Goal: Contribute content: Add original content to the website for others to see

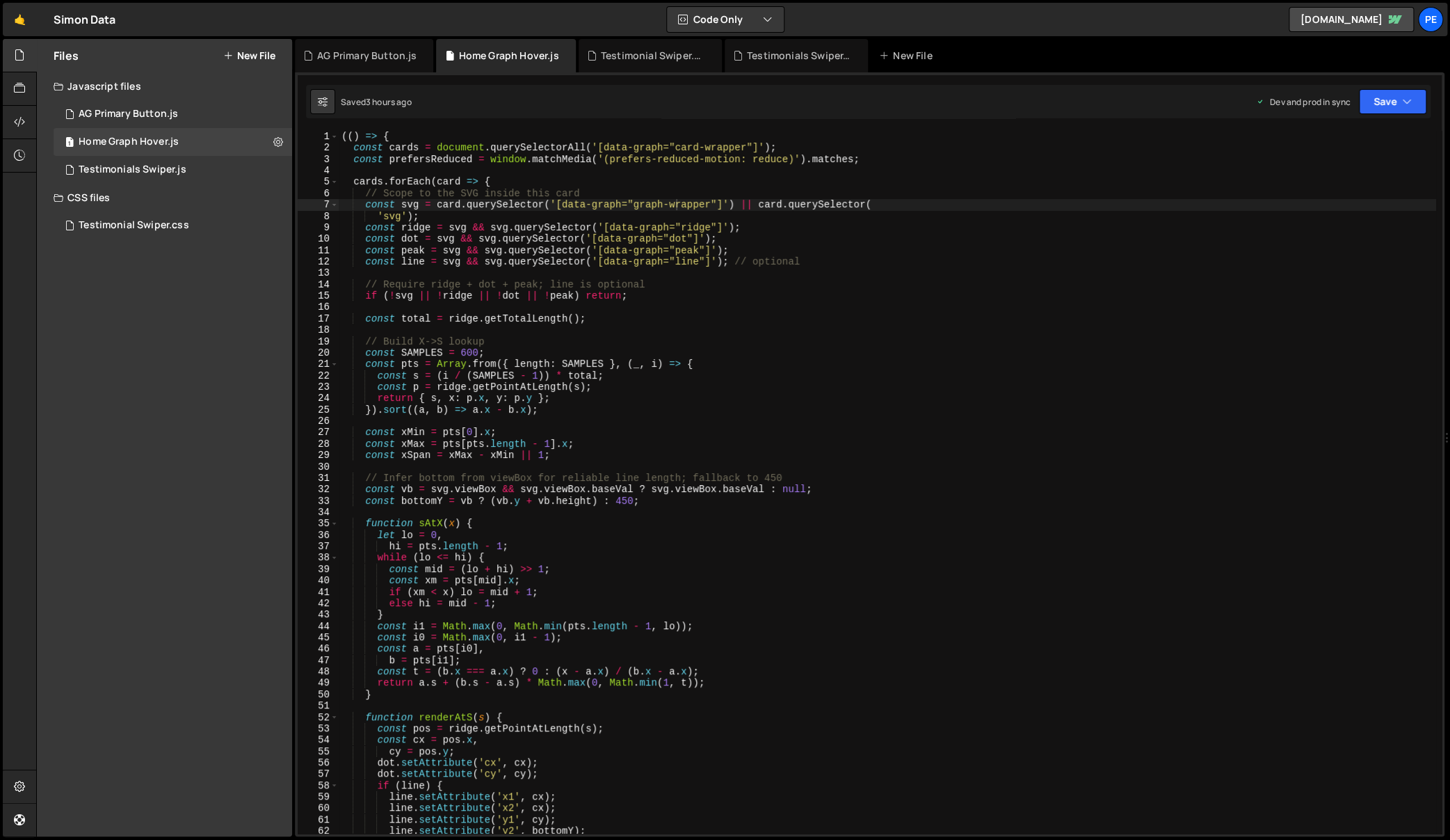
scroll to position [0, 23]
click at [259, 55] on button "New File" at bounding box center [249, 56] width 52 height 11
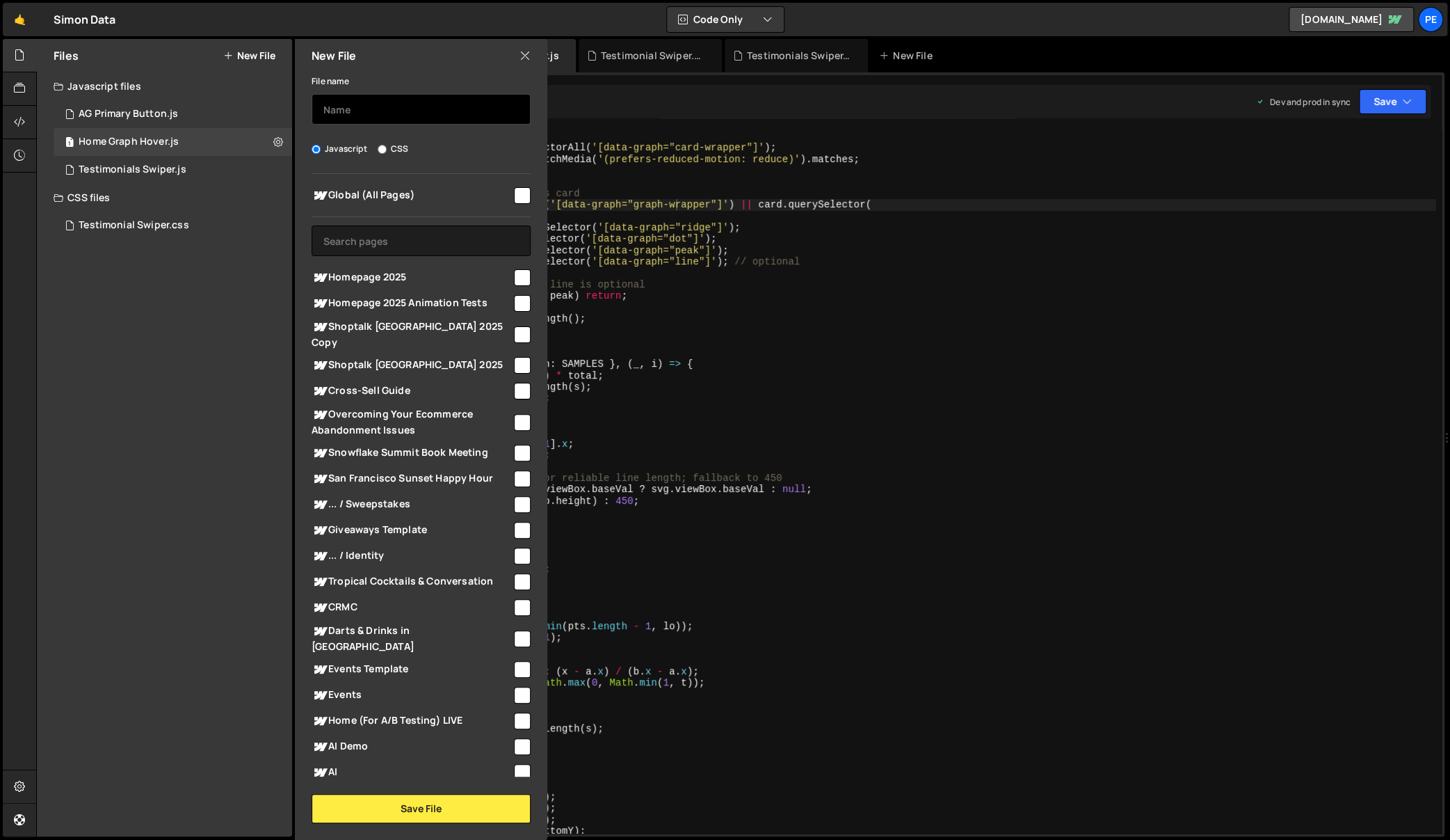
click at [387, 113] on input "text" at bounding box center [420, 109] width 219 height 31
type input "G"
type input "Home Globe"
click at [472, 233] on input "text" at bounding box center [420, 240] width 219 height 31
click at [517, 277] on input "checkbox" at bounding box center [522, 277] width 16 height 16
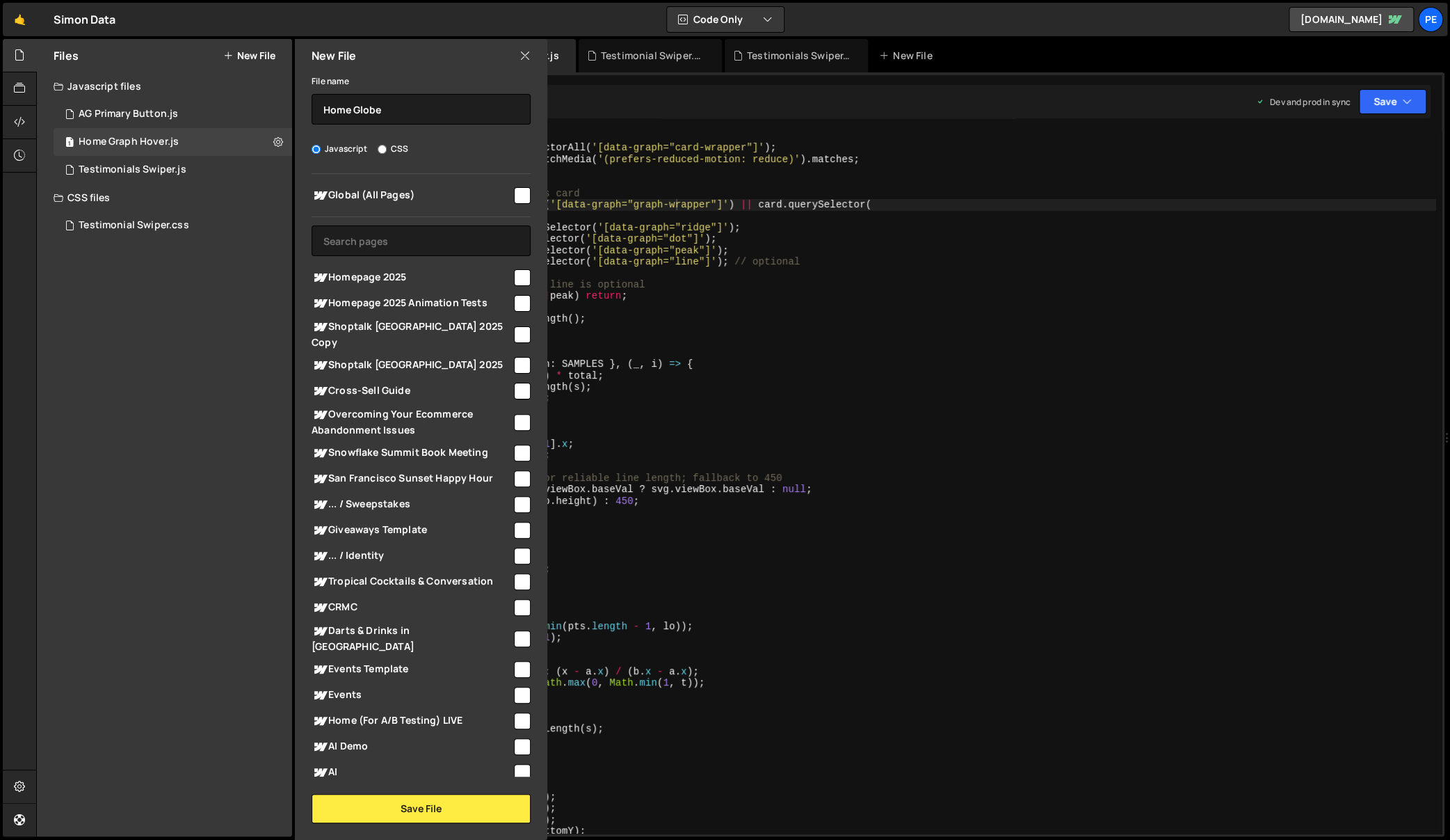
checkbox input "true"
drag, startPoint x: 451, startPoint y: 808, endPoint x: 459, endPoint y: 799, distance: 12.0
click at [451, 807] on button "Save File" at bounding box center [420, 808] width 219 height 30
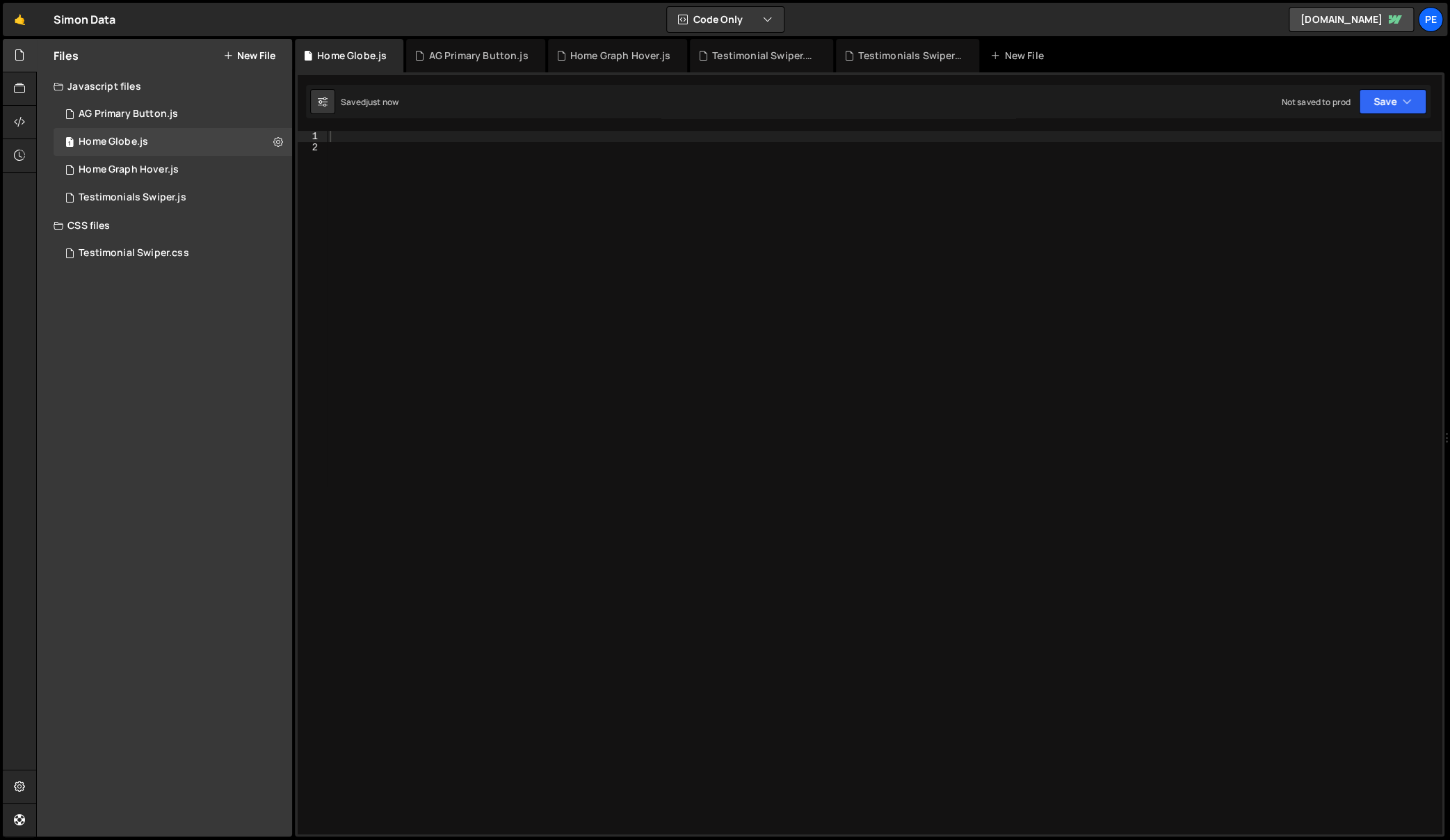
click at [742, 527] on div at bounding box center [884, 494] width 1115 height 726
paste textarea "</script>"
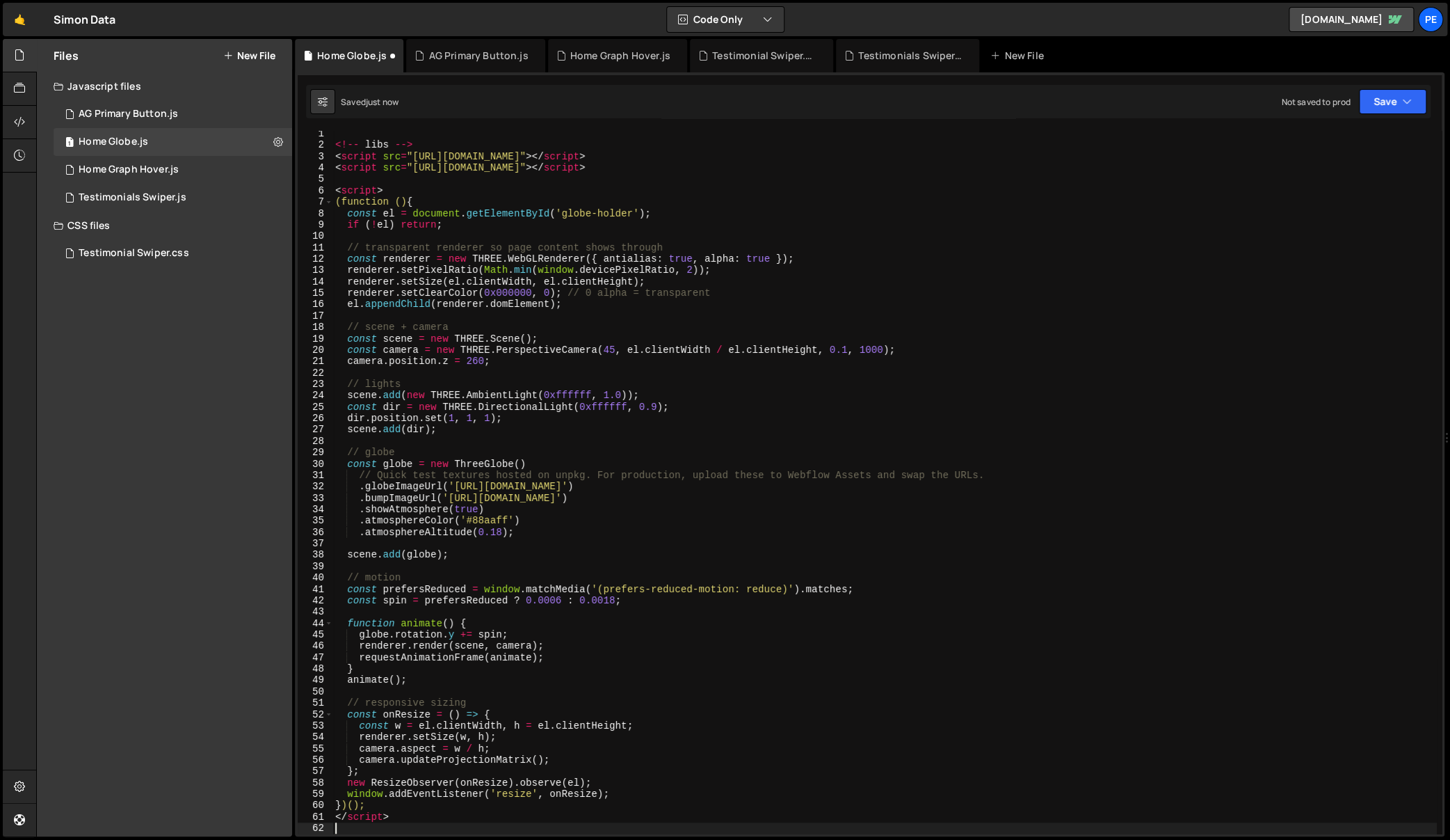
scroll to position [2, 0]
type textarea "</script>"
type textarea "})();"
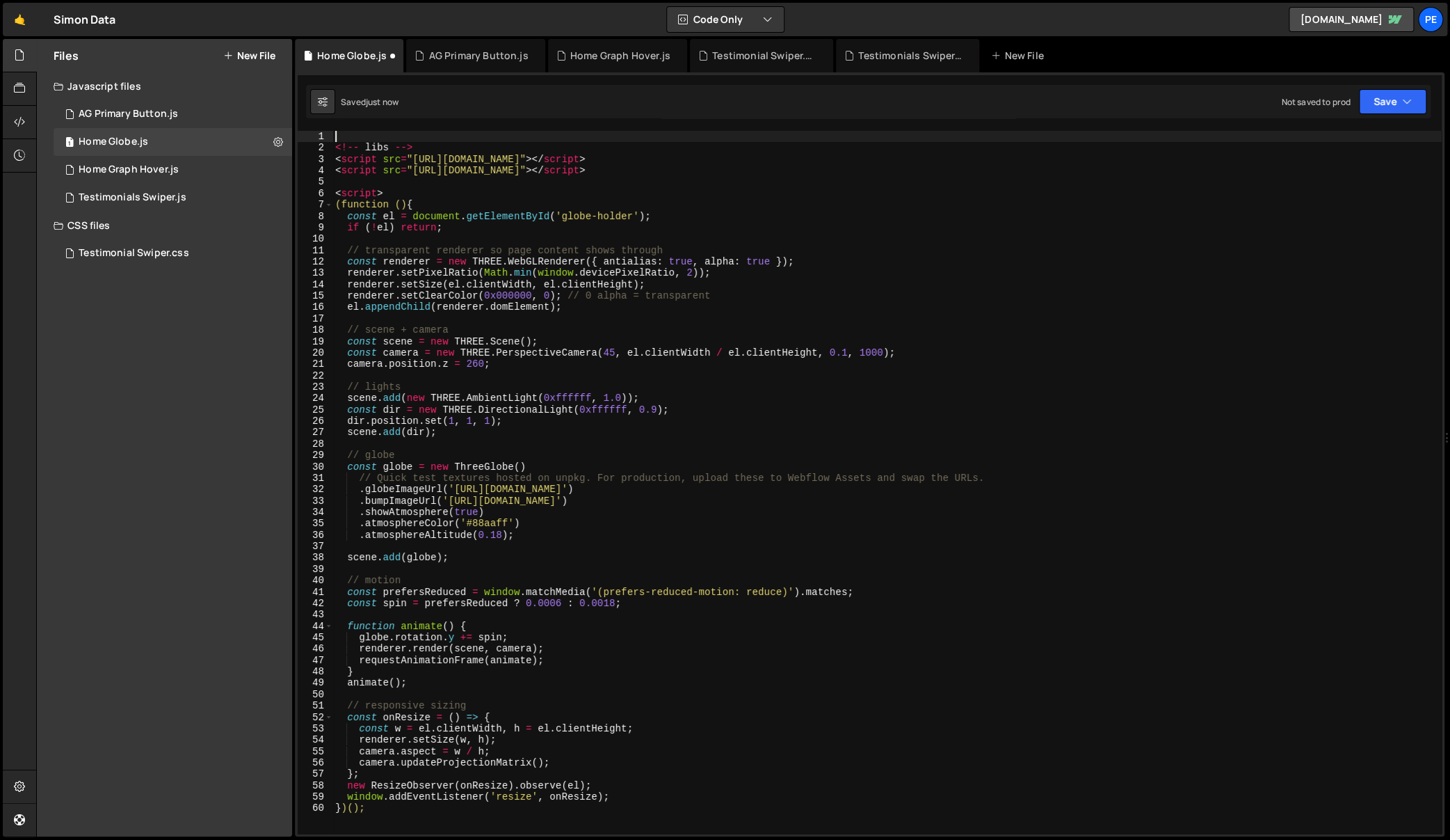
type textarea "<!-- libs -->"
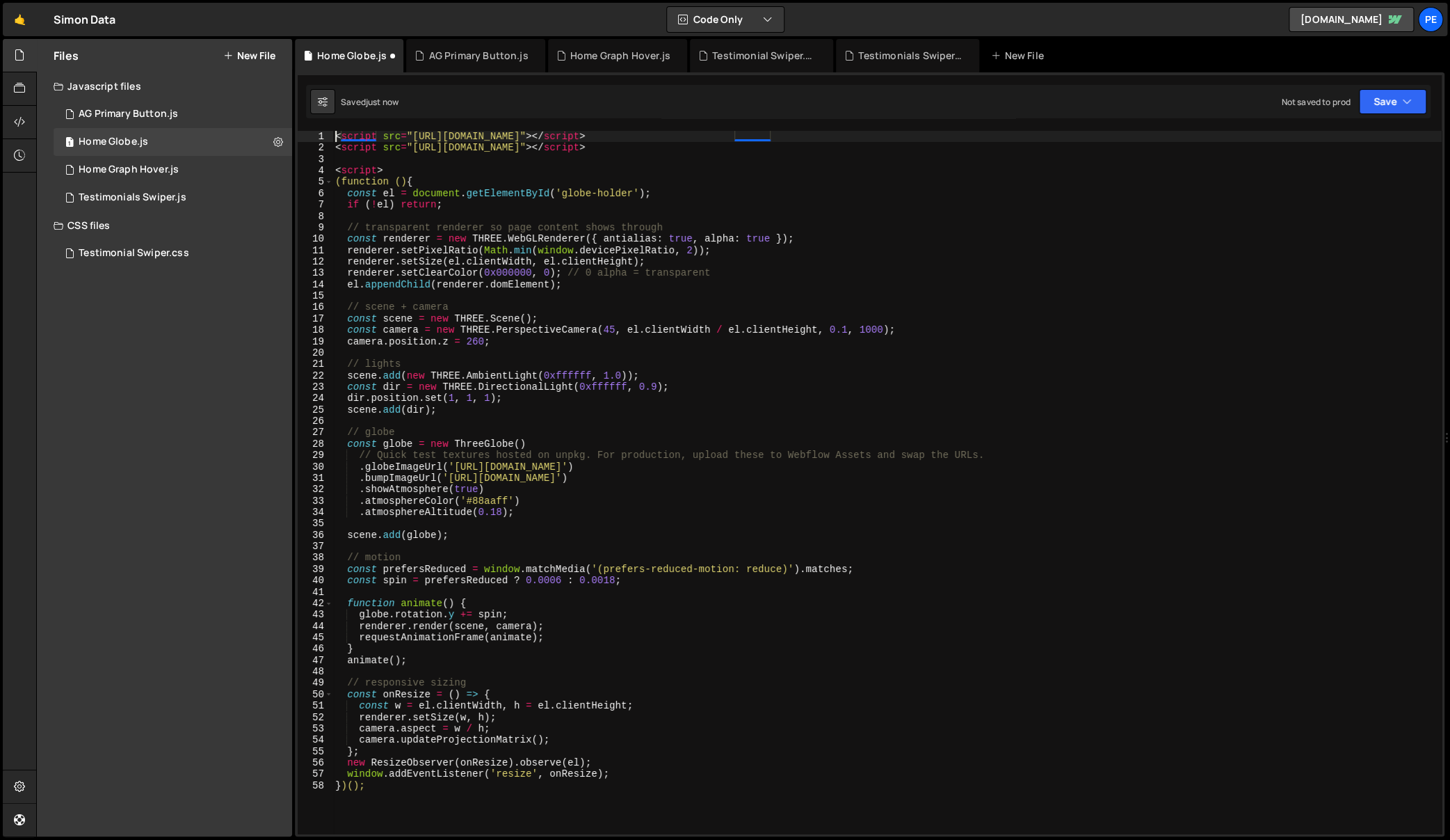
type textarea "<script src="https://unpkg.com/three-globe@2.31.1/dist/three-globe.min.js"></sc…"
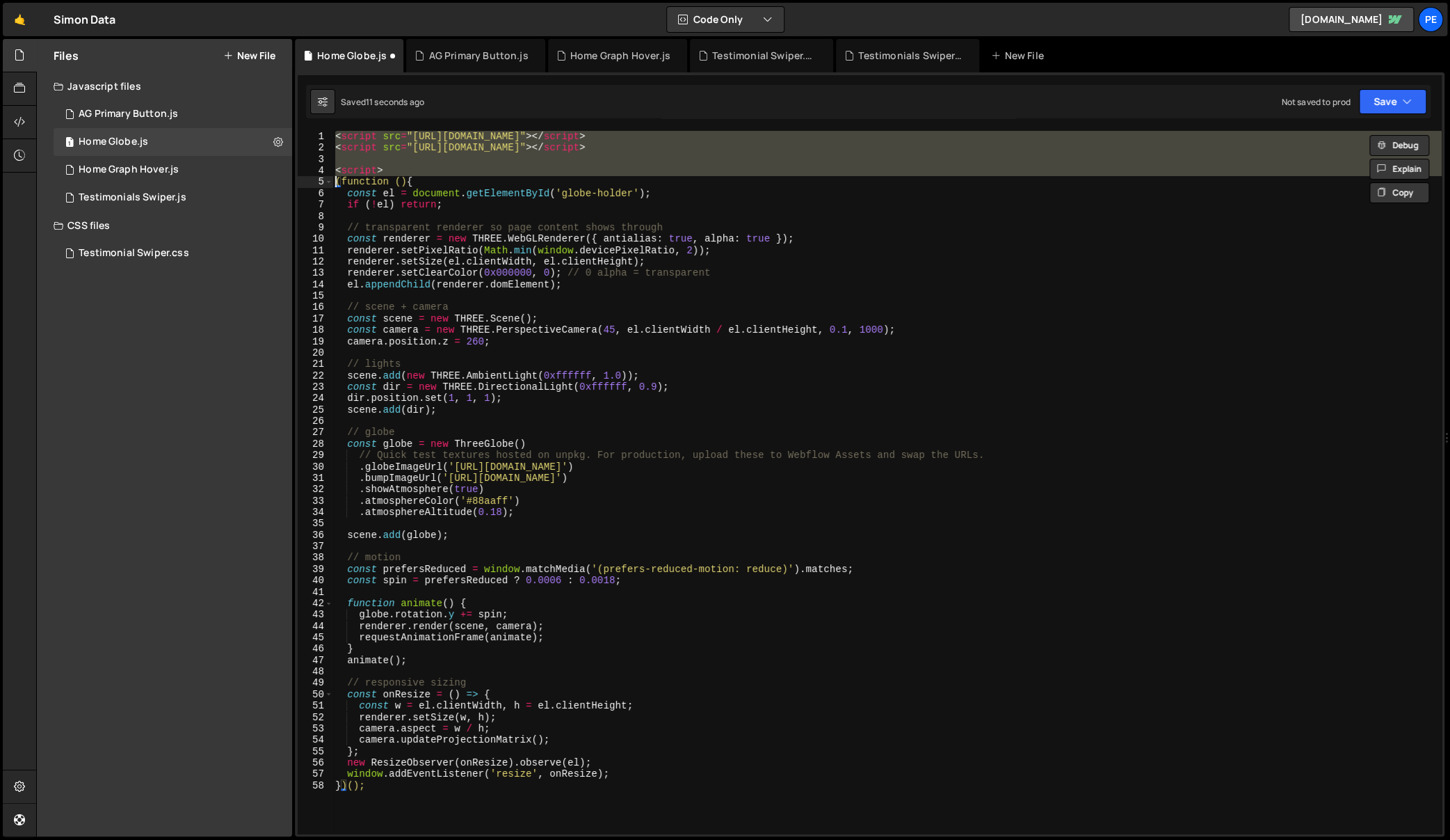
type textarea "(function () {"
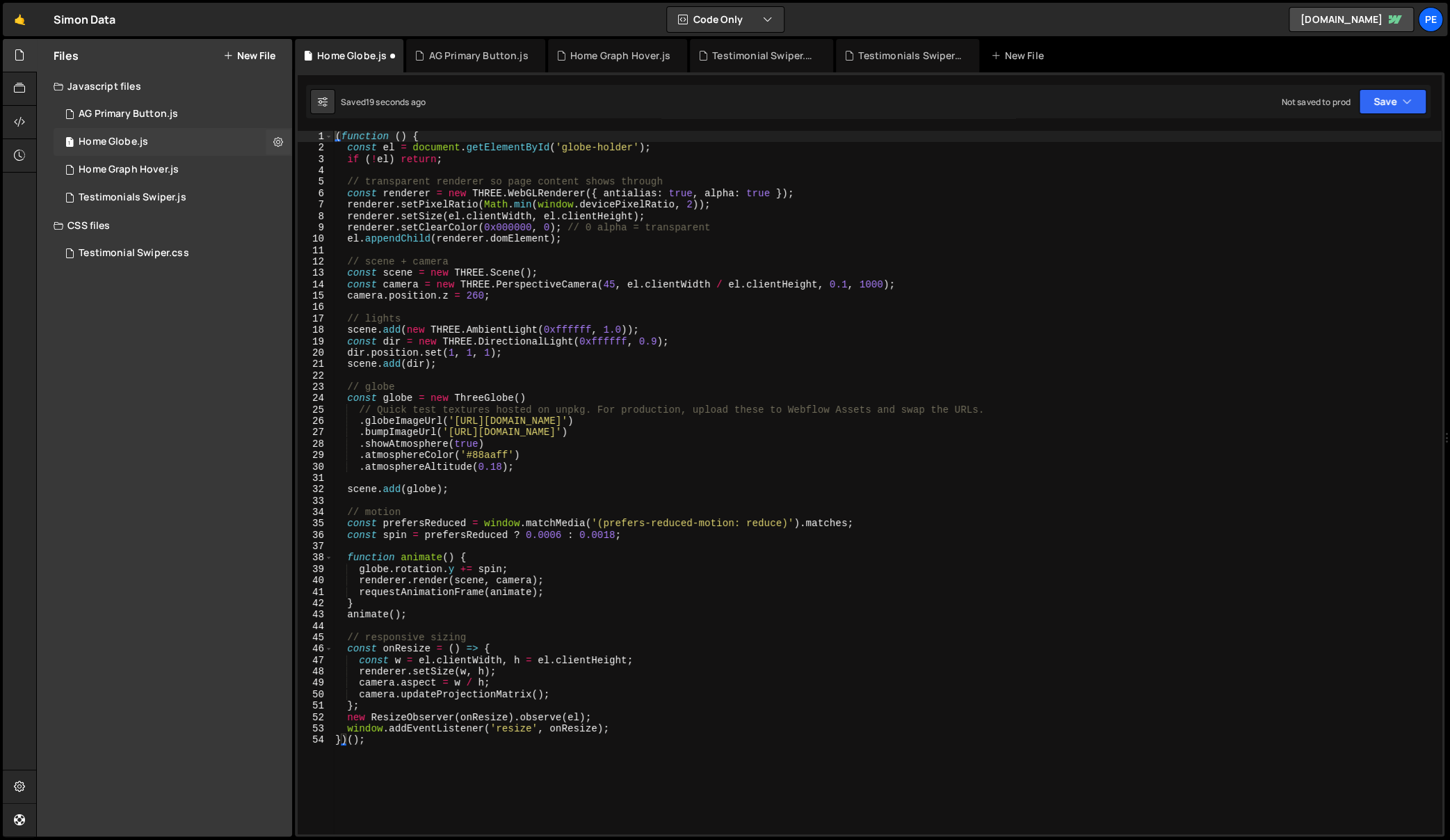
click at [291, 139] on div "1 Home Globe.js 0" at bounding box center [172, 142] width 238 height 28
click at [283, 139] on icon at bounding box center [278, 142] width 10 height 13
click at [373, 193] on button "Edit External Scripts" at bounding box center [363, 198] width 136 height 28
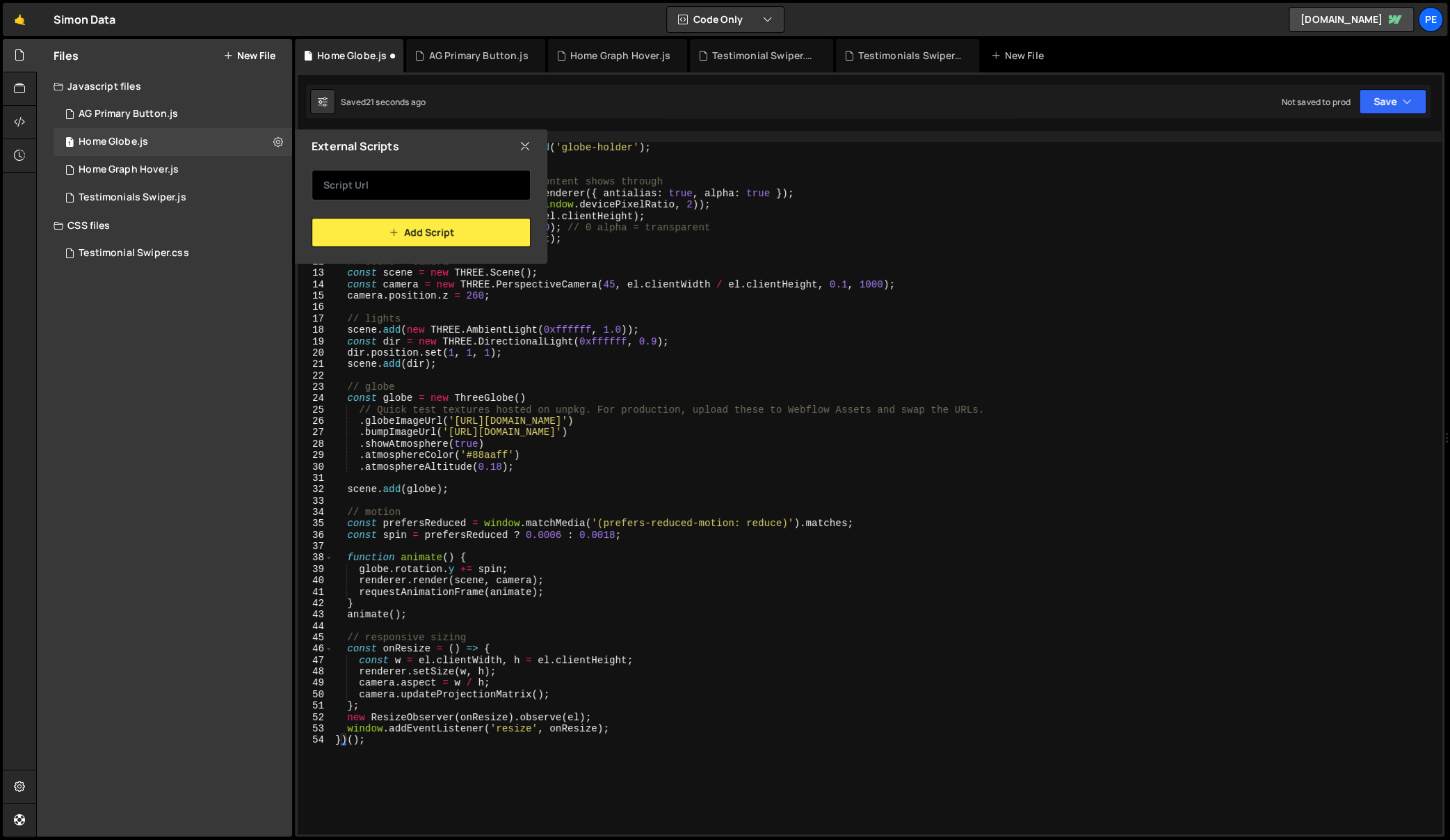
click at [441, 184] on input "text" at bounding box center [420, 185] width 219 height 31
paste input "https://unpkg.com/three@0.160.0/build/three.min.js"
type input "https://unpkg.com/three@0.160.0/build/three.min.js"
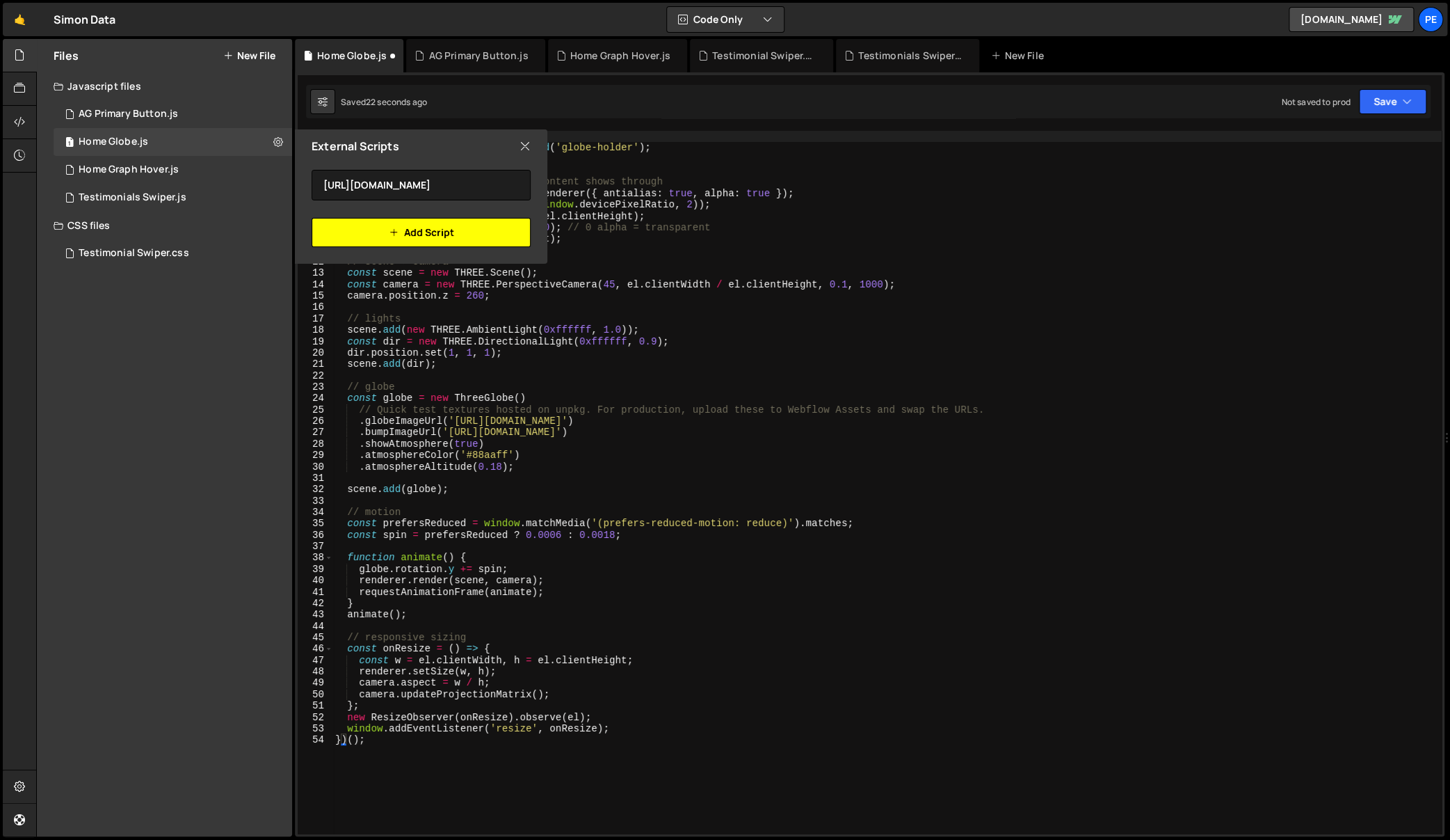
scroll to position [0, 0]
click at [478, 238] on button "Add Script" at bounding box center [420, 232] width 219 height 30
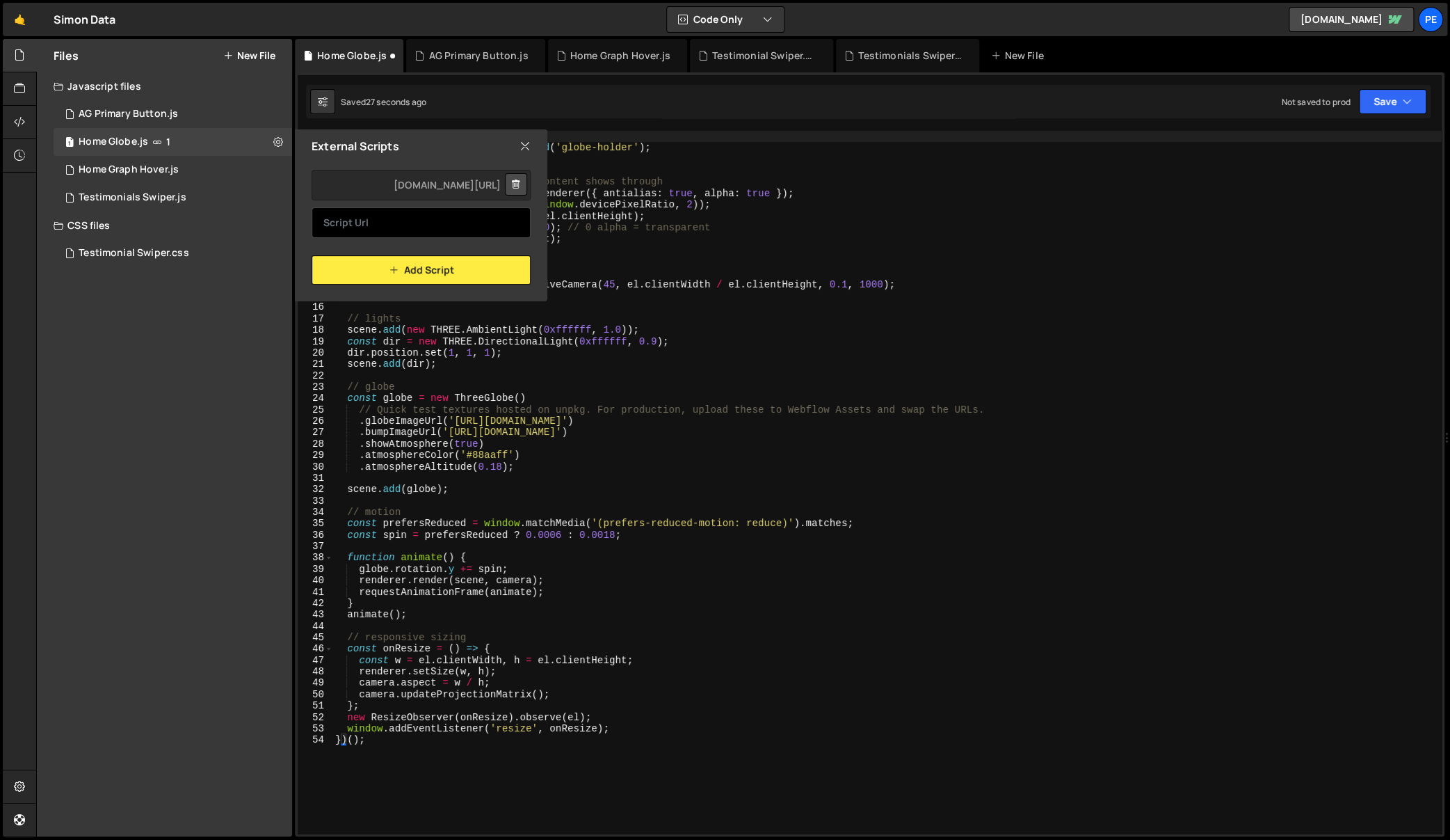
click at [390, 234] on input "text" at bounding box center [420, 222] width 219 height 31
paste input "https://unpkg.com/three-globe@2.31.1/dist/three-globe.min.js"
type input "https://unpkg.com/three-globe@2.31.1/dist/three-globe.min.js"
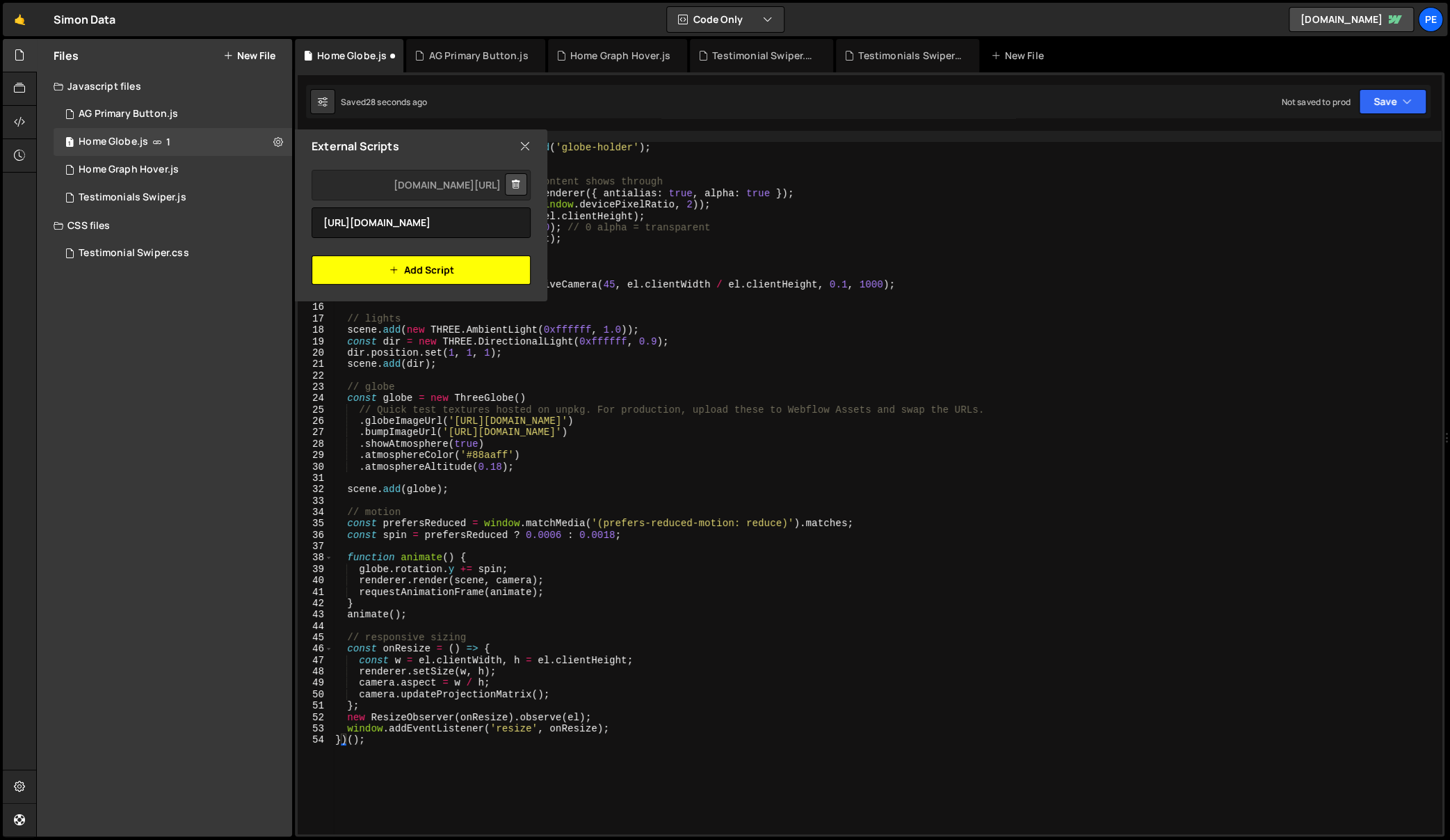
click at [408, 267] on button "Add Script" at bounding box center [420, 270] width 219 height 30
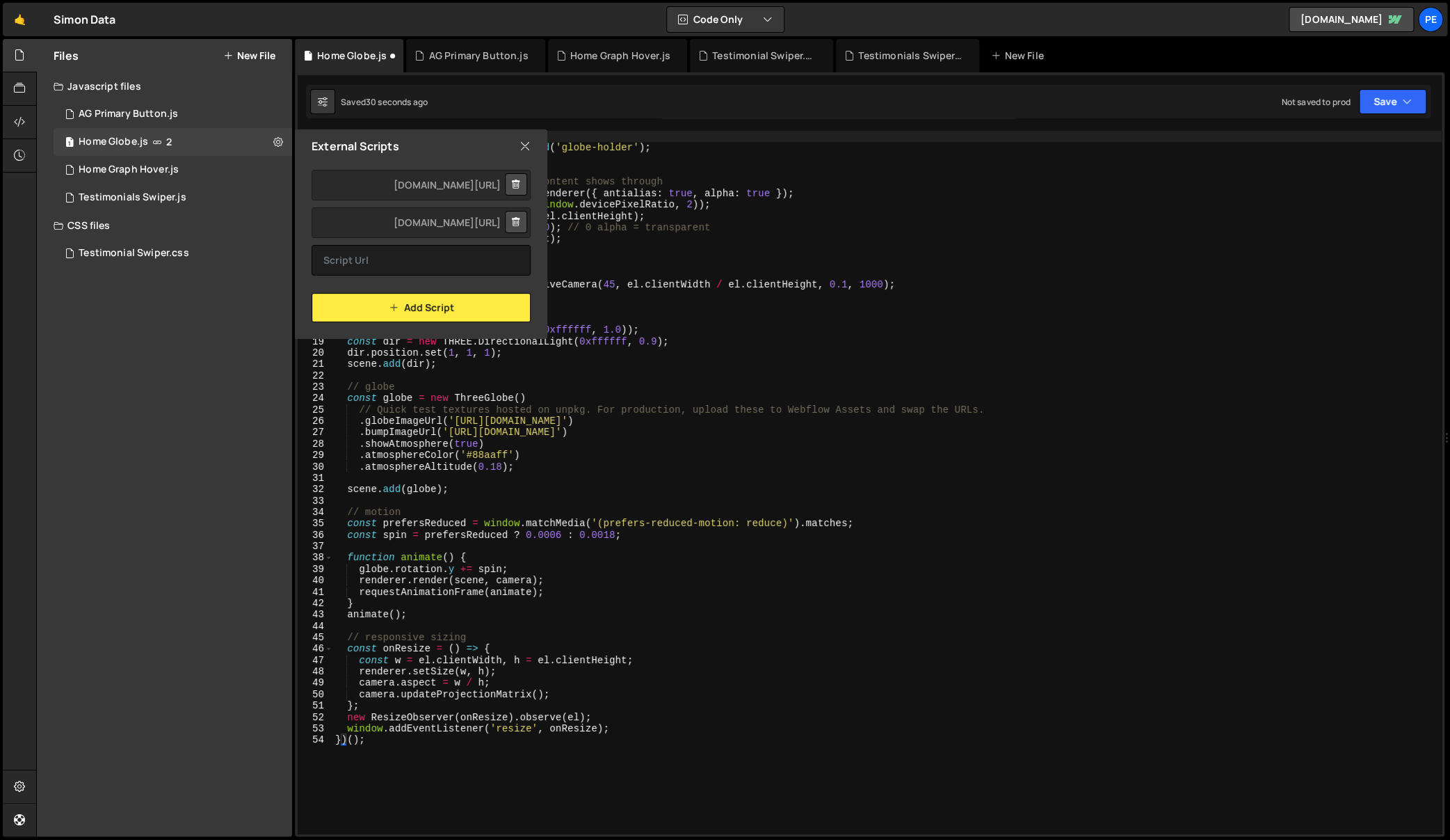
click at [529, 149] on icon at bounding box center [525, 147] width 11 height 15
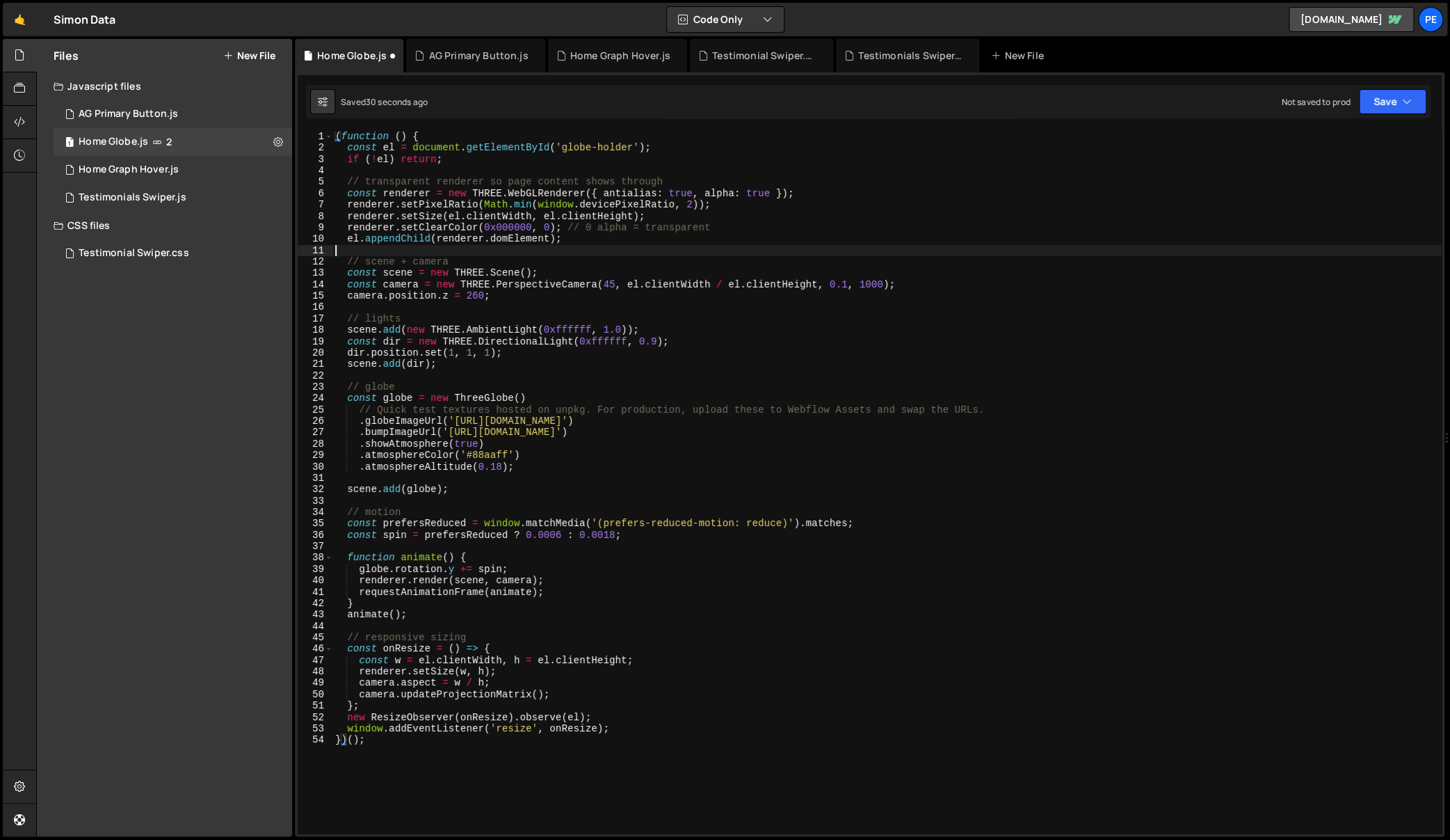
click at [653, 254] on div "( function ( ) { const el = document . getElementById ( 'globe-holder' ) ; if (…" at bounding box center [887, 494] width 1109 height 726
click at [266, 138] on button at bounding box center [278, 142] width 25 height 25
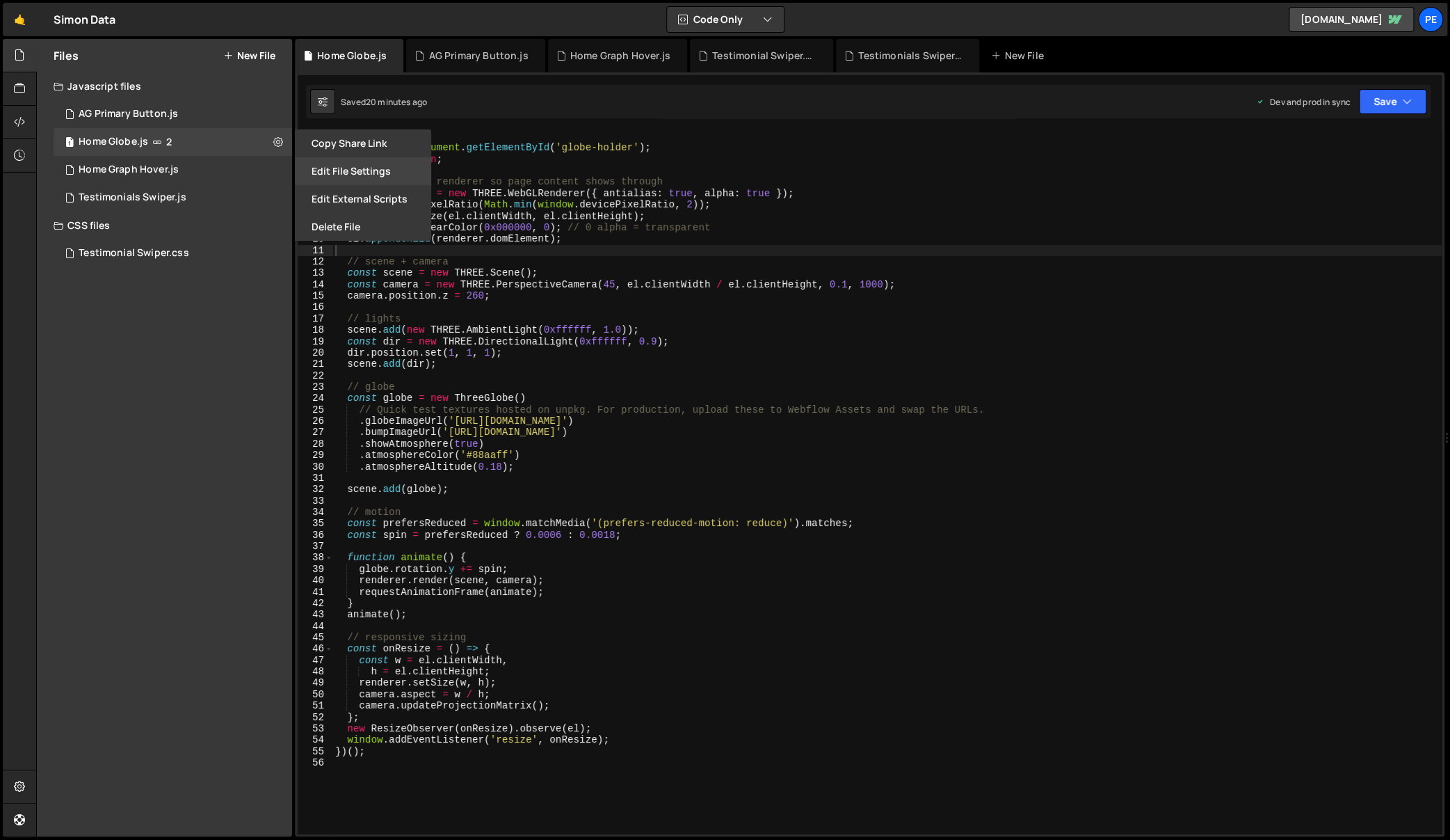
click at [374, 169] on button "Edit File Settings" at bounding box center [363, 170] width 136 height 28
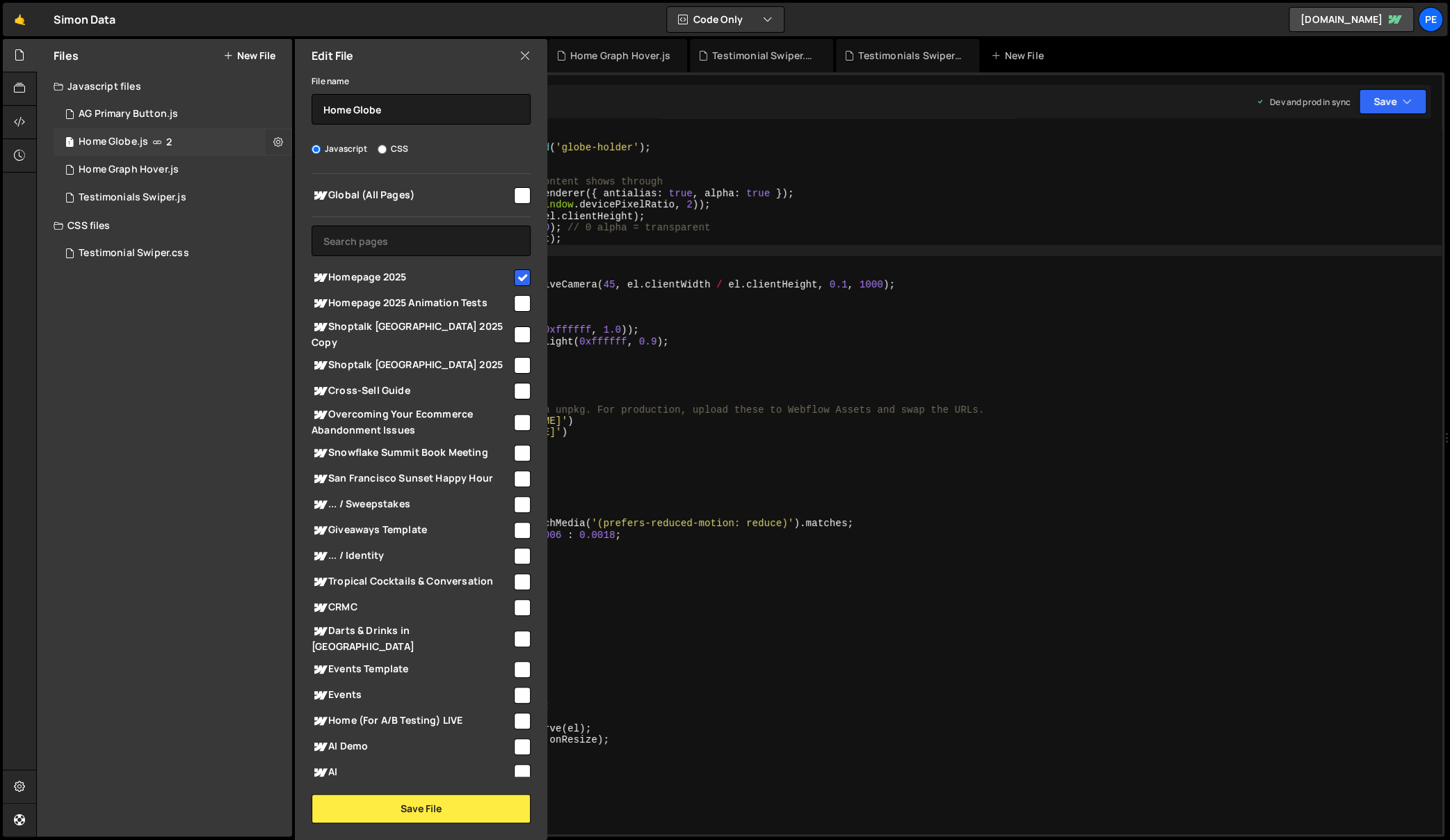
click at [268, 137] on button at bounding box center [278, 142] width 25 height 25
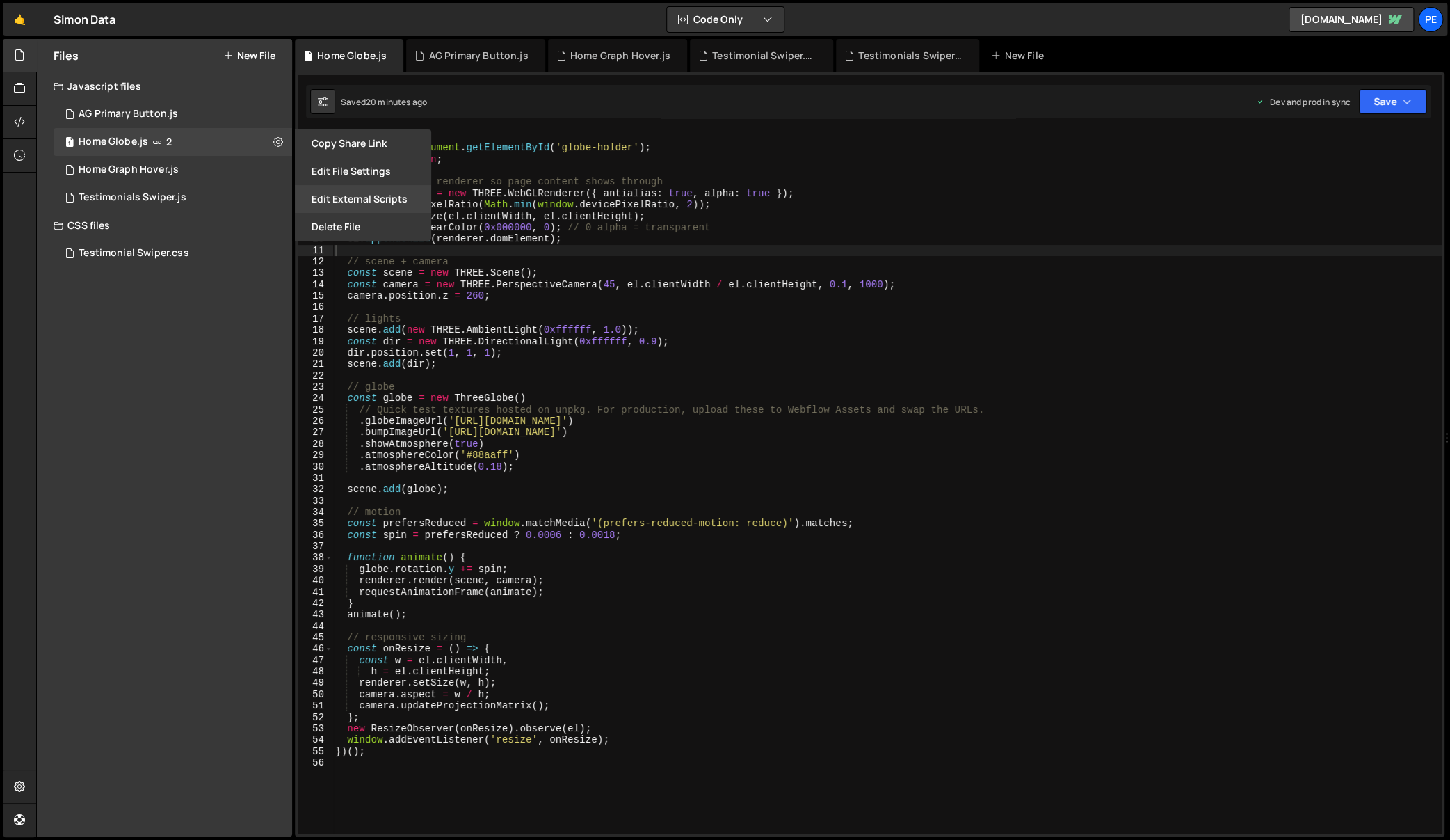
click at [341, 202] on button "Edit External Scripts" at bounding box center [363, 198] width 136 height 28
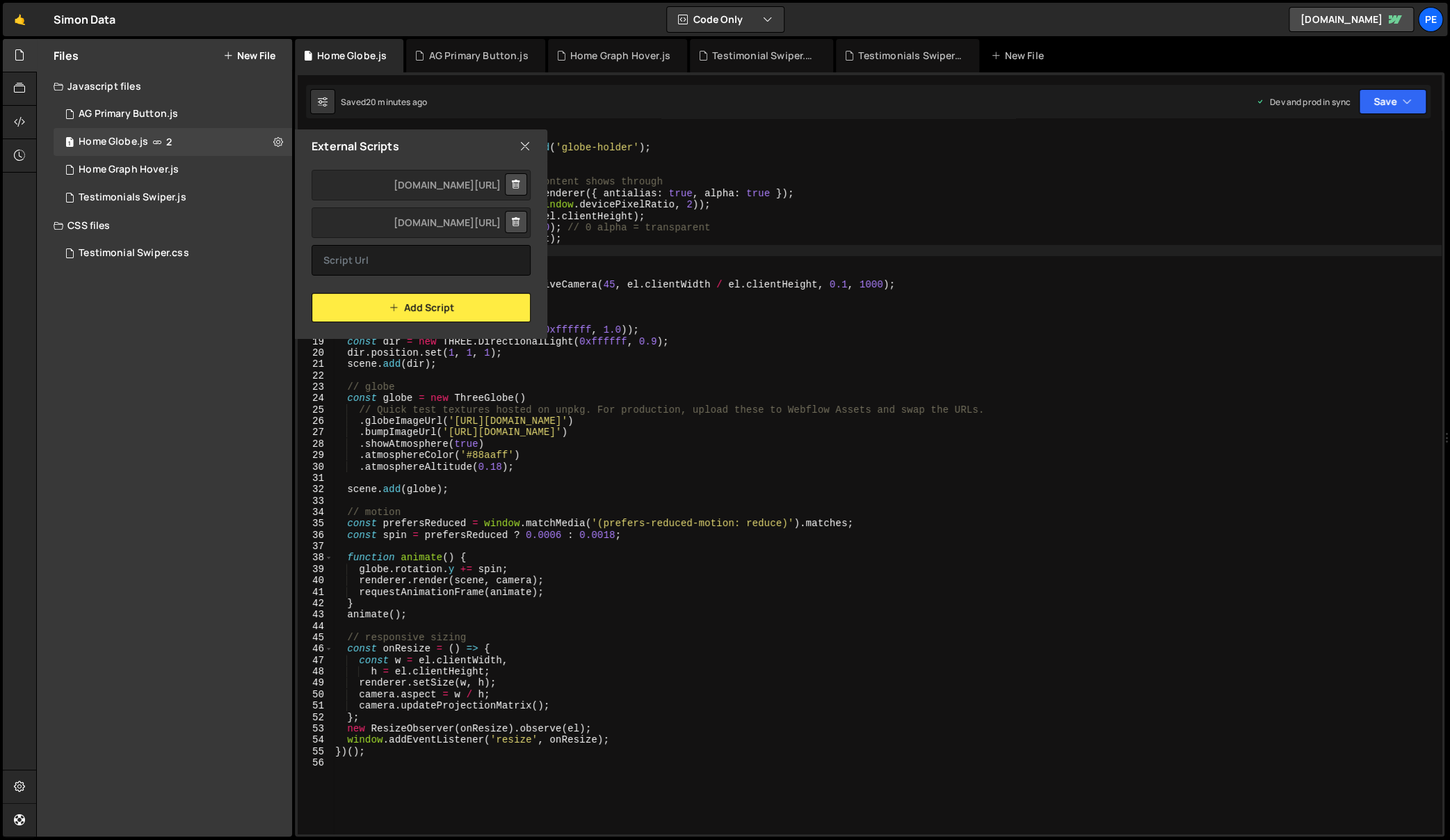
click at [406, 206] on div "https://unpkg.com/three@0.160.0/build/three.min.js https://unpkg.com/three-glob…" at bounding box center [420, 203] width 219 height 68
click at [691, 363] on div "( function ( ) { const el = document . getElementById ( 'globe-holder' ) ; if (…" at bounding box center [887, 494] width 1109 height 726
click at [691, 362] on div "( function ( ) { const el = document . getElementById ( 'globe-holder' ) ; if (…" at bounding box center [887, 494] width 1109 height 726
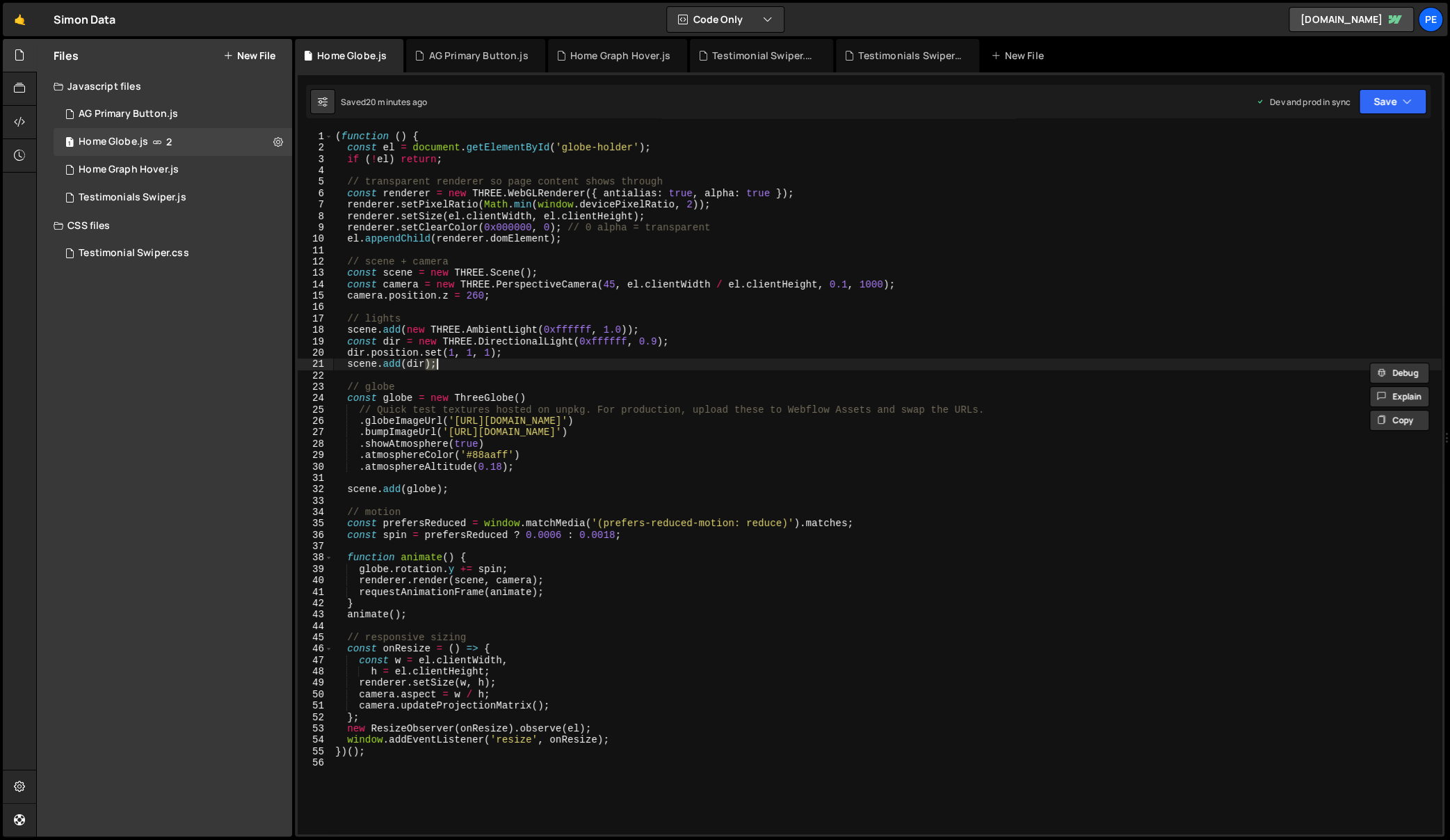
type textarea "})();"
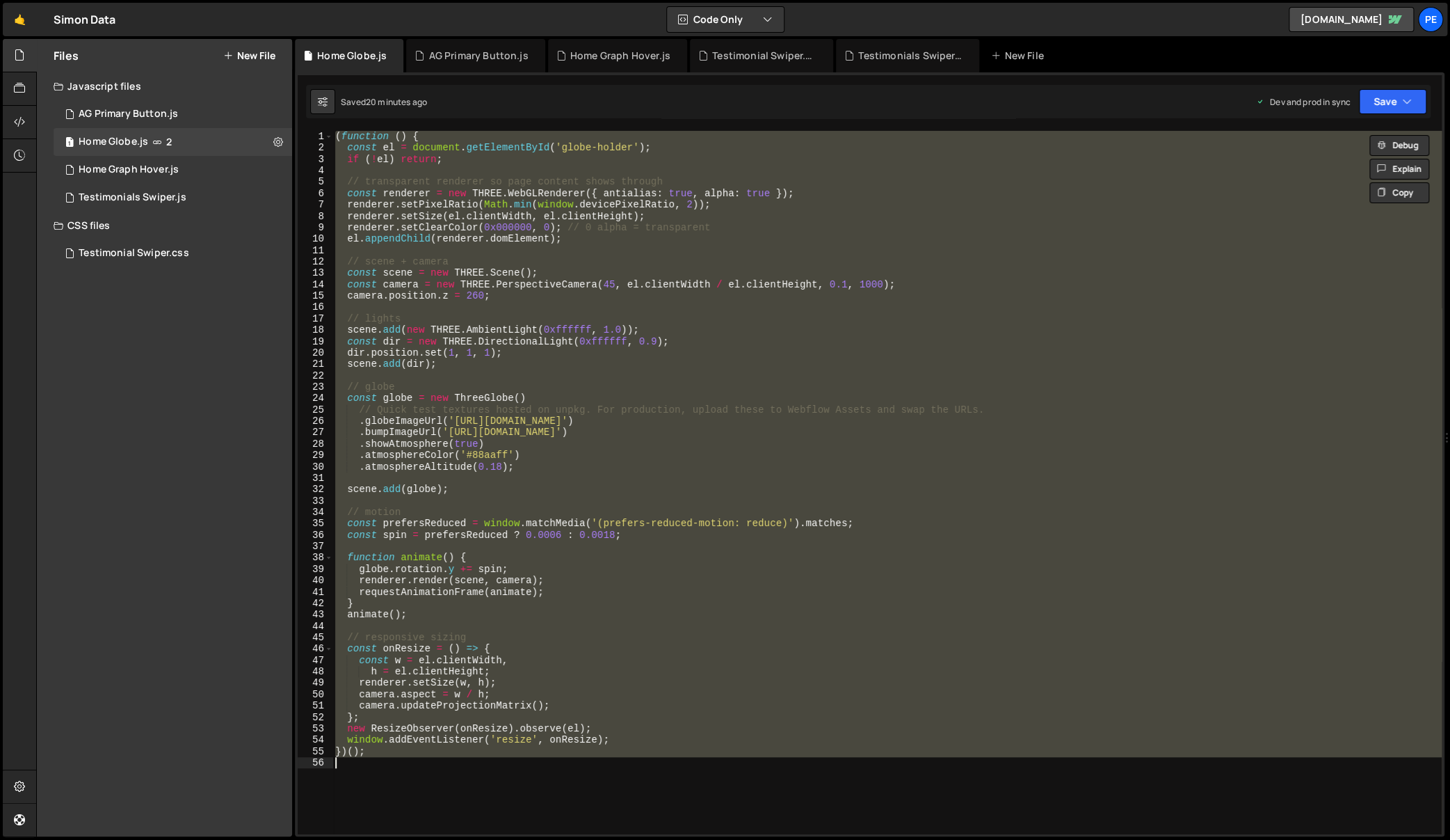
paste textarea
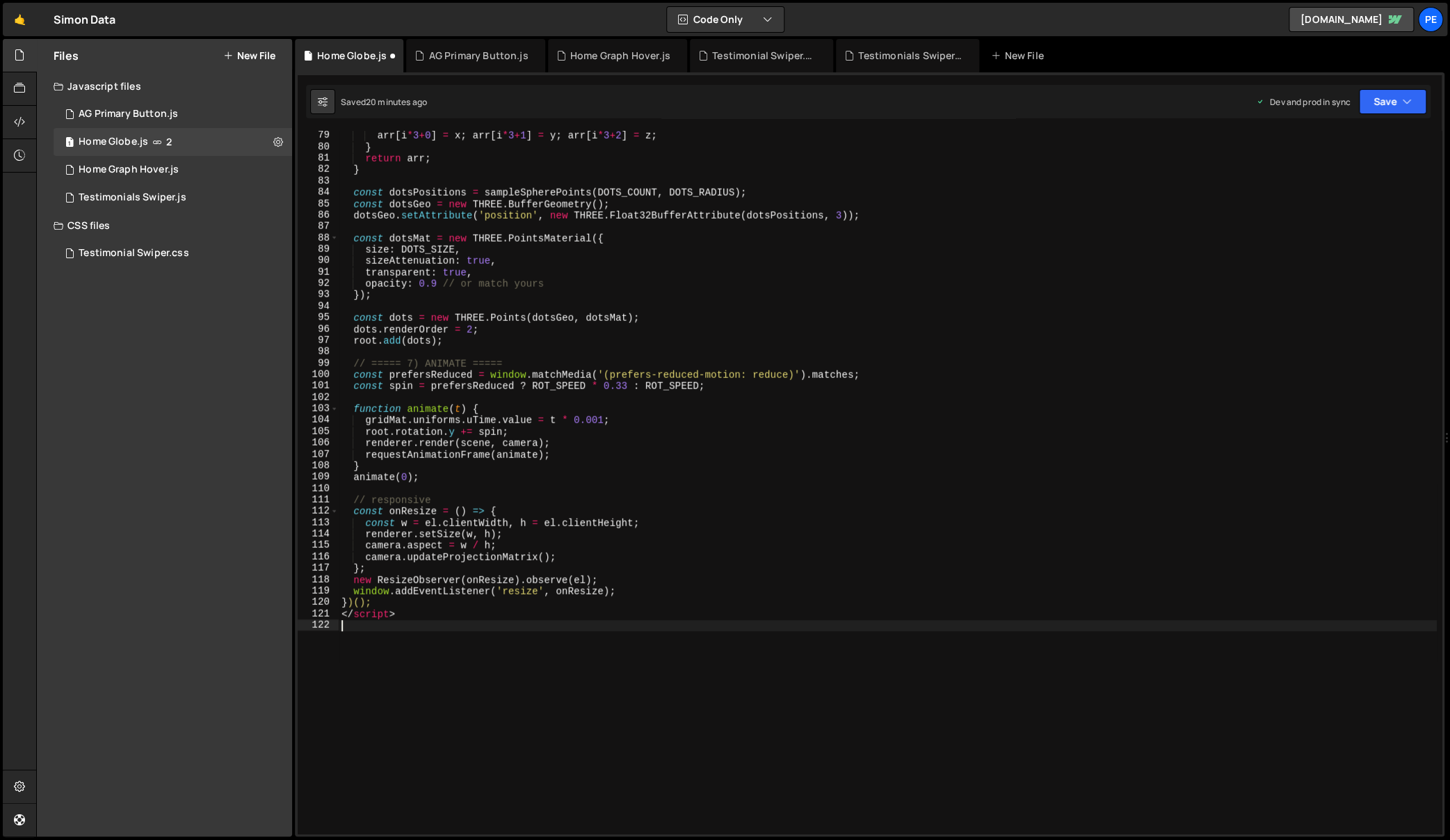
scroll to position [966, 0]
type textarea "</script>"
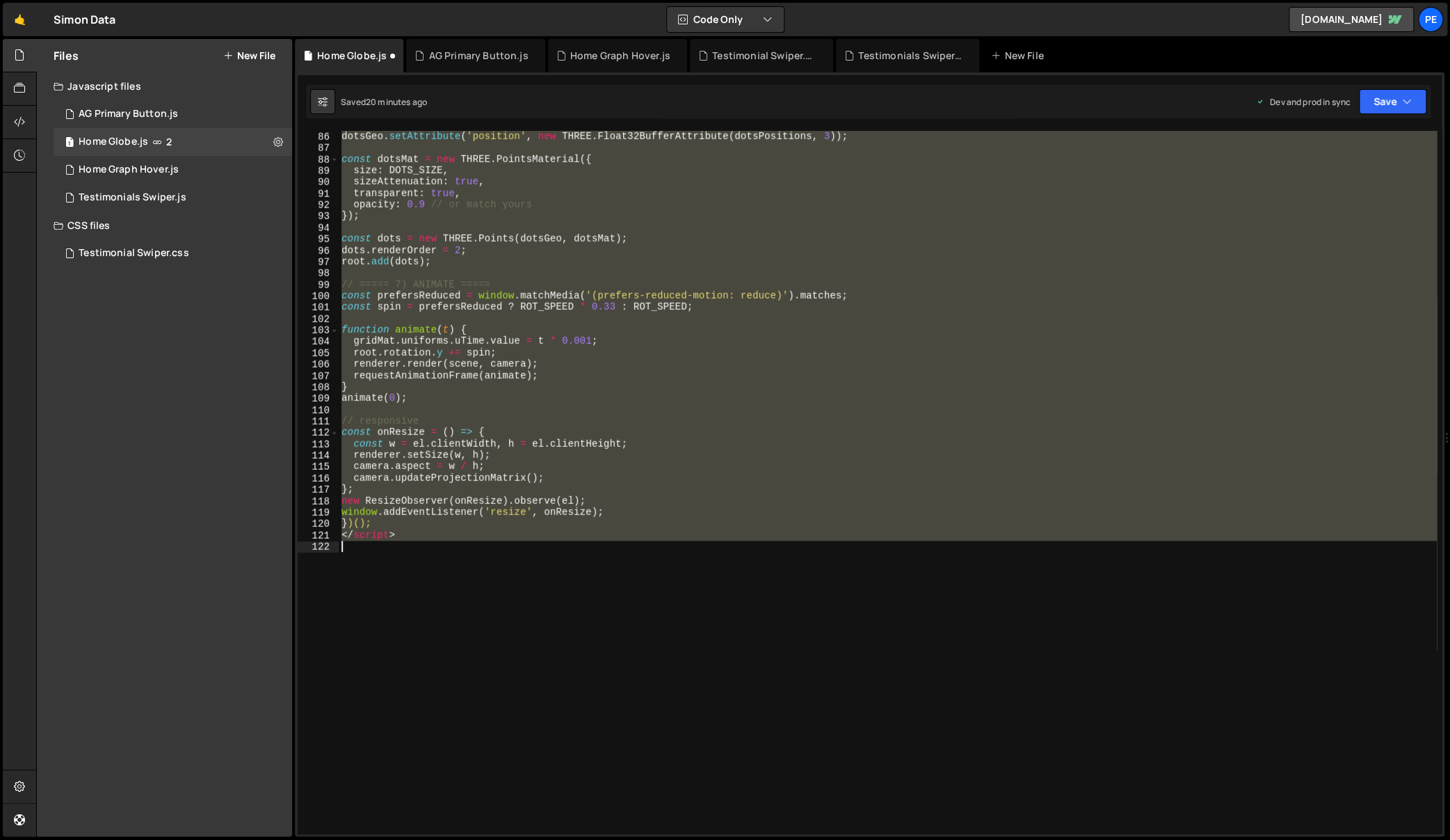
click at [519, 545] on div "const dotsGeo = new THREE . BufferGeometry ( ) ; dotsGeo . setAttribute ( 'posi…" at bounding box center [888, 483] width 1099 height 726
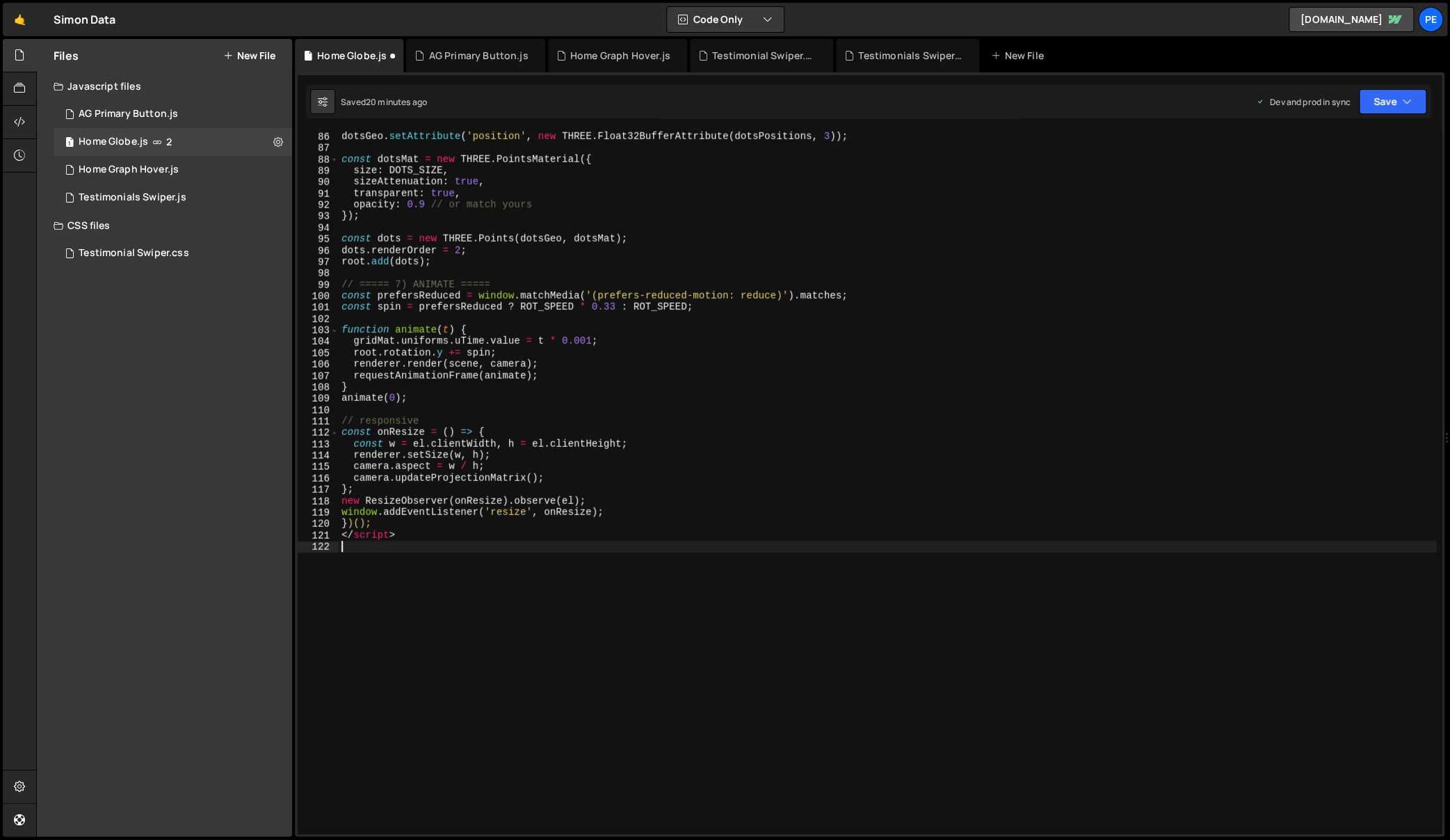
click at [520, 536] on div "const dotsGeo = new THREE . BufferGeometry ( ) ; dotsGeo . setAttribute ( 'posi…" at bounding box center [888, 483] width 1099 height 726
type textarea "</script>"
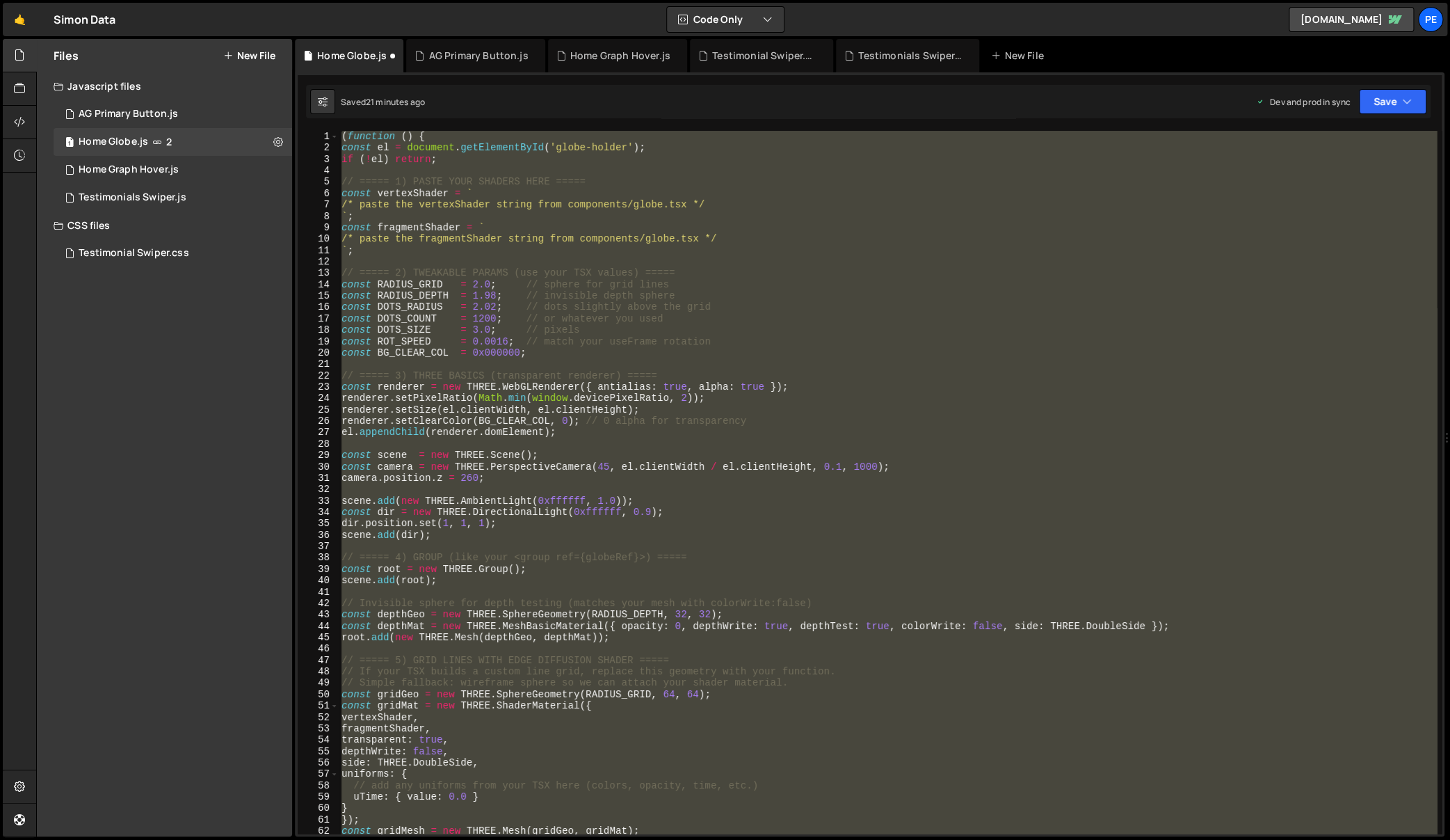
click at [677, 556] on div "( function ( ) { const el = document . getElementById ( 'globe-holder' ) ; if (…" at bounding box center [888, 482] width 1099 height 702
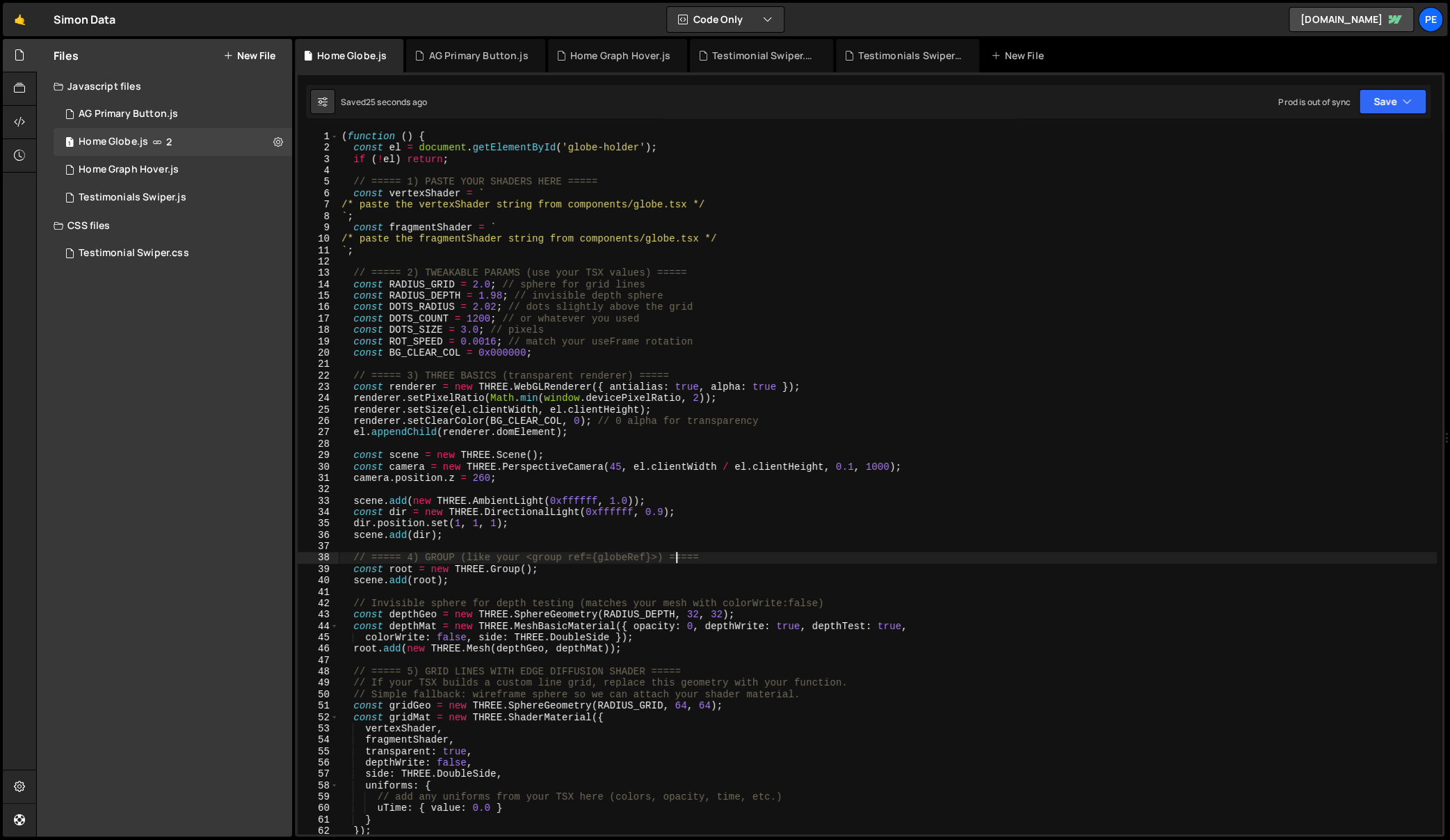
click at [448, 227] on div "( function ( ) { const el = document . getElementById ( 'globe-holder' ) ; if (…" at bounding box center [888, 494] width 1099 height 726
drag, startPoint x: 448, startPoint y: 227, endPoint x: 500, endPoint y: 239, distance: 53.4
click at [448, 227] on div "( function ( ) { const el = document . getElementById ( 'globe-holder' ) ; if (…" at bounding box center [888, 494] width 1099 height 726
click at [410, 207] on div "( function ( ) { const el = document . getElementById ( 'globe-holder' ) ; if (…" at bounding box center [888, 494] width 1099 height 726
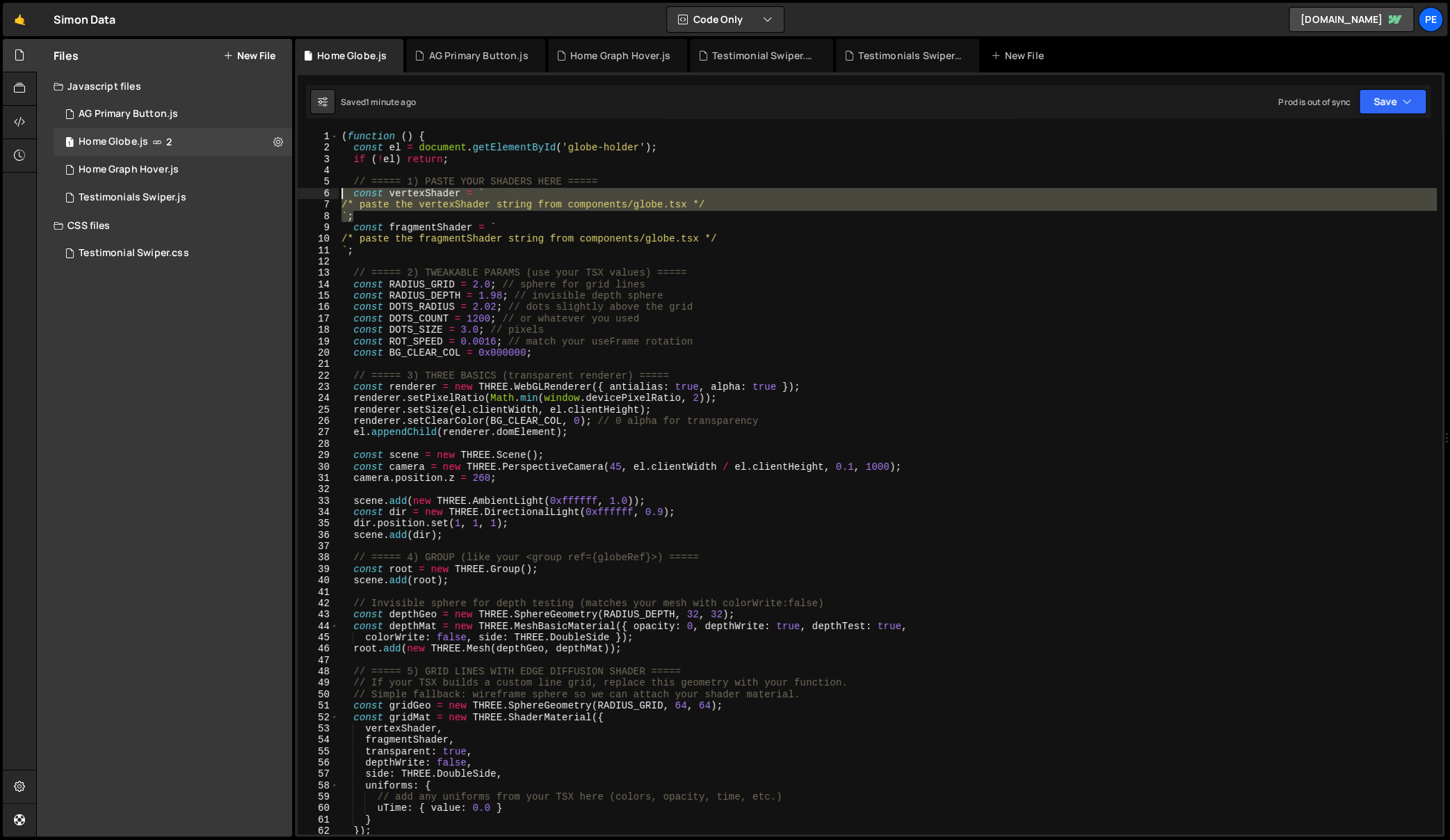
drag, startPoint x: 379, startPoint y: 216, endPoint x: 325, endPoint y: 192, distance: 59.1
click at [325, 192] on div "/* paste the vertexShader string from components/globe.tsx */ 1 2 3 4 5 6 7 8 9…" at bounding box center [870, 482] width 1144 height 702
paste textarea "`"
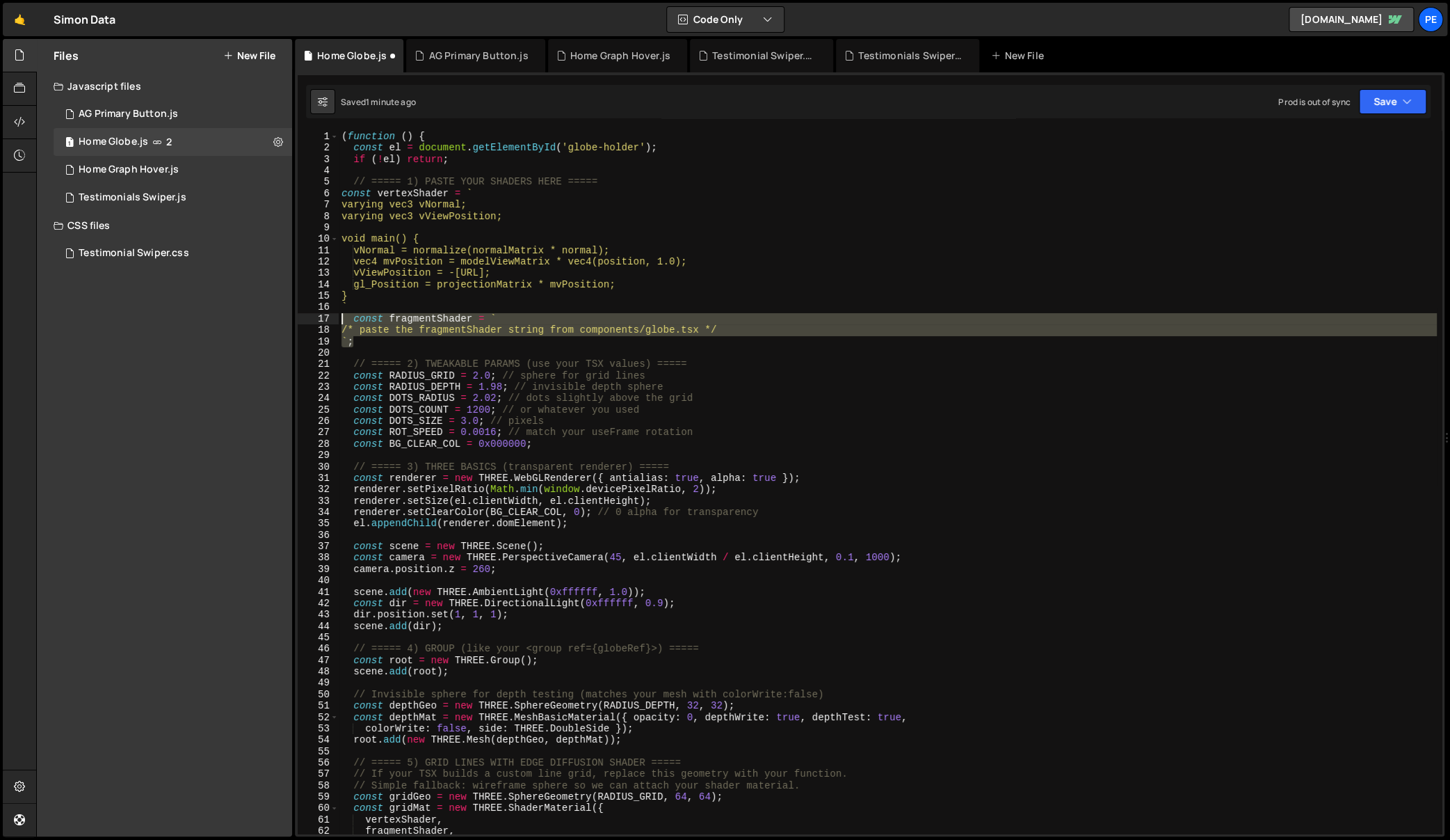
drag, startPoint x: 360, startPoint y: 339, endPoint x: 334, endPoint y: 321, distance: 31.6
click at [334, 321] on div "` 1 2 3 4 5 6 7 8 9 10 11 12 13 14 15 16 17 18 19 20 21 22 23 24 25 26 27 28 29…" at bounding box center [870, 482] width 1144 height 702
paste textarea "`"
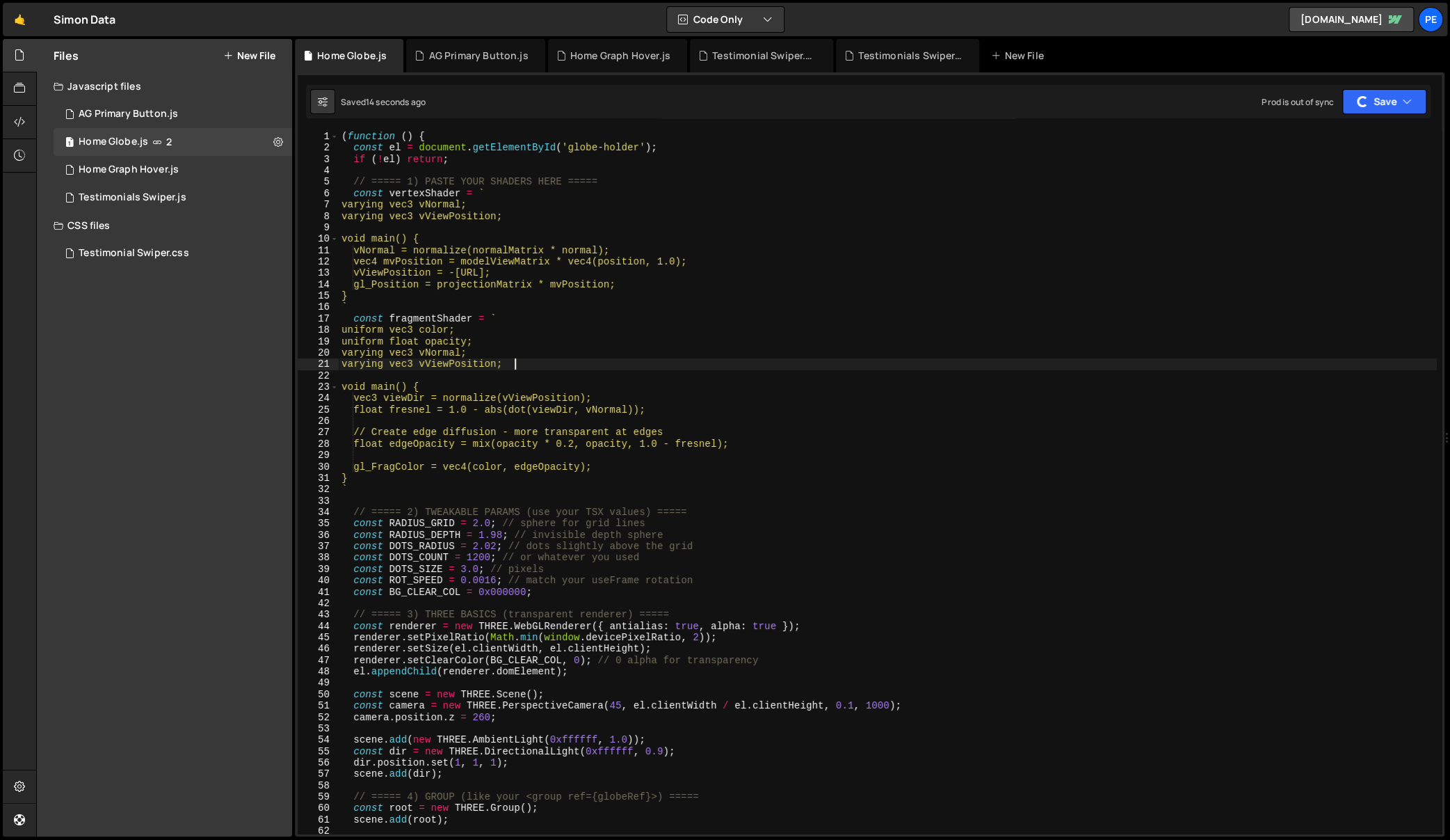
click at [646, 365] on div "( function ( ) { const el = document . getElementById ( 'globe-holder' ) ; if (…" at bounding box center [888, 494] width 1099 height 726
click at [505, 188] on div "( function ( ) { const el = document . getElementById ( 'globe-holder' ) ; if (…" at bounding box center [888, 494] width 1099 height 726
click at [367, 304] on div "( function ( ) { const el = document . getElementById ( 'globe-holder' ) ; if (…" at bounding box center [888, 494] width 1099 height 726
type textarea "`"
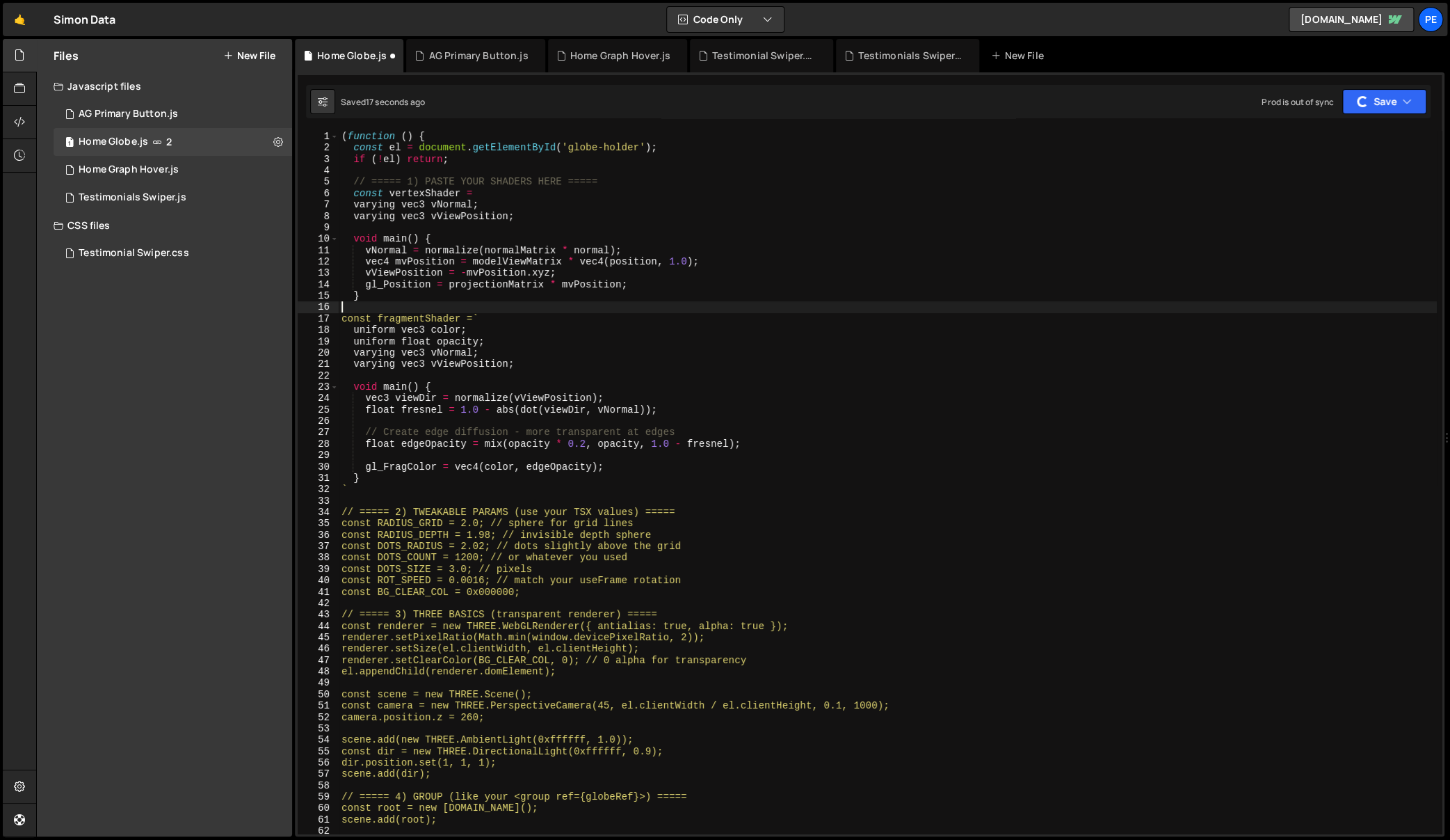
type textarea "}"
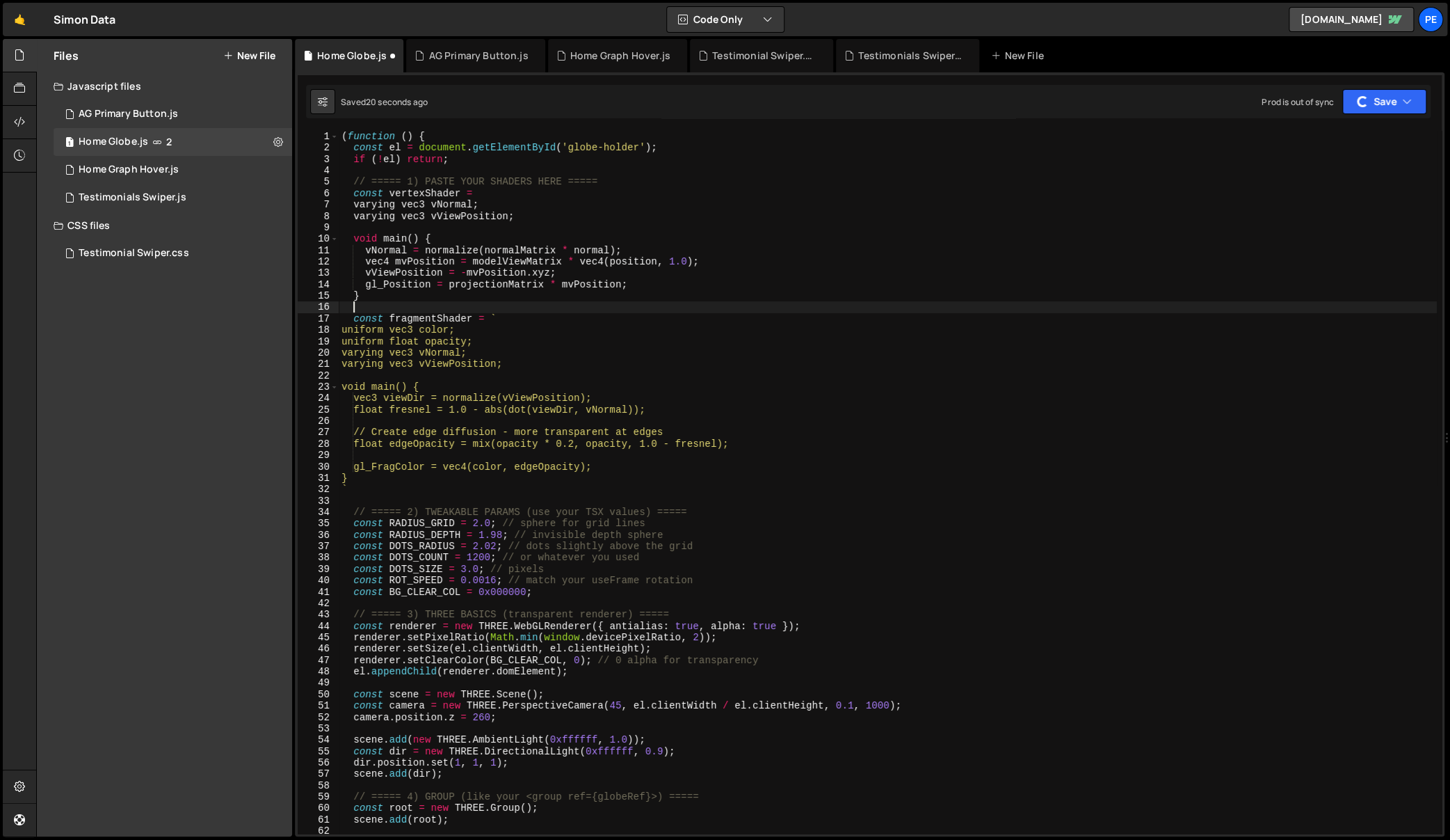
click at [515, 316] on div "( function ( ) { const el = document . getElementById ( 'globe-holder' ) ; if (…" at bounding box center [888, 494] width 1099 height 726
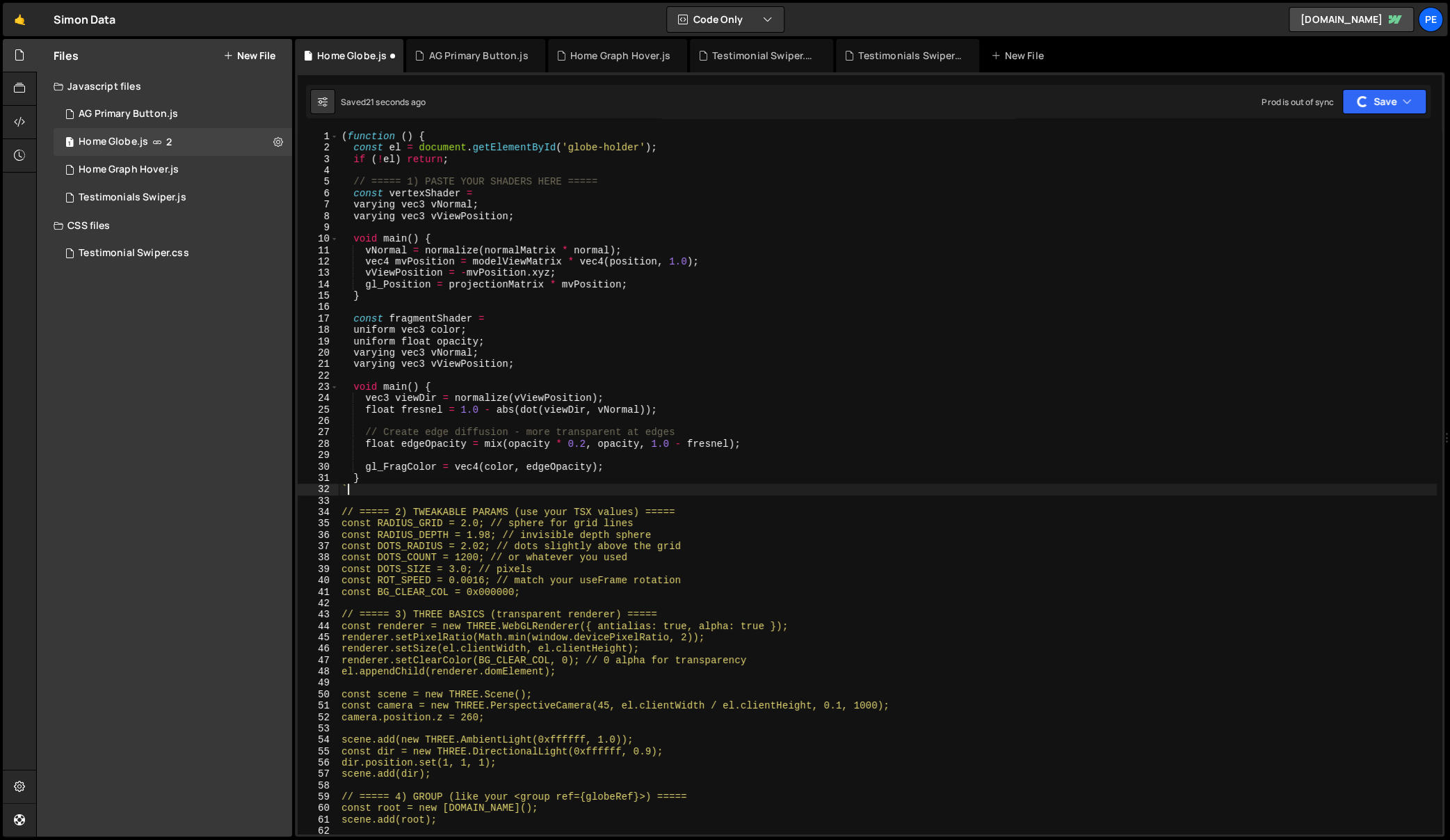
click at [375, 484] on div "( function ( ) { const el = document . getElementById ( 'globe-holder' ) ; if (…" at bounding box center [888, 494] width 1099 height 726
type textarea "`"
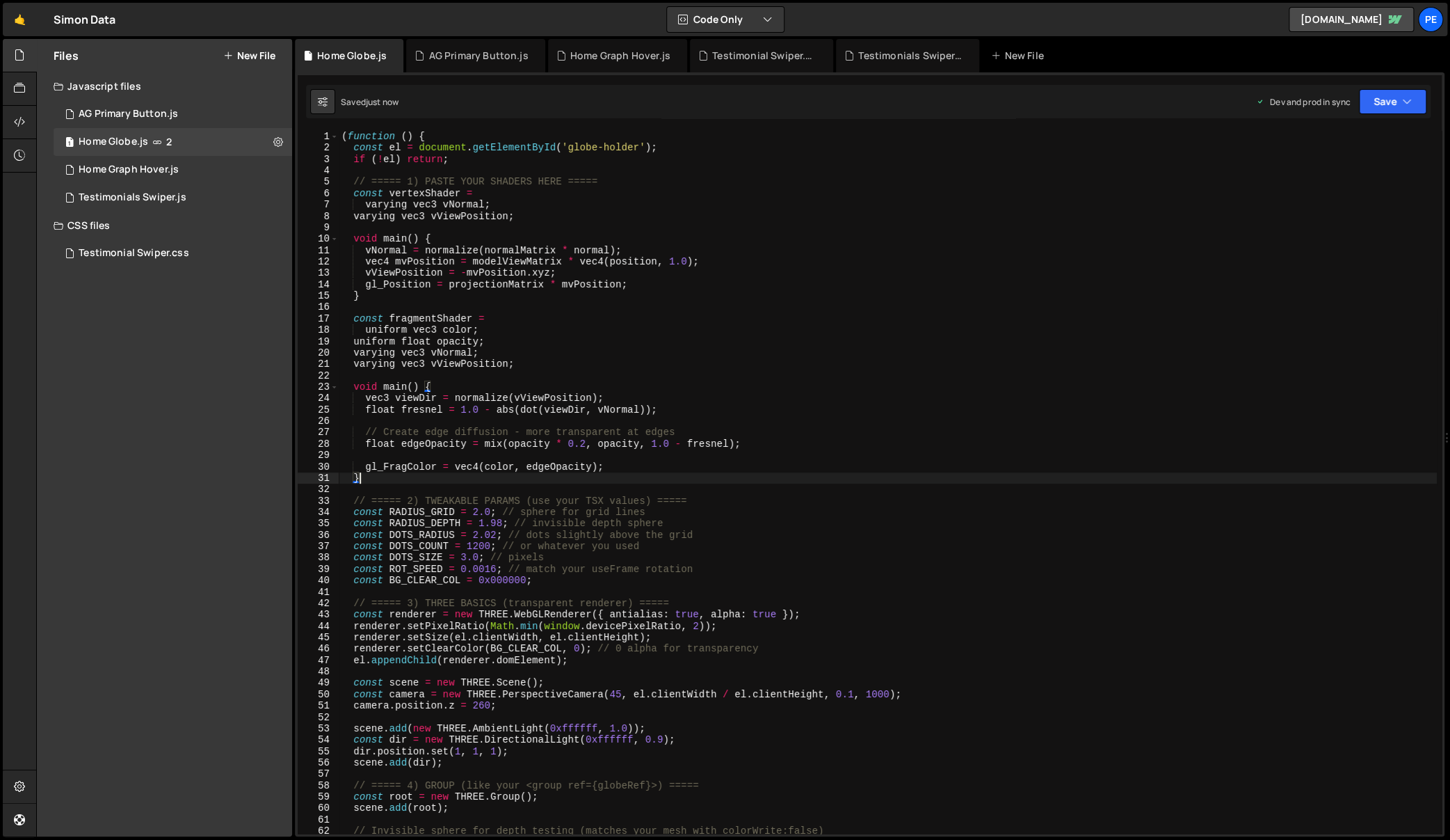
click at [447, 364] on div "( function ( ) { const el = document . getElementById ( 'globe-holder' ) ; if (…" at bounding box center [888, 494] width 1099 height 726
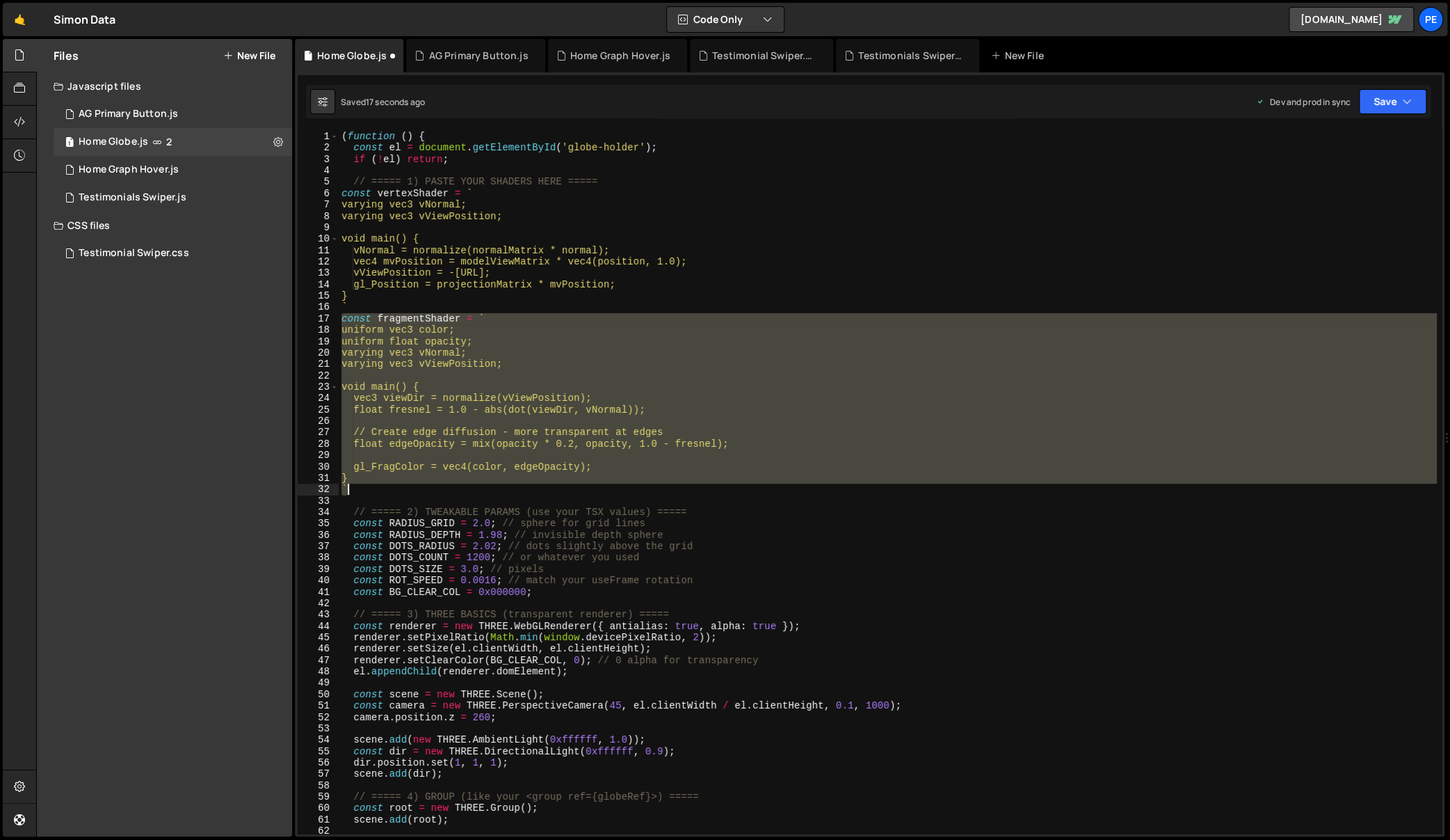
type textarea "})();"
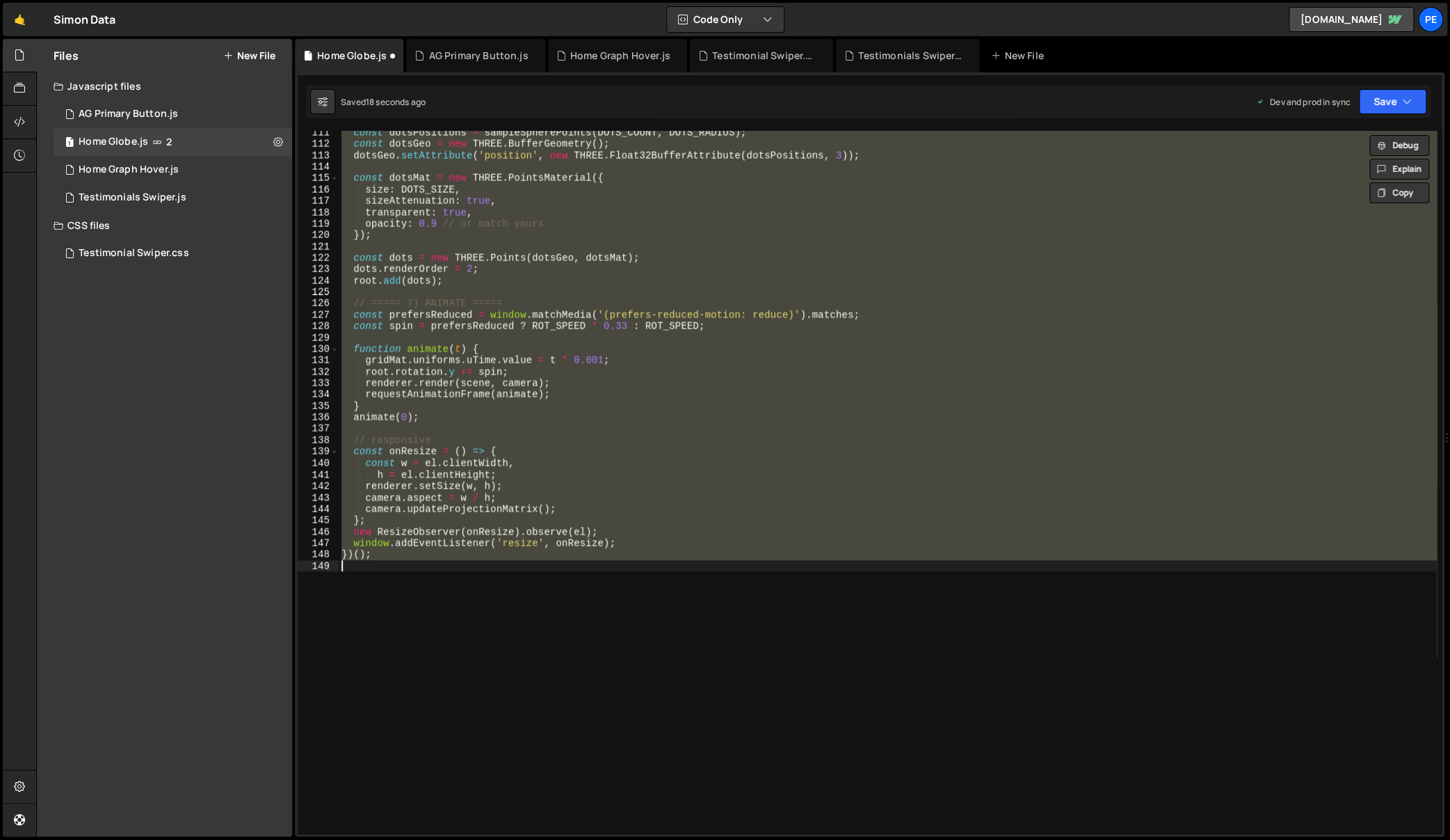
click at [448, 334] on div "const dotsPositions = sampleSpherePoints ( DOTS_COUNT , DOTS_RADIUS ) ; const d…" at bounding box center [888, 490] width 1099 height 726
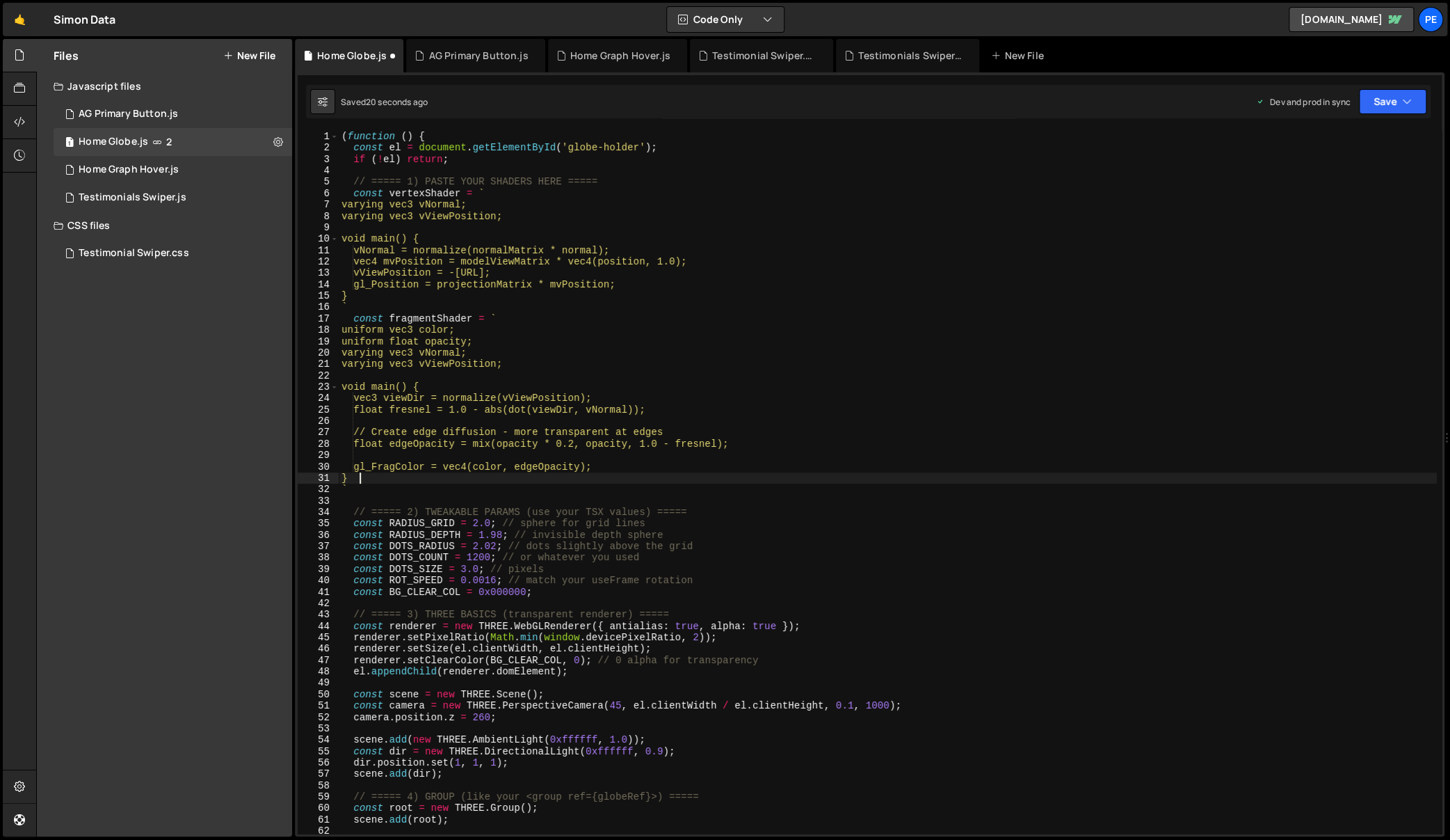
click at [382, 482] on div "( function ( ) { const el = document . getElementById ( 'globe-holder' ) ; if (…" at bounding box center [888, 494] width 1099 height 726
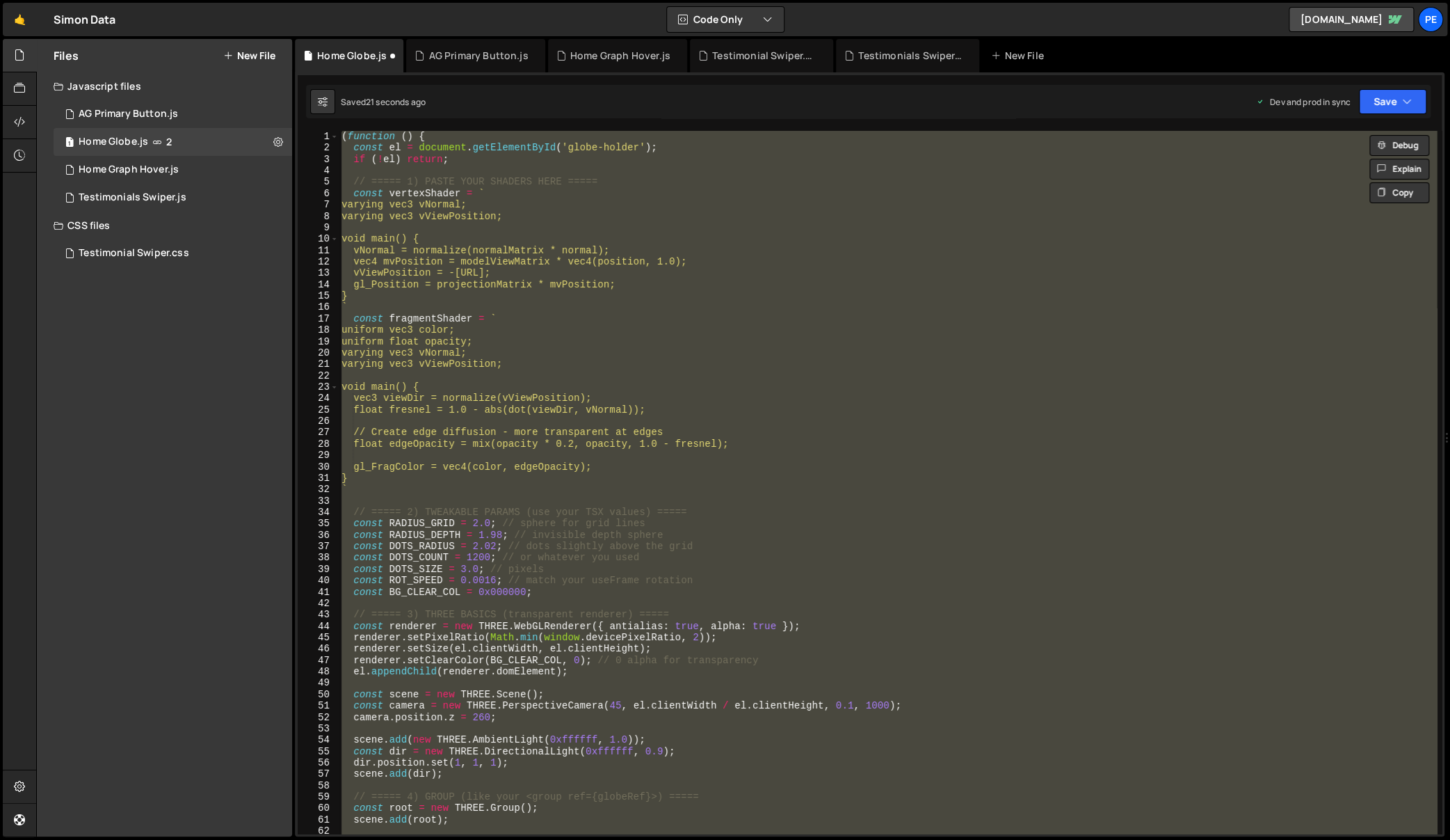
click at [413, 490] on div "( function ( ) { const el = document . getElementById ( 'globe-holder' ) ; if (…" at bounding box center [888, 482] width 1099 height 702
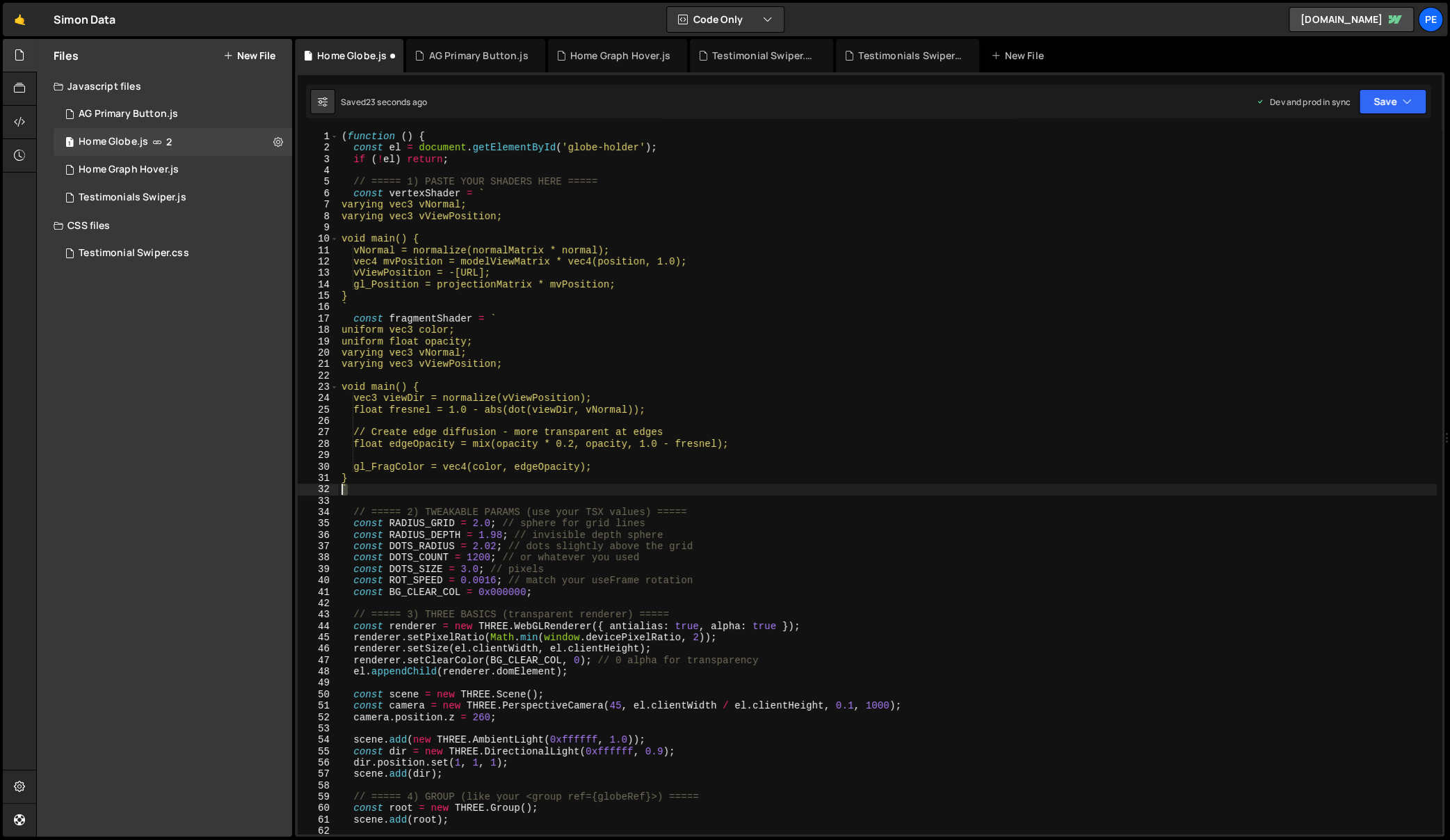
click at [339, 491] on div "( function ( ) { const el = document . getElementById ( 'globe-holder' ) ; if (…" at bounding box center [888, 494] width 1099 height 726
drag, startPoint x: 481, startPoint y: 350, endPoint x: 442, endPoint y: 423, distance: 82.8
click at [479, 357] on div "( function ( ) { const el = document . getElementById ( 'globe-holder' ) ; if (…" at bounding box center [888, 494] width 1099 height 726
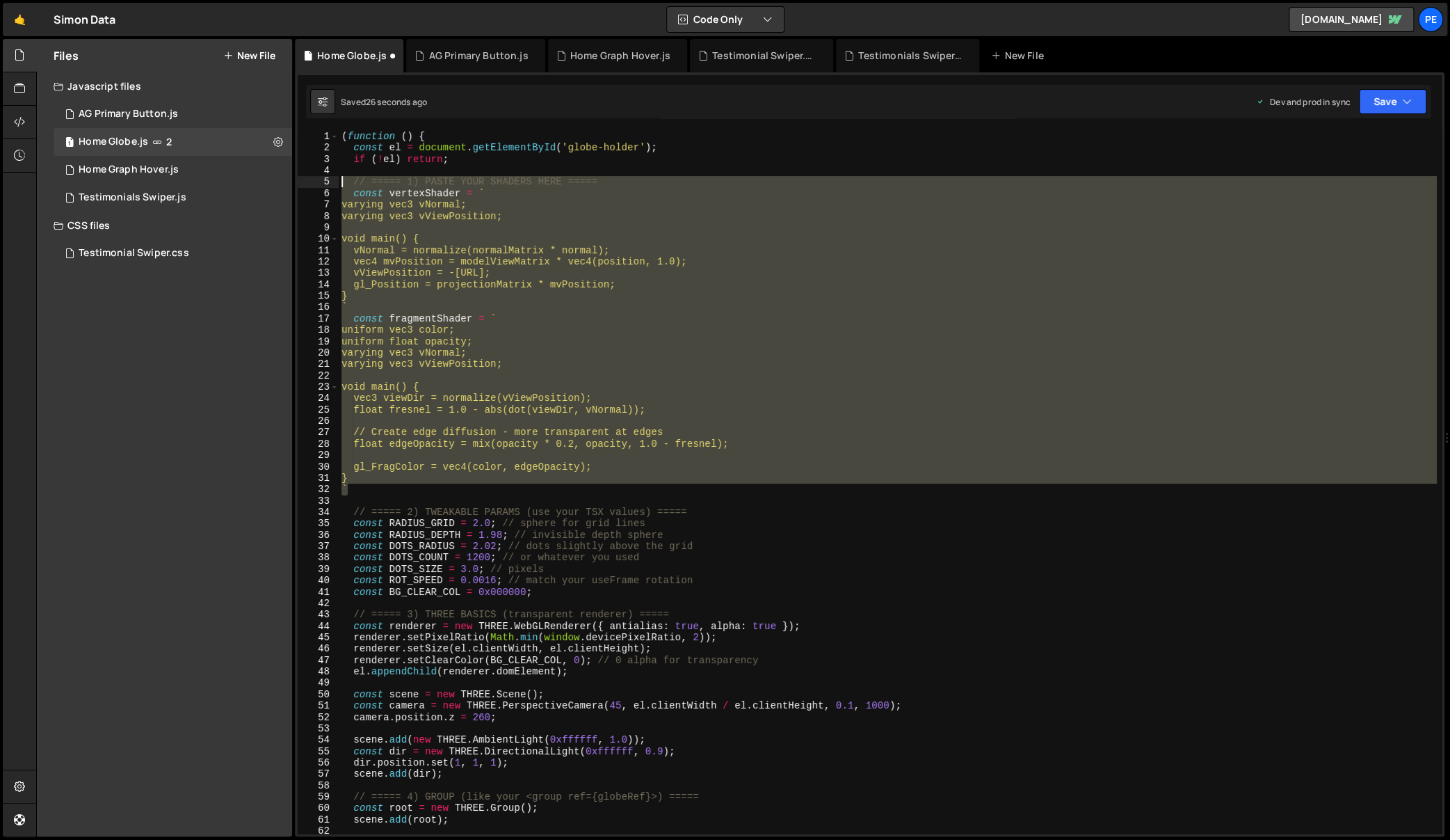
drag, startPoint x: 392, startPoint y: 477, endPoint x: 327, endPoint y: 182, distance: 302.1
click at [327, 182] on div "varying vec3 vNormal; 1 2 3 4 5 6 7 8 9 10 11 12 13 14 15 16 17 18 19 20 21 22 …" at bounding box center [870, 482] width 1144 height 702
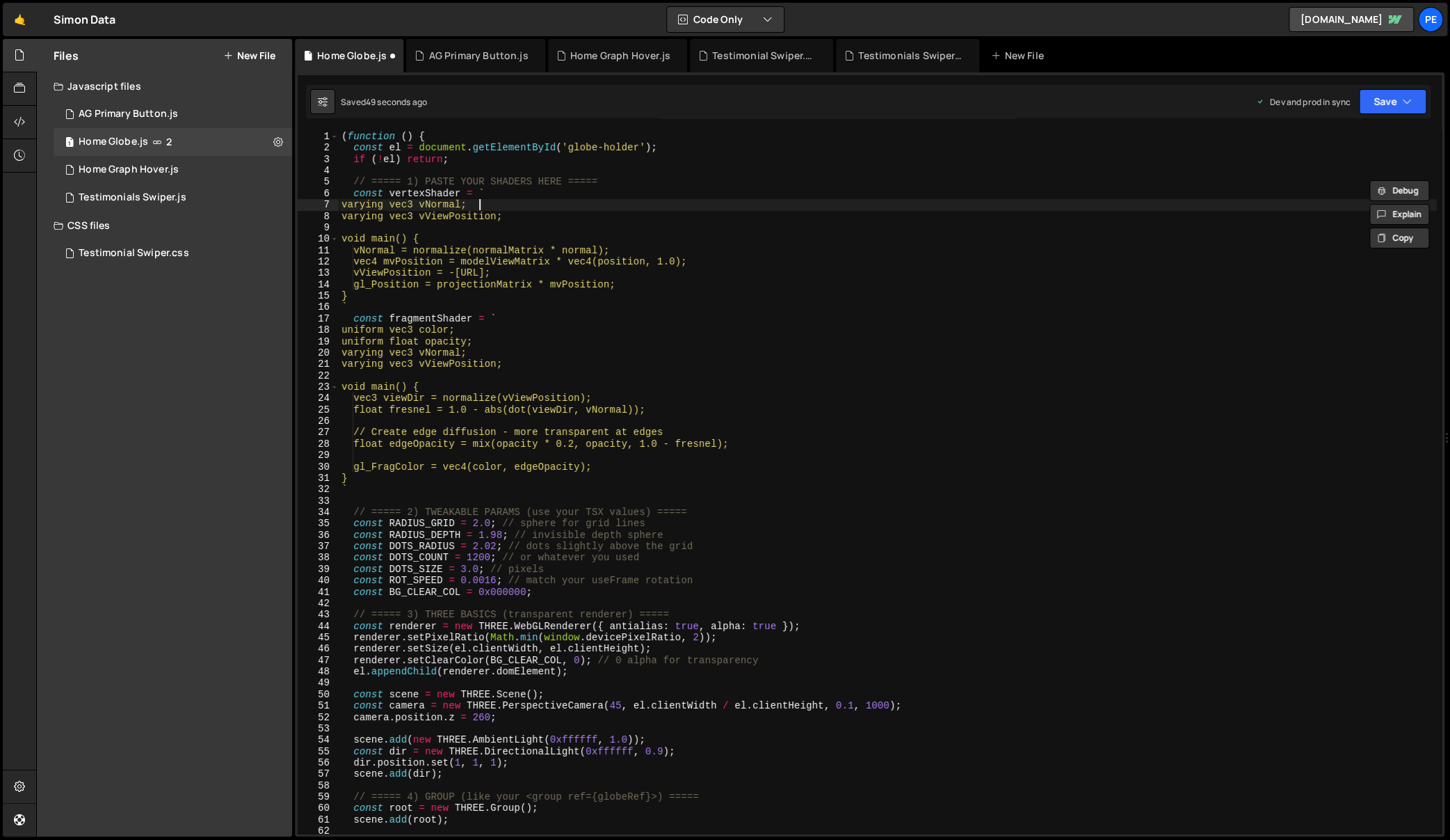
click at [502, 202] on div "( function ( ) { const el = document . getElementById ( 'globe-holder' ) ; if (…" at bounding box center [888, 494] width 1099 height 726
drag, startPoint x: 494, startPoint y: 196, endPoint x: 478, endPoint y: 197, distance: 16.0
click at [478, 197] on div "( function ( ) { const el = document . getElementById ( 'globe-holder' ) ; if (…" at bounding box center [888, 494] width 1099 height 726
click at [657, 235] on div "( function ( ) { const el = document . getElementById ( 'globe-holder' ) ; if (…" at bounding box center [888, 494] width 1099 height 726
type textarea "})();"
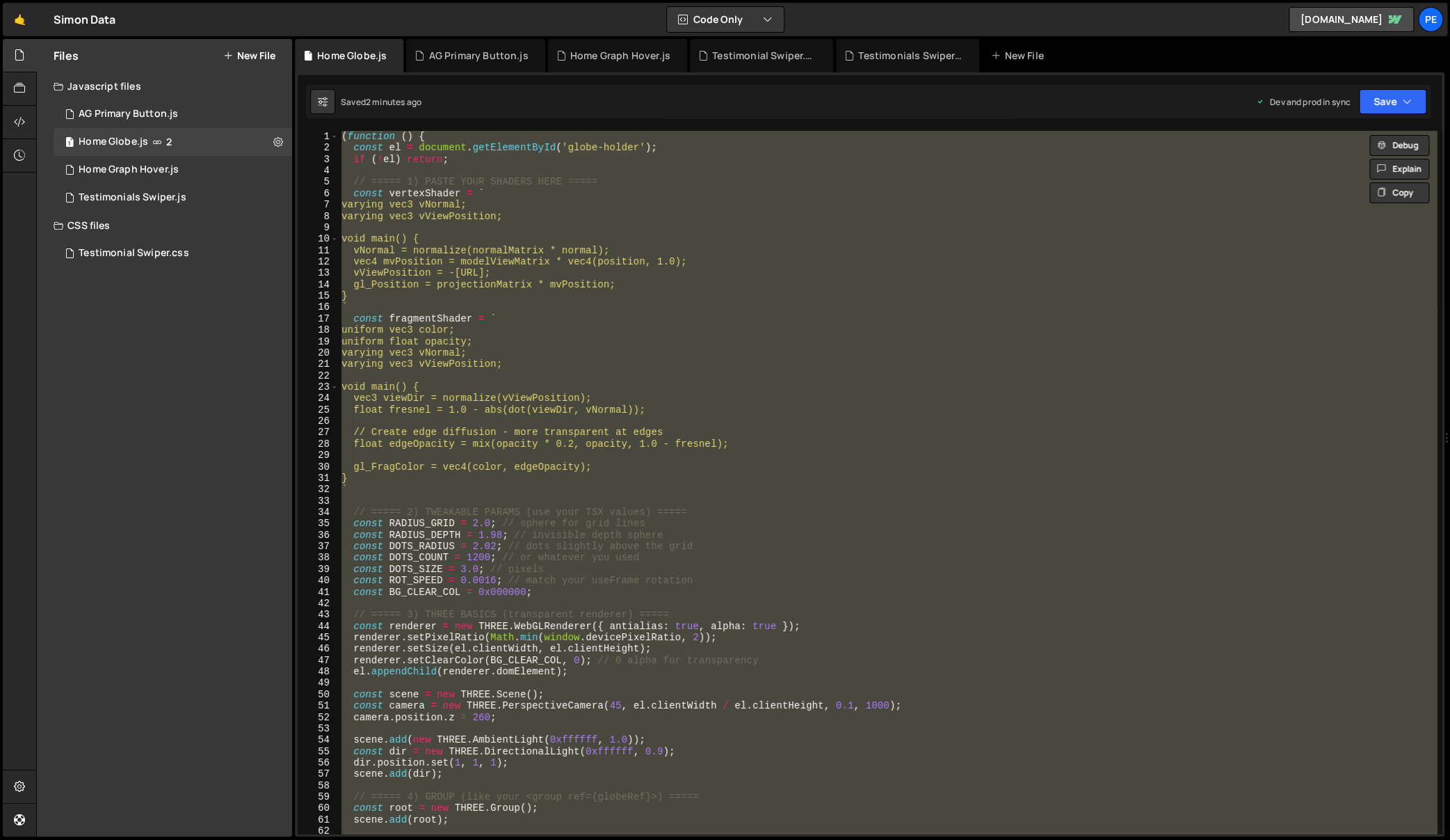
click at [765, 225] on div "( function ( ) { const el = document . getElementById ( 'globe-holder' ) ; if (…" at bounding box center [888, 482] width 1099 height 702
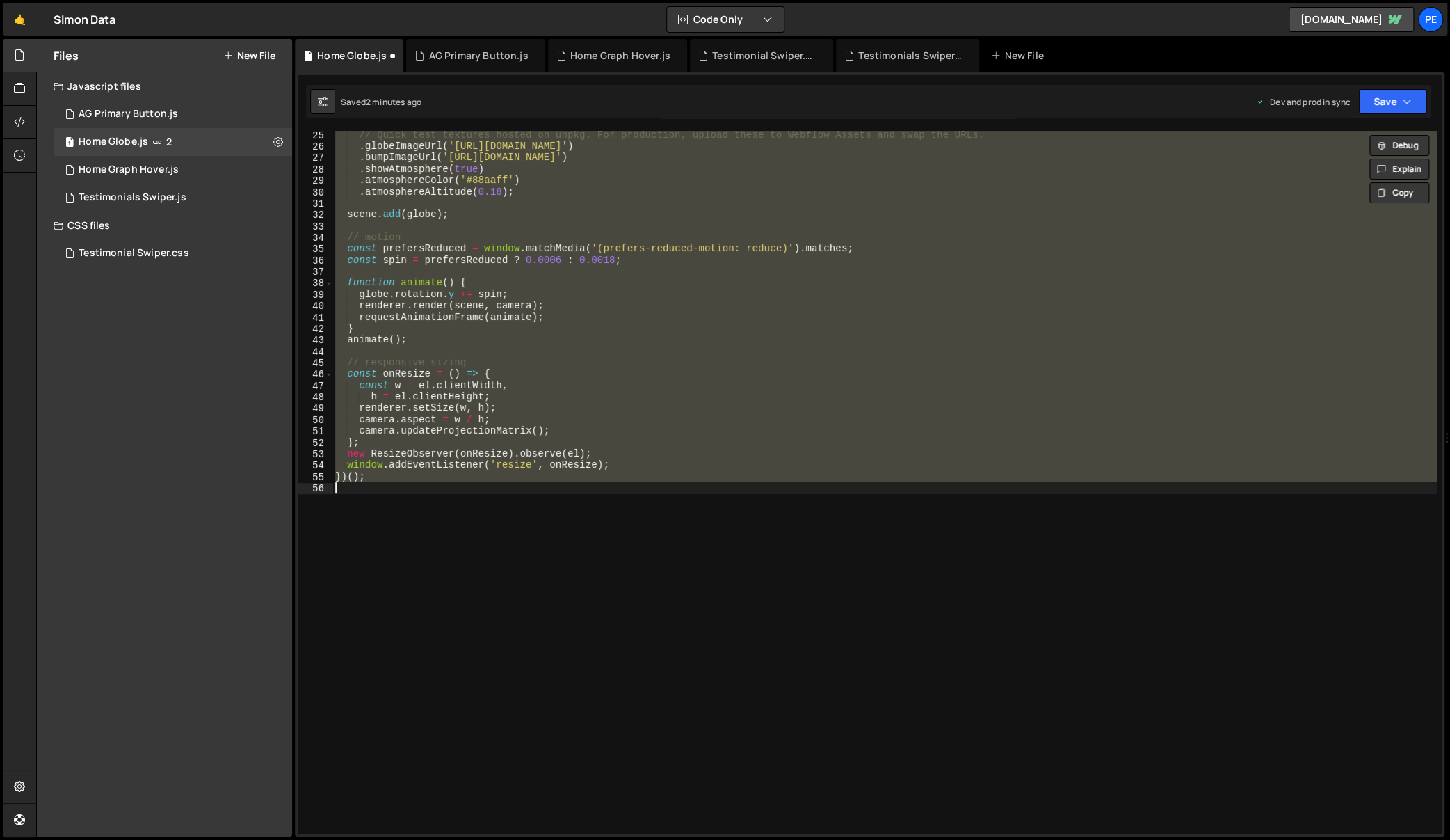
scroll to position [258, 0]
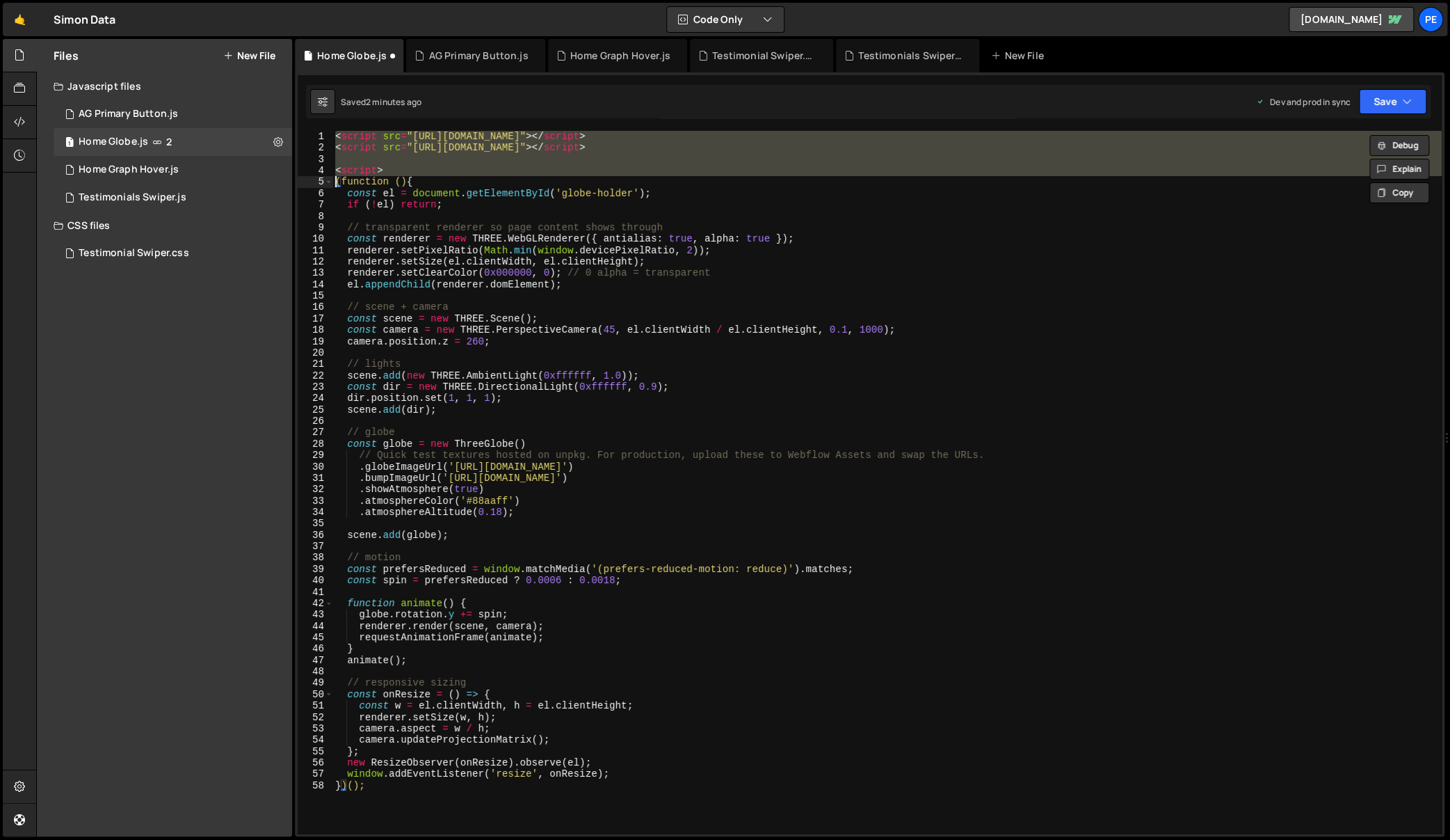
click at [778, 305] on div "< script src = "https://unpkg.com/three@0.160.0/build/three.min.js" > </ script…" at bounding box center [887, 494] width 1109 height 726
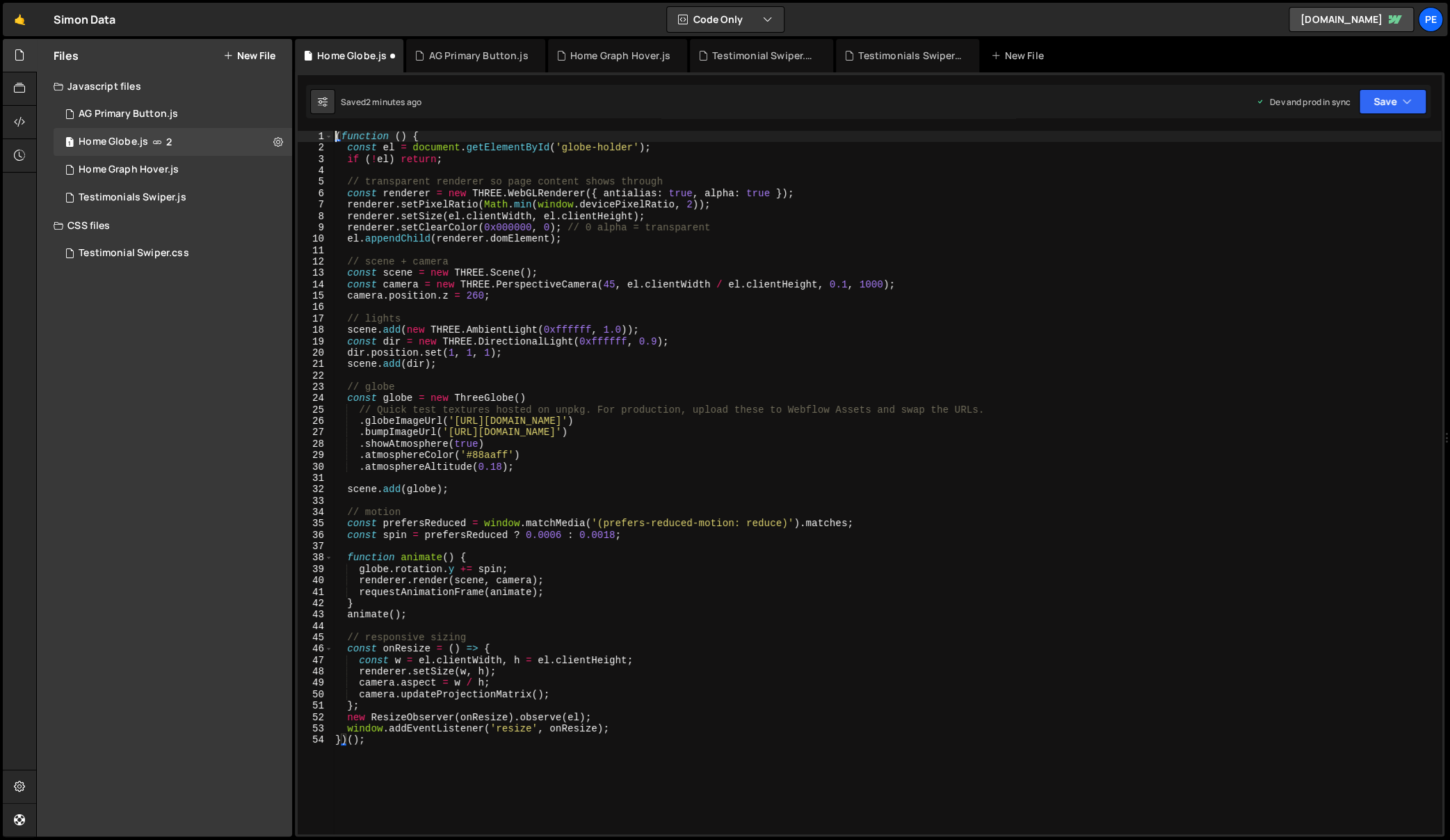
scroll to position [4, 0]
click at [713, 382] on div "( function ( ) { const el = document . getElementById ( 'globe-holder' ) ; if (…" at bounding box center [887, 494] width 1109 height 726
click at [578, 618] on div "( function ( ) { const el = document . getElementById ( 'globe-holder' ) ; if (…" at bounding box center [887, 494] width 1109 height 726
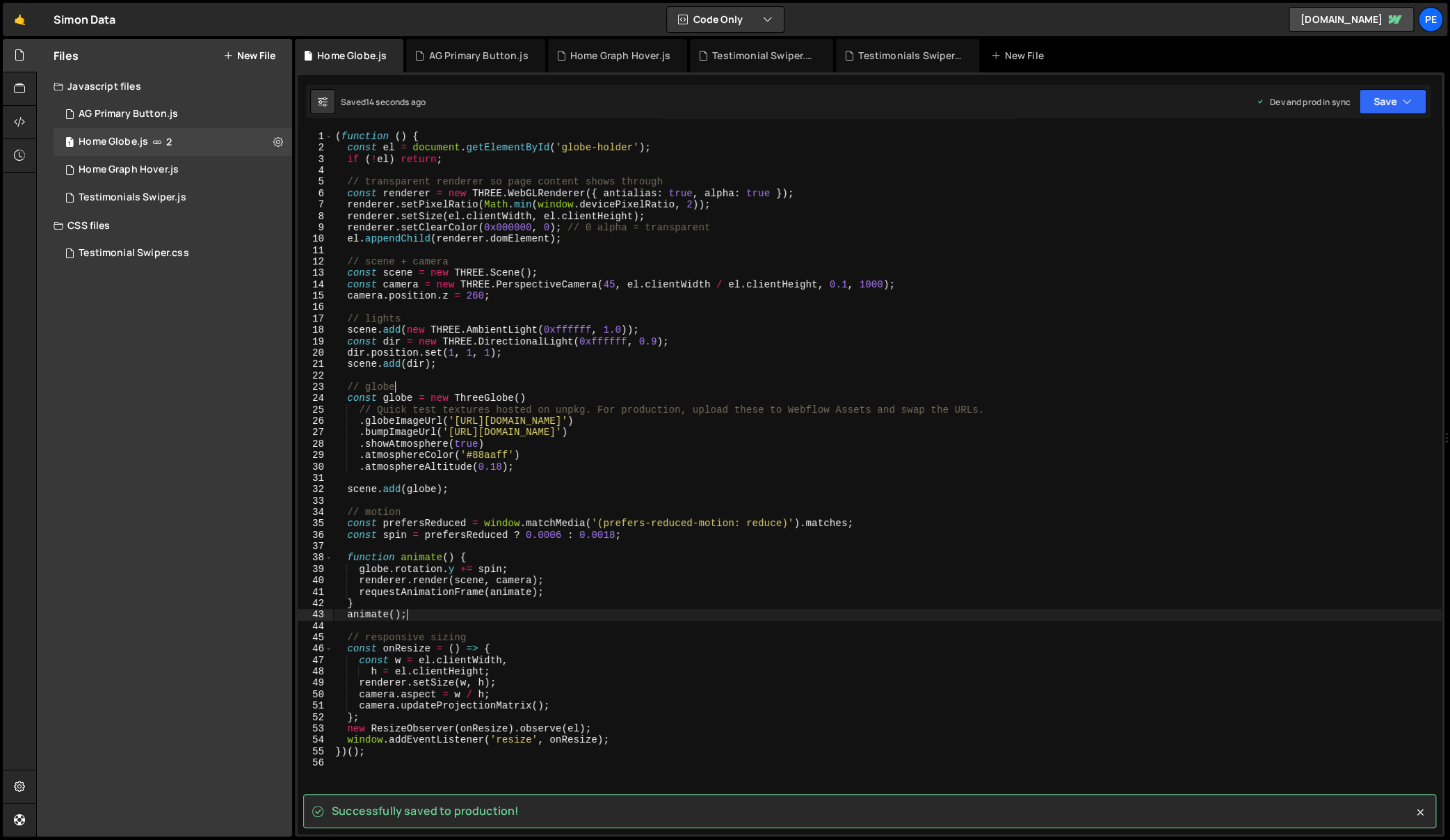
click at [957, 491] on div "( function ( ) { const el = document . getElementById ( 'globe-holder' ) ; if (…" at bounding box center [887, 494] width 1109 height 726
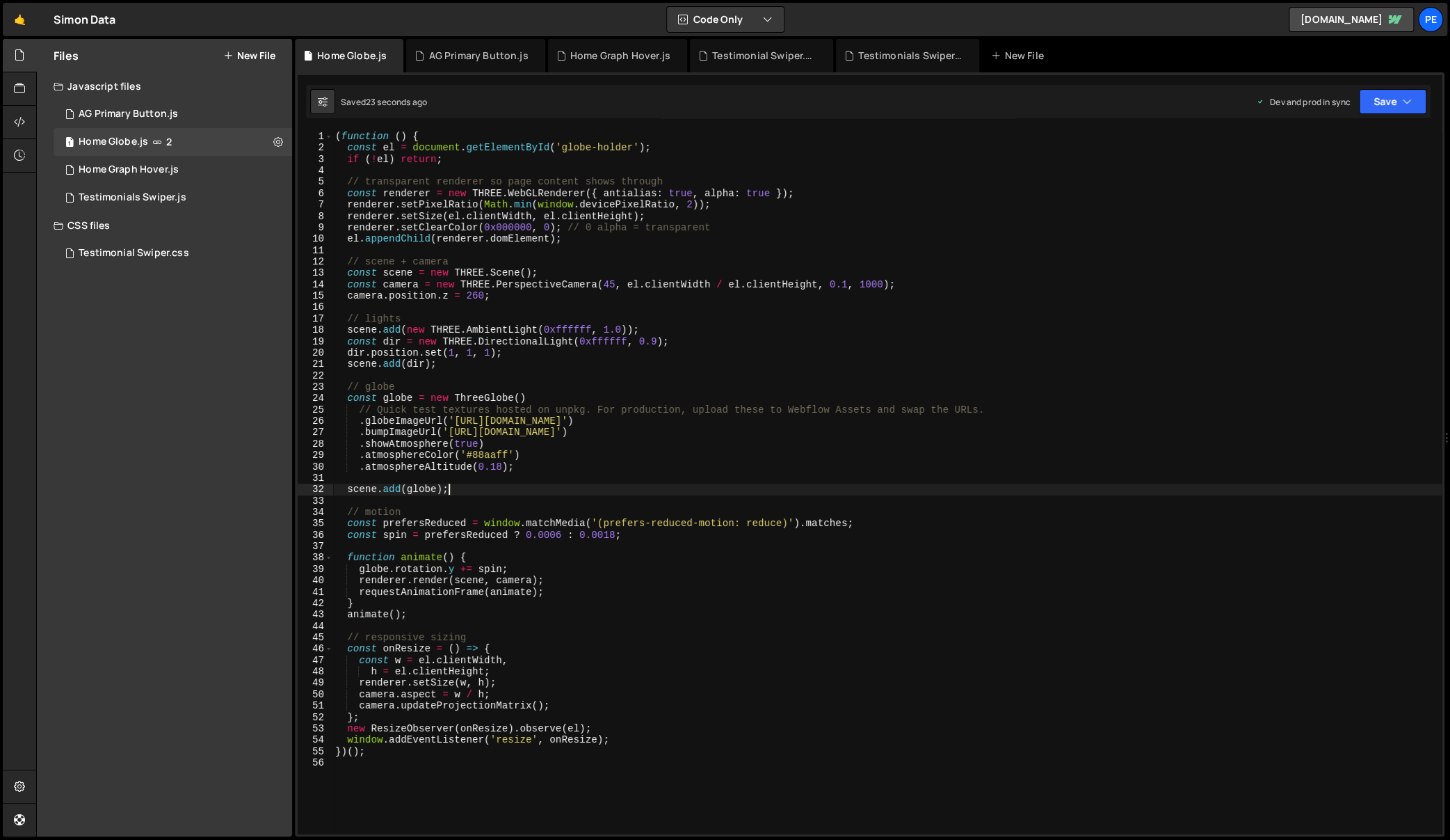
type textarea "})();"
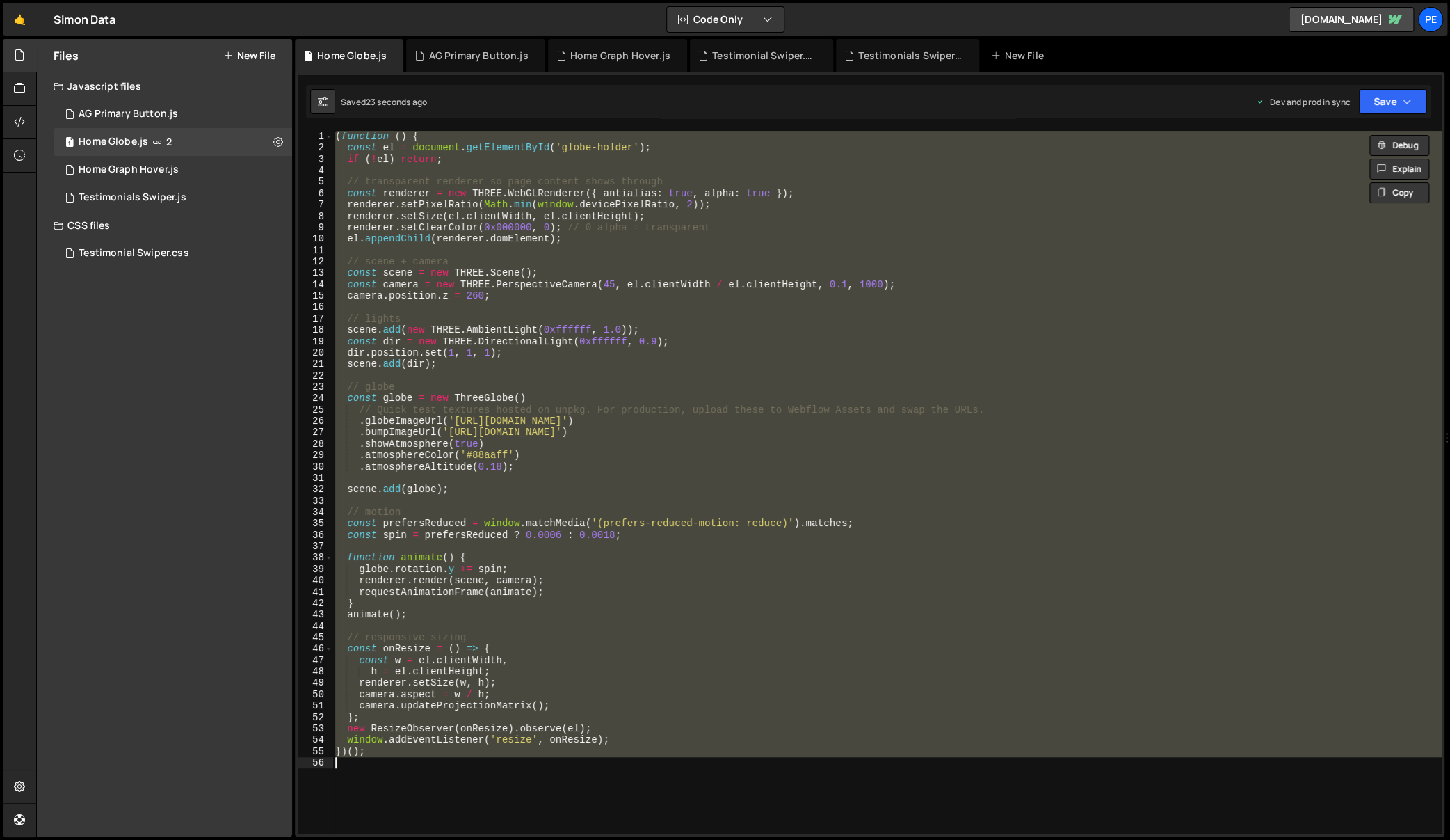
paste textarea
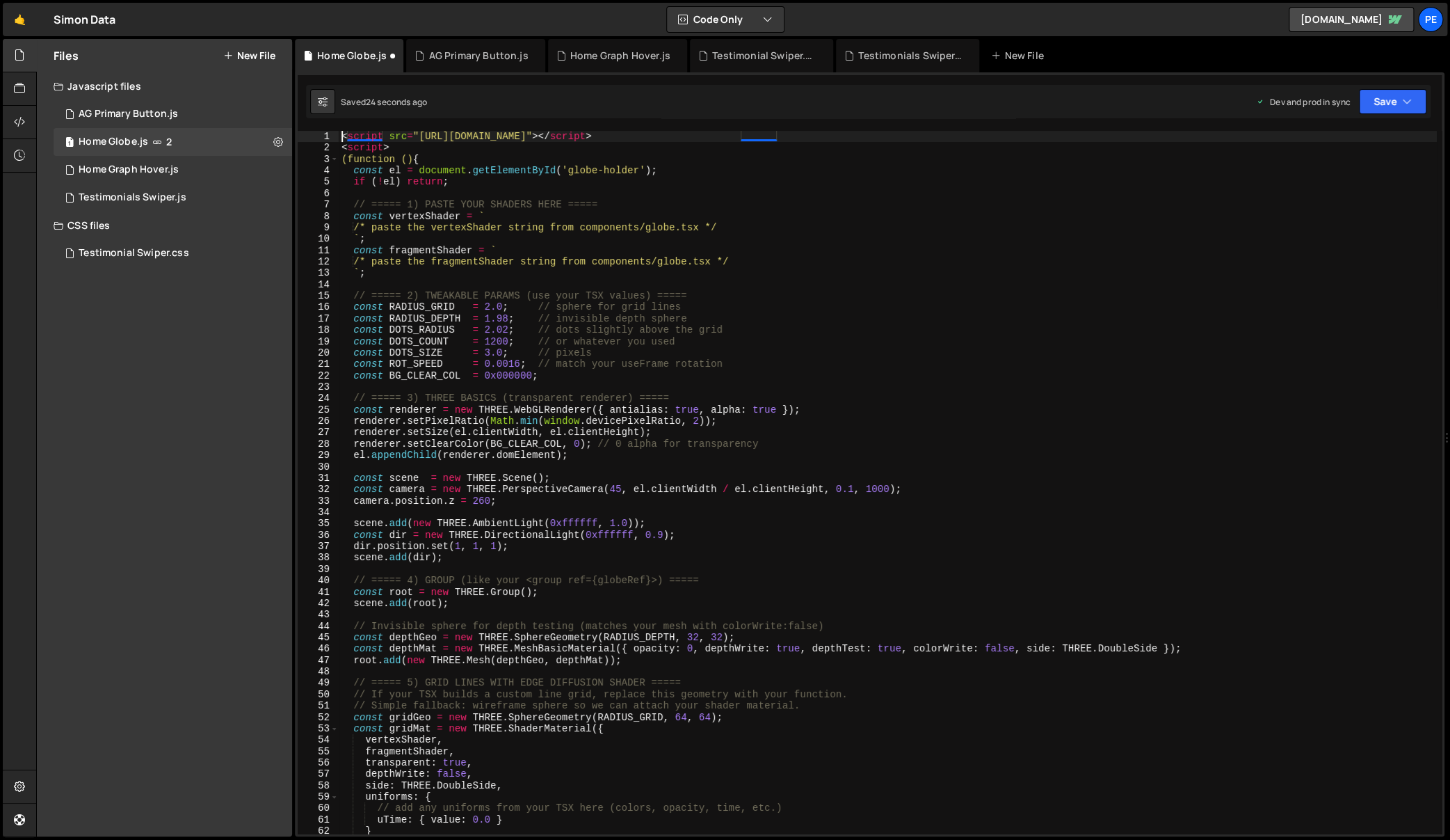
scroll to position [0, 0]
type textarea "<script src="https://unpkg.com/three@0.160.0/build/three.min.js"></script> <scr…"
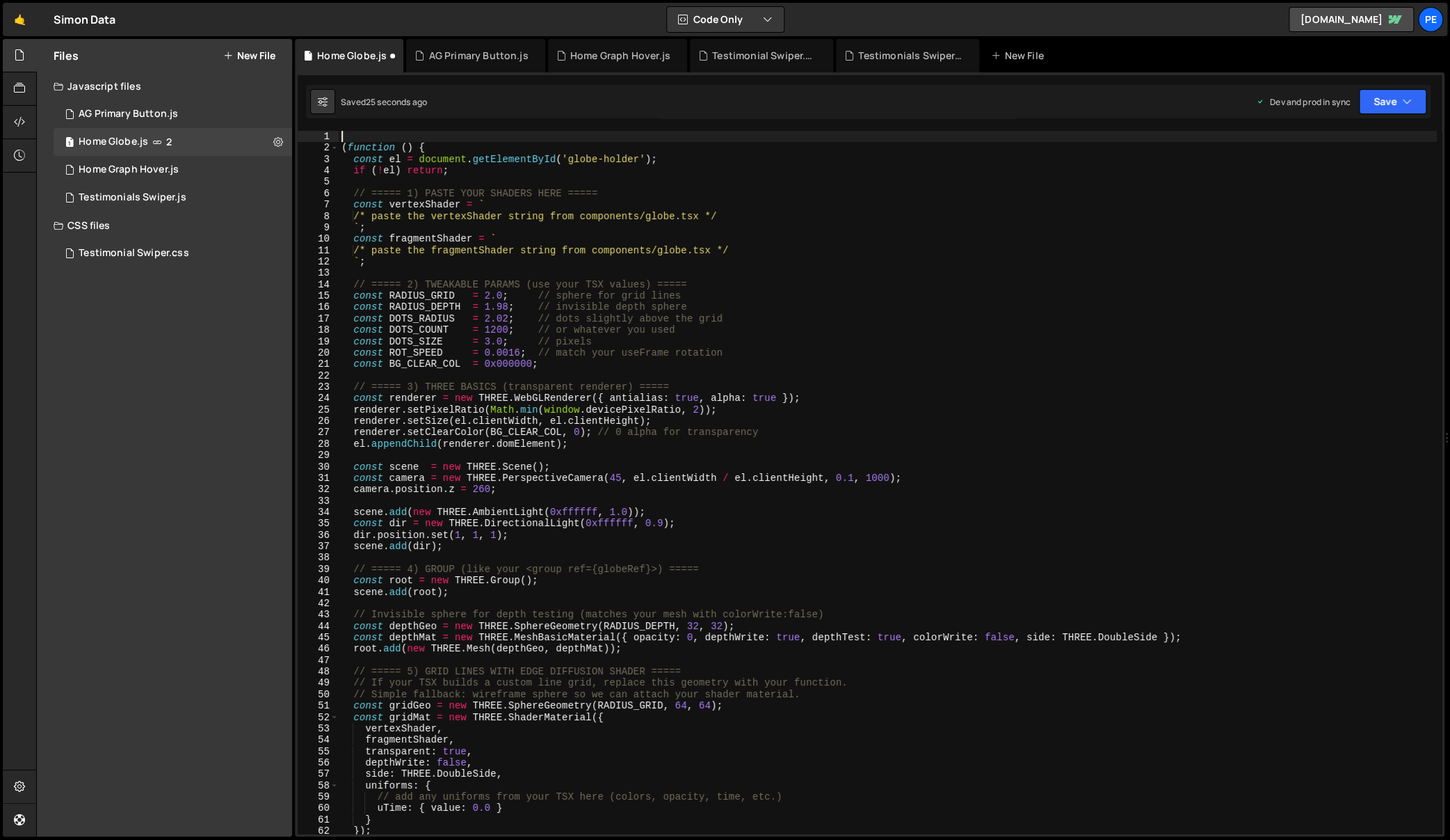
type textarea "(function () {"
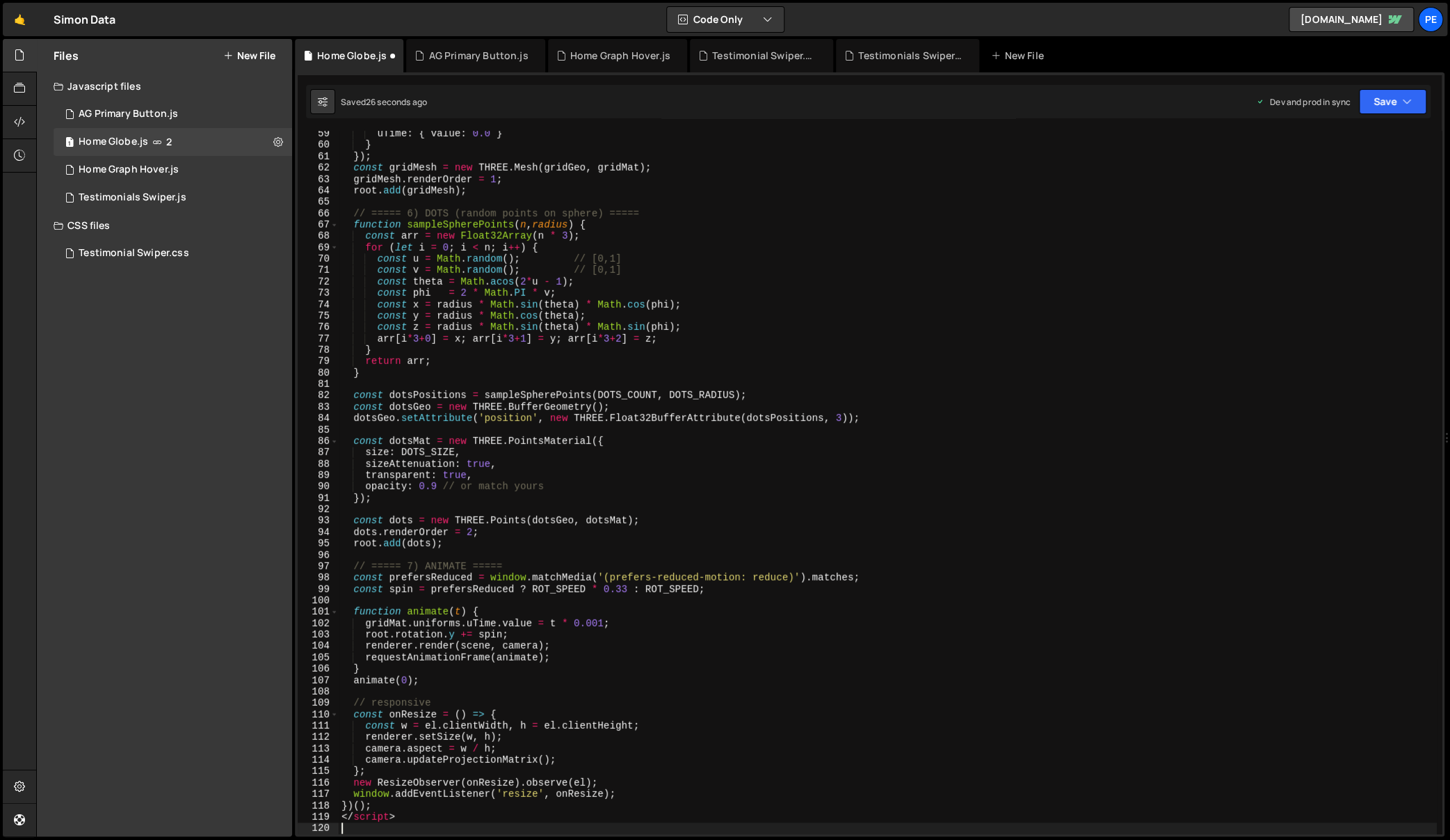
scroll to position [662, 0]
type textarea "</script>"
type textarea "})();"
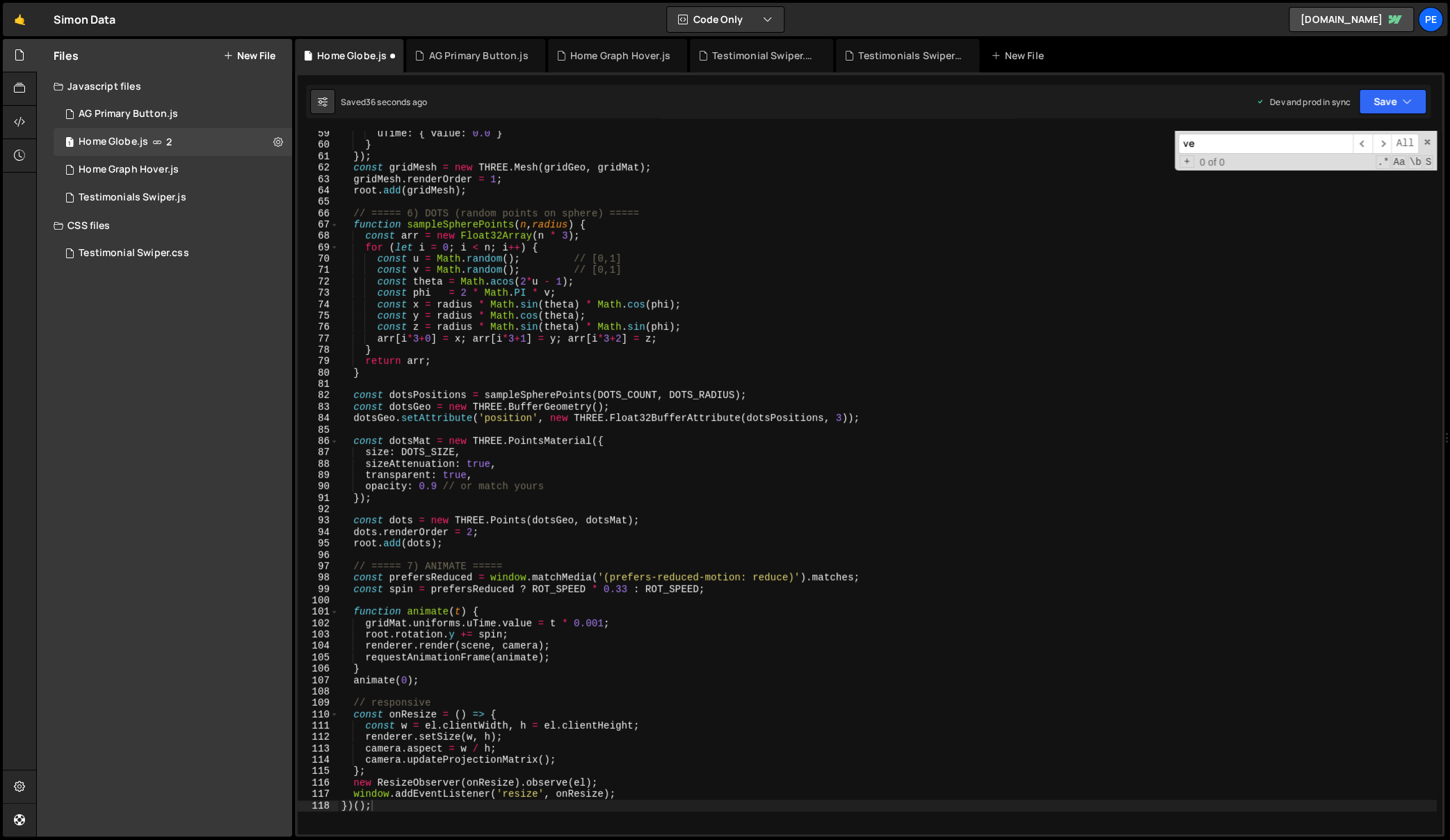
scroll to position [0, 0]
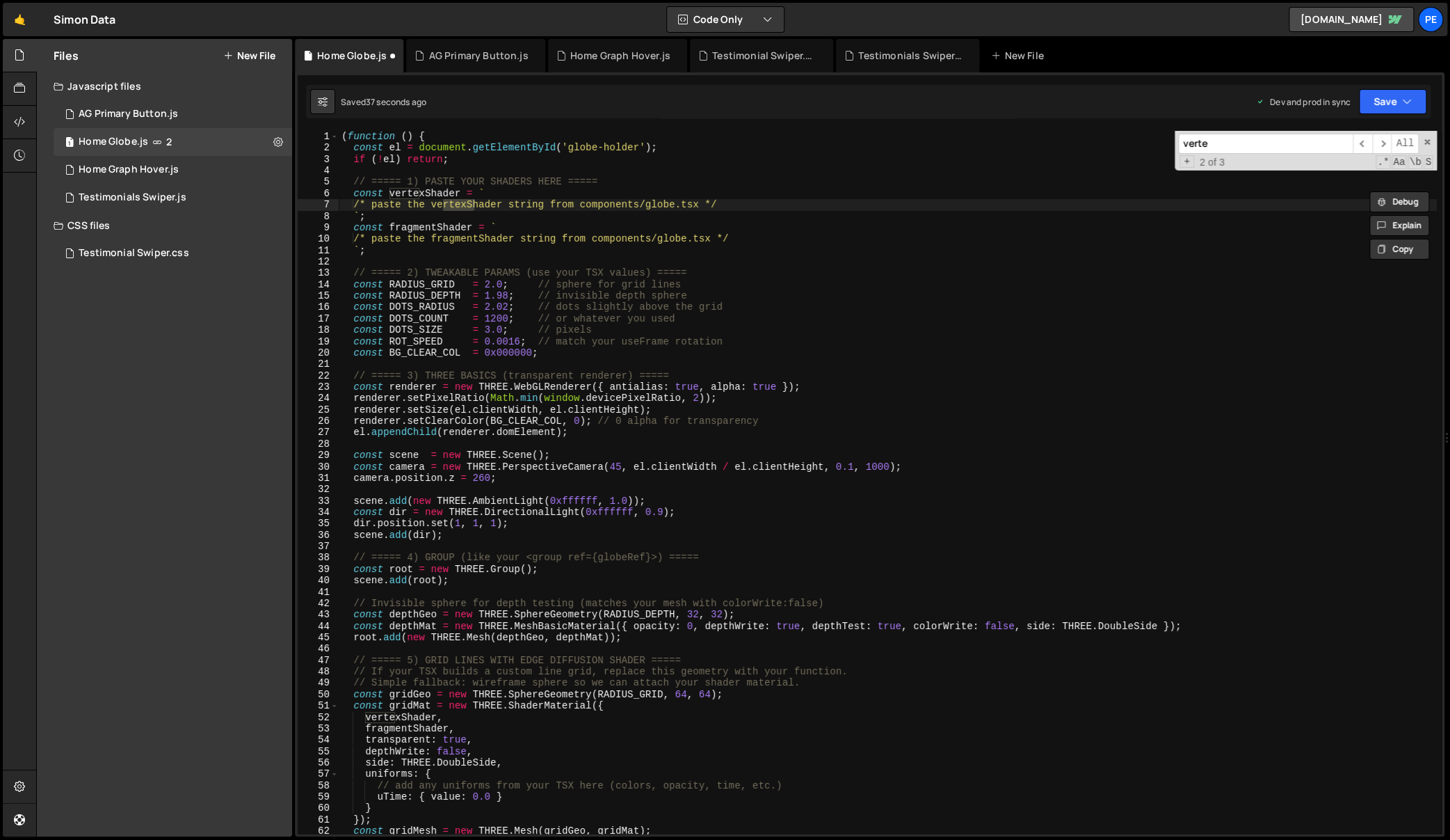
type input "verte"
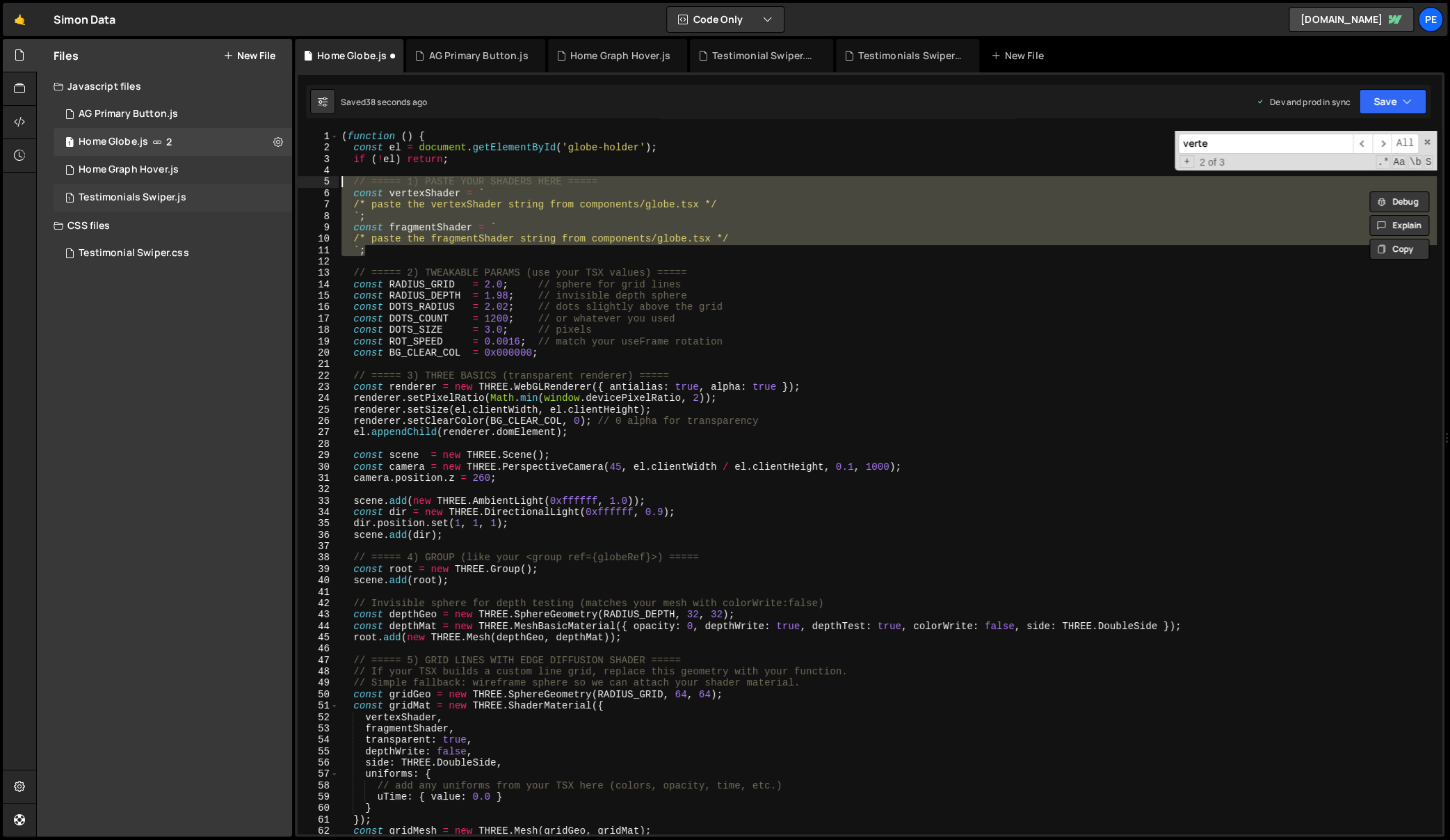
drag, startPoint x: 385, startPoint y: 250, endPoint x: 288, endPoint y: 184, distance: 117.3
click at [288, 184] on div "Files New File Javascript files 1 AG Primary Button.js 0 1 Home Globe.js 2 1 Ho…" at bounding box center [743, 438] width 1414 height 798
type textarea "// ===== 1) PASTE YOUR SHADERS HERE ===== const vertexShader = `"
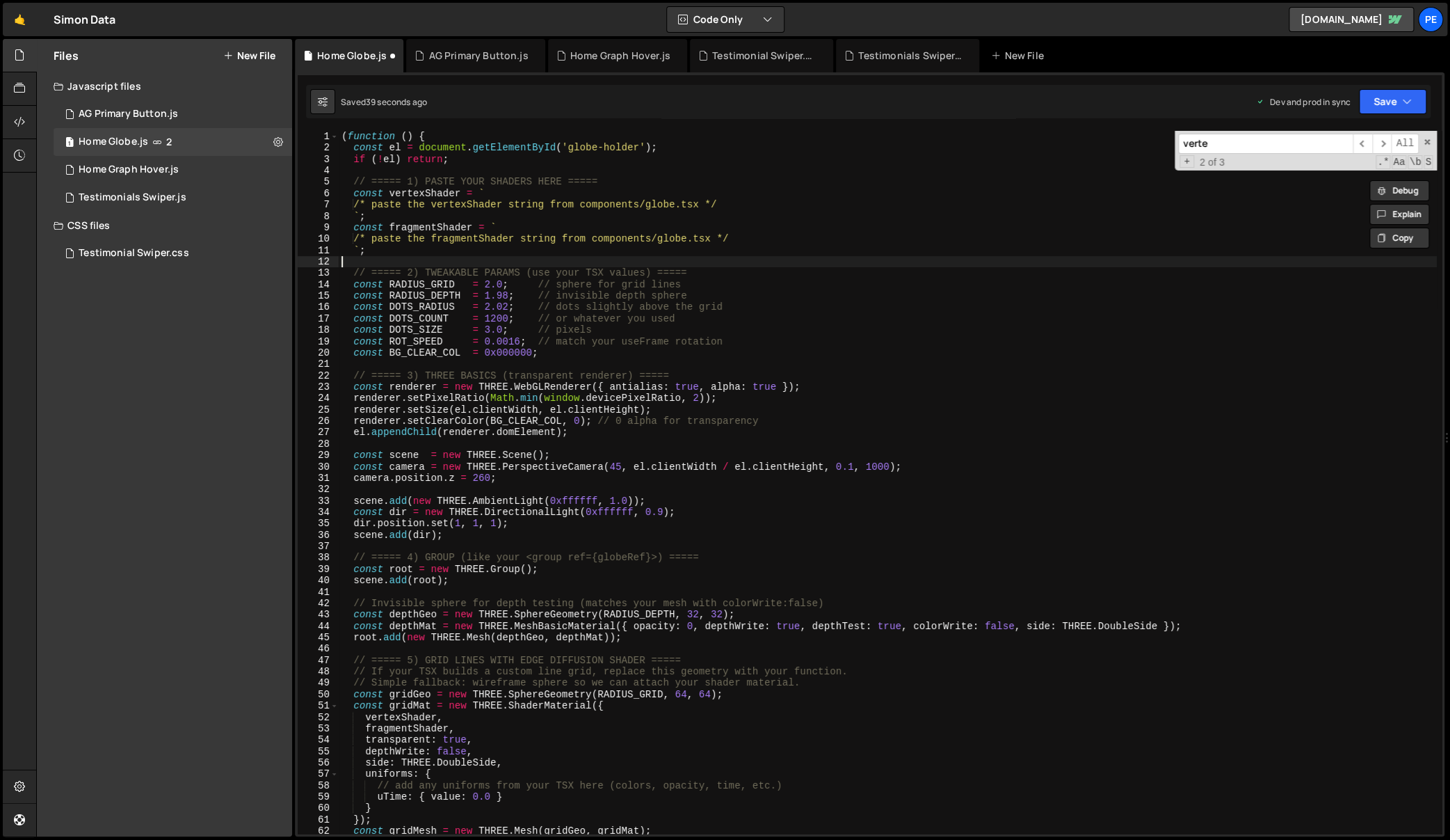
click at [392, 256] on div "( function ( ) { const el = document . getElementById ( 'globe-holder' ) ; if (…" at bounding box center [888, 494] width 1099 height 726
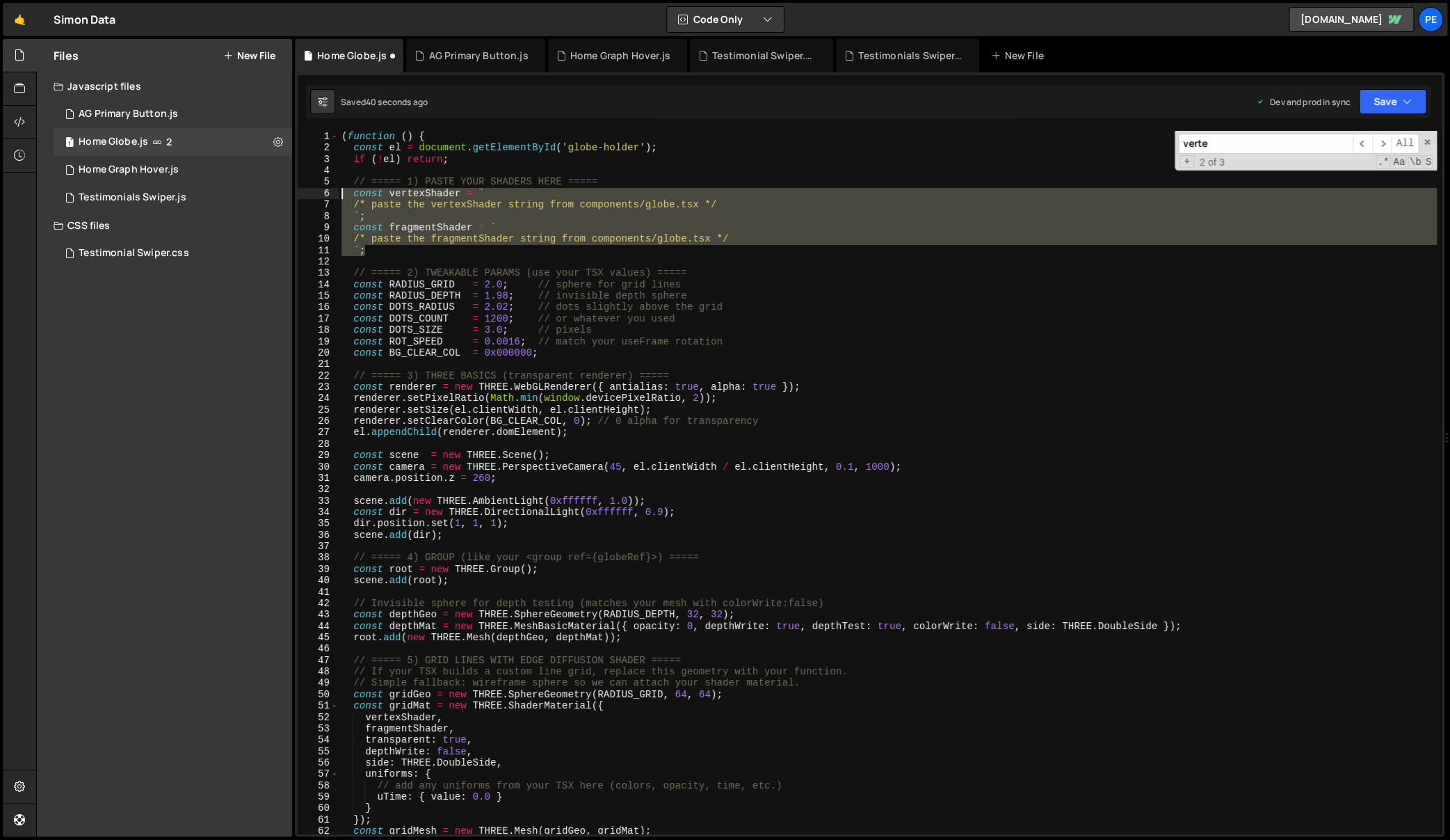
drag, startPoint x: 327, startPoint y: 225, endPoint x: 297, endPoint y: 194, distance: 43.1
click at [298, 194] on div "1 2 3 4 5 6 7 8 9 10 11 12 13 14 15 16 17 18 19 20 21 22 23 24 25 26 27 28 29 3…" at bounding box center [870, 482] width 1144 height 702
paste textarea "`"
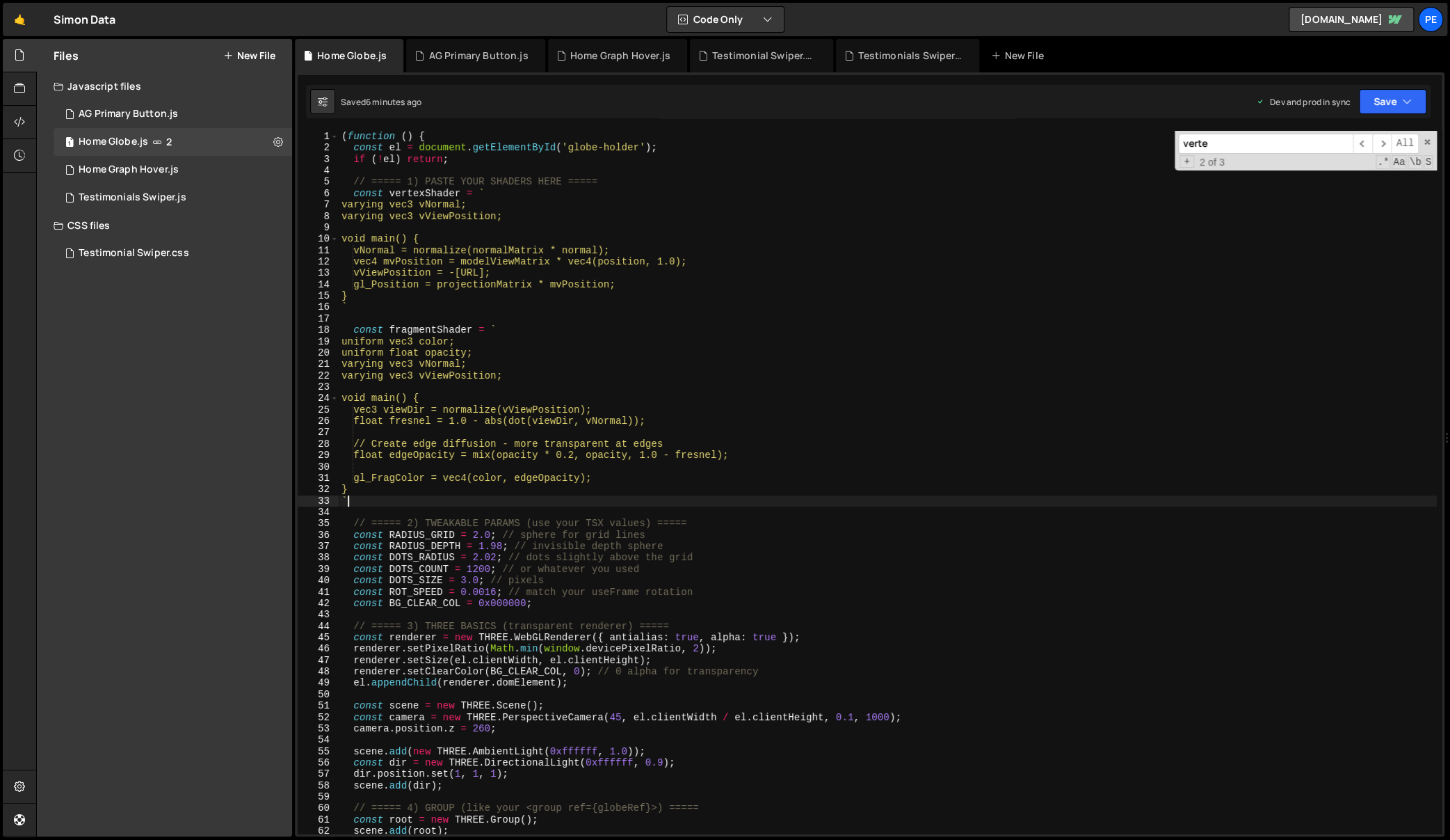
click at [992, 581] on div "( function ( ) { const el = document . getElementById ( 'globe-holder' ) ; if (…" at bounding box center [888, 494] width 1099 height 726
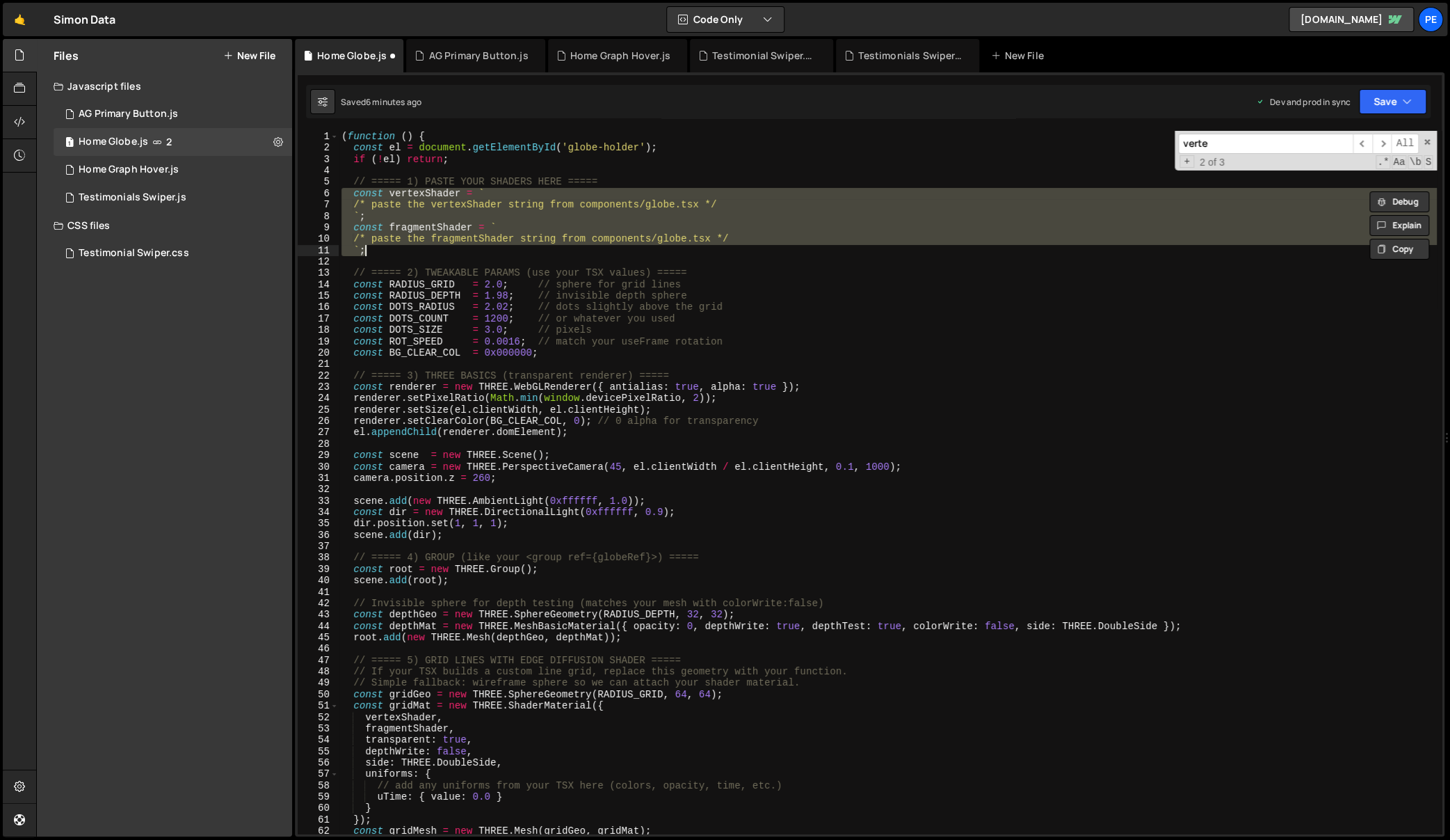
scroll to position [997, 0]
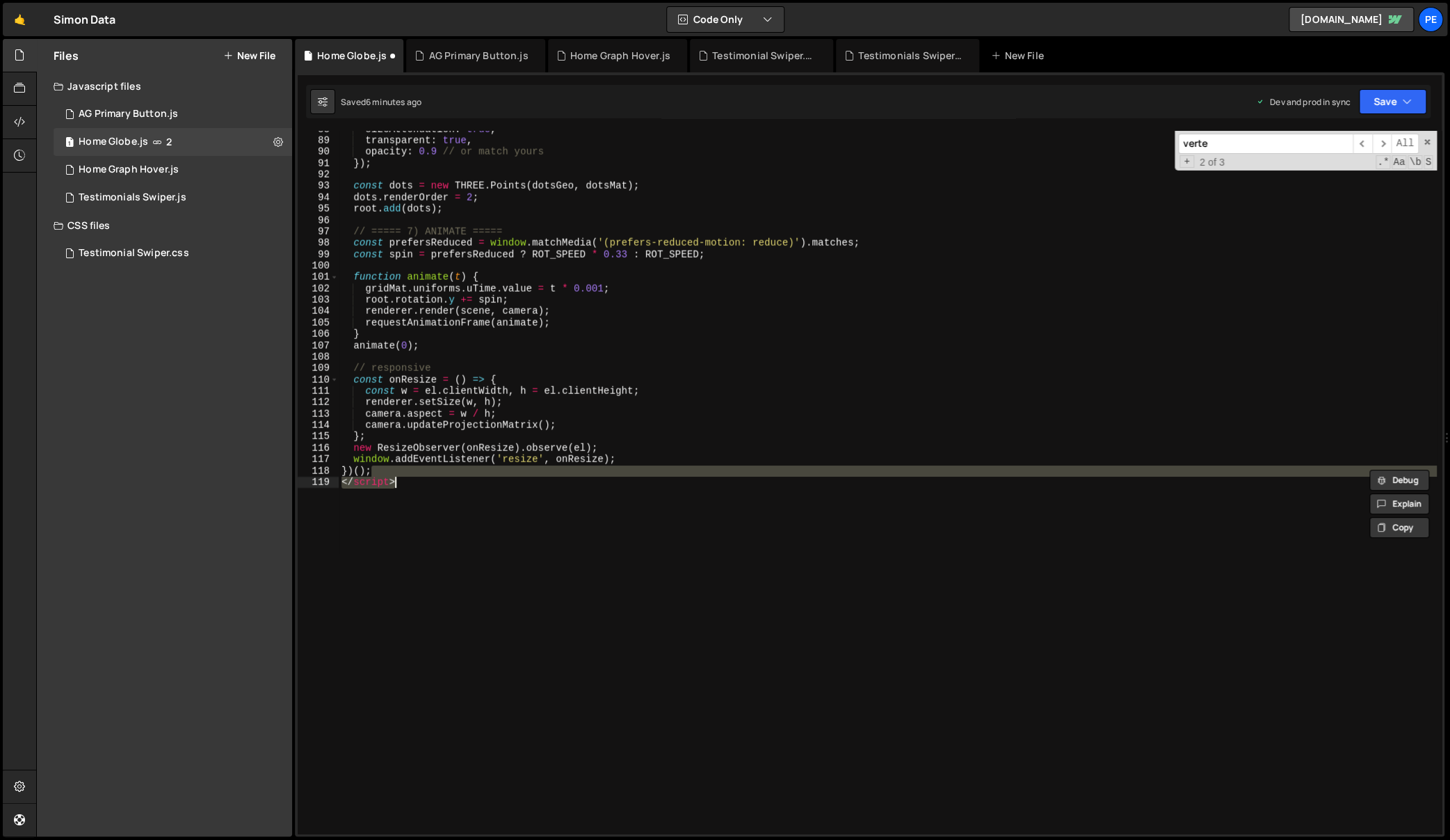
type textarea "</script>"
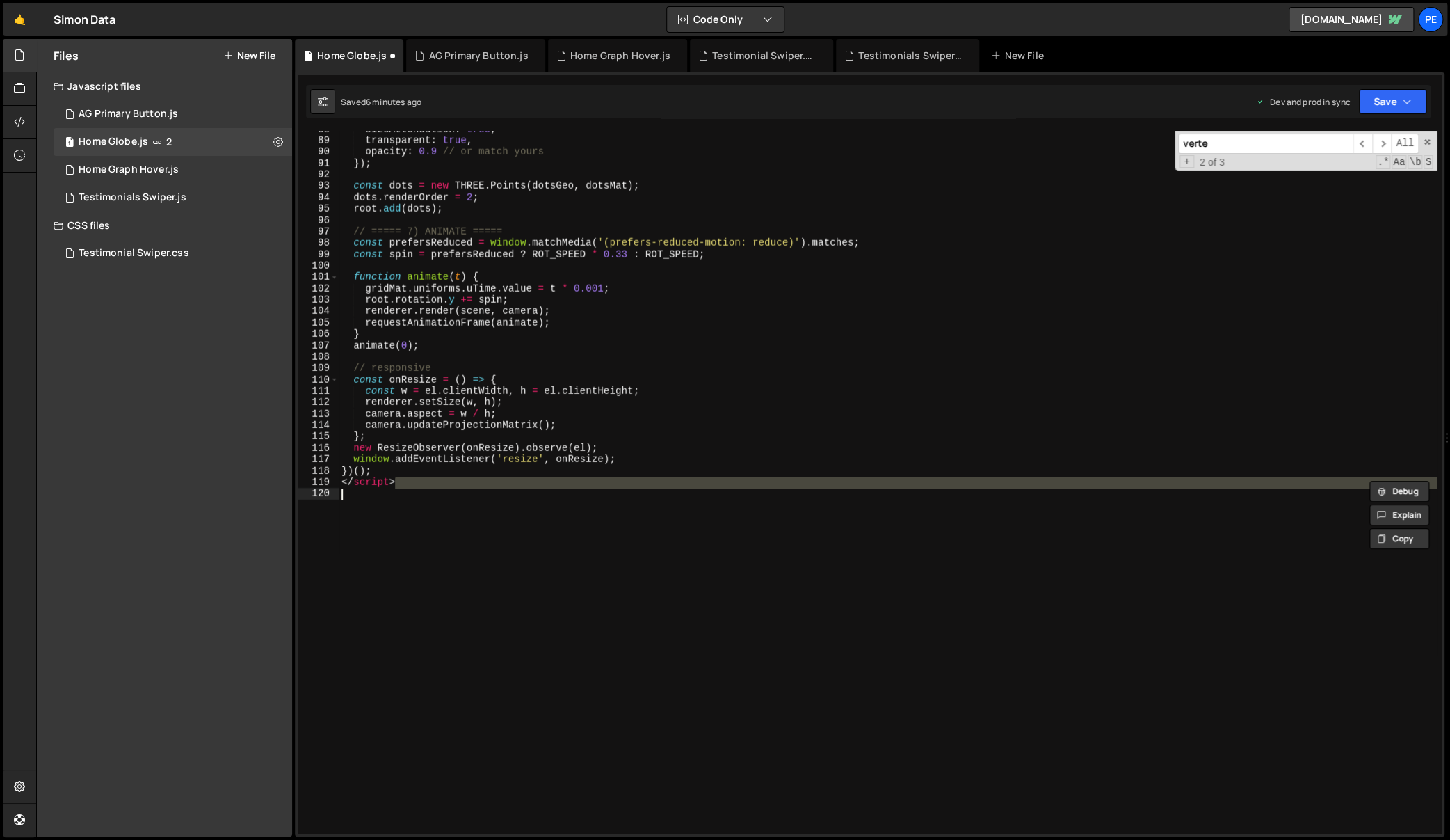
click at [979, 560] on div "sizeAttenuation : true , transparent : true , opacity : 0.9 // or match yours }…" at bounding box center [888, 482] width 1099 height 702
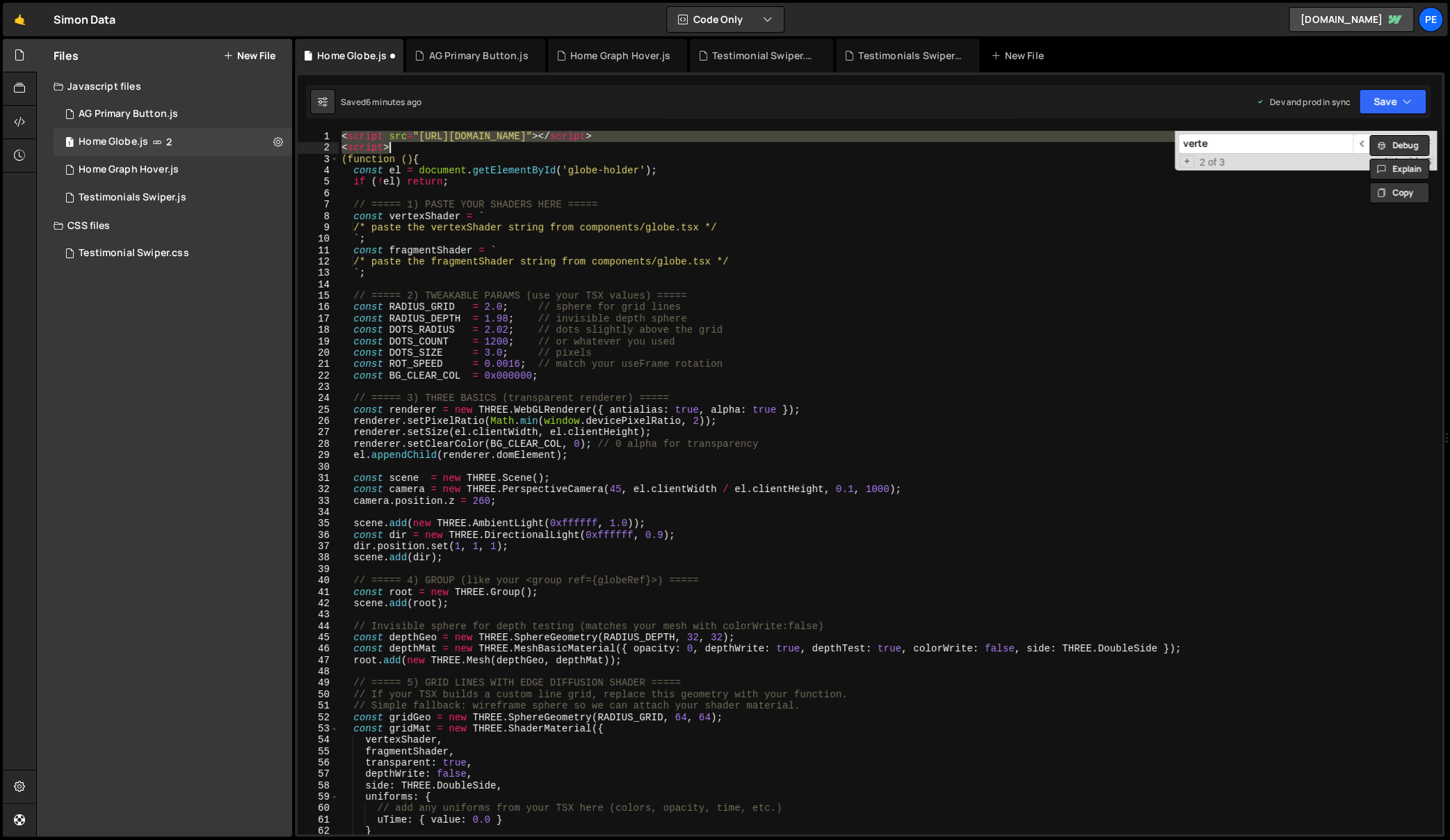
scroll to position [0, 0]
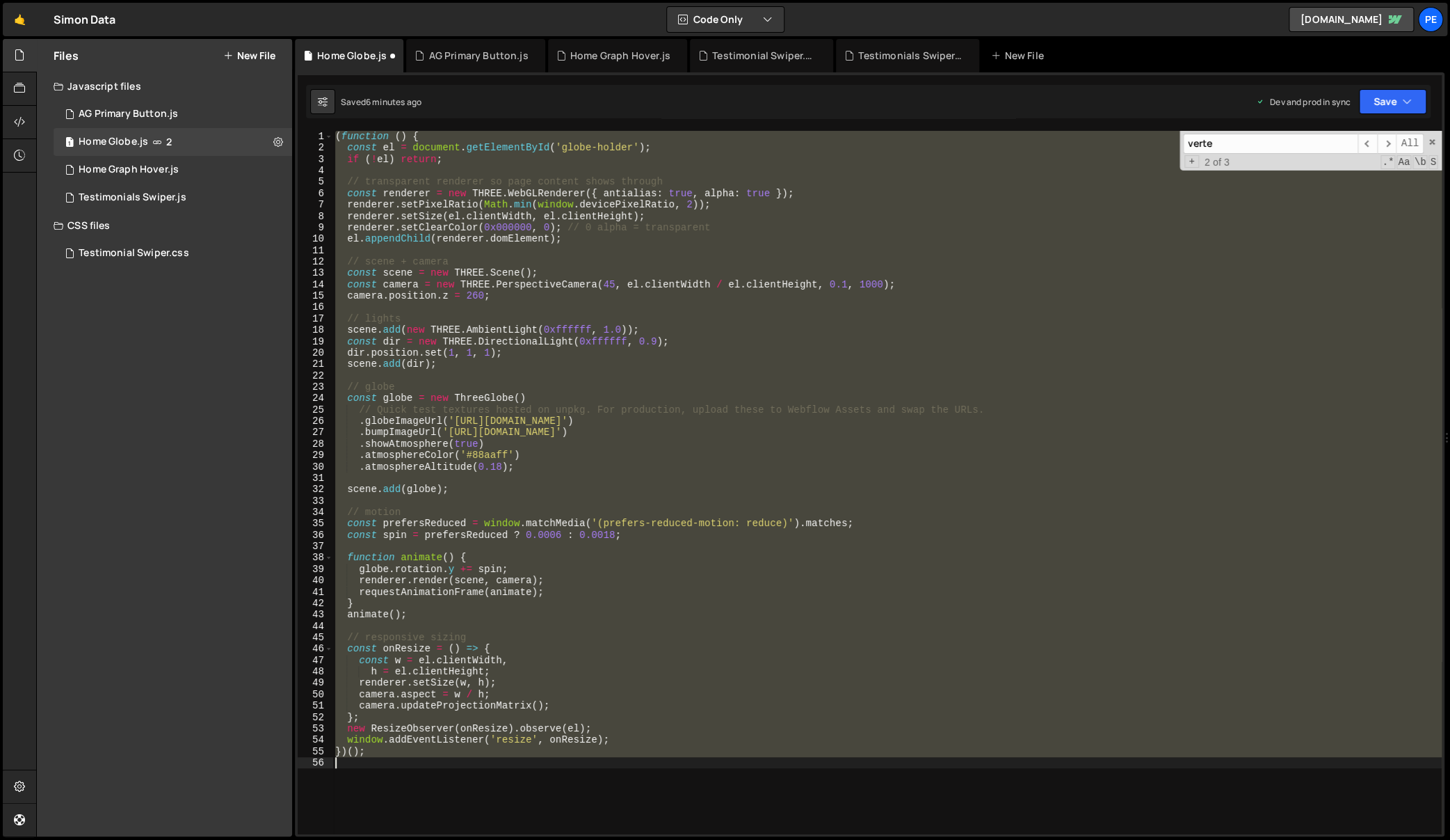
click at [975, 558] on div "( function ( ) { const el = document . getElementById ( 'globe-holder' ) ; if (…" at bounding box center [887, 482] width 1109 height 702
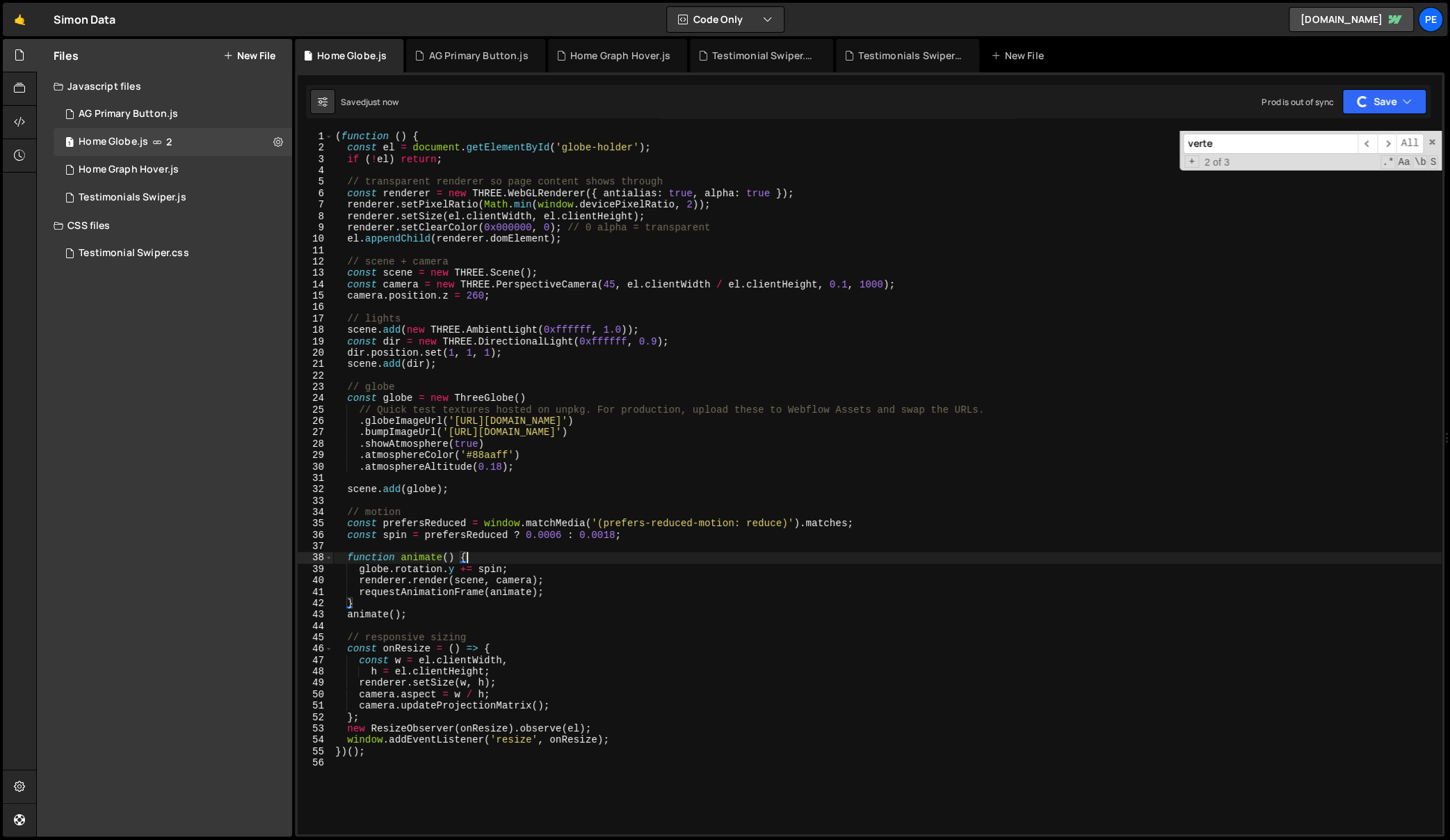
click at [837, 410] on div "( function ( ) { const el = document . getElementById ( 'globe-holder' ) ; if (…" at bounding box center [887, 494] width 1109 height 726
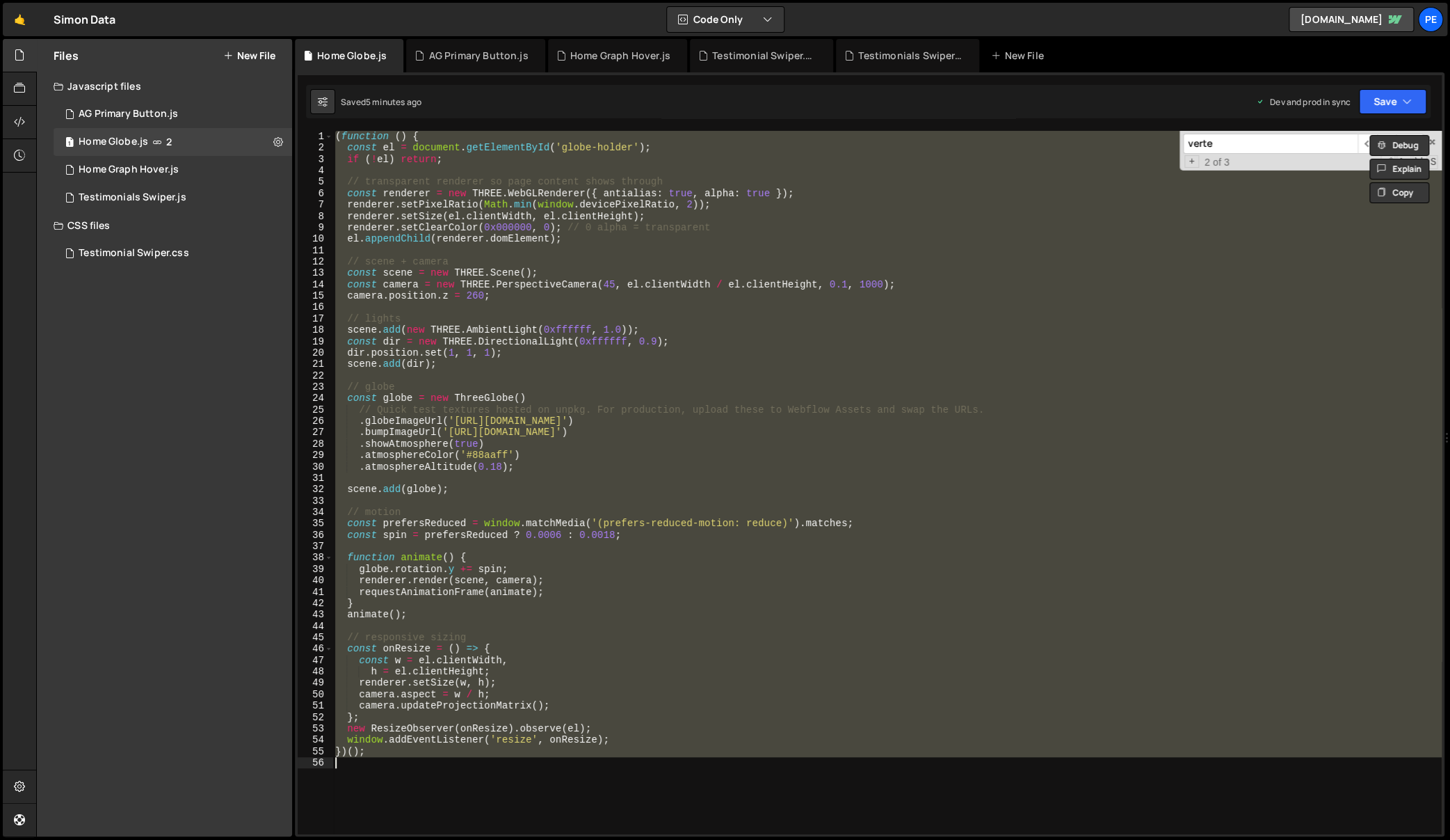
type textarea "scene.add(new THREE.AmbientLight(0xffffff, 1.0));"
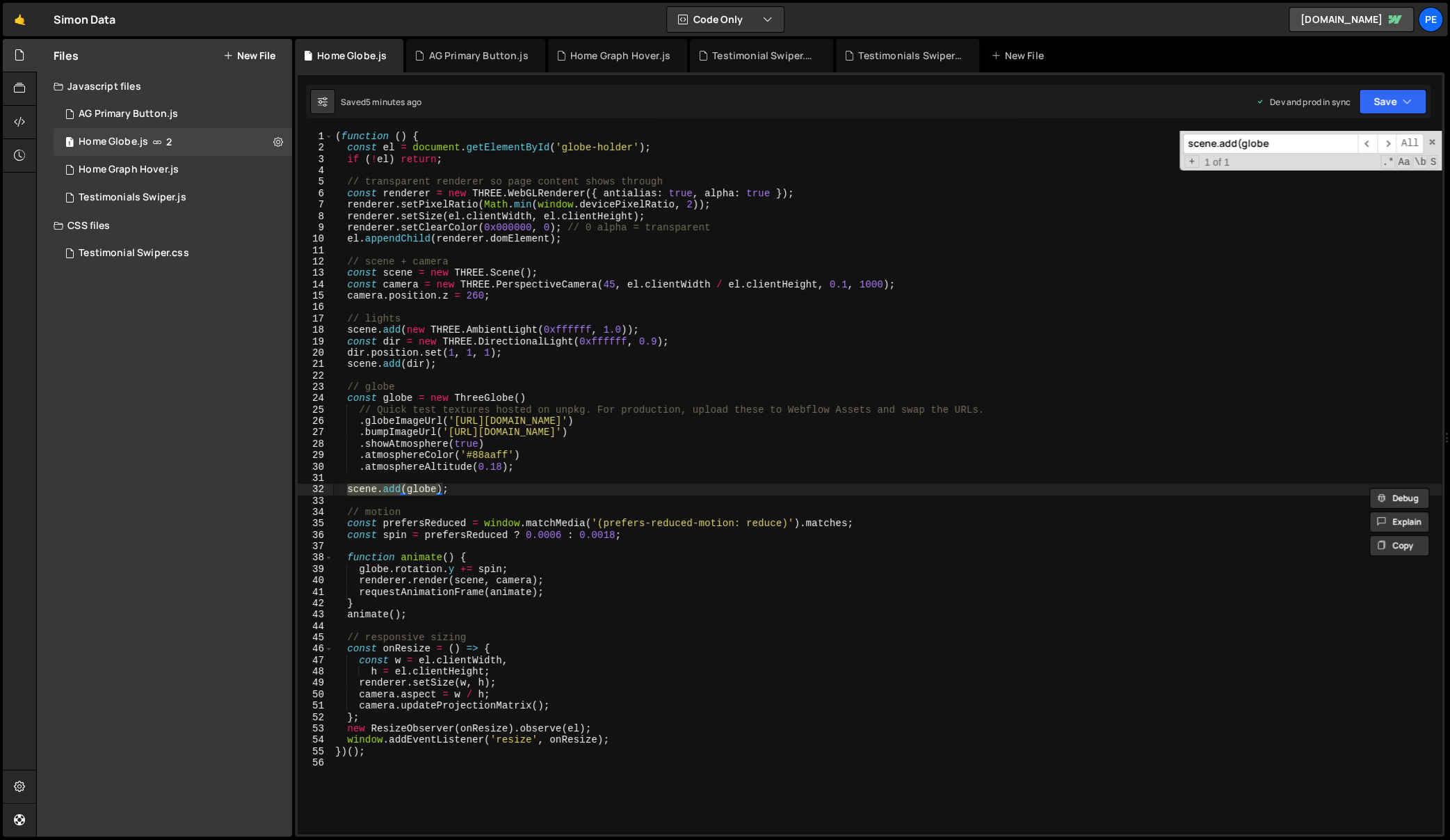
type input "scene.add(globe"
type textarea "scene.add(globe);"
click at [507, 492] on div "( function ( ) { const el = document . getElementById ( 'globe-holder' ) ; if (…" at bounding box center [887, 494] width 1109 height 726
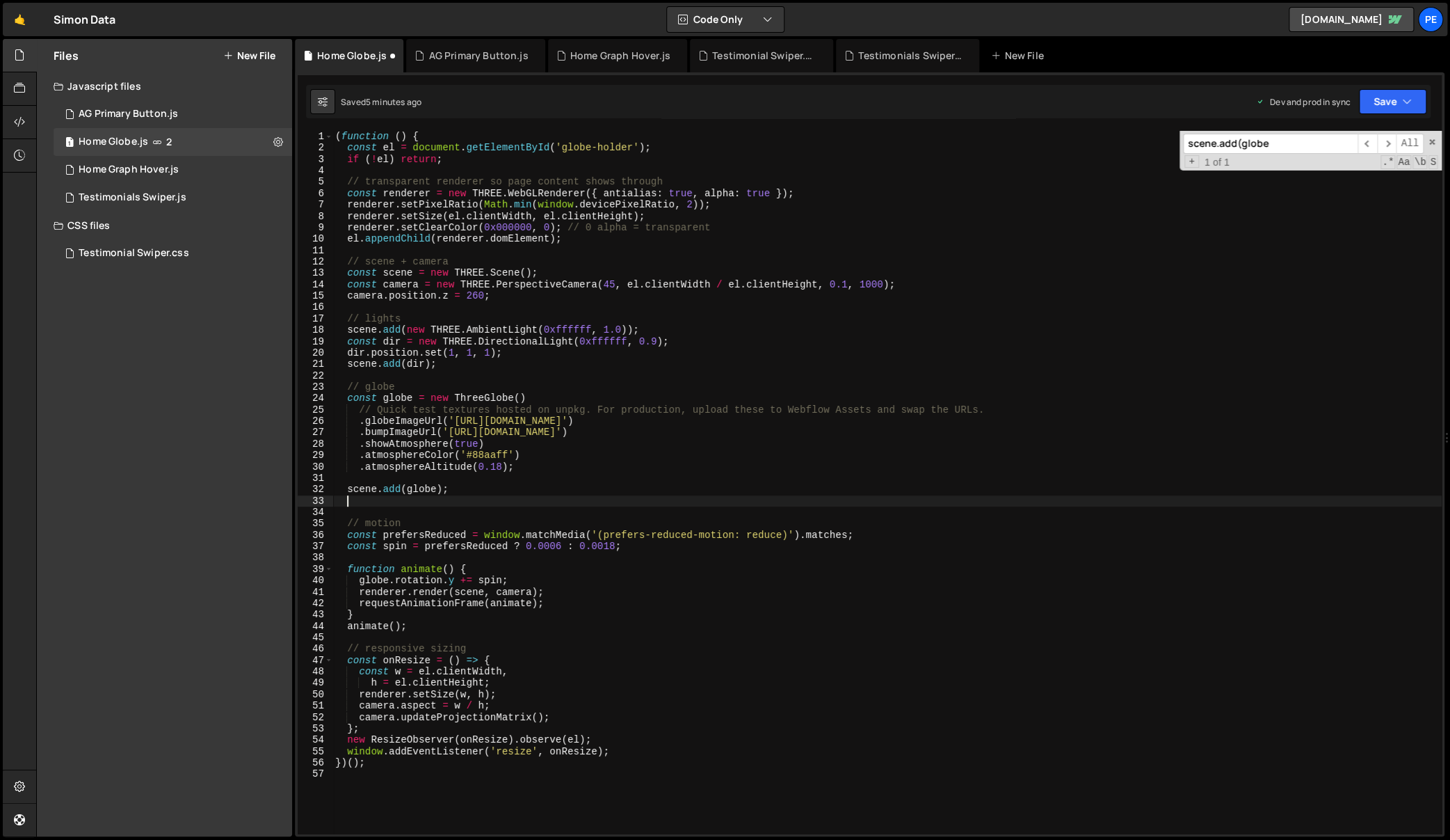
paste textarea
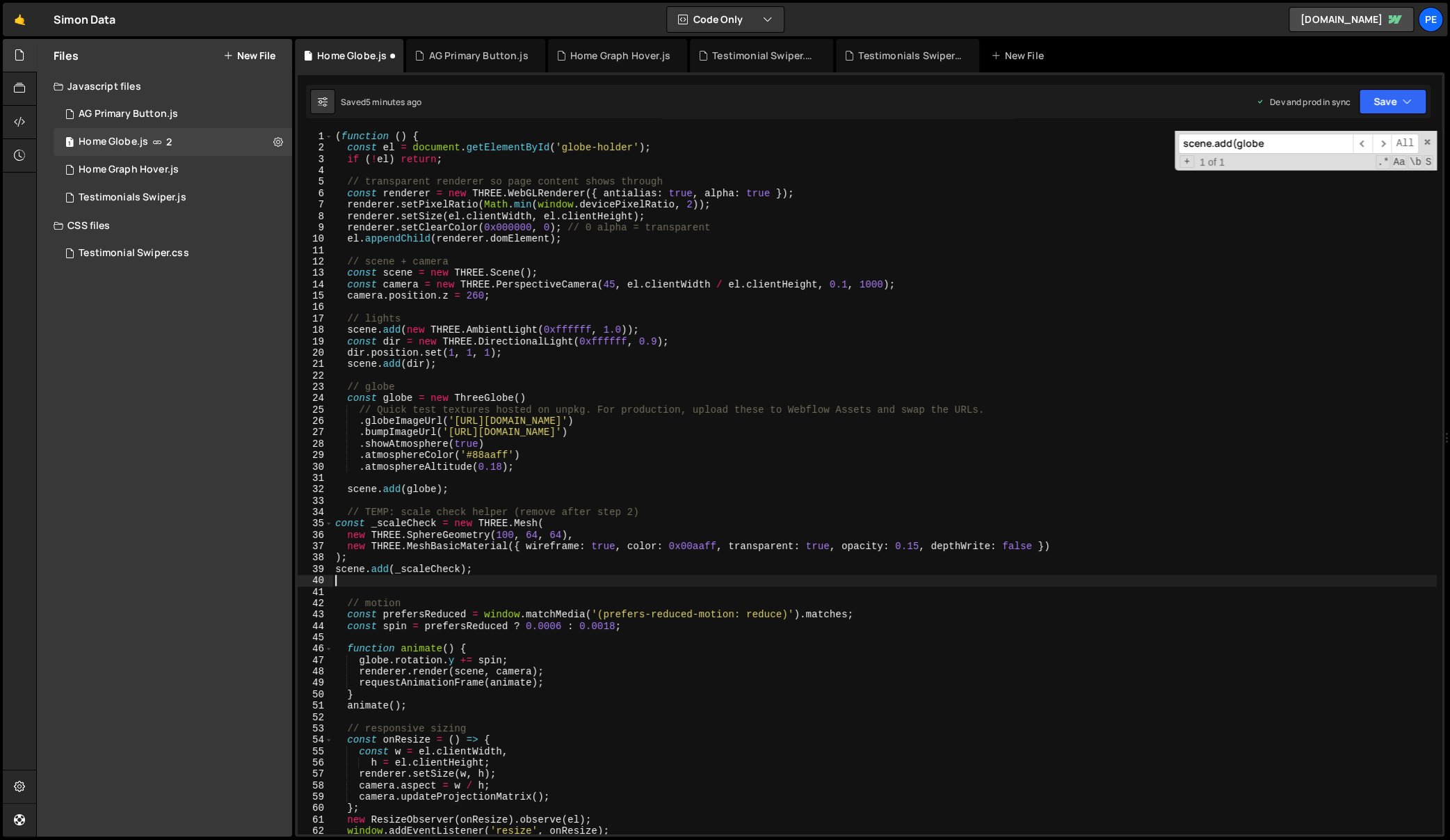
type textarea "})();"
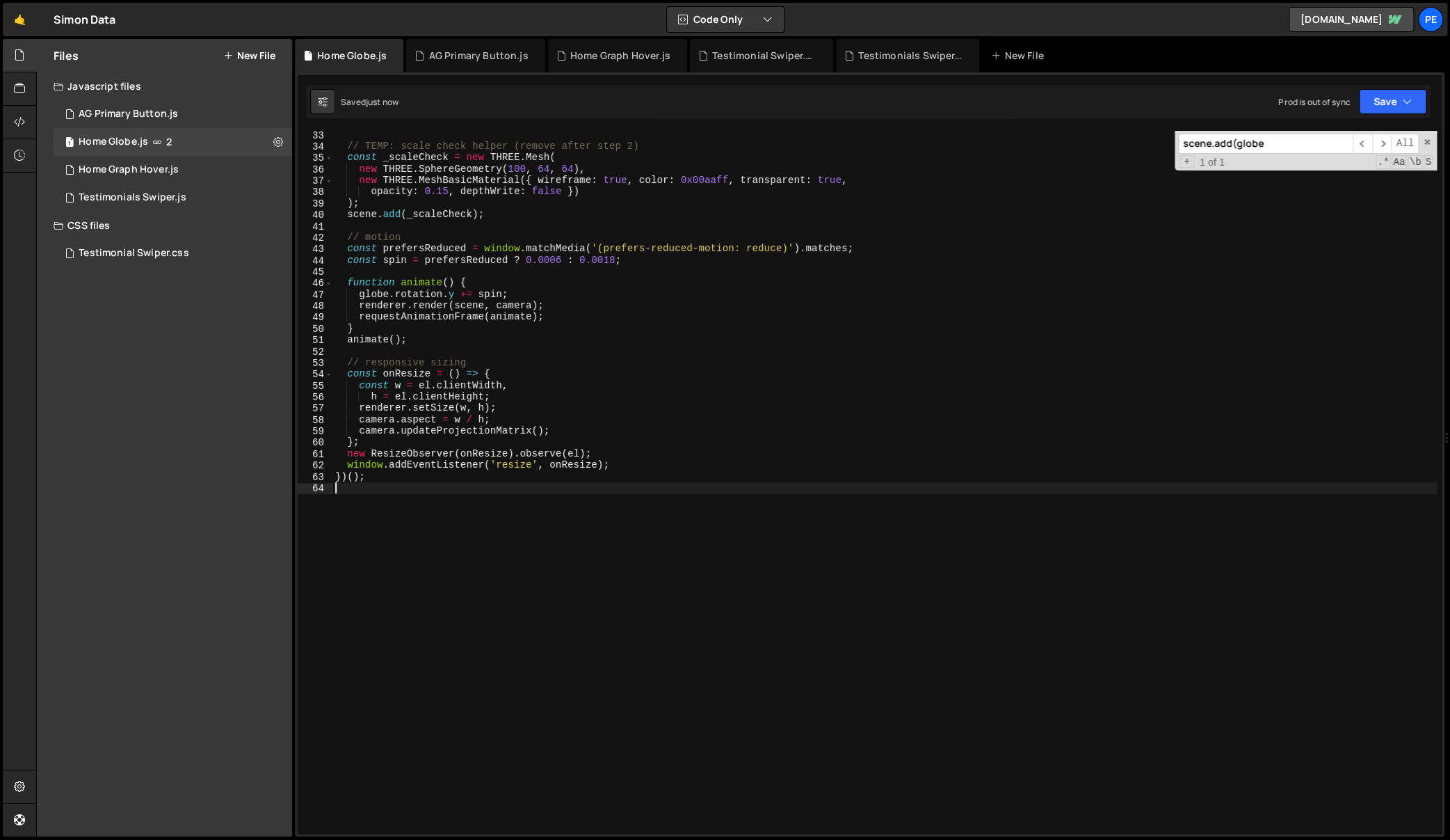
scroll to position [271, 0]
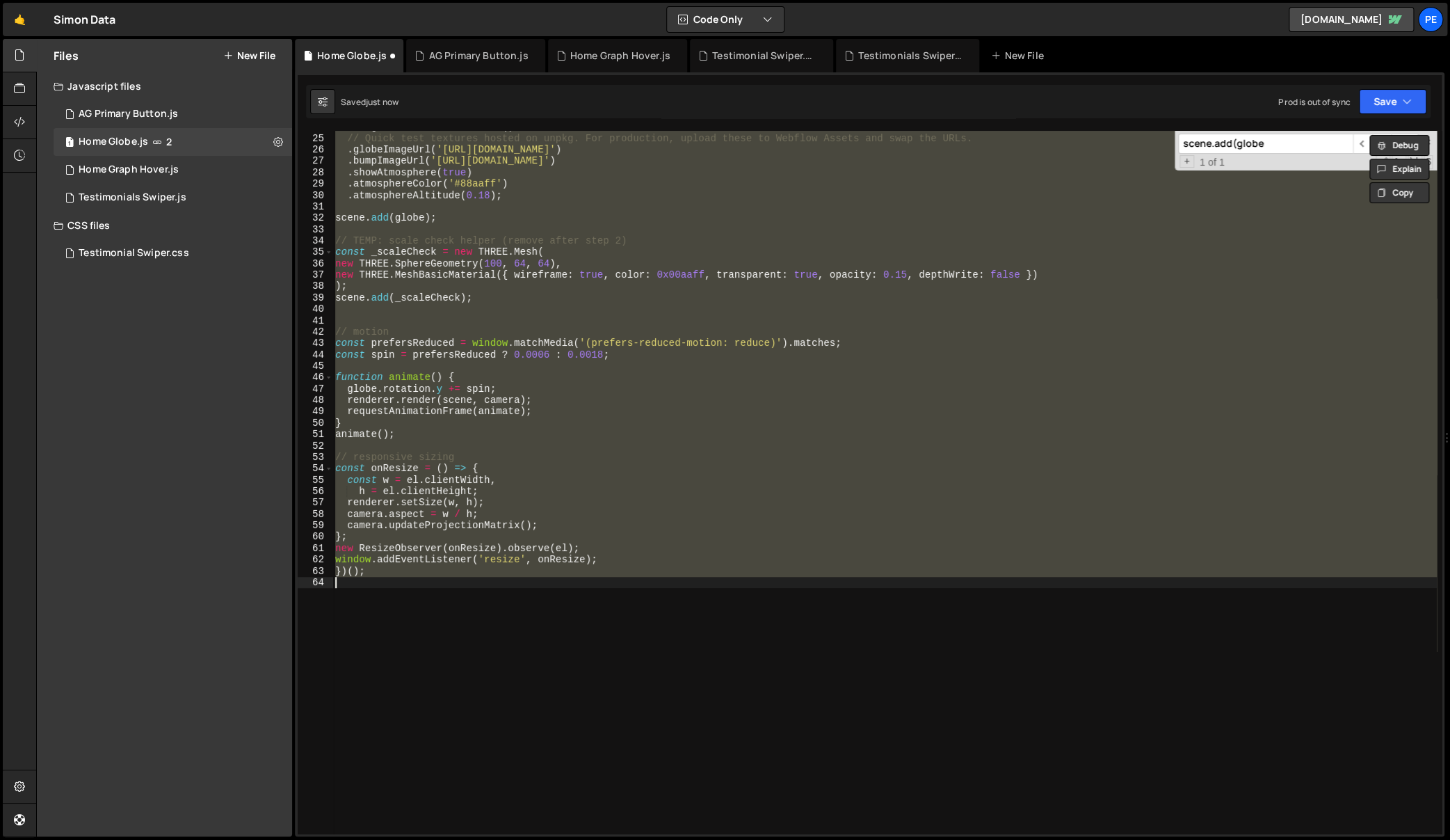
type textarea "new ResizeObserver(onResize).observe(el); window.addEventListener('resize', onR…"
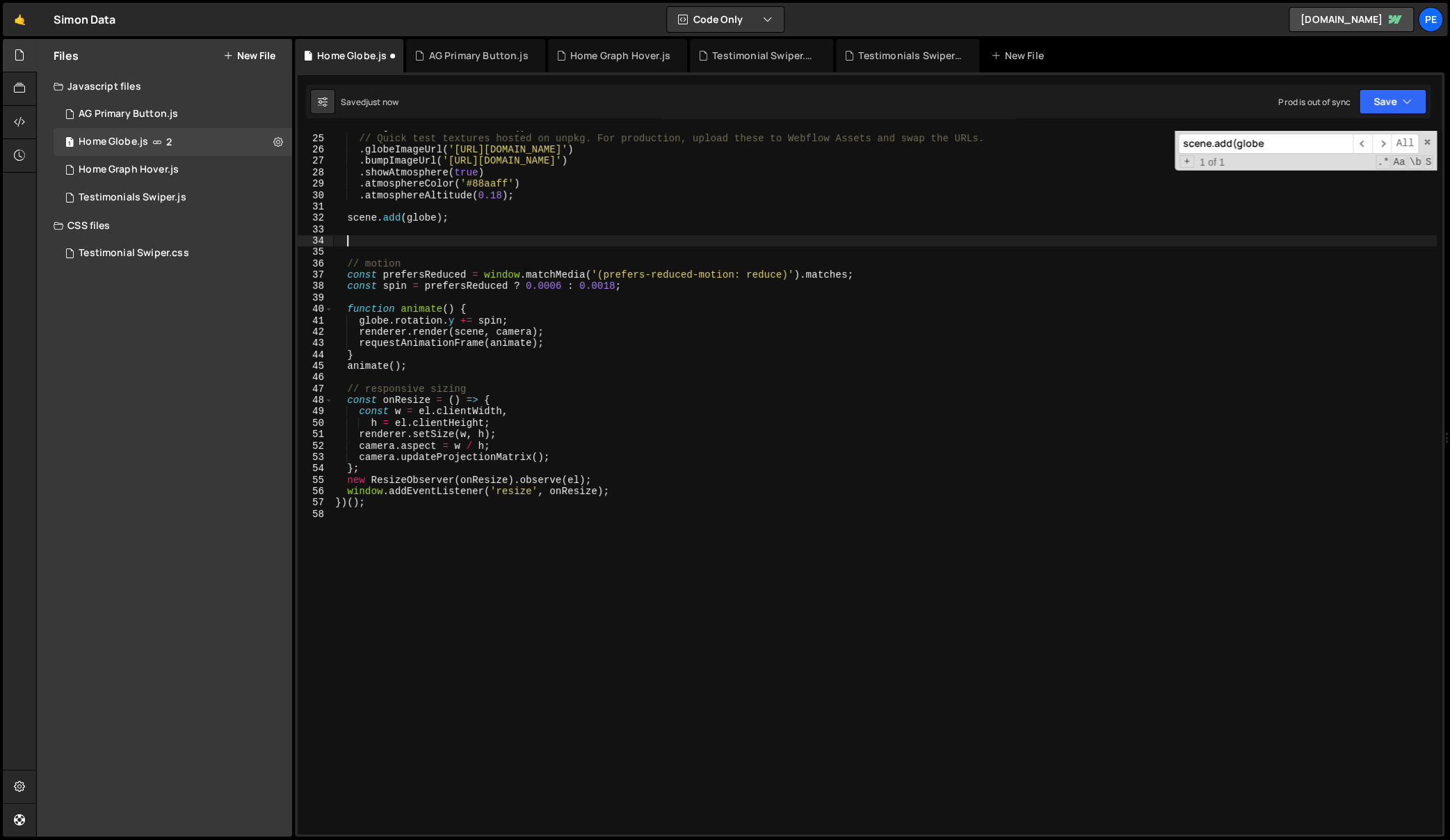
paste textarea
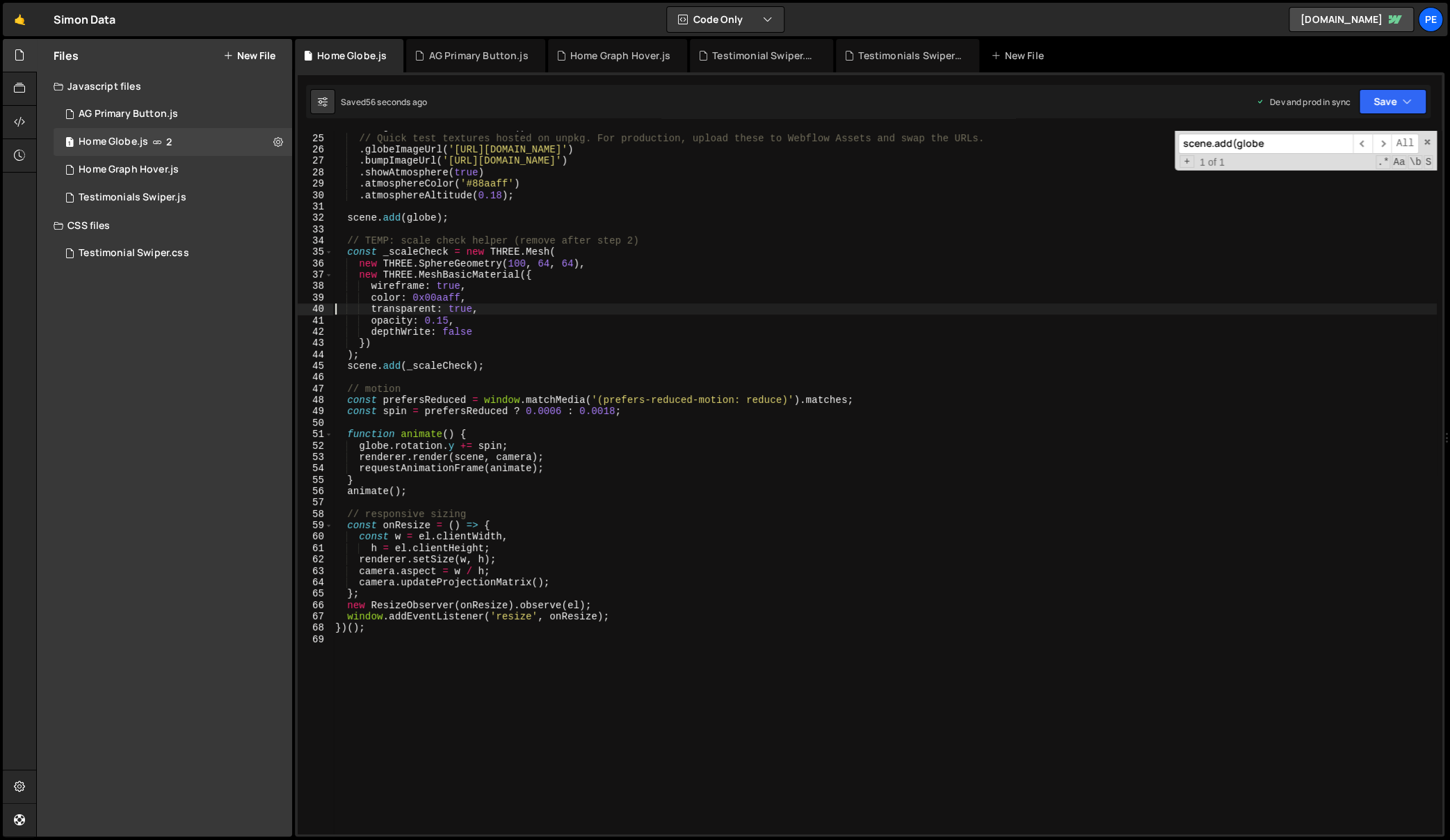
scroll to position [276, 0]
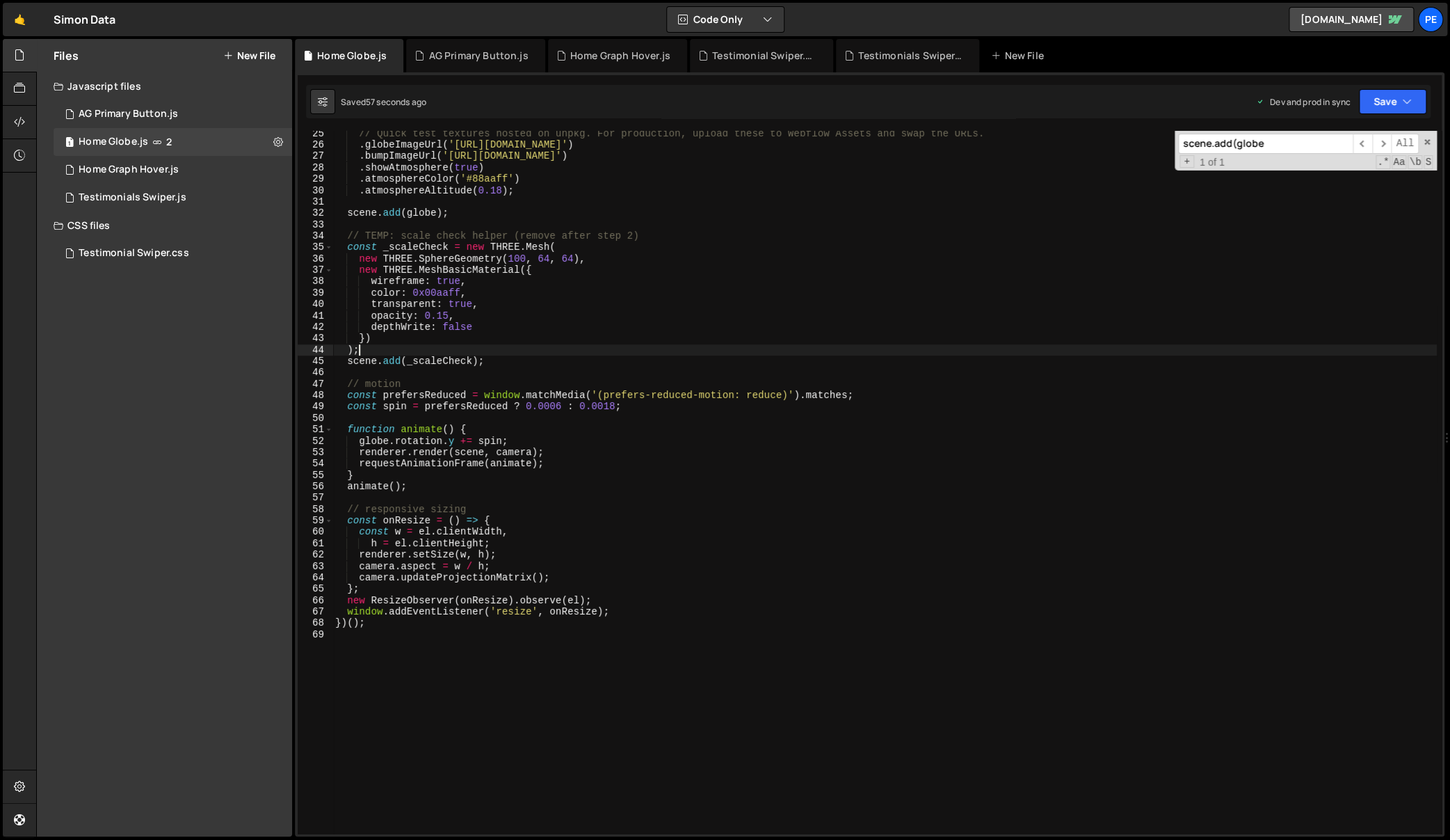
click at [576, 348] on div "// Quick test textures hosted on unpkg. For production, upload these to Webflow…" at bounding box center [884, 491] width 1104 height 726
click at [454, 363] on div "// Quick test textures hosted on unpkg. For production, upload these to Webflow…" at bounding box center [884, 491] width 1104 height 726
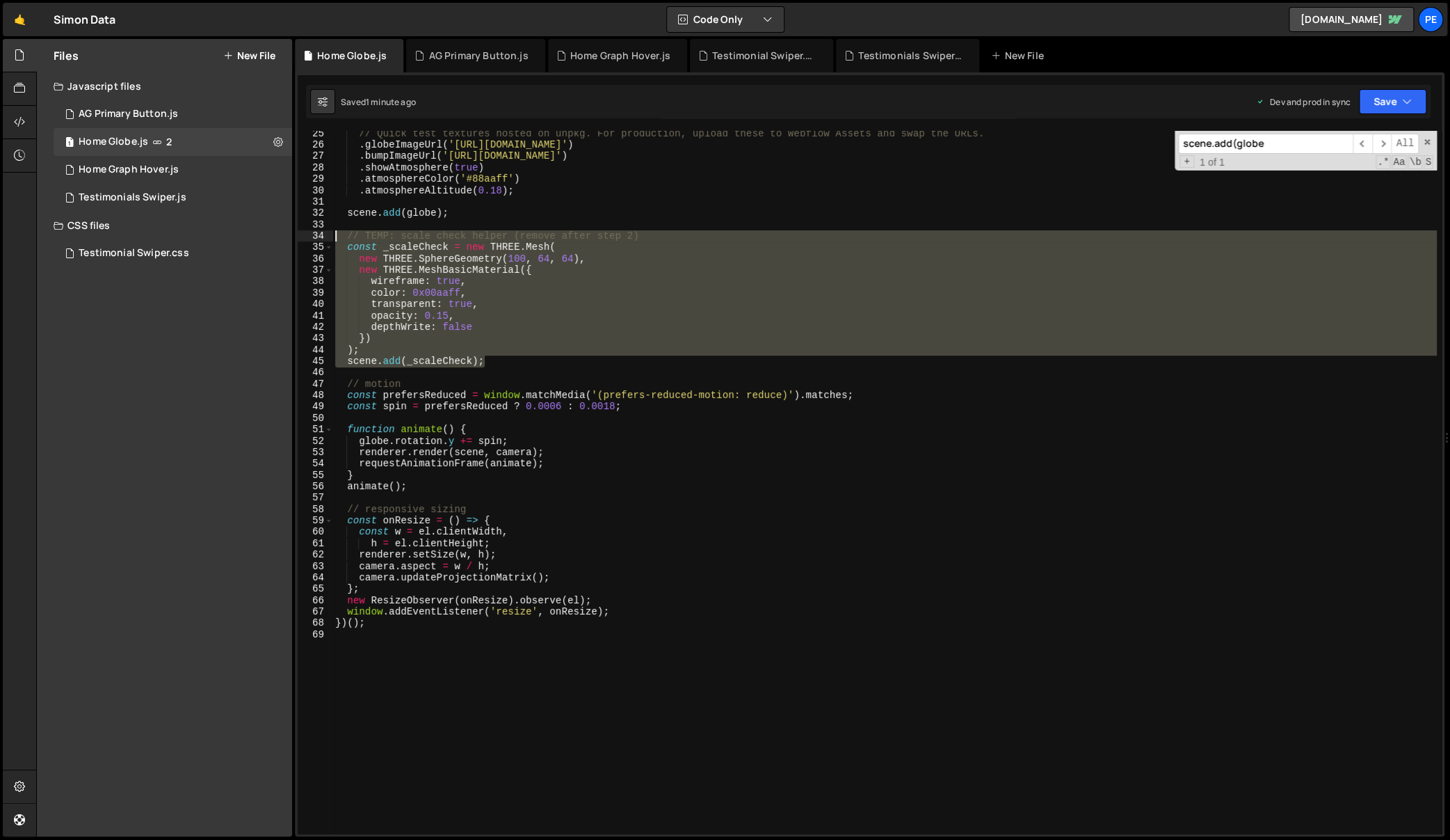
drag, startPoint x: 483, startPoint y: 356, endPoint x: 311, endPoint y: 238, distance: 208.6
click at [311, 238] on div "scene.add(_scaleCheck); 25 26 27 28 29 30 31 32 33 34 35 36 37 38 39 40 41 42 4…" at bounding box center [870, 482] width 1144 height 702
type textarea "// TEMP: scale check helper (remove after step 2) const _scaleCheck = new THREE…"
paste textarea
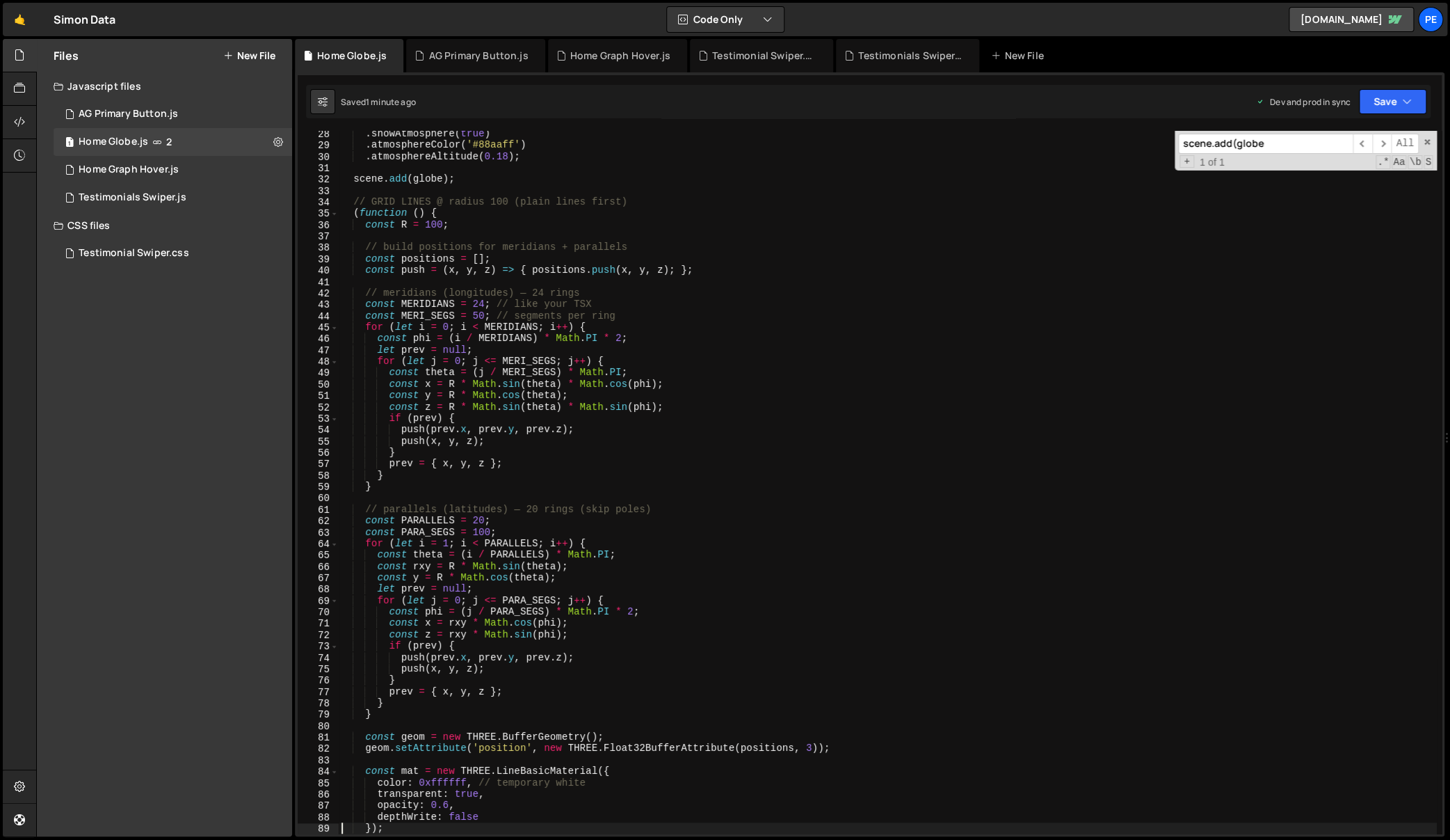
click at [1199, 615] on div ". showAtmosphere ( true ) . atmosphereColor ( '#88aaff' ) . atmosphereAltitude …" at bounding box center [888, 491] width 1099 height 726
click at [917, 443] on div ". showAtmosphere ( true ) . atmosphereColor ( '#88aaff' ) . atmosphereAltitude …" at bounding box center [888, 491] width 1099 height 726
type textarea "push(x, y, z);"
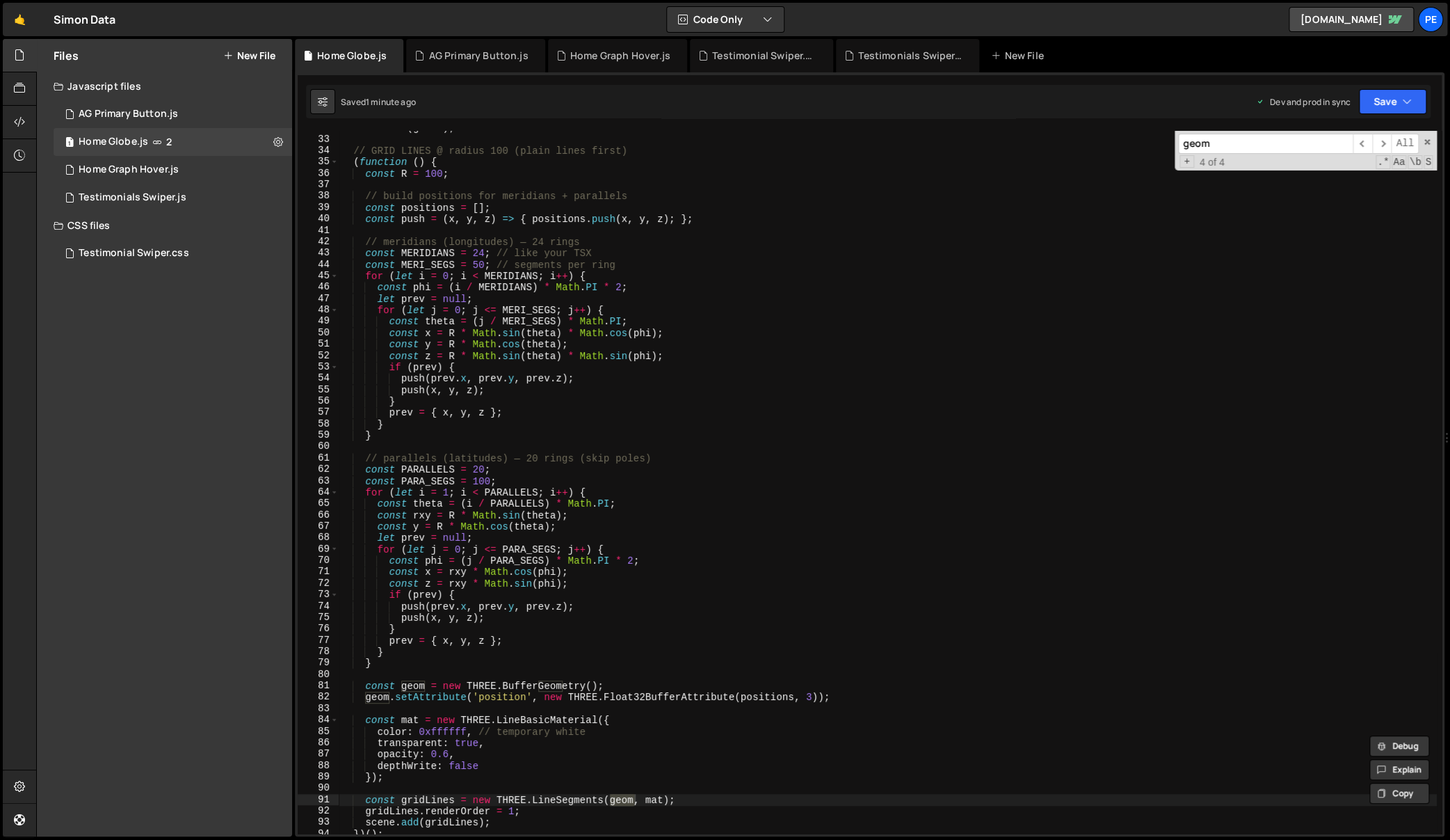
scroll to position [371, 0]
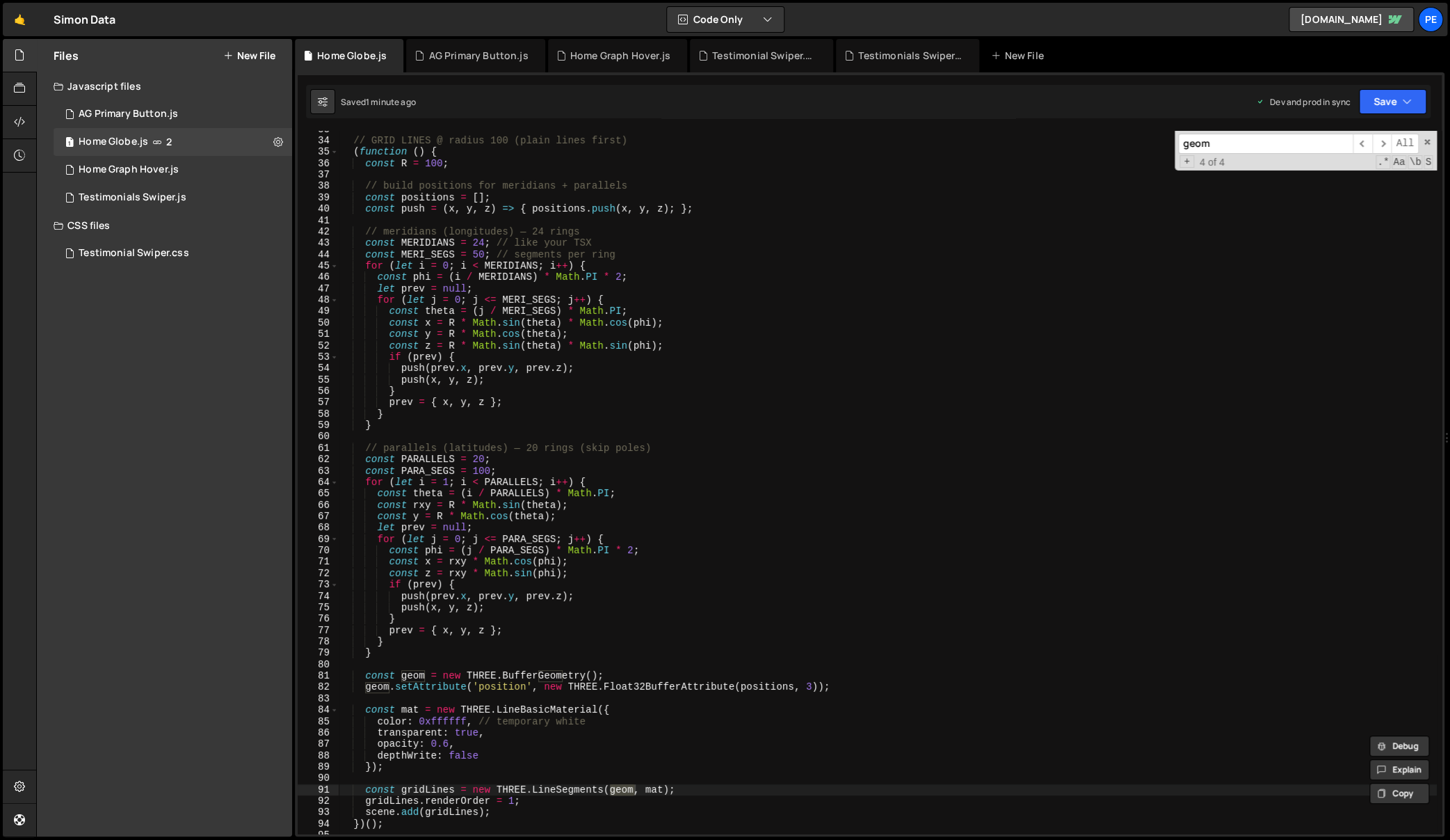
type input "geom"
click at [746, 674] on div "// GRID LINES @ radius 100 (plain lines first) ( function ( ) { const R = 100 ;…" at bounding box center [888, 487] width 1099 height 726
click at [858, 677] on div "// GRID LINES @ radius 100 (plain lines first) ( function ( ) { const R = 100 ;…" at bounding box center [888, 487] width 1099 height 726
click at [919, 687] on div "// GRID LINES @ radius 100 (plain lines first) ( function ( ) { const R = 100 ;…" at bounding box center [888, 487] width 1099 height 726
type textarea "geom.setAttribute('position', new THREE.Float32BufferAttribute(positions, 3));"
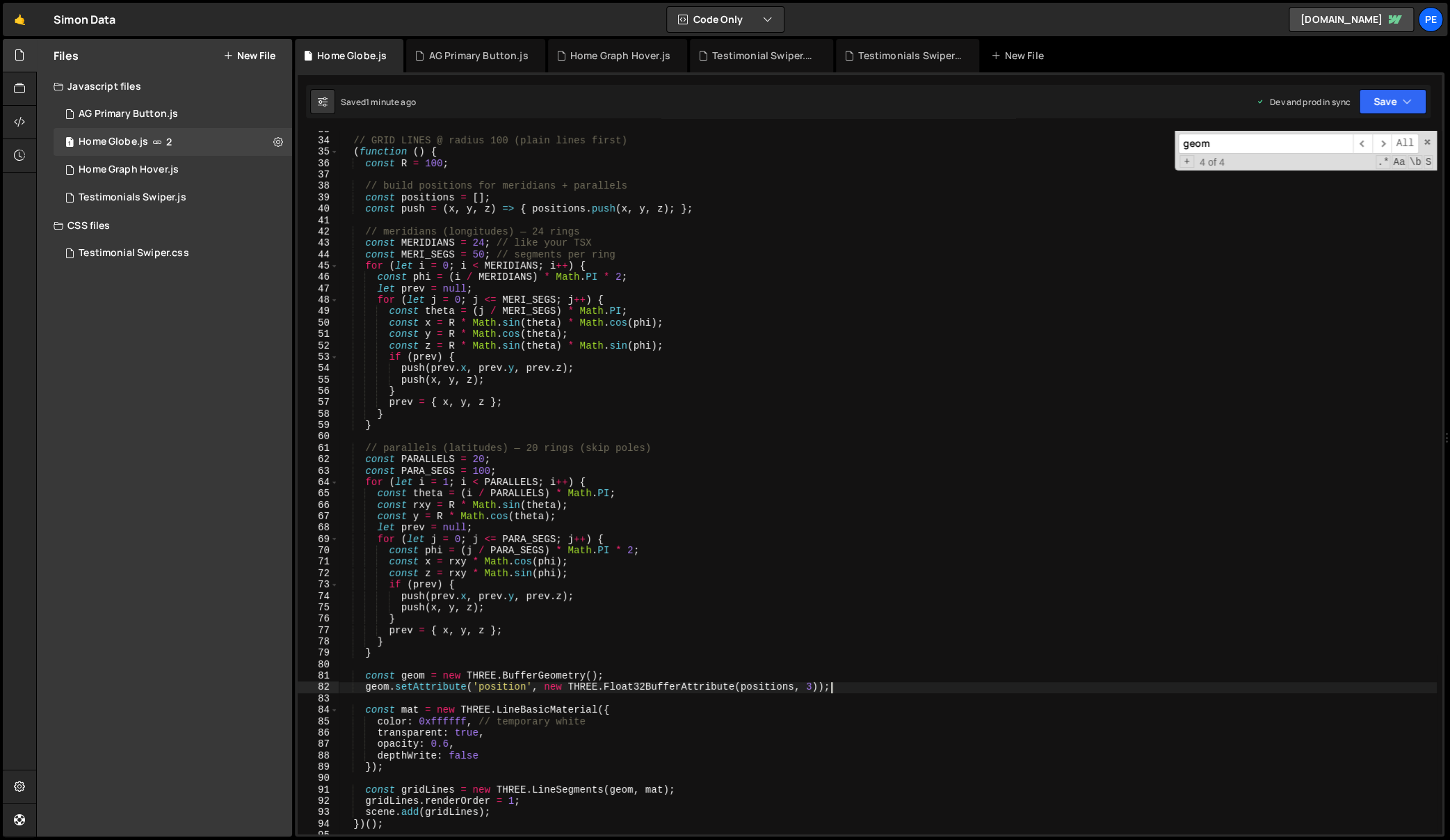
scroll to position [0, 1]
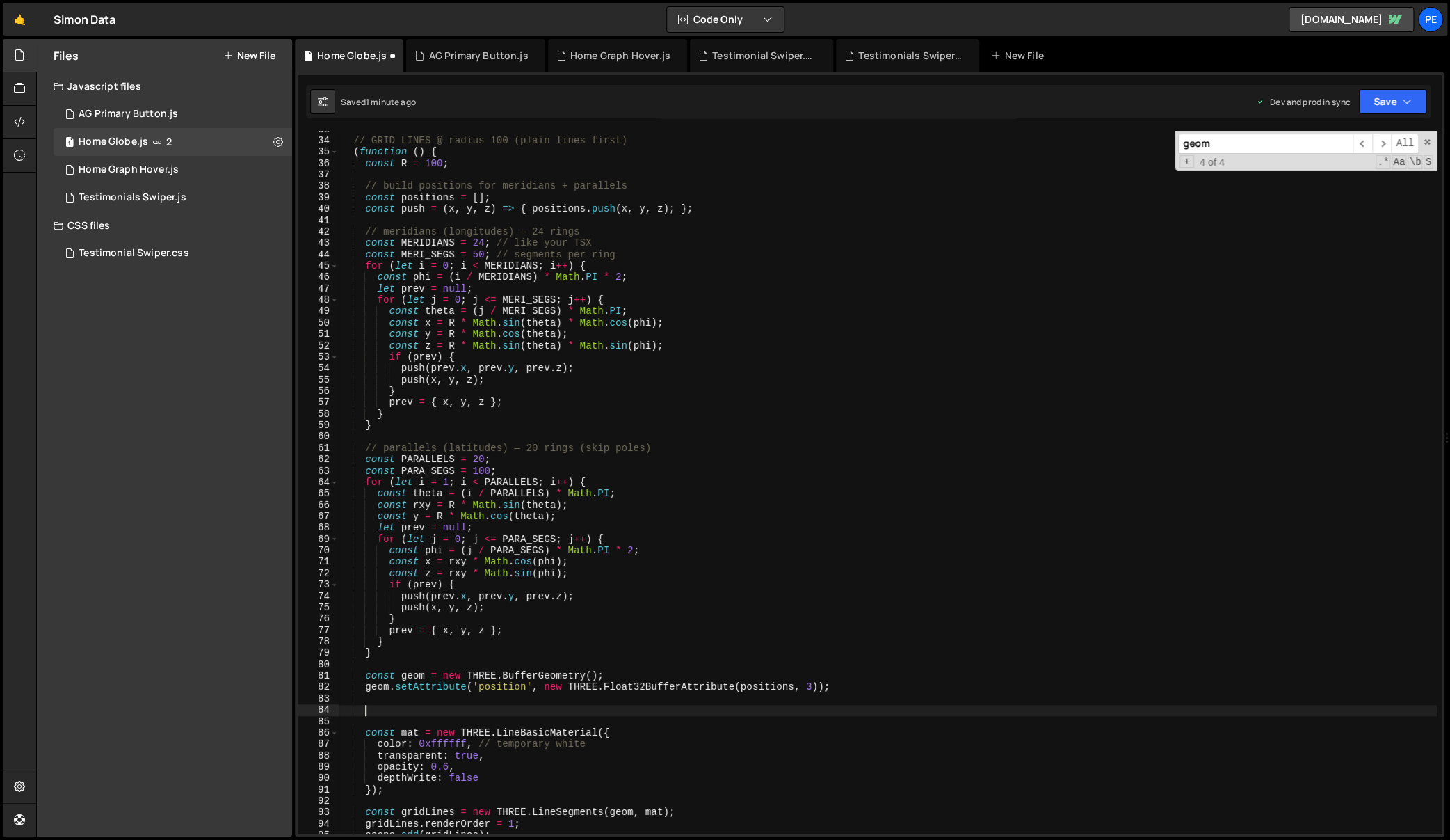
paste textarea
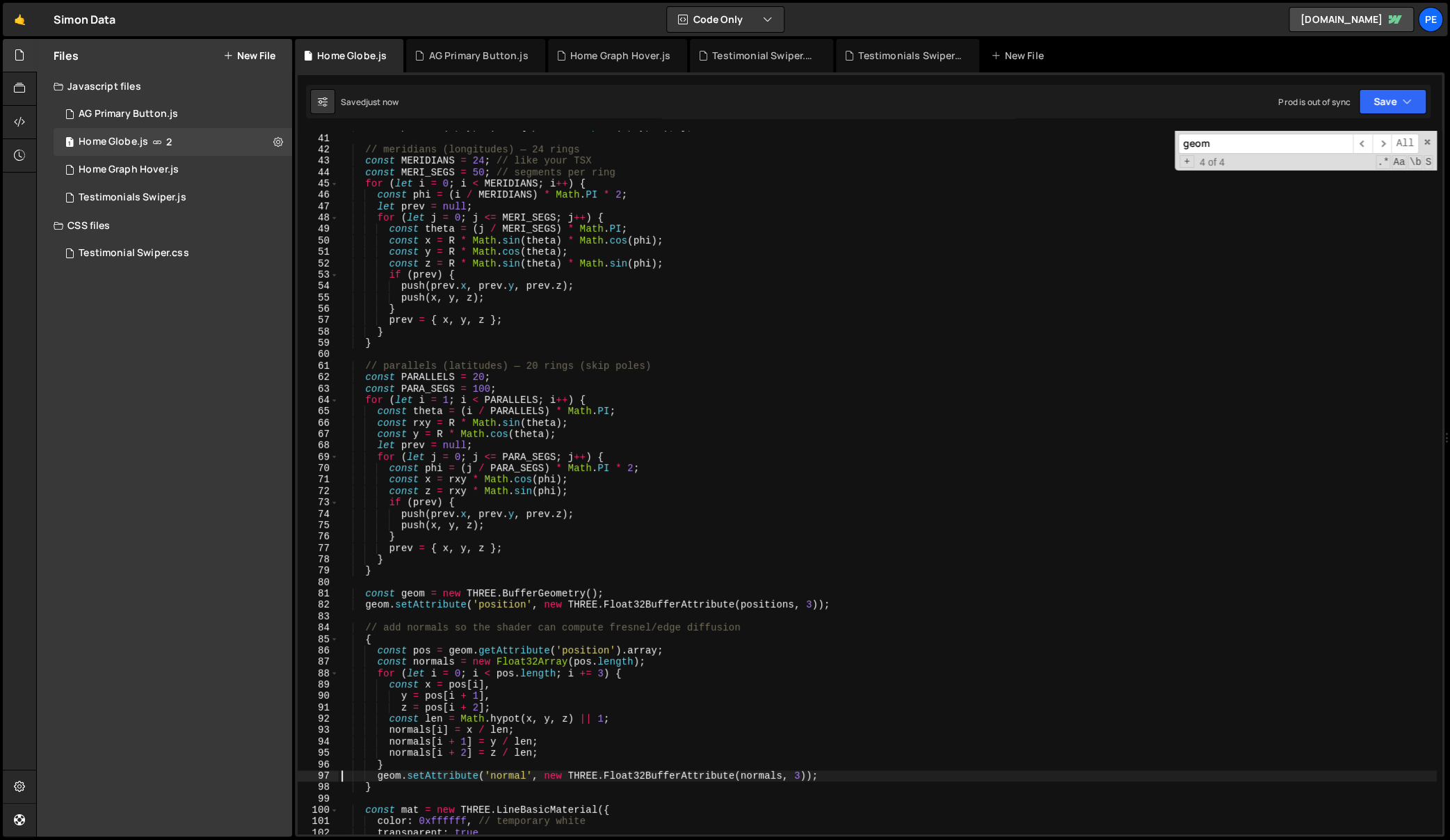
scroll to position [492, 0]
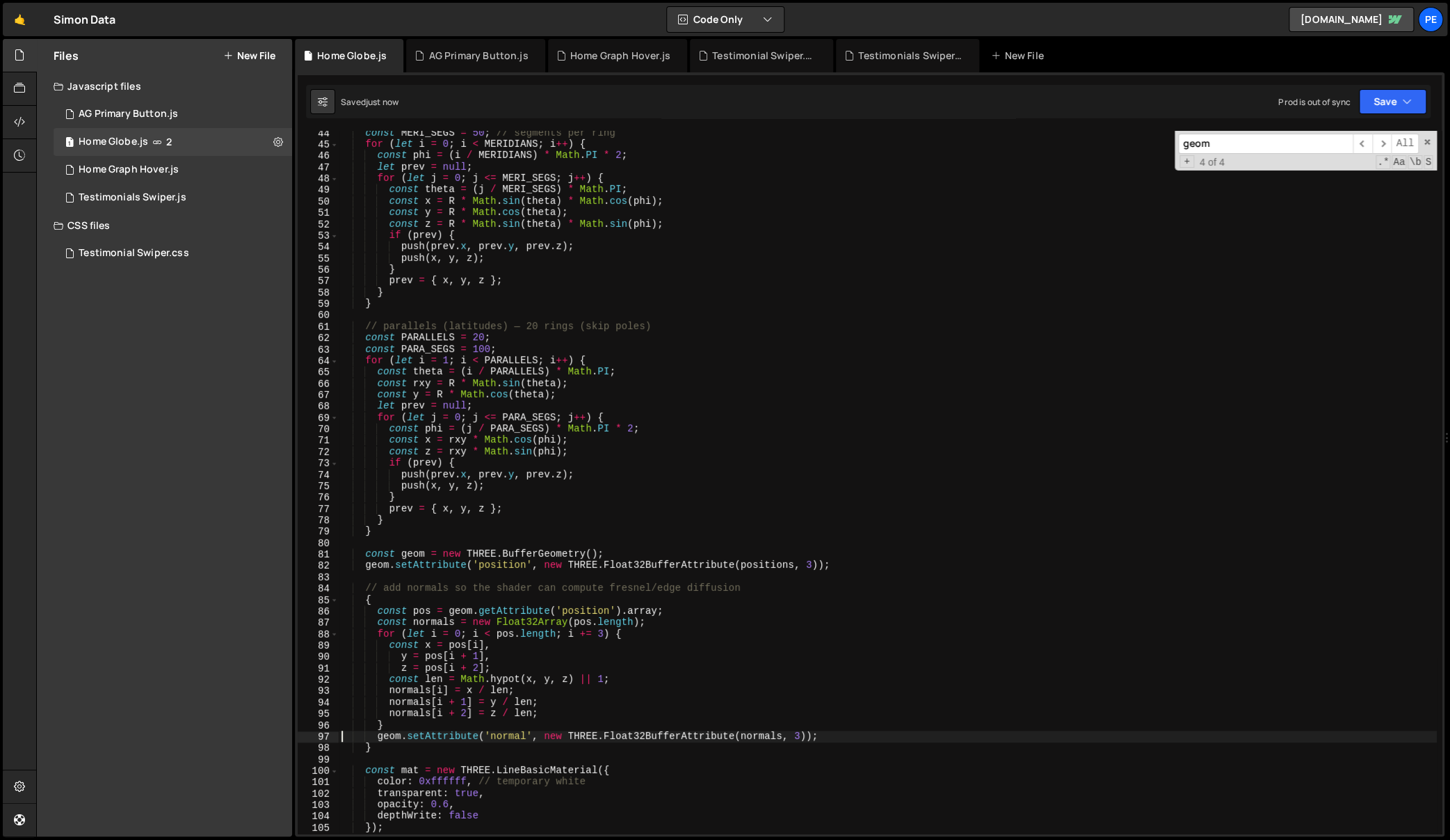
type textarea "geom.setAttribute('normal', new THREE.Float32BufferAttribute(normals, 3));"
paste input "THREE.LineSegments"
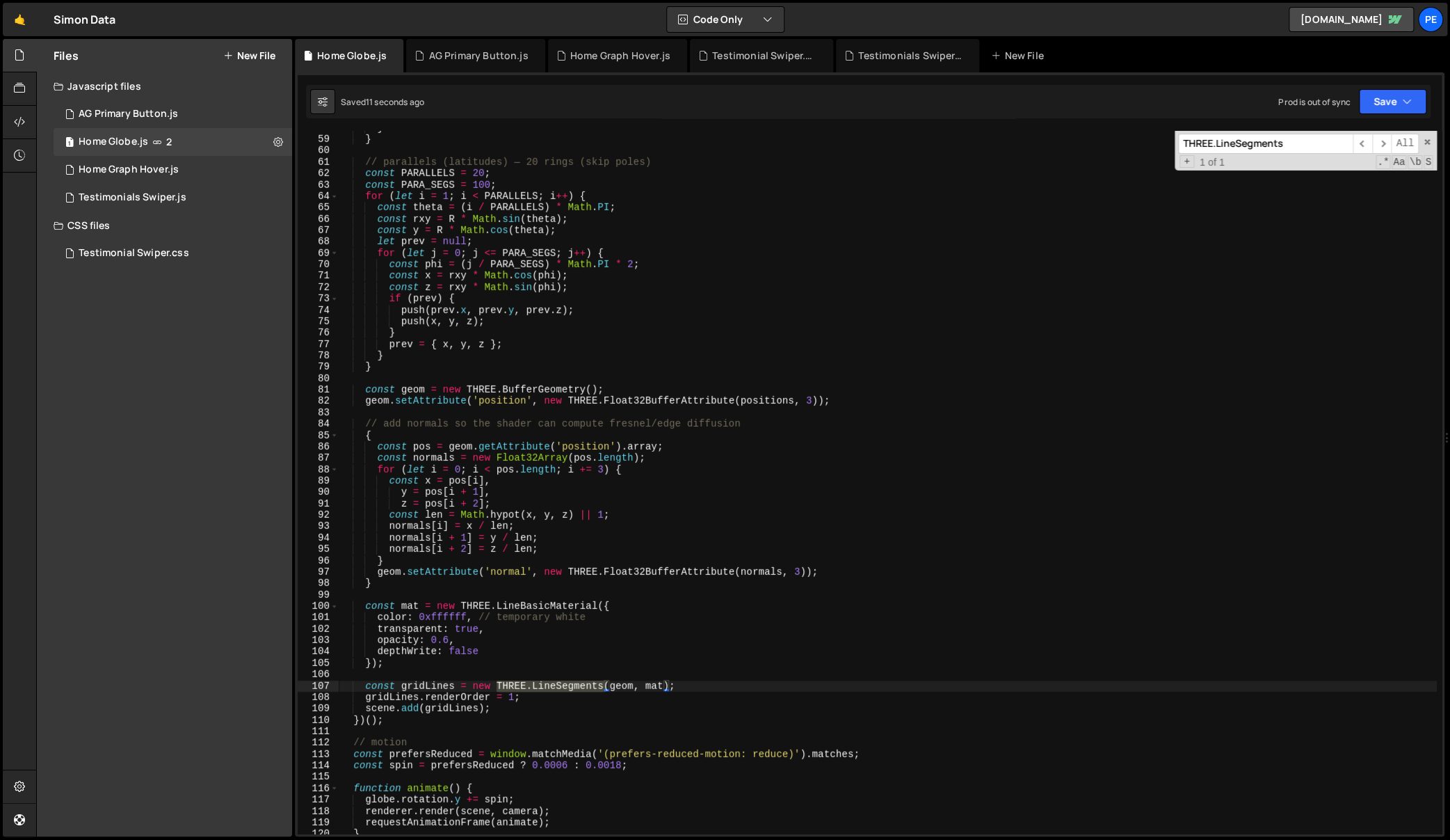
scroll to position [697, 0]
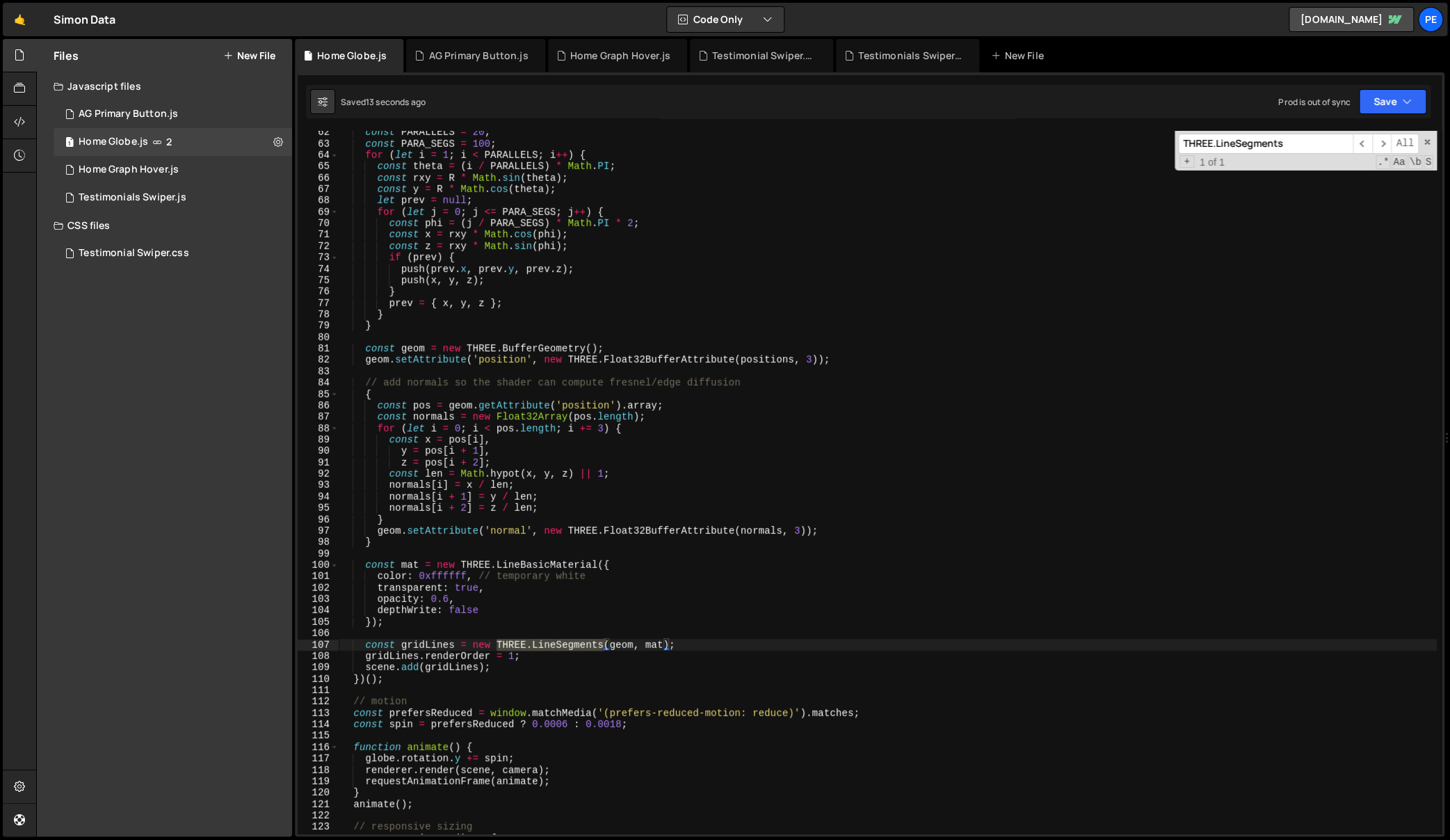
type input "THREE.LineSegments"
click at [717, 667] on div "const PARALLELS = 20 ; const PARA_SEGS = 100 ; for ( let i = 1 ; i < PARALLELS …" at bounding box center [888, 489] width 1099 height 726
click at [392, 620] on div "const PARALLELS = 20 ; const PARA_SEGS = 100 ; for ( let i = 1 ; i < PARALLELS …" at bounding box center [888, 489] width 1099 height 726
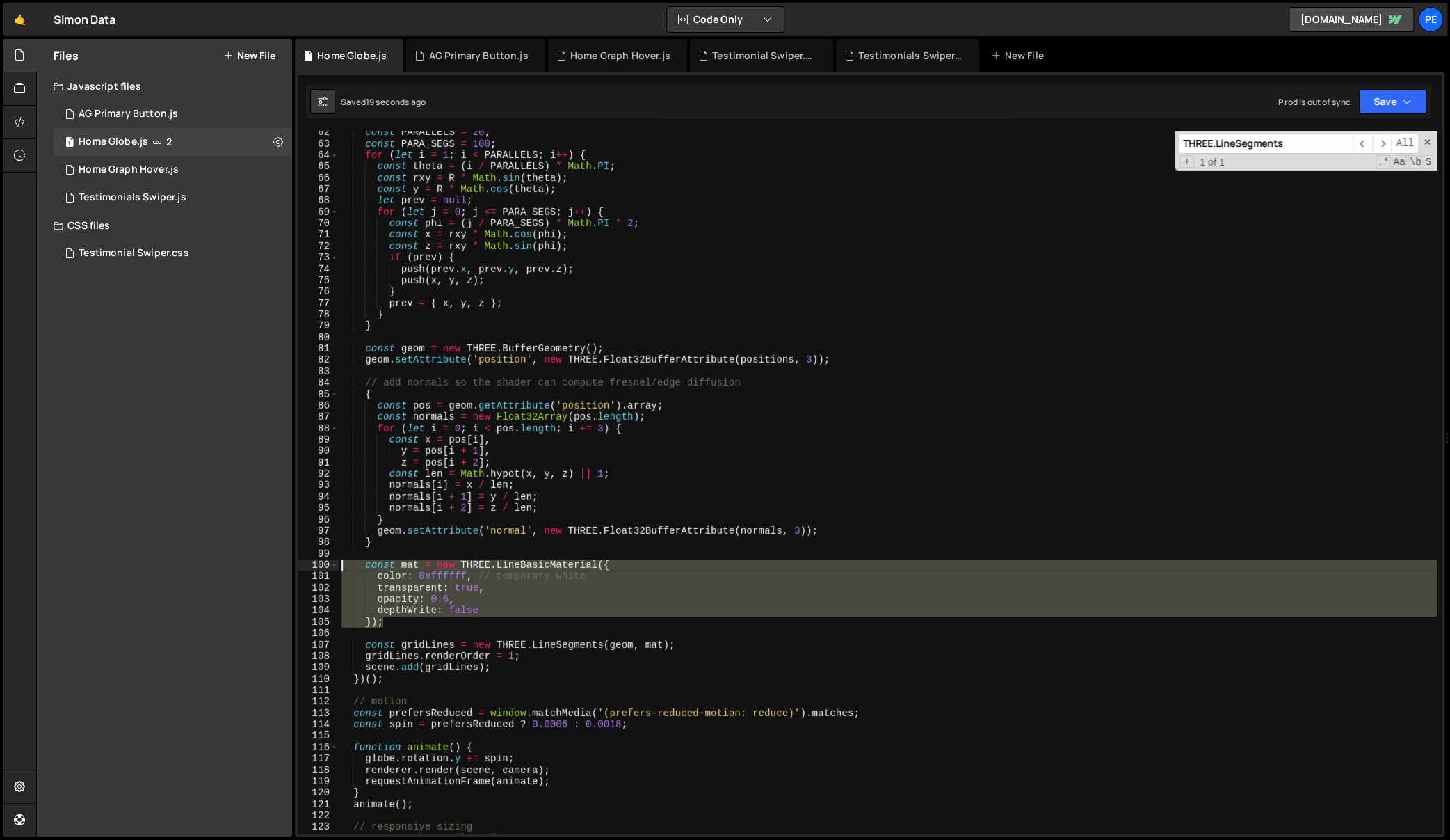
drag, startPoint x: 367, startPoint y: 614, endPoint x: 293, endPoint y: 566, distance: 88.2
click at [293, 566] on div "Files New File Javascript files 1 AG Primary Button.js 0 1 Home Globe.js 2 1 Ho…" at bounding box center [743, 438] width 1414 height 798
type textarea "const mat = new THREE.LineBasicMaterial({ color: 0xffffff, // temporary white"
paste textarea
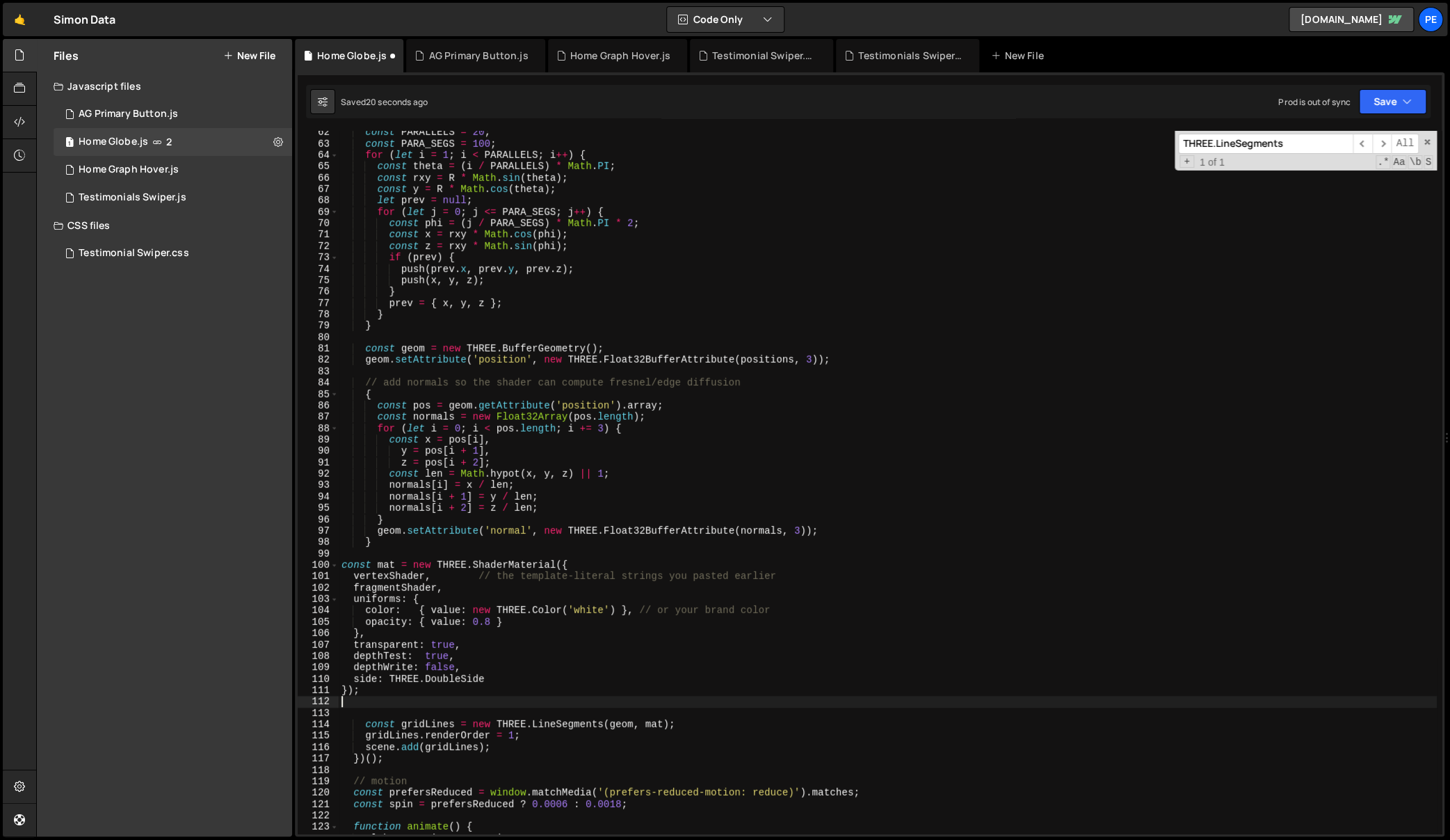
type textarea "depthWrite: false });"
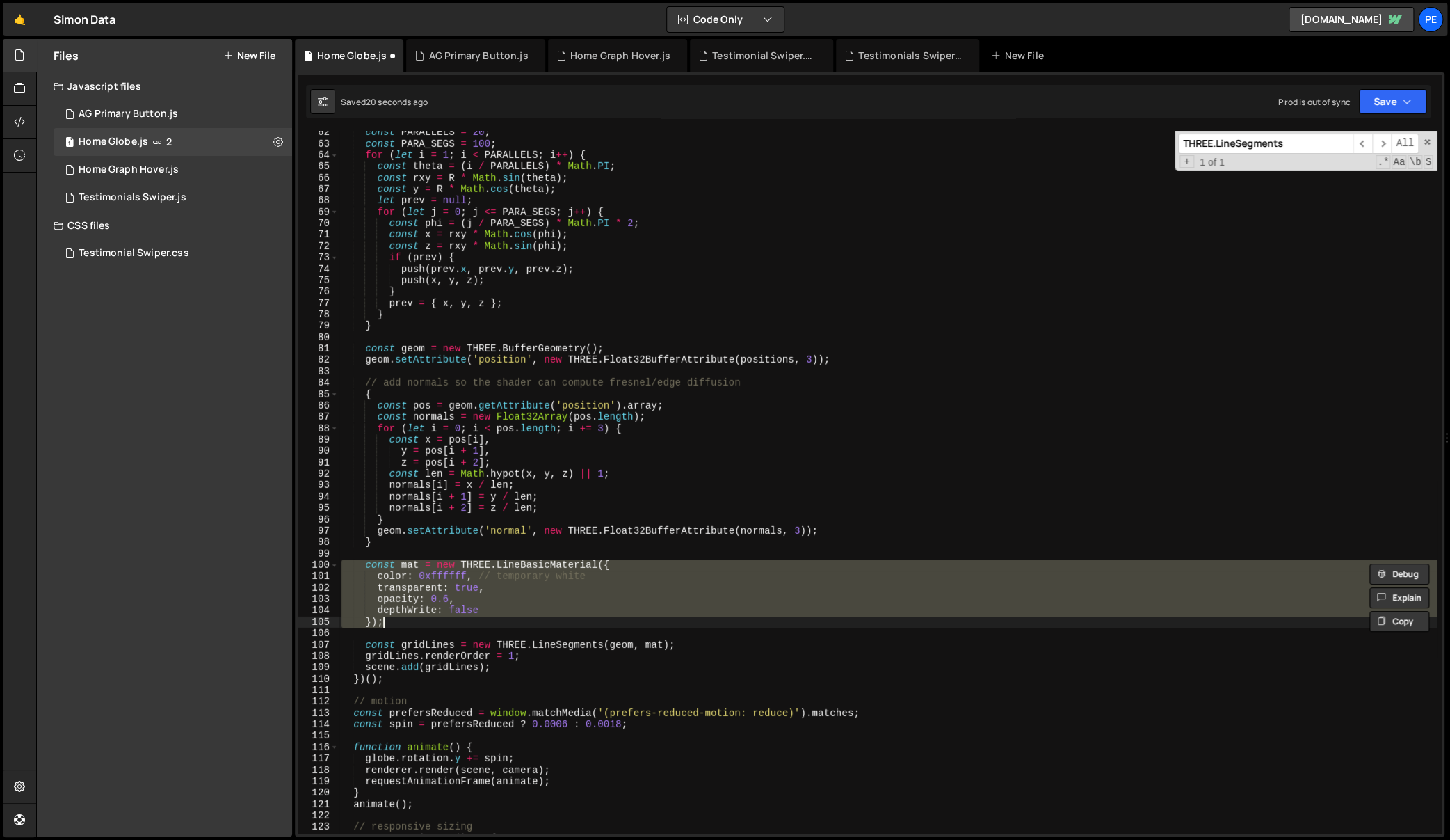
click at [552, 628] on div "const PARALLELS = 20 ; const PARA_SEGS = 100 ; for ( let i = 1 ; i < PARALLELS …" at bounding box center [888, 489] width 1099 height 726
drag, startPoint x: 387, startPoint y: 619, endPoint x: 298, endPoint y: 565, distance: 104.1
click at [298, 566] on div "62 63 64 65 66 67 68 69 70 71 72 73 74 75 76 77 78 79 80 81 82 83 84 85 86 87 8…" at bounding box center [870, 482] width 1144 height 702
type textarea "const mat = new THREE.LineBasicMaterial({ color: 0xffffff, // temporary white"
paste textarea
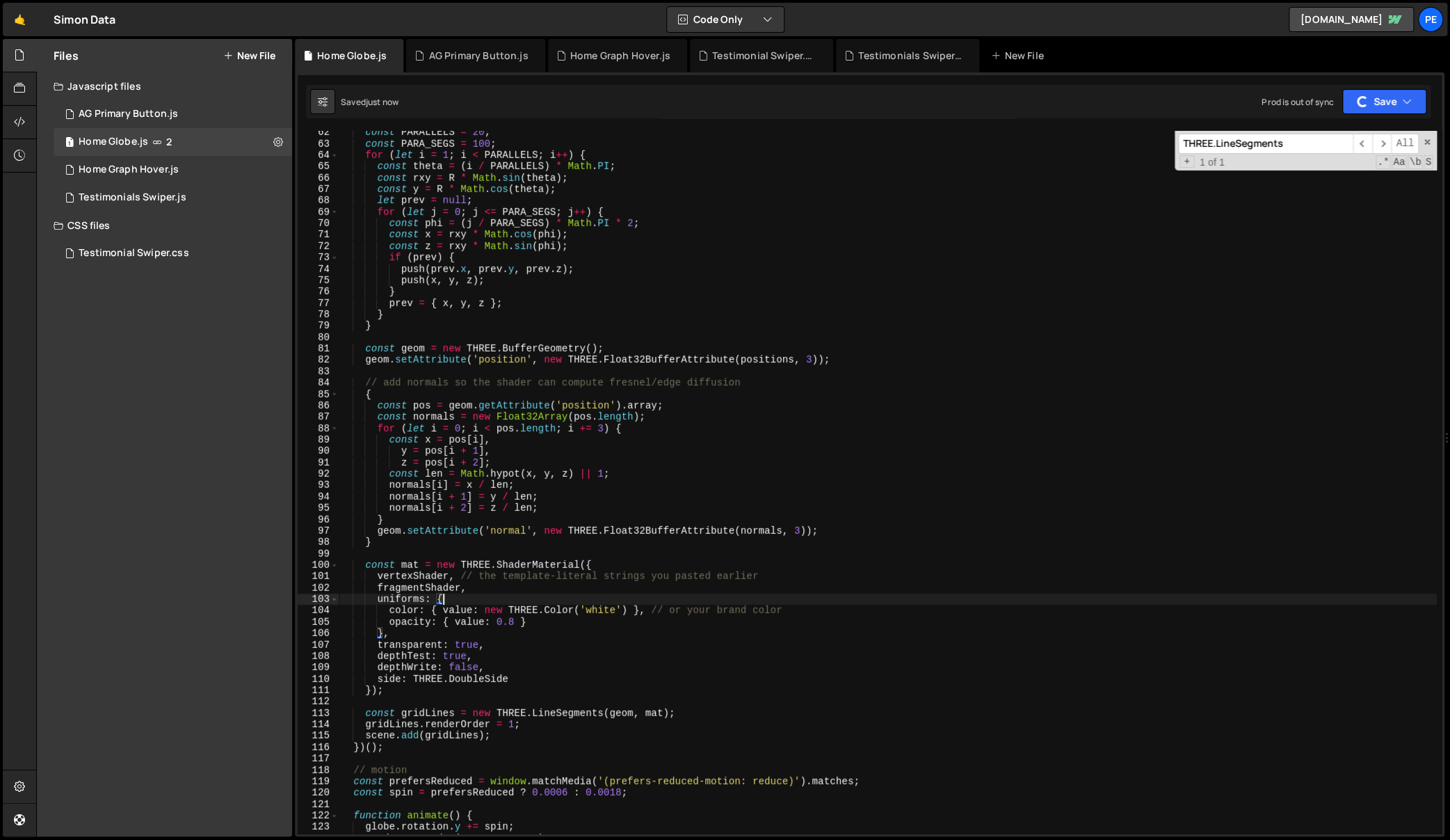
click at [895, 601] on div "const PARALLELS = 20 ; const PARA_SEGS = 100 ; for ( let i = 1 ; i < PARALLELS …" at bounding box center [888, 489] width 1099 height 726
type textarea "})();"
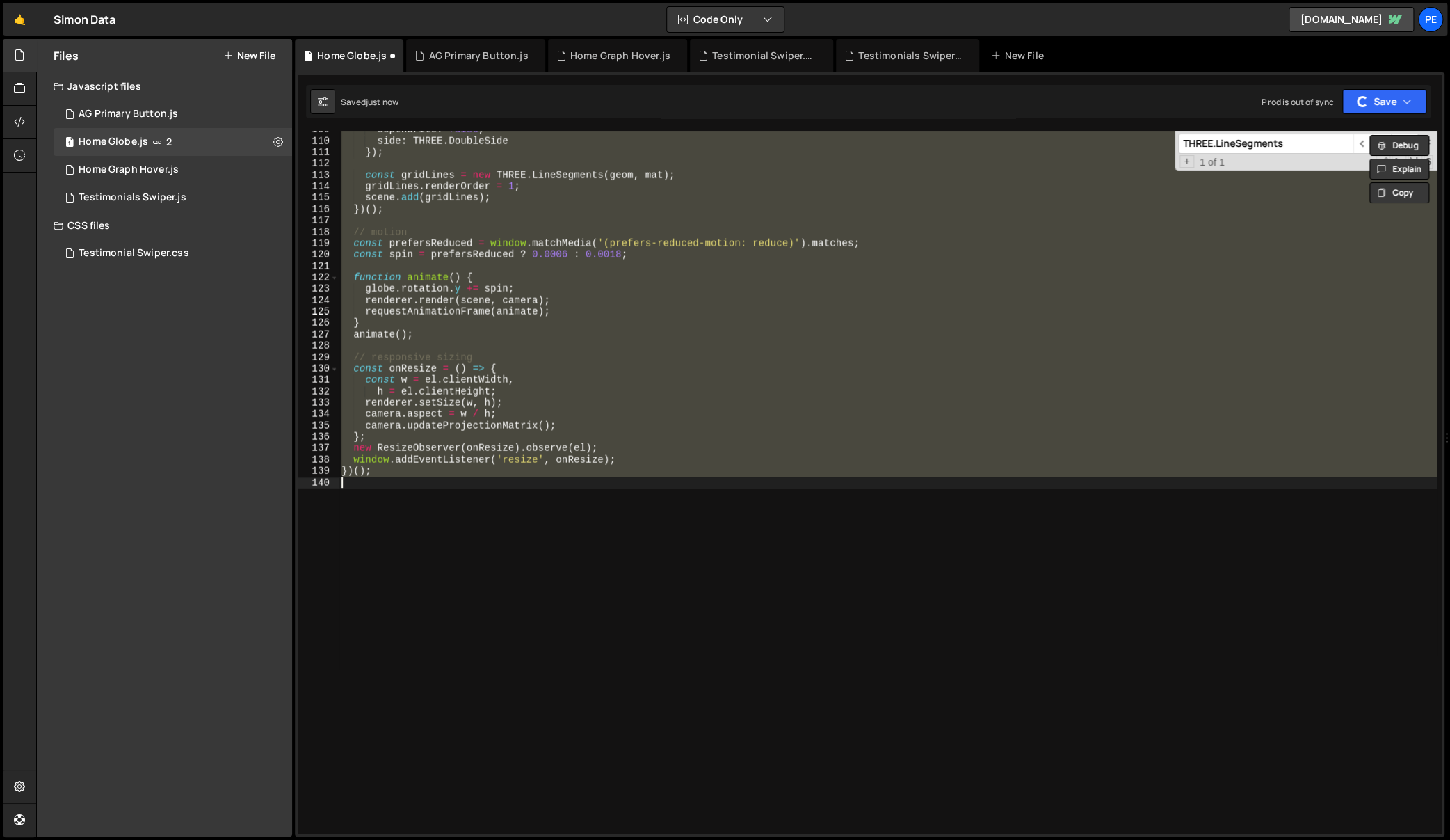
scroll to position [1236, 0]
click at [626, 618] on div "depthWrite : false , side : THREE . DoubleSide }) ; const gridLines = new THREE…" at bounding box center [888, 482] width 1099 height 702
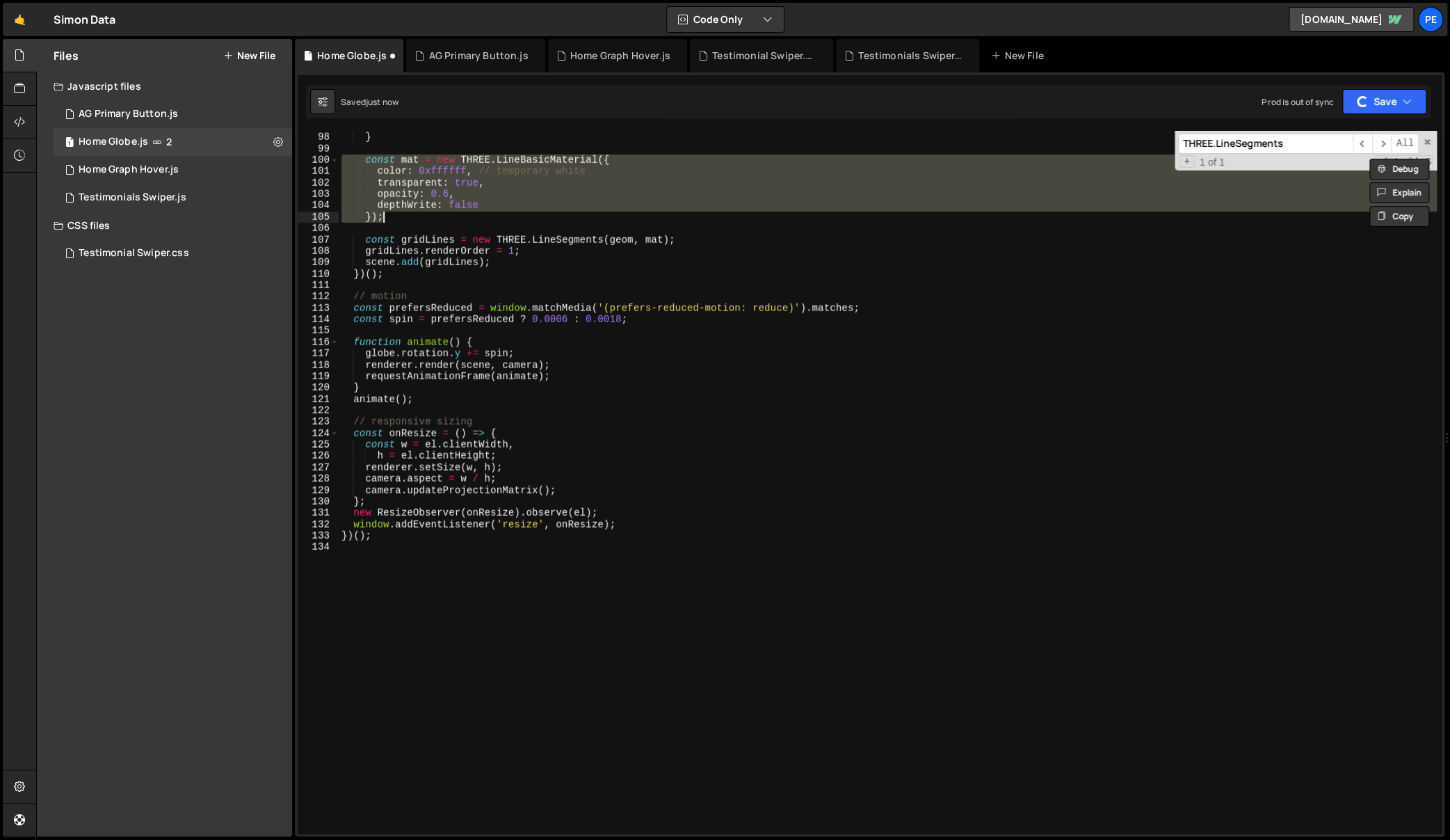
scroll to position [1000, 0]
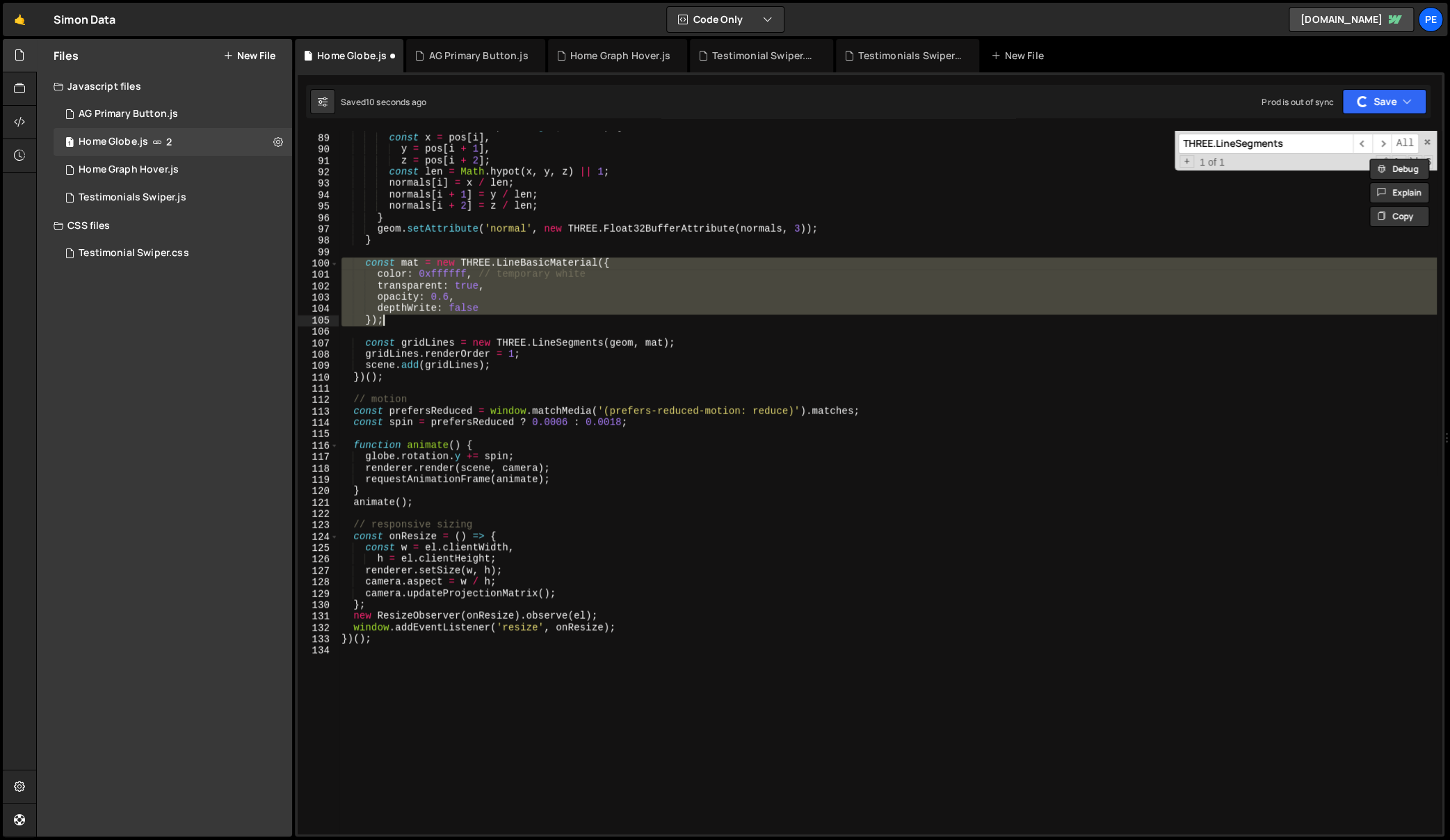
type textarea "})();"
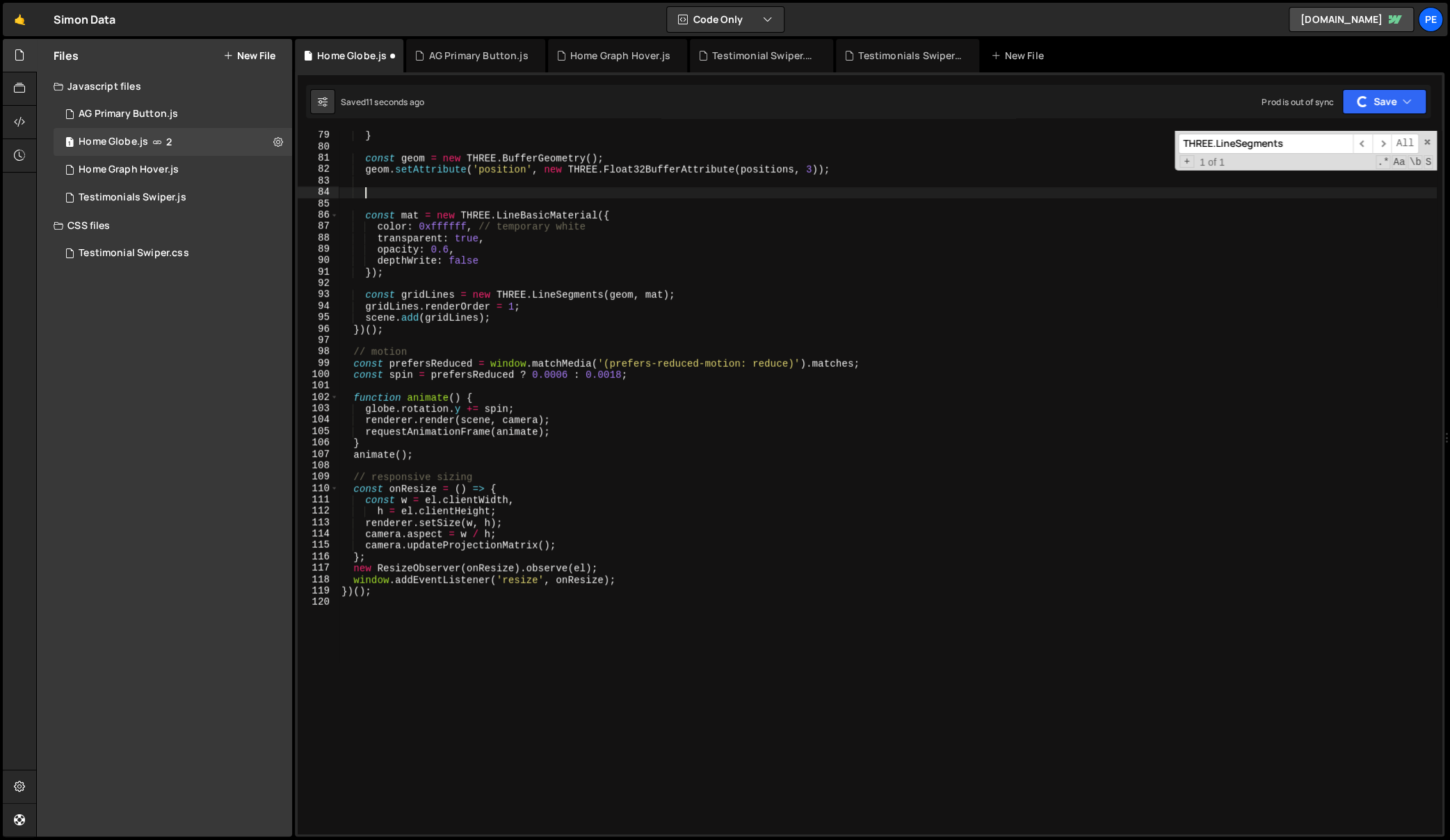
scroll to position [761, 0]
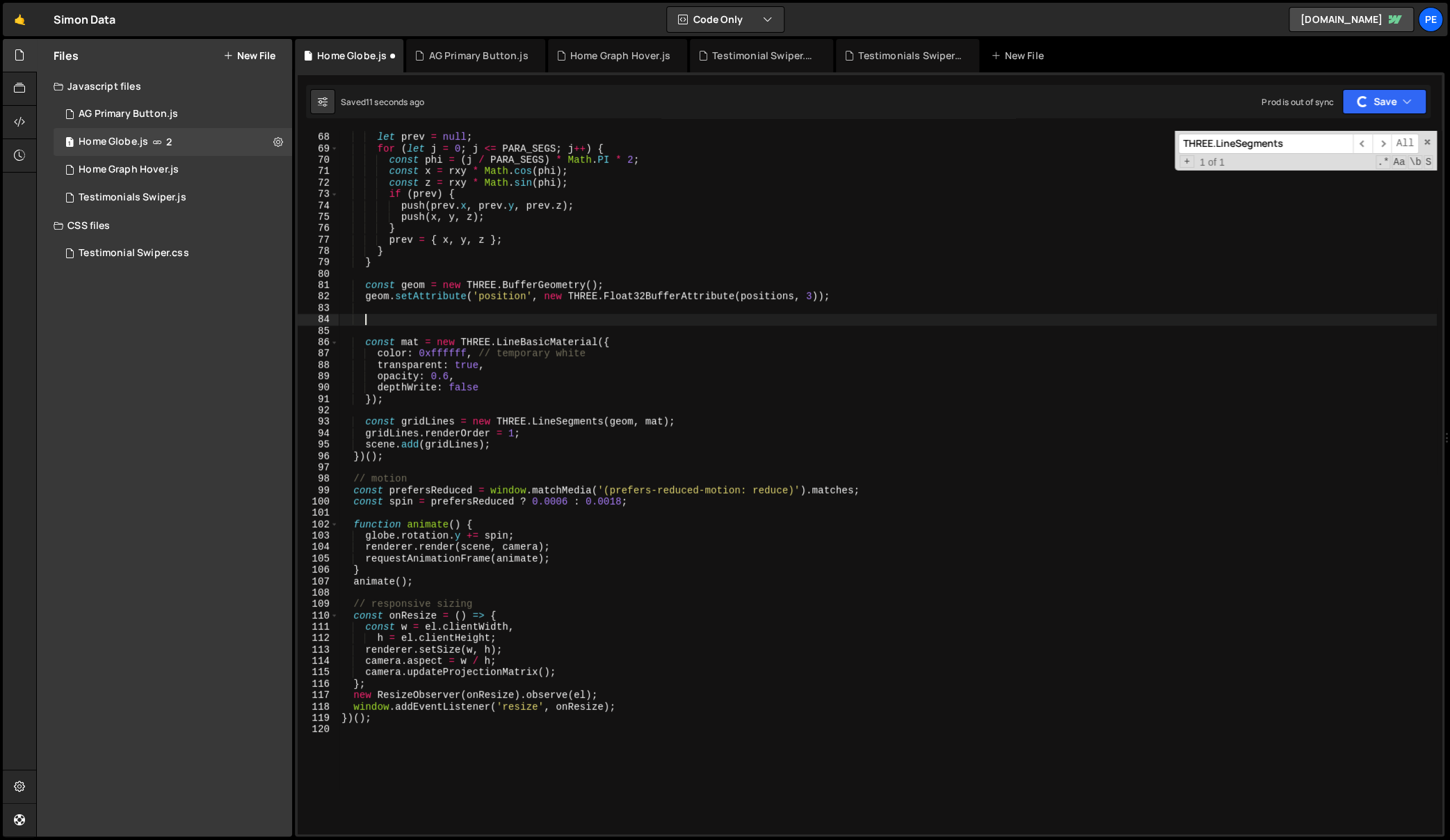
type textarea "geom.setAttribute('position', new THREE.Float32BufferAttribute(positions, 3));"
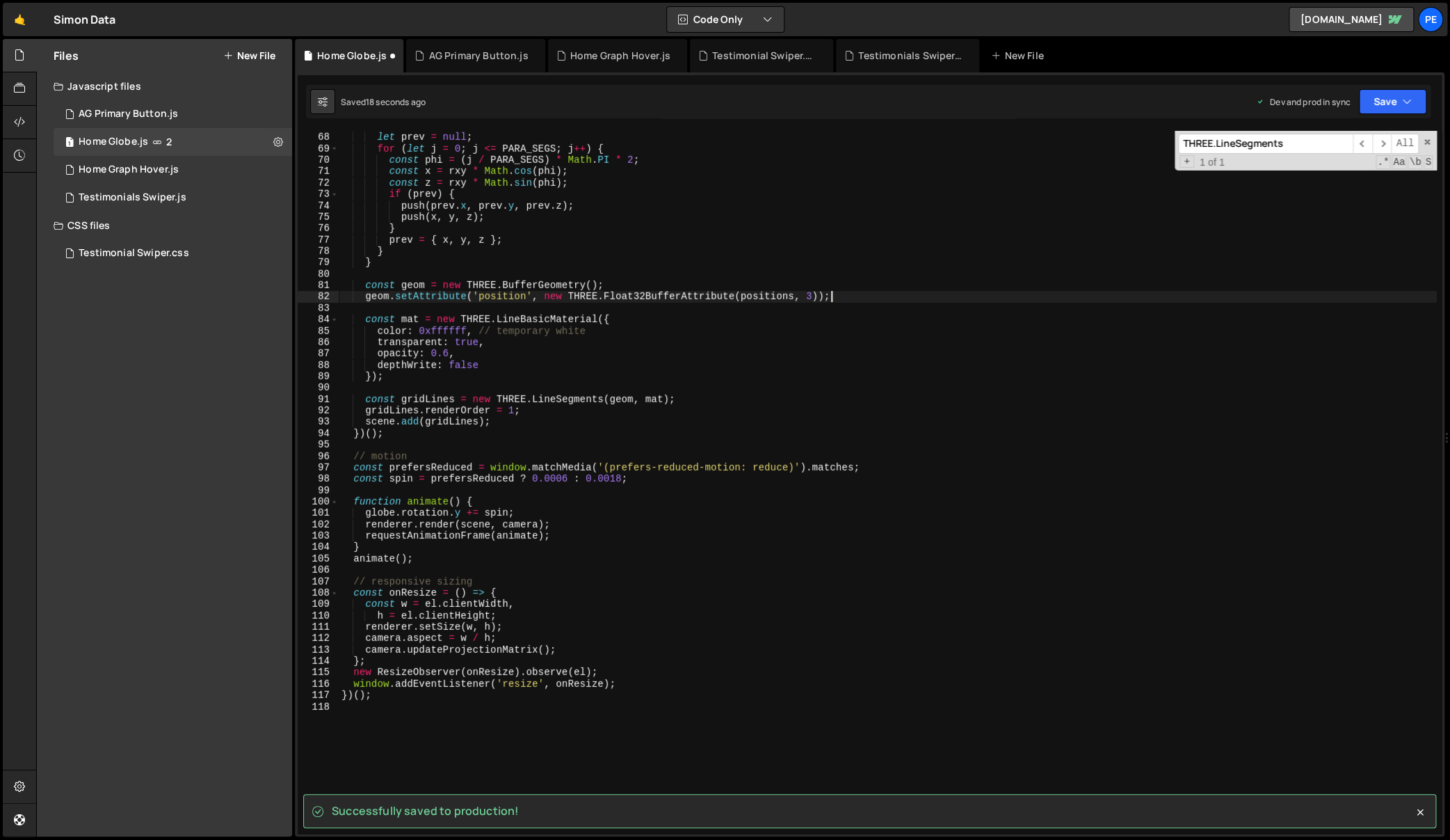
click at [683, 383] on div "const y = R * Math . cos ( theta ) ; let prev = null ; for ( let j = 0 ; j <= P…" at bounding box center [888, 484] width 1099 height 726
click at [562, 342] on div "const y = R * Math . cos ( theta ) ; let prev = null ; for ( let j = 0 ; j <= P…" at bounding box center [888, 484] width 1099 height 726
type textarea "transparent: true,"
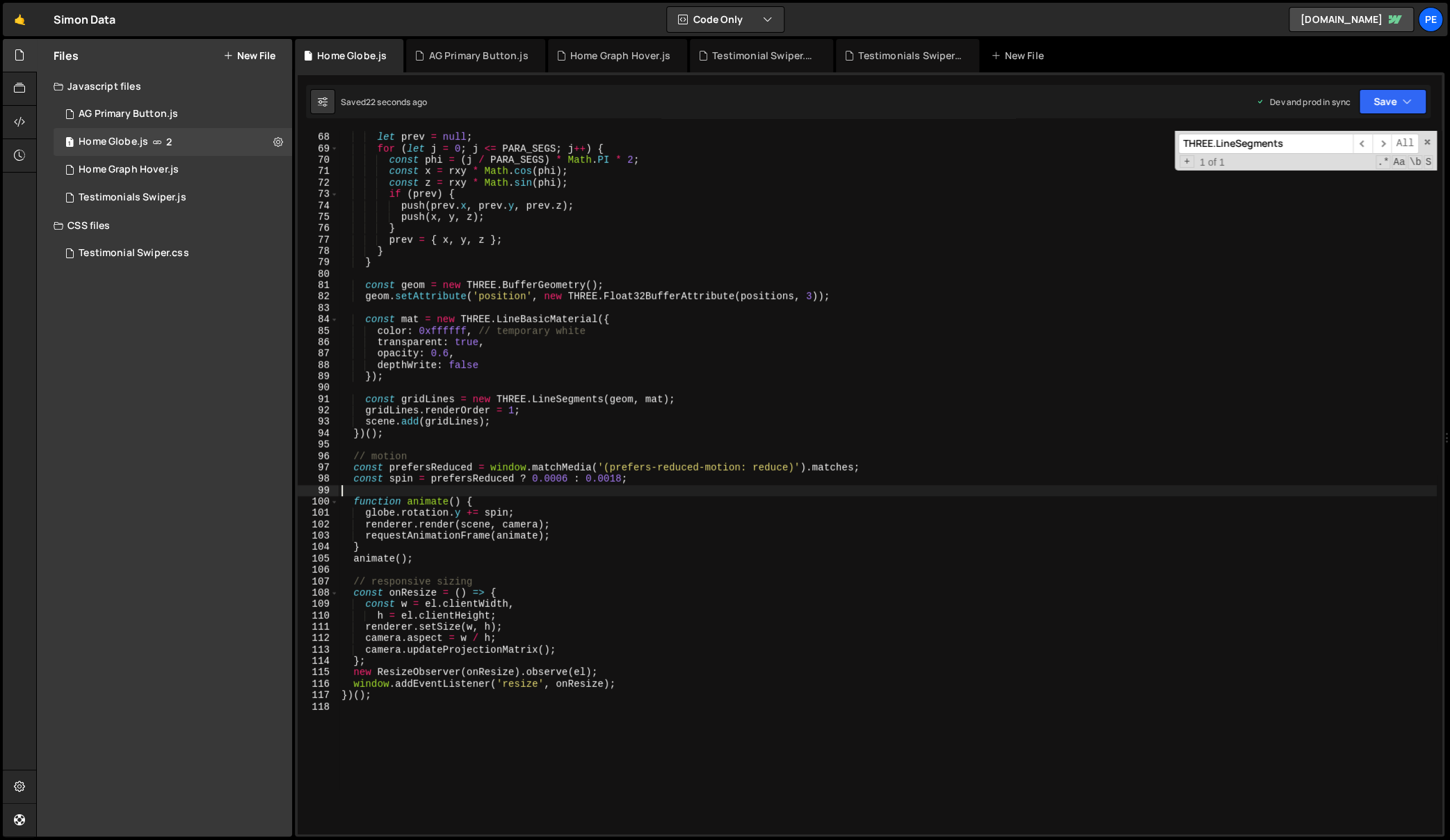
click at [424, 493] on div "const y = R * Math . cos ( theta ) ; let prev = null ; for ( let j = 0 ; j <= P…" at bounding box center [888, 484] width 1099 height 726
click at [863, 294] on div "const y = R * Math . cos ( theta ) ; let prev = null ; for ( let j = 0 ; j <= P…" at bounding box center [888, 484] width 1099 height 726
type textarea "geom.setAttribute('position', new THREE.Float32BufferAttribute(positions, 3));"
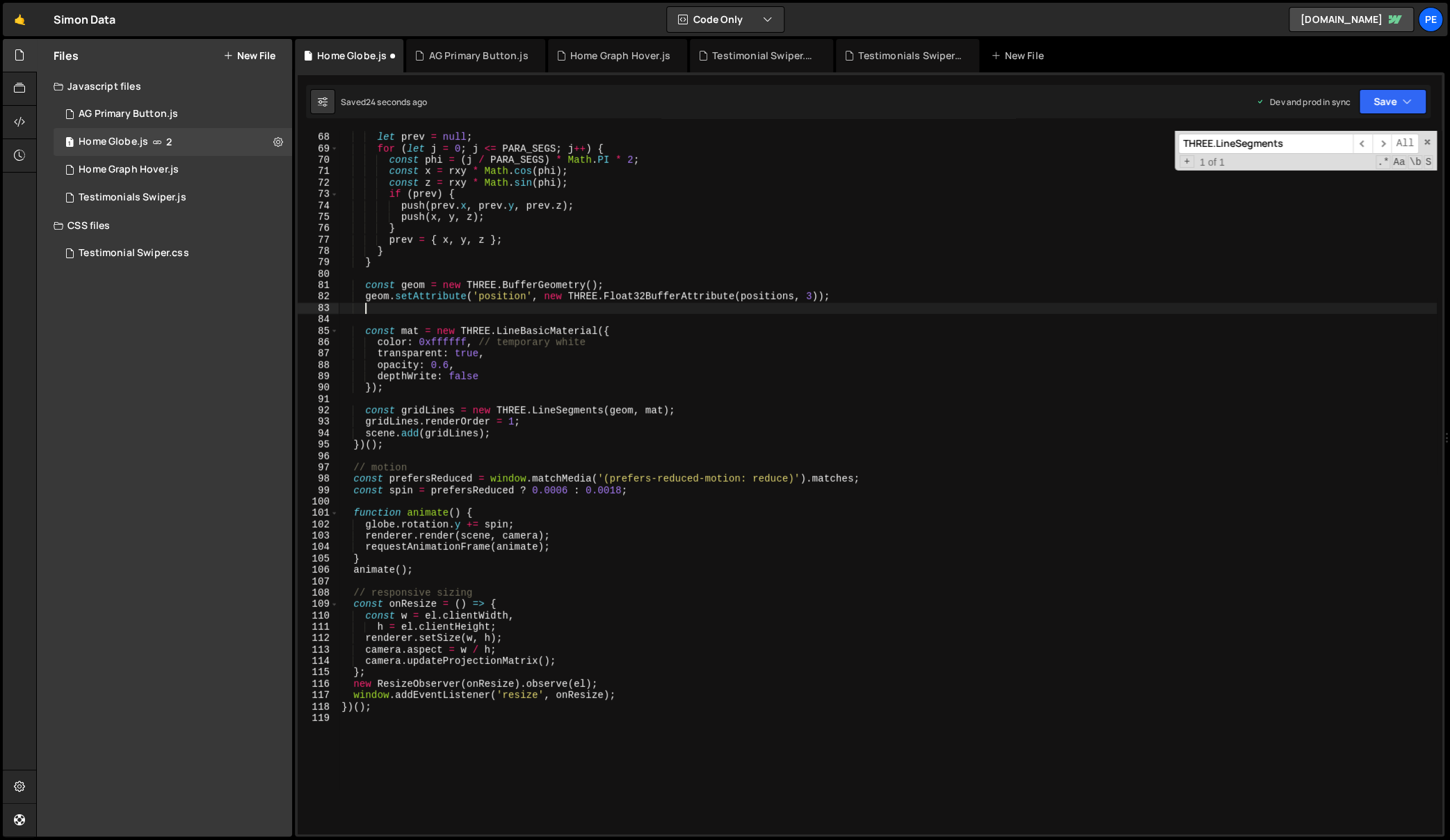
scroll to position [0, 1]
paste textarea "}"
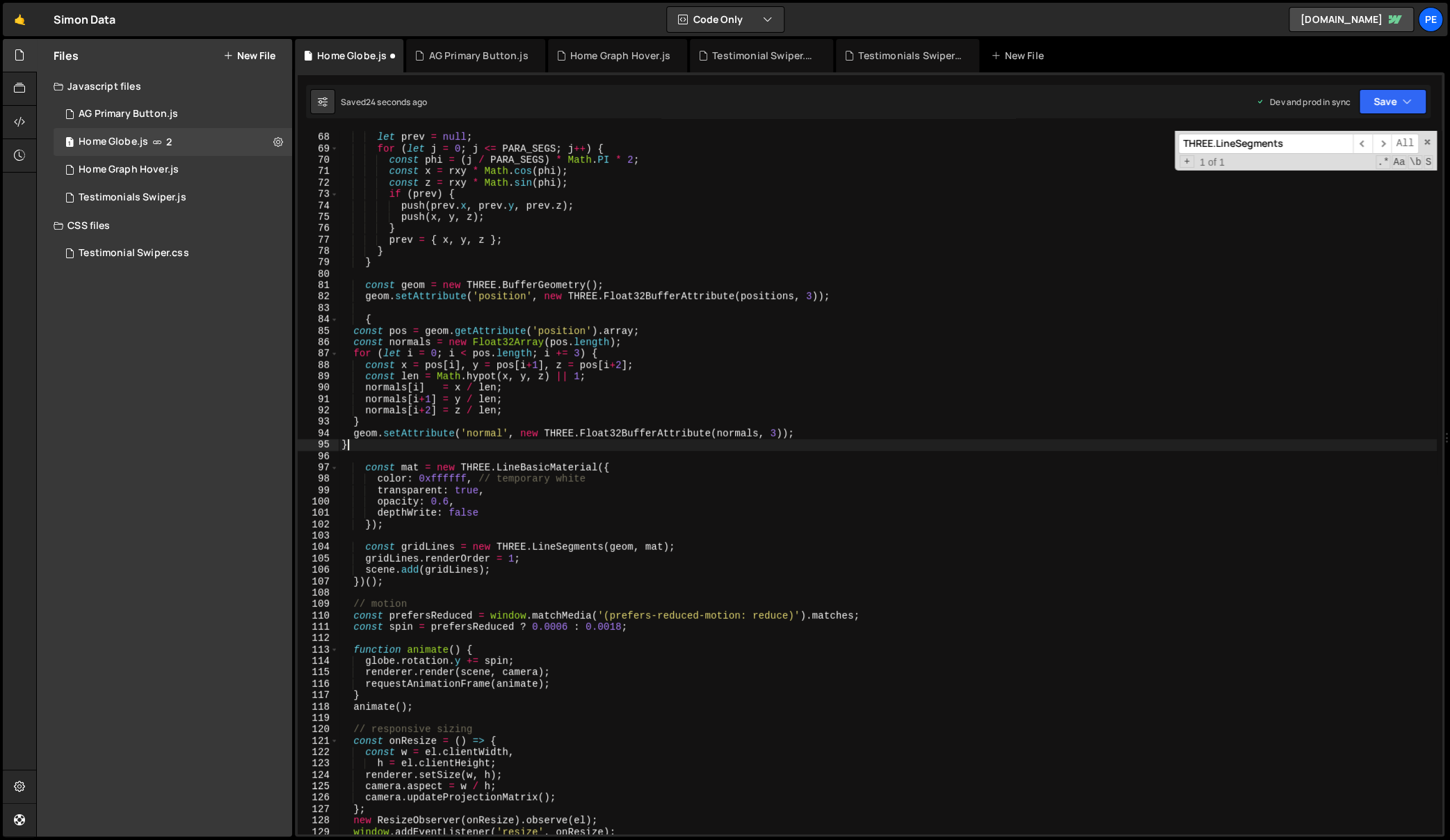
scroll to position [0, 0]
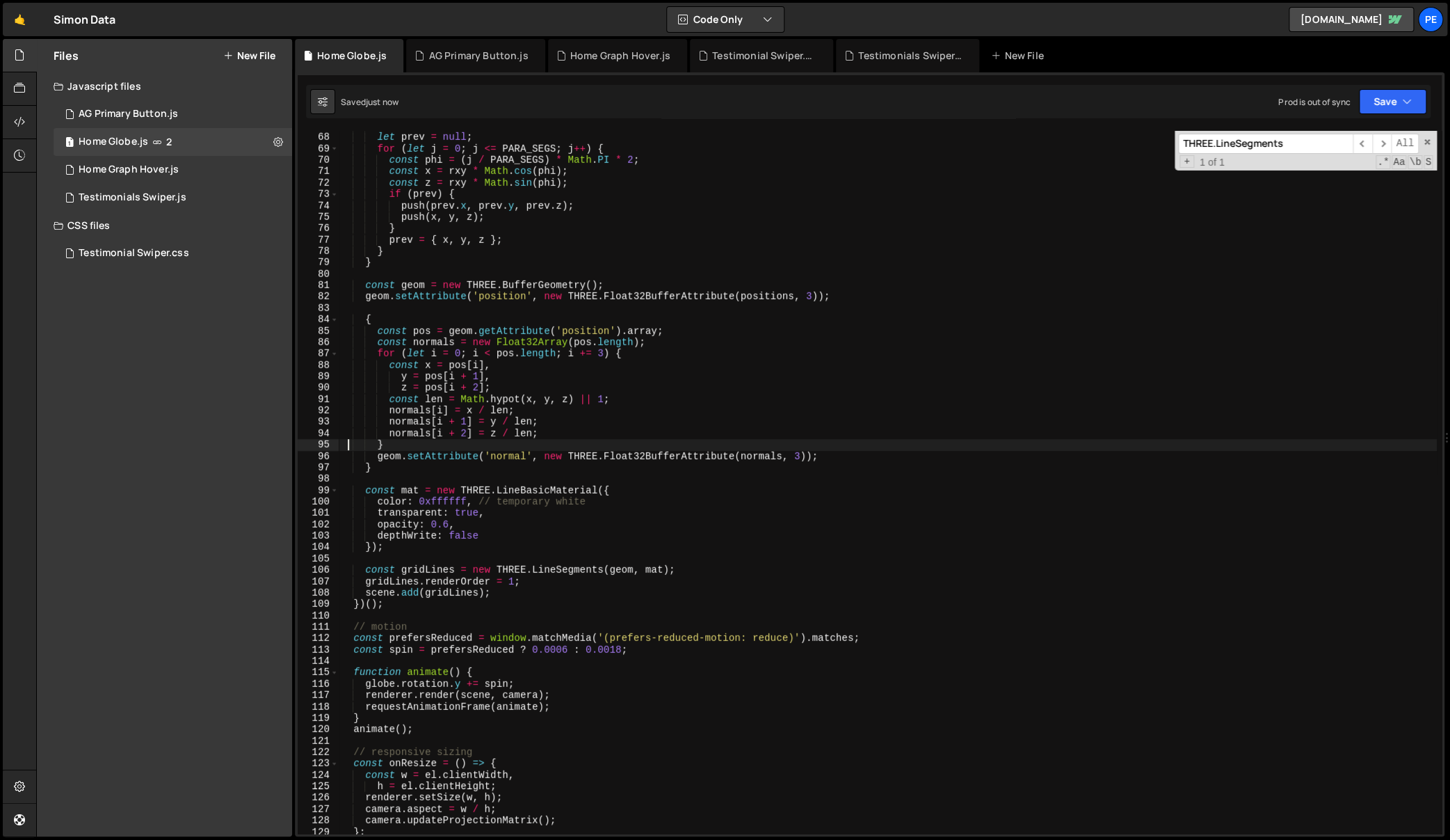
type textarea "}"
click at [490, 615] on div "const y = R * Math . cos ( theta ) ; let prev = null ; for ( let j = 0 ; j <= P…" at bounding box center [888, 484] width 1099 height 726
type textarea "const gridLines = new THREE.LineSegments(geom, mat);"
type textarea "});"
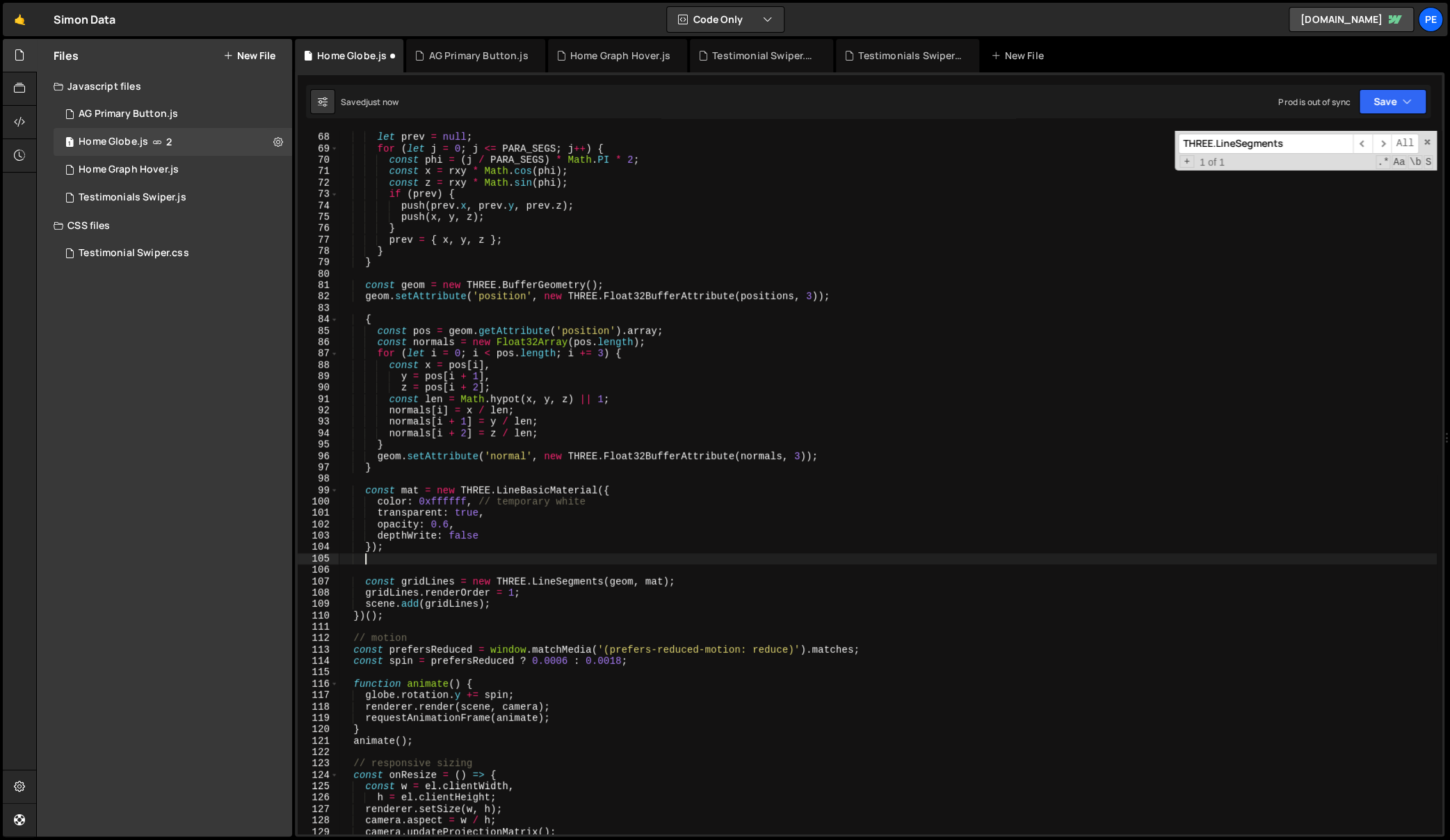
scroll to position [0, 1]
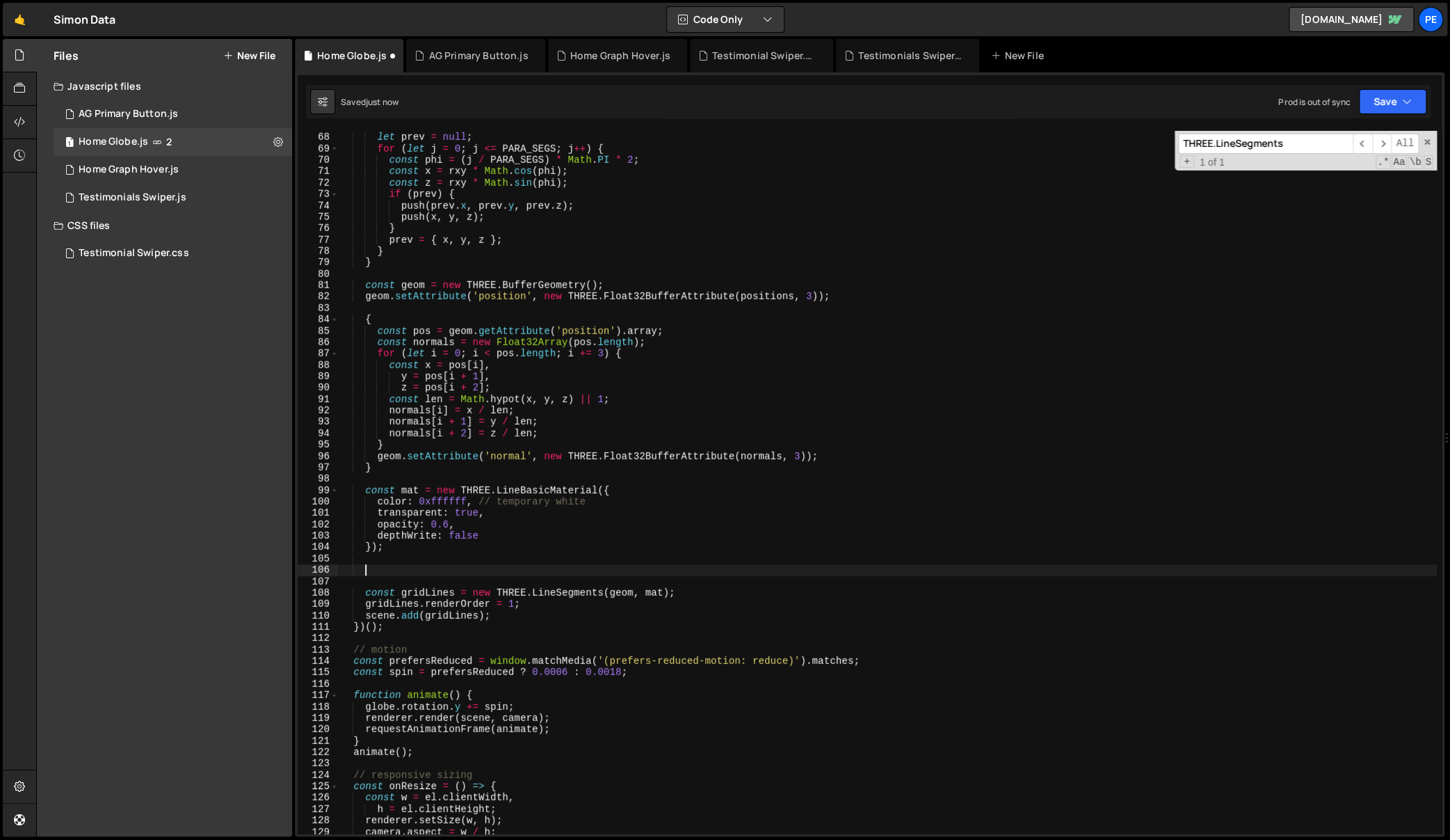
paste textarea
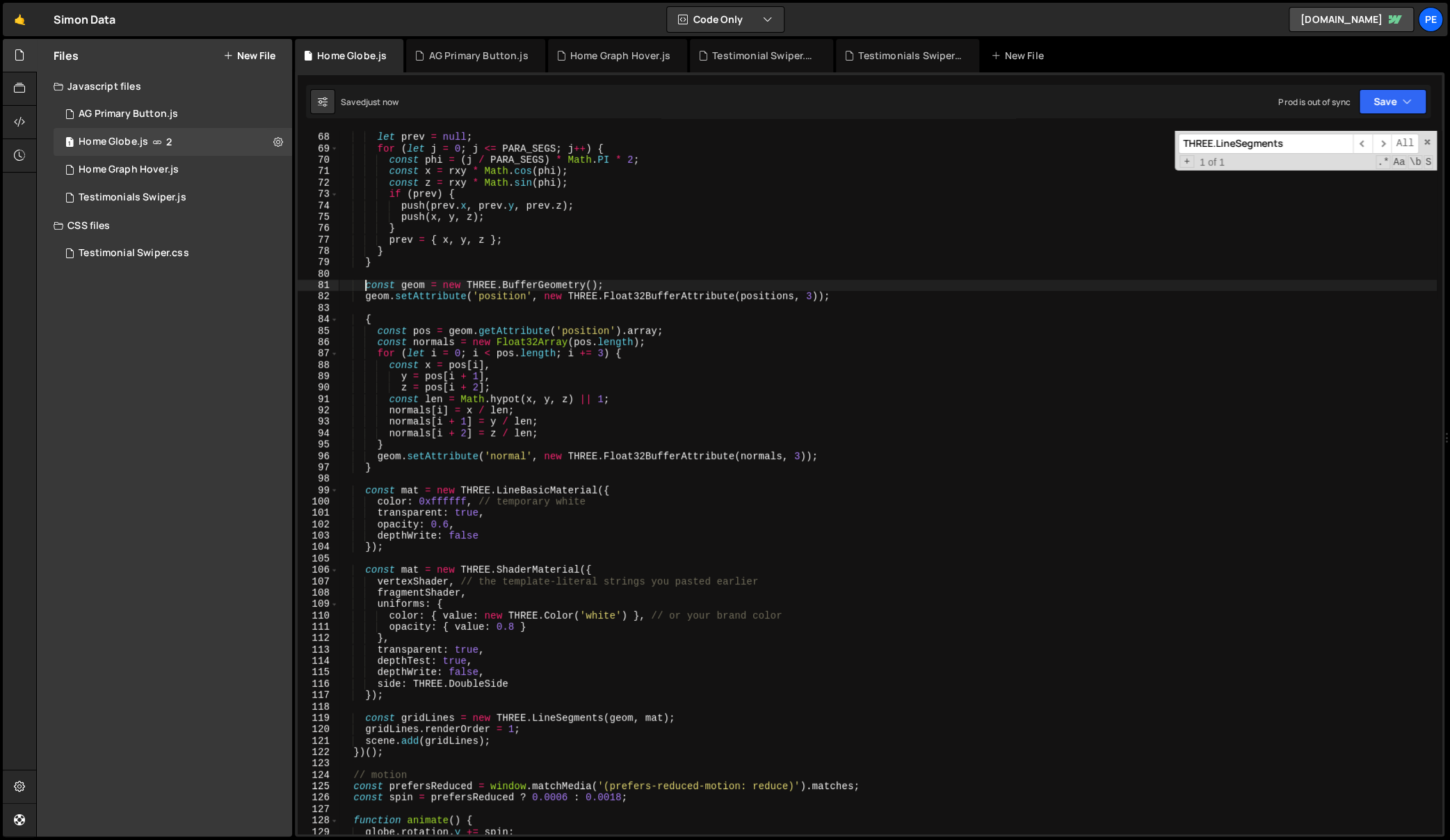
drag, startPoint x: 365, startPoint y: 285, endPoint x: 382, endPoint y: 314, distance: 33.6
click at [365, 285] on div "const y = R * Math . cos ( theta ) ; let prev = null ; for ( let j = 0 ; j <= P…" at bounding box center [888, 484] width 1099 height 726
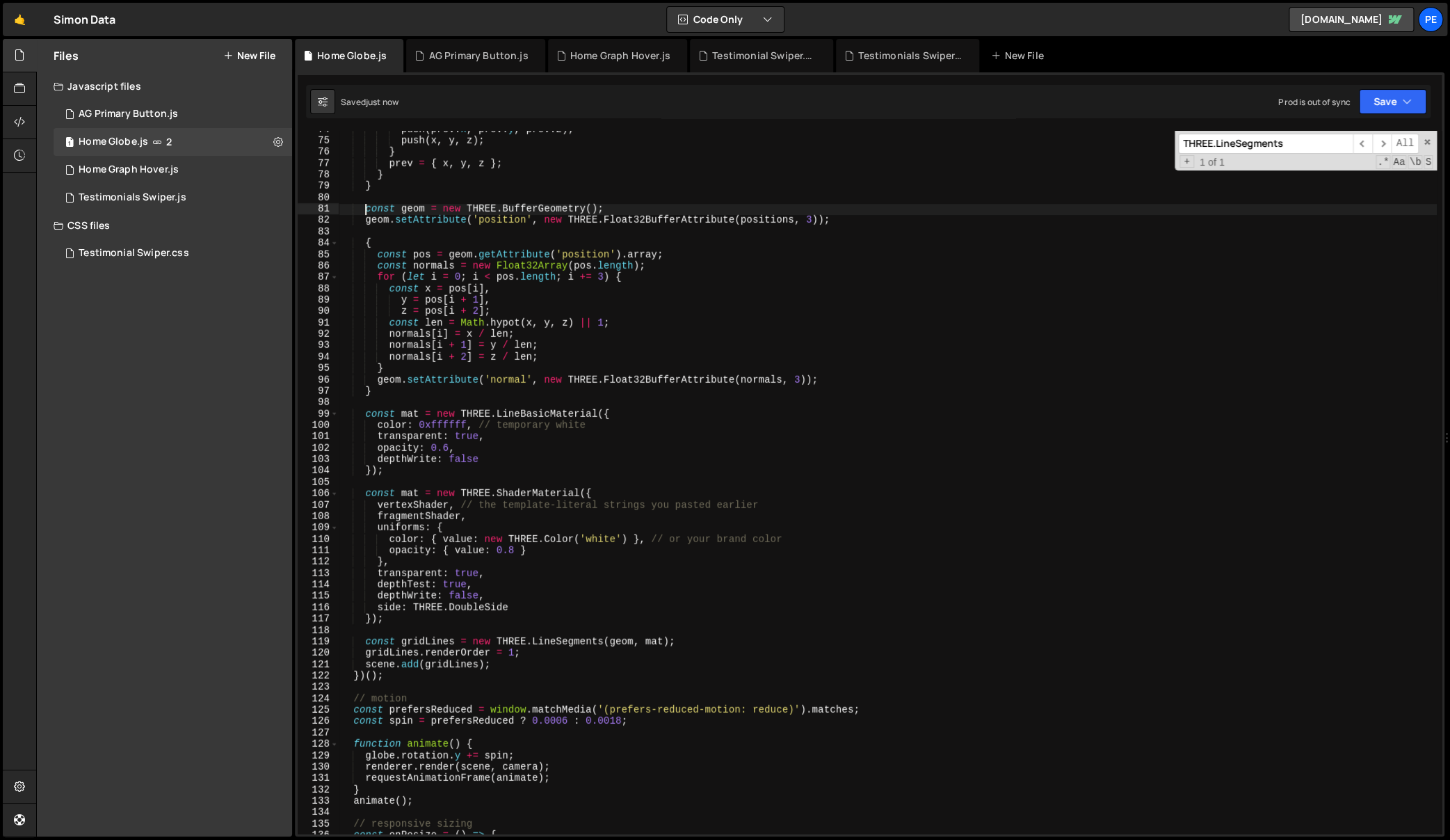
scroll to position [946, 0]
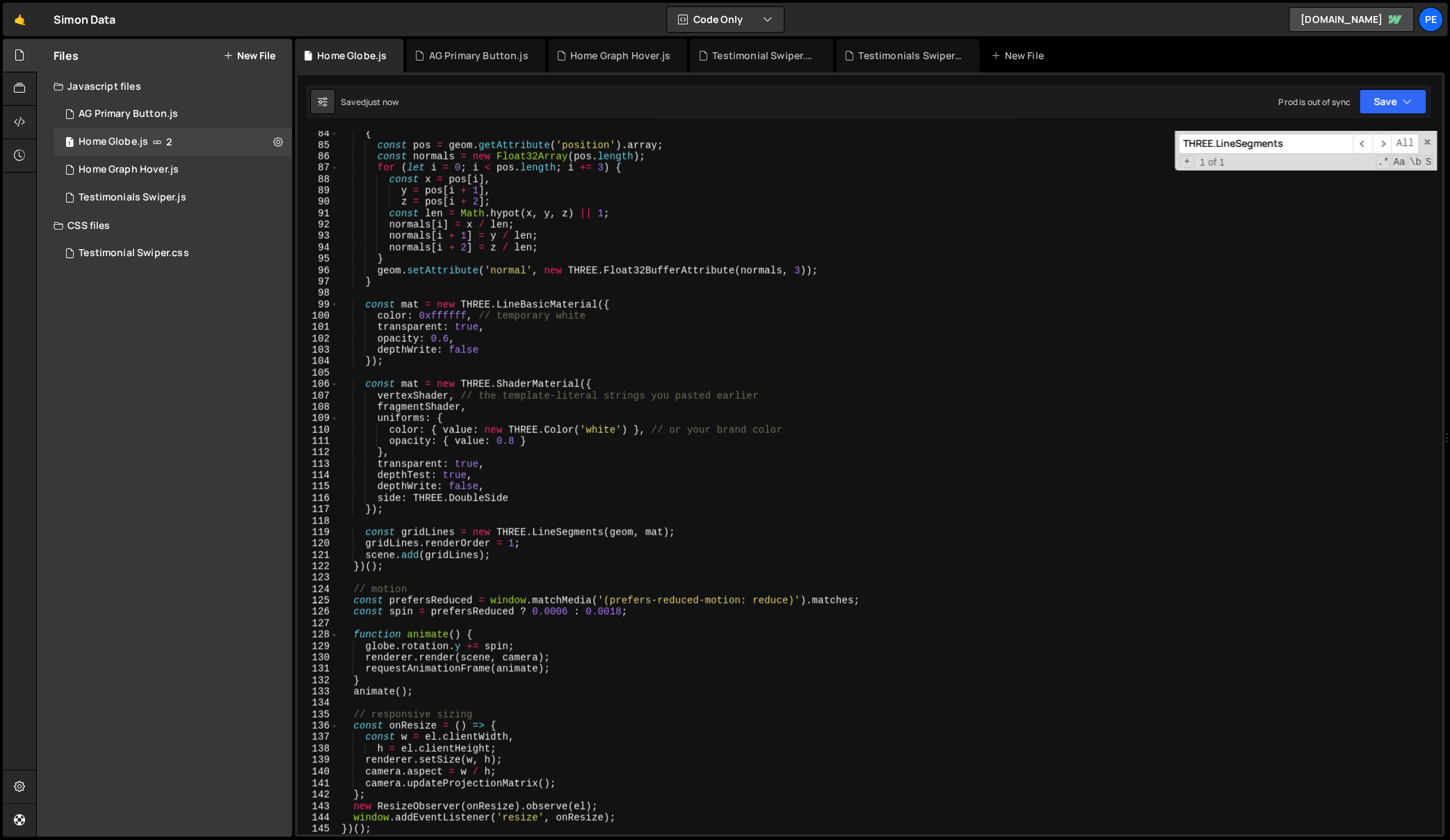
click at [383, 561] on div "{ const pos = geom . getAttribute ( 'position' ) . array ; const normals = new …" at bounding box center [888, 491] width 1099 height 726
type textarea "scene.add(gridLines); })();"
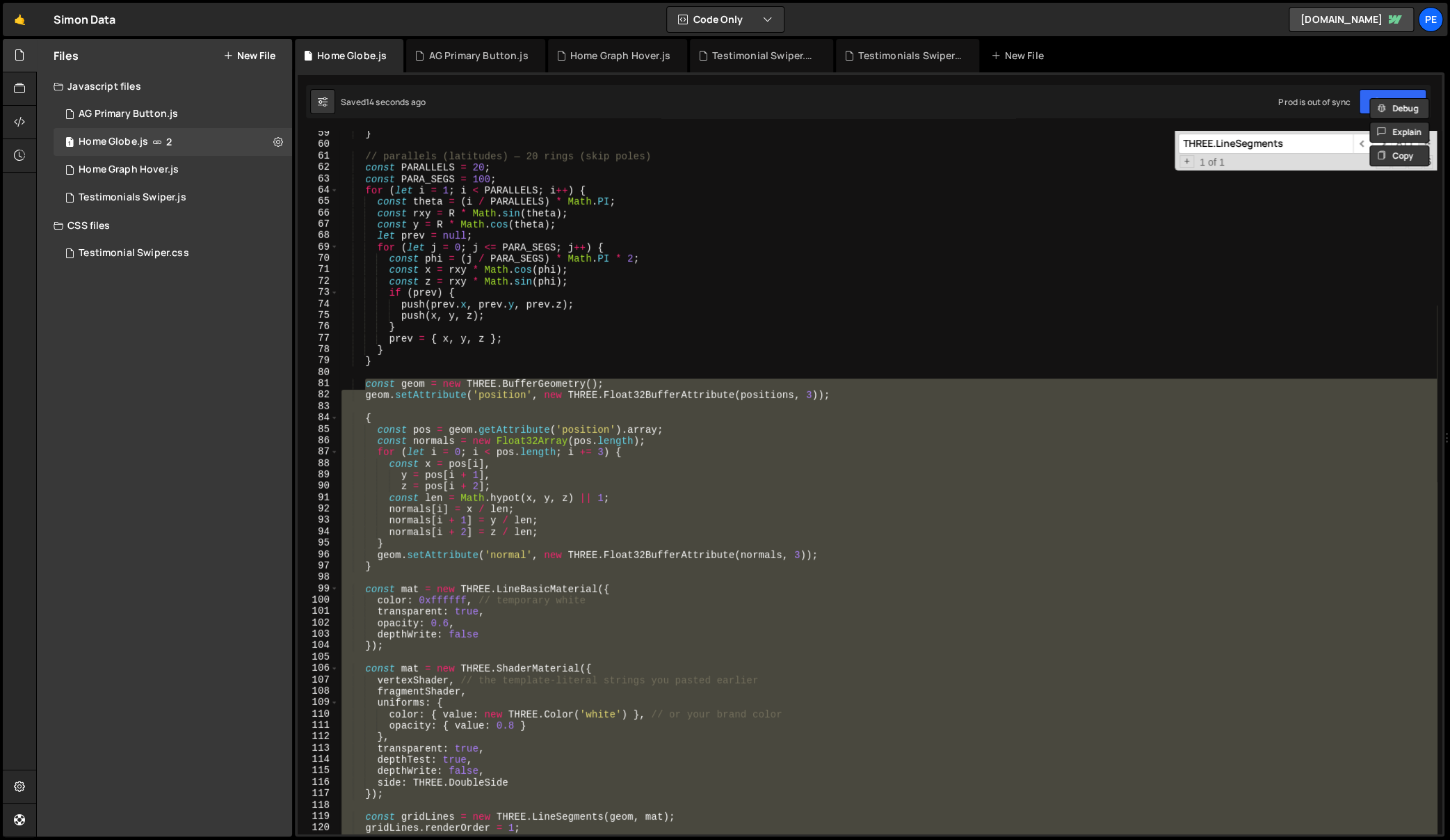
scroll to position [897, 0]
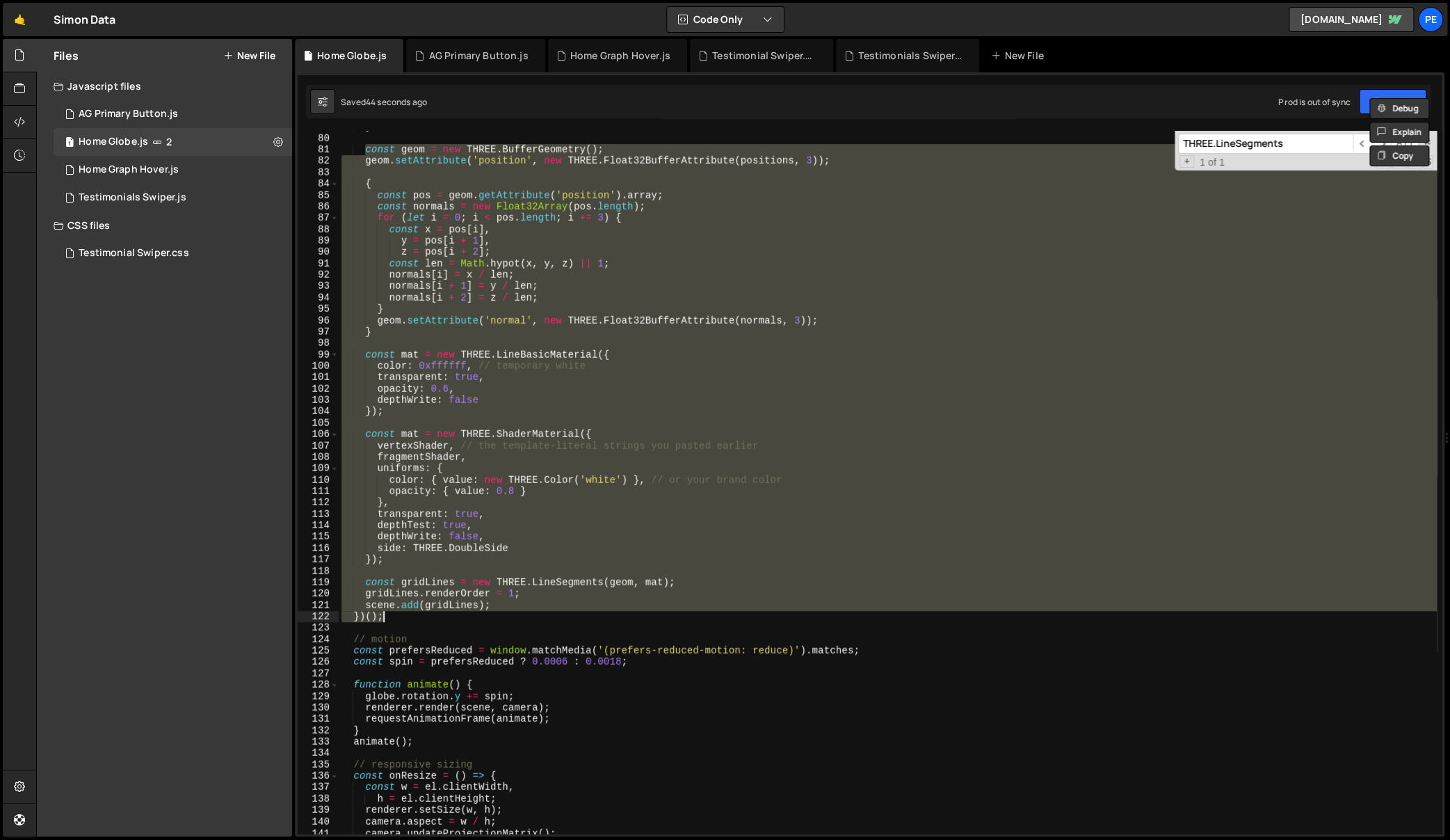
click at [840, 672] on div "} const geom = new THREE . BufferGeometry ( ) ; geom . setAttribute ( 'position…" at bounding box center [888, 484] width 1099 height 726
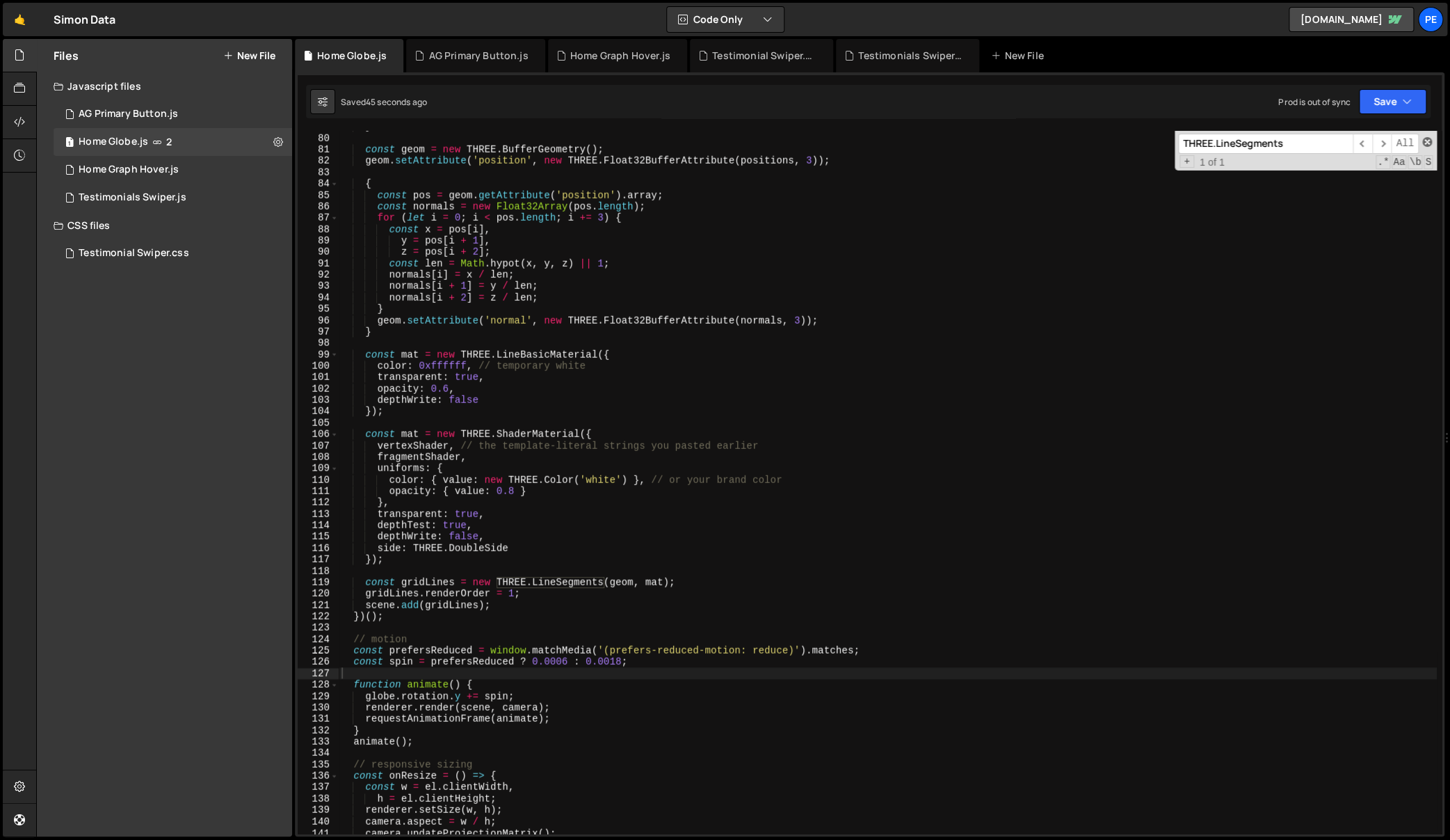
click at [1431, 138] on span at bounding box center [1427, 142] width 10 height 10
click at [1210, 426] on div "} const geom = new THREE . BufferGeometry ( ) ; geom . setAttribute ( 'position…" at bounding box center [888, 484] width 1099 height 726
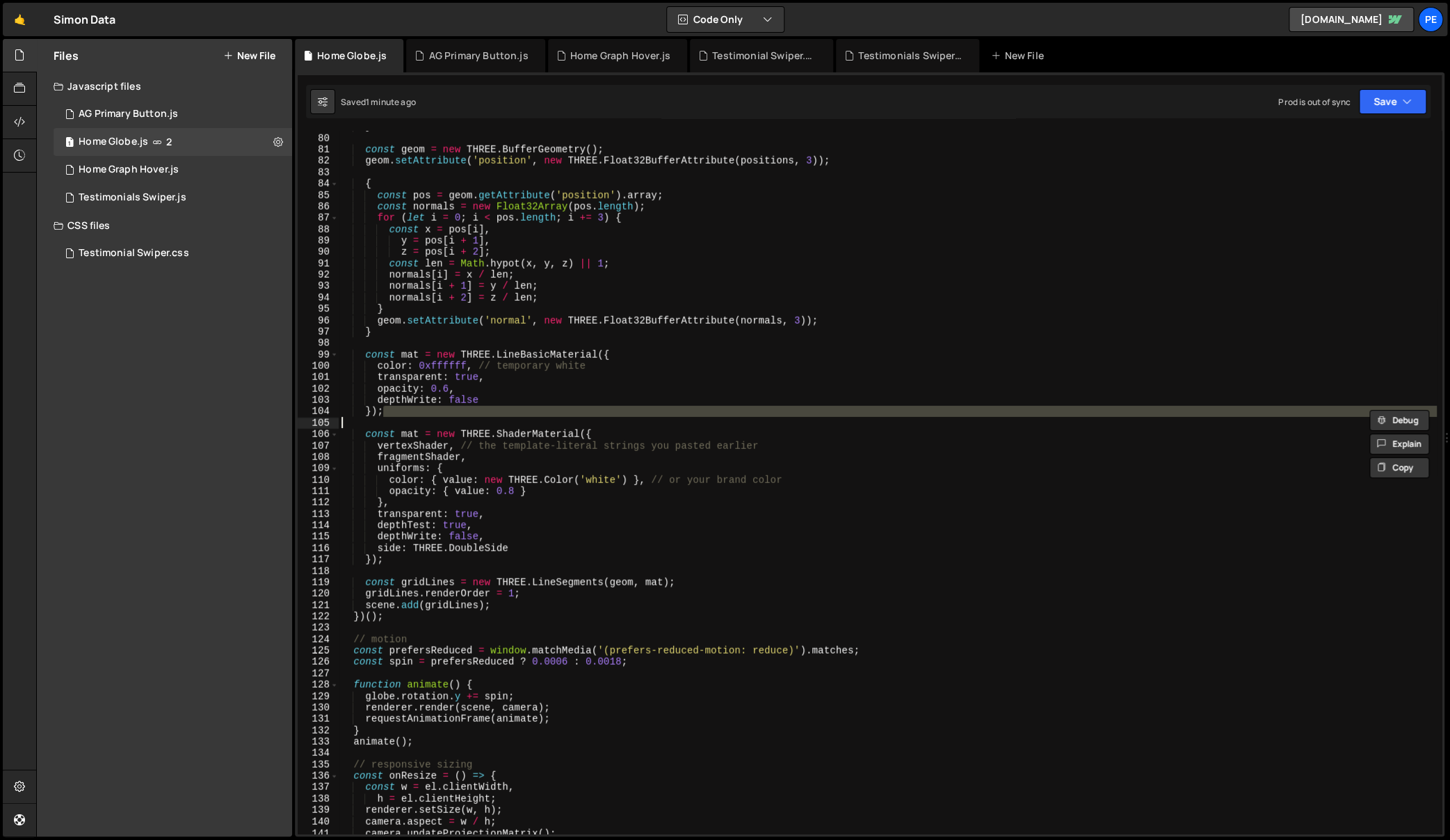
click at [633, 429] on div "} const geom = new THREE . BufferGeometry ( ) ; geom . setAttribute ( 'position…" at bounding box center [888, 484] width 1099 height 726
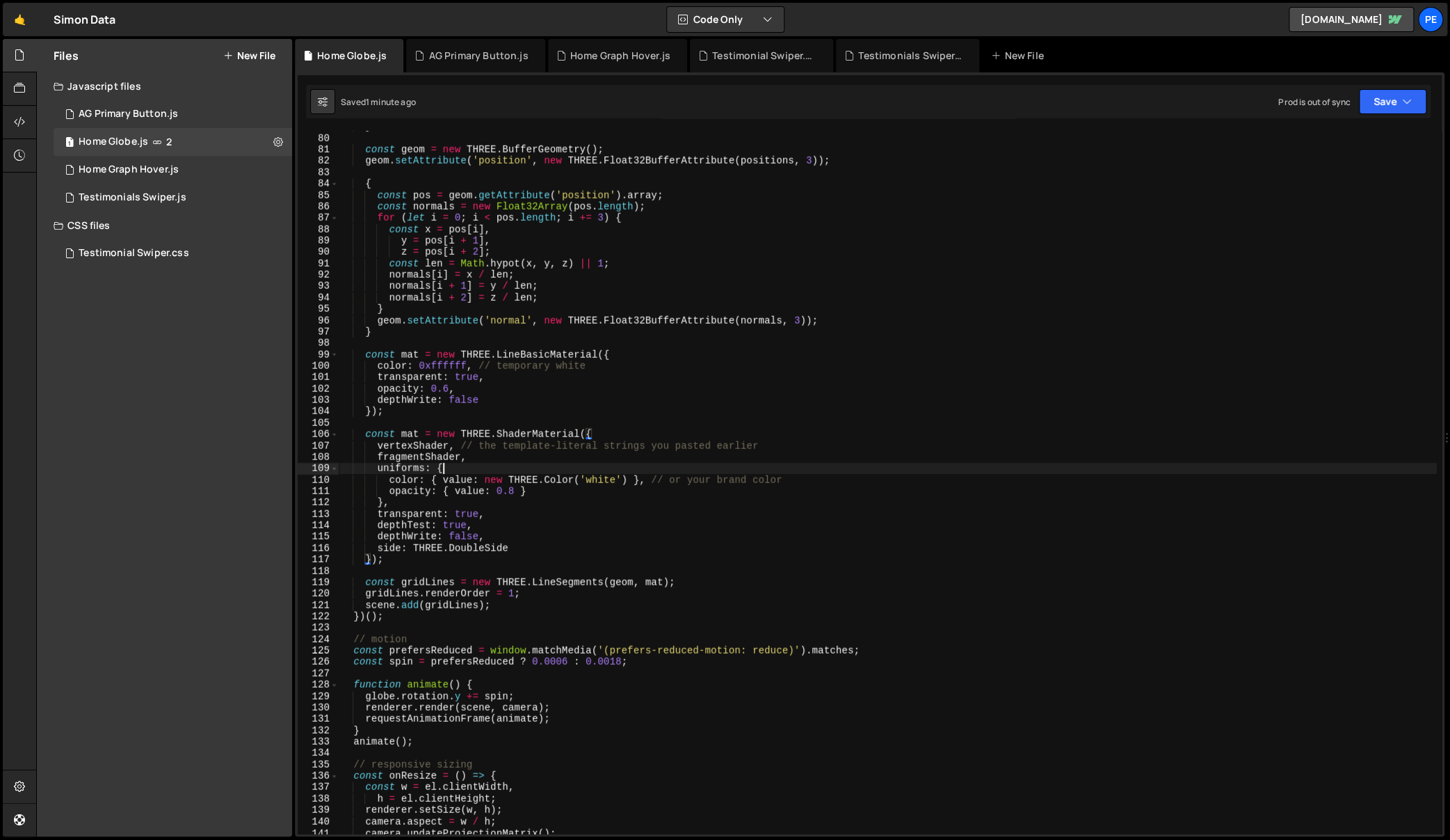
click at [470, 466] on div "} const geom = new THREE . BufferGeometry ( ) ; geom . setAttribute ( 'position…" at bounding box center [888, 484] width 1099 height 726
click at [399, 413] on div "} const geom = new THREE . BufferGeometry ( ) ; geom . setAttribute ( 'position…" at bounding box center [888, 484] width 1099 height 726
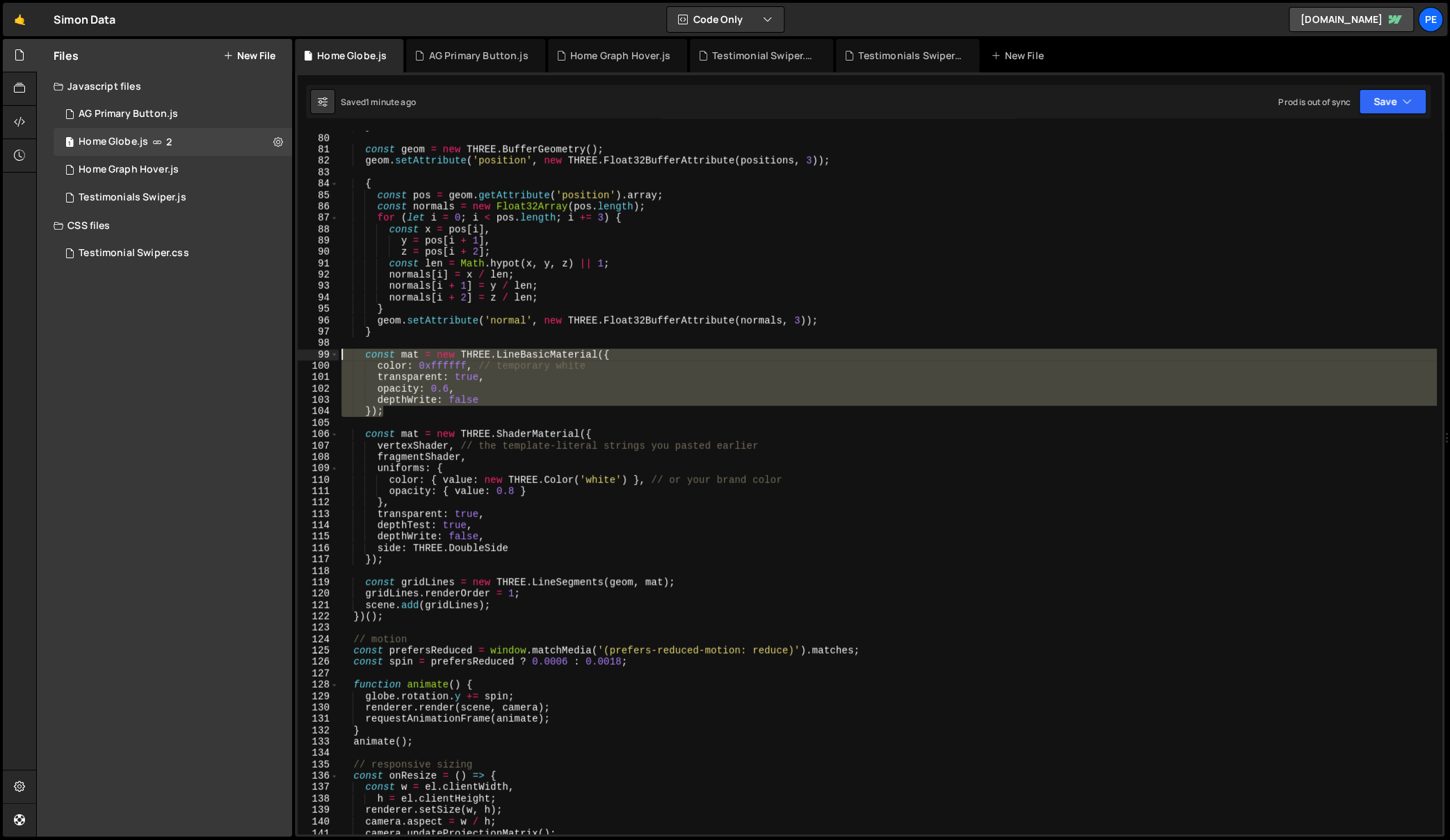
drag, startPoint x: 405, startPoint y: 411, endPoint x: 284, endPoint y: 350, distance: 135.5
click at [284, 350] on div "Files New File Javascript files 1 AG Primary Button.js 0 1 Home Globe.js 2 1 Ho…" at bounding box center [743, 438] width 1414 height 798
type textarea "const mat = new THREE.LineBasicMaterial({ color: 0xffffff, // temporary white"
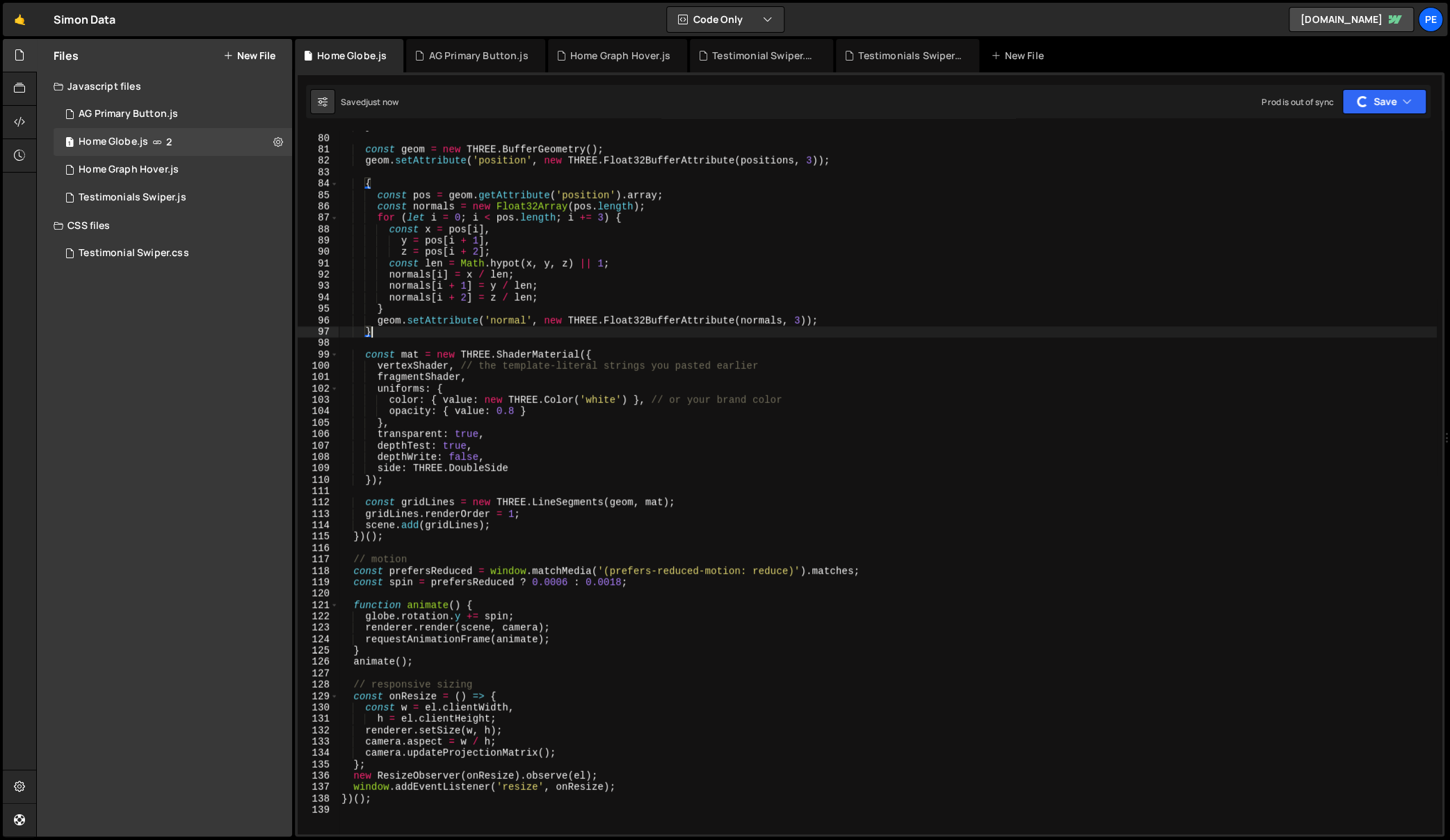
click at [904, 557] on div "} const geom = new THREE . BufferGeometry ( ) ; geom . setAttribute ( 'position…" at bounding box center [888, 484] width 1099 height 726
click at [576, 516] on div "} const geom = new THREE . BufferGeometry ( ) ; geom . setAttribute ( 'position…" at bounding box center [888, 484] width 1099 height 726
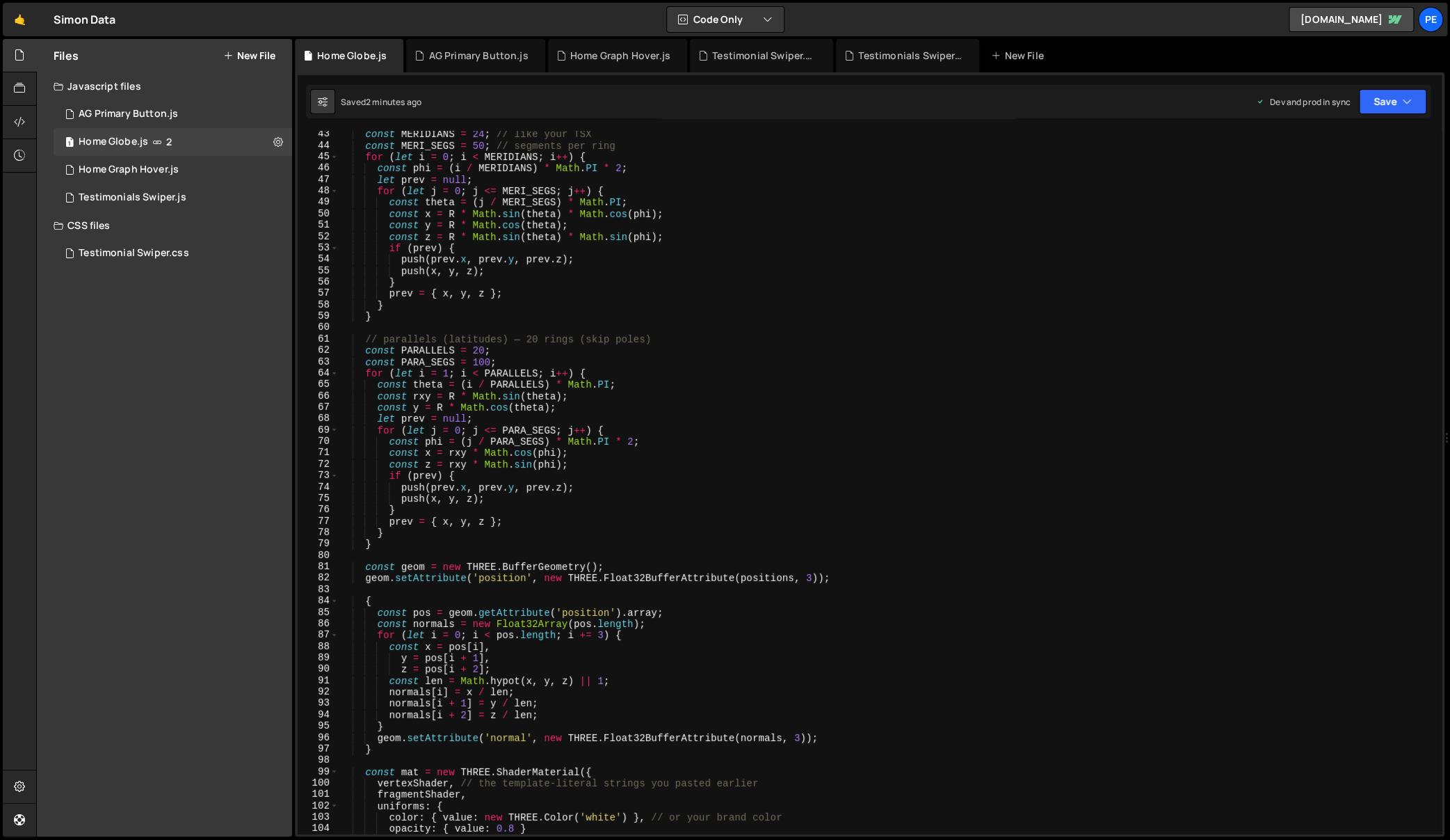
scroll to position [0, 0]
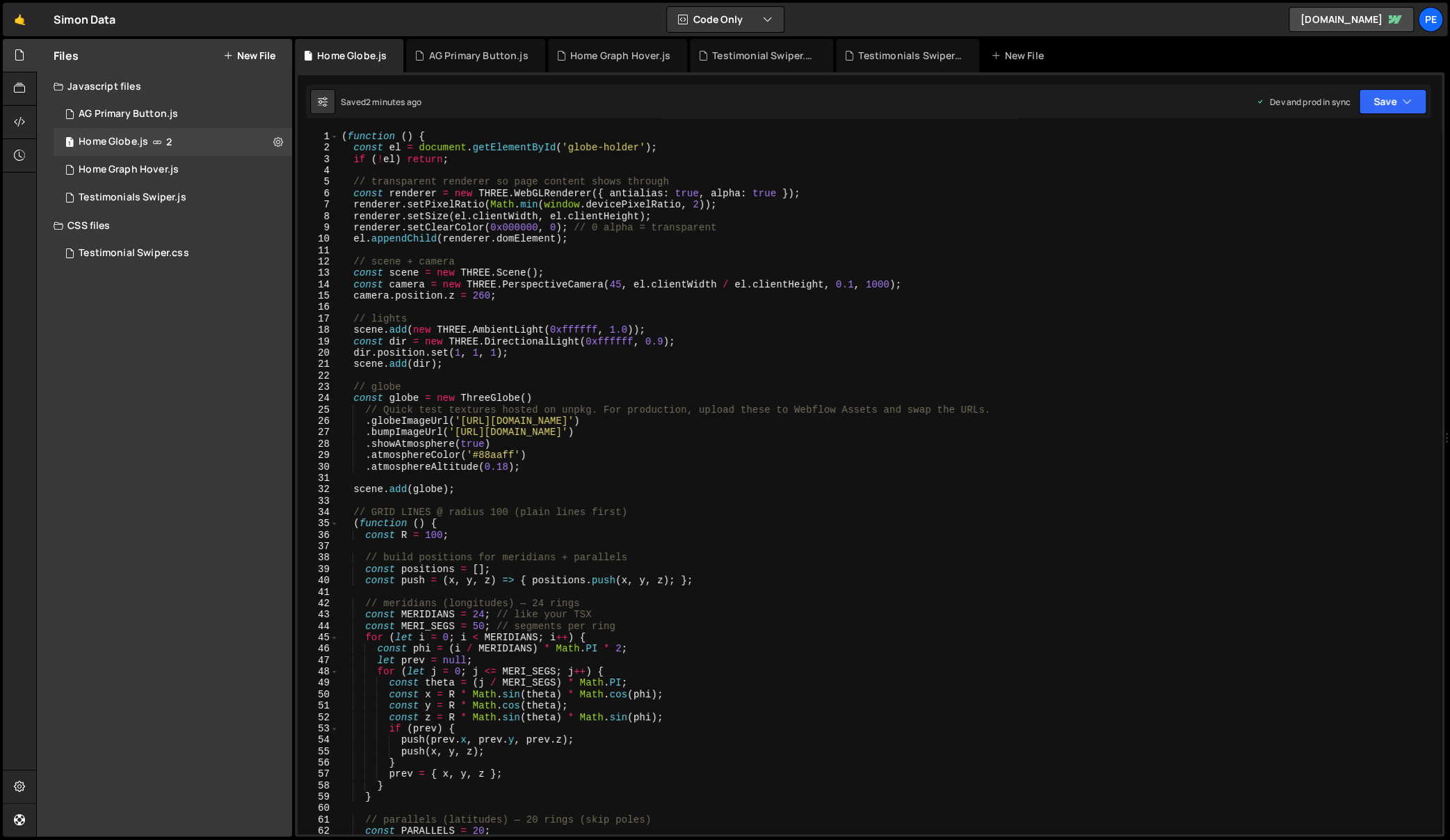
drag, startPoint x: 419, startPoint y: 179, endPoint x: 443, endPoint y: 197, distance: 30.0
click at [419, 179] on div "( function ( ) { const el = document . getElementById ( 'globe-holder' ) ; if (…" at bounding box center [888, 494] width 1099 height 726
type textarea "// transparent renderer so page content shows through"
click at [607, 168] on div "( function ( ) { const el = document . getElementById ( 'globe-holder' ) ; if (…" at bounding box center [888, 494] width 1099 height 726
type textarea "// transparent renderer so page content shows through"
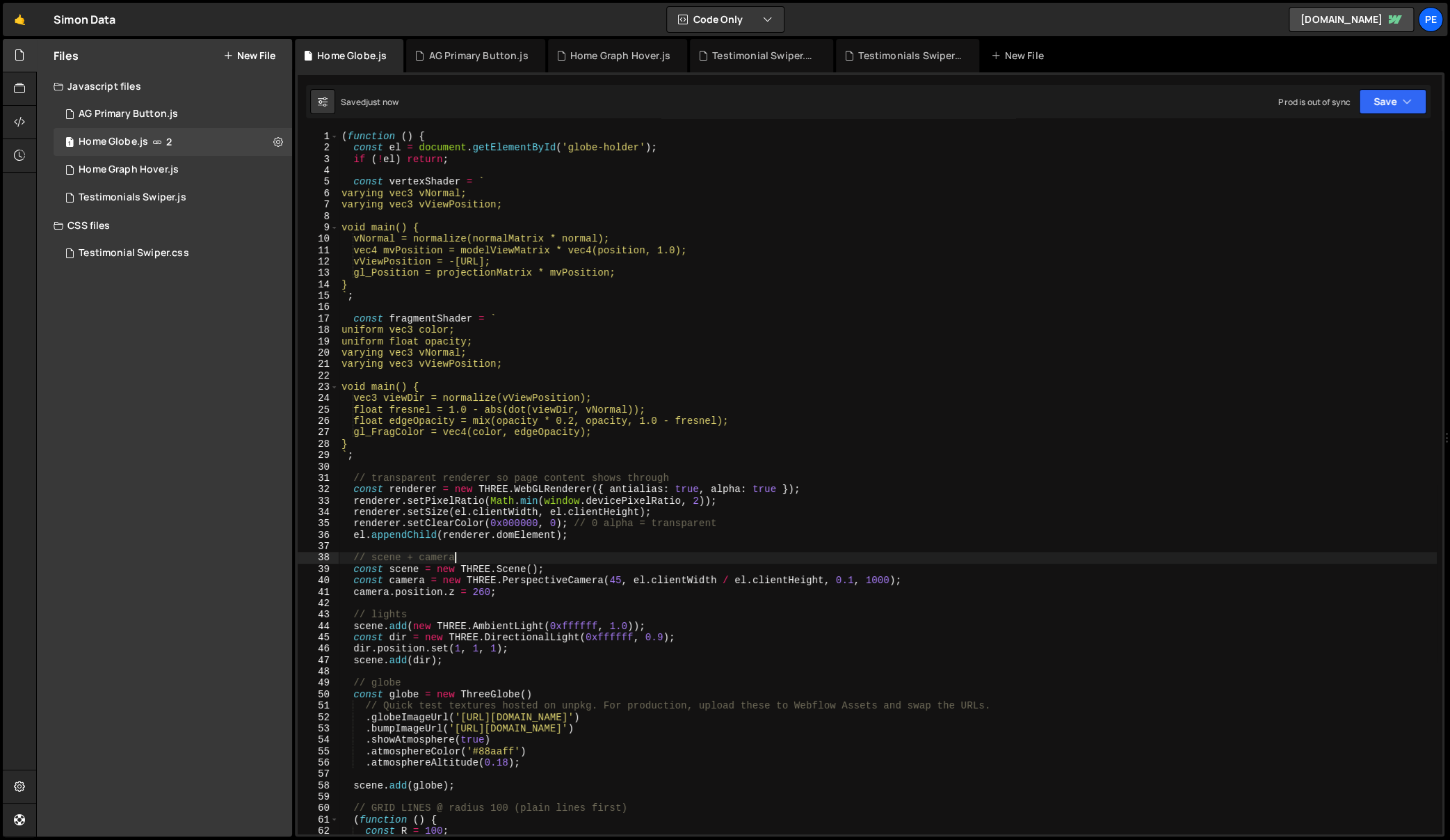
click at [535, 560] on div "( function ( ) { const el = document . getElementById ( 'globe-holder' ) ; if (…" at bounding box center [888, 494] width 1099 height 726
type textarea "// scene + camera"
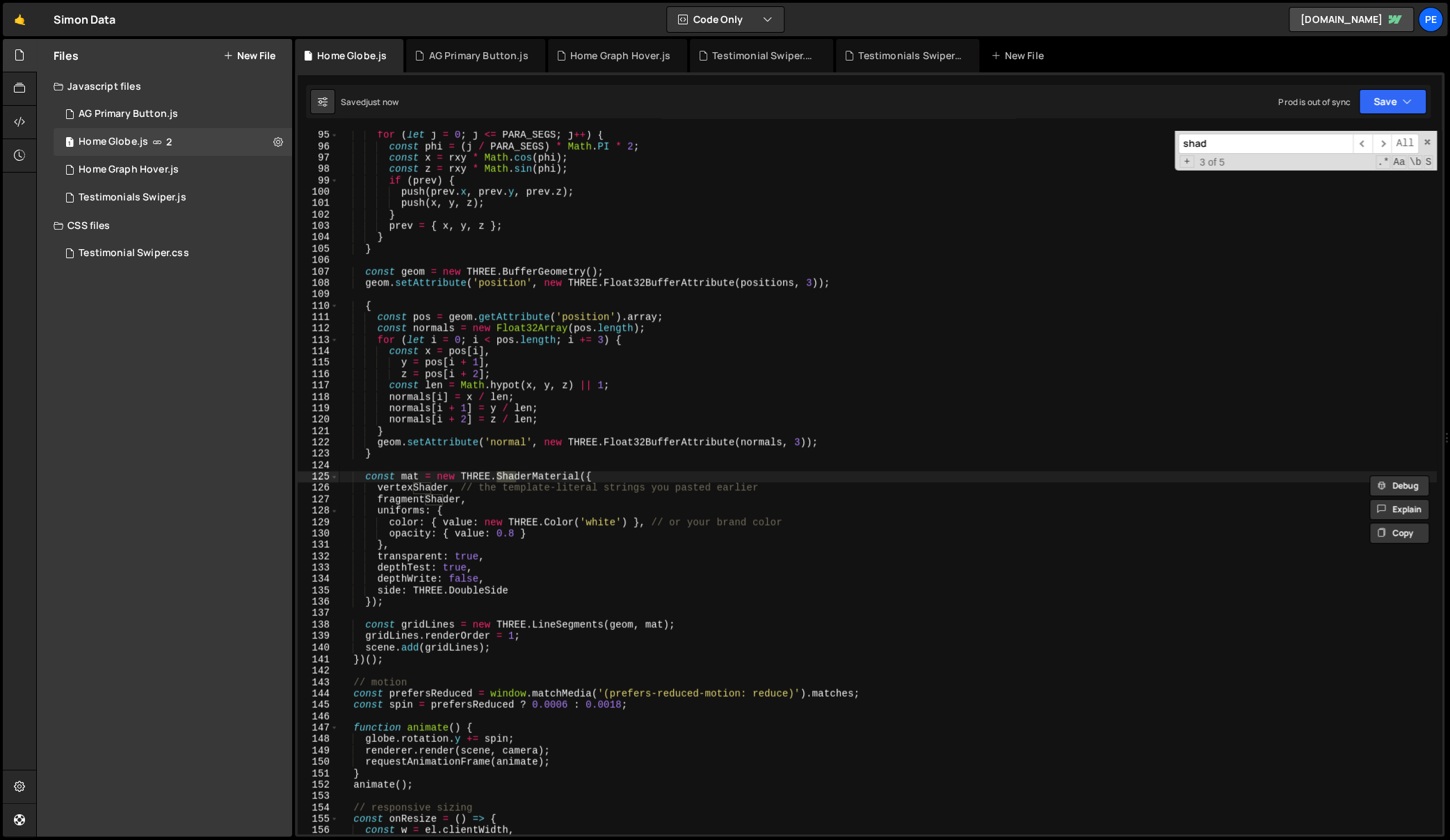
scroll to position [1071, 0]
type input "shadermat"
click at [389, 465] on div "for ( let j = 0 ; j <= PARA_SEGS ; j ++ ) { const phi = ( j / PARA_SEGS ) * Mat…" at bounding box center [888, 492] width 1099 height 726
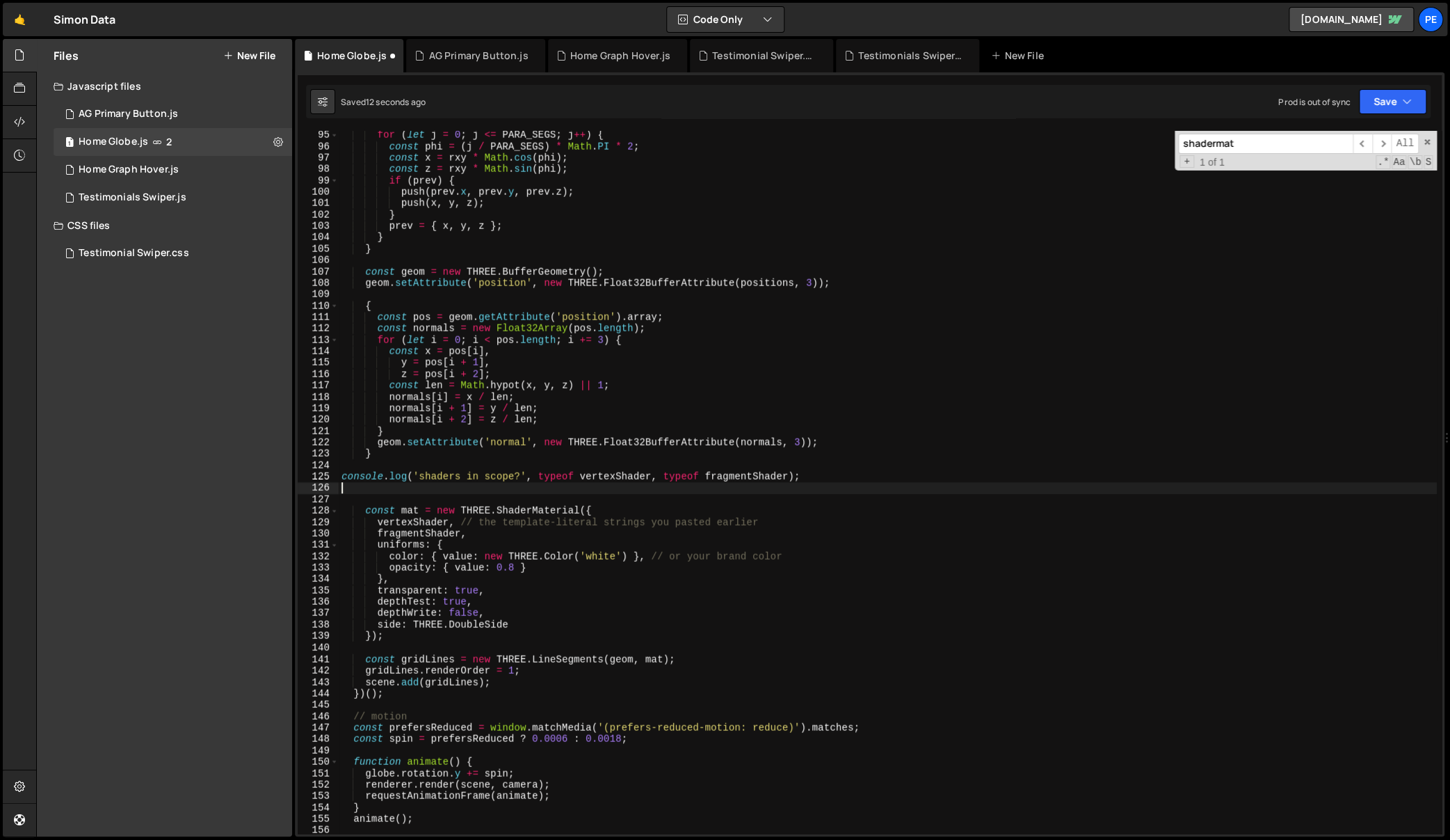
click at [697, 476] on div "for ( let j = 0 ; j <= PARA_SEGS ; j ++ ) { const phi = ( j / PARA_SEGS ) * Mat…" at bounding box center [888, 492] width 1099 height 726
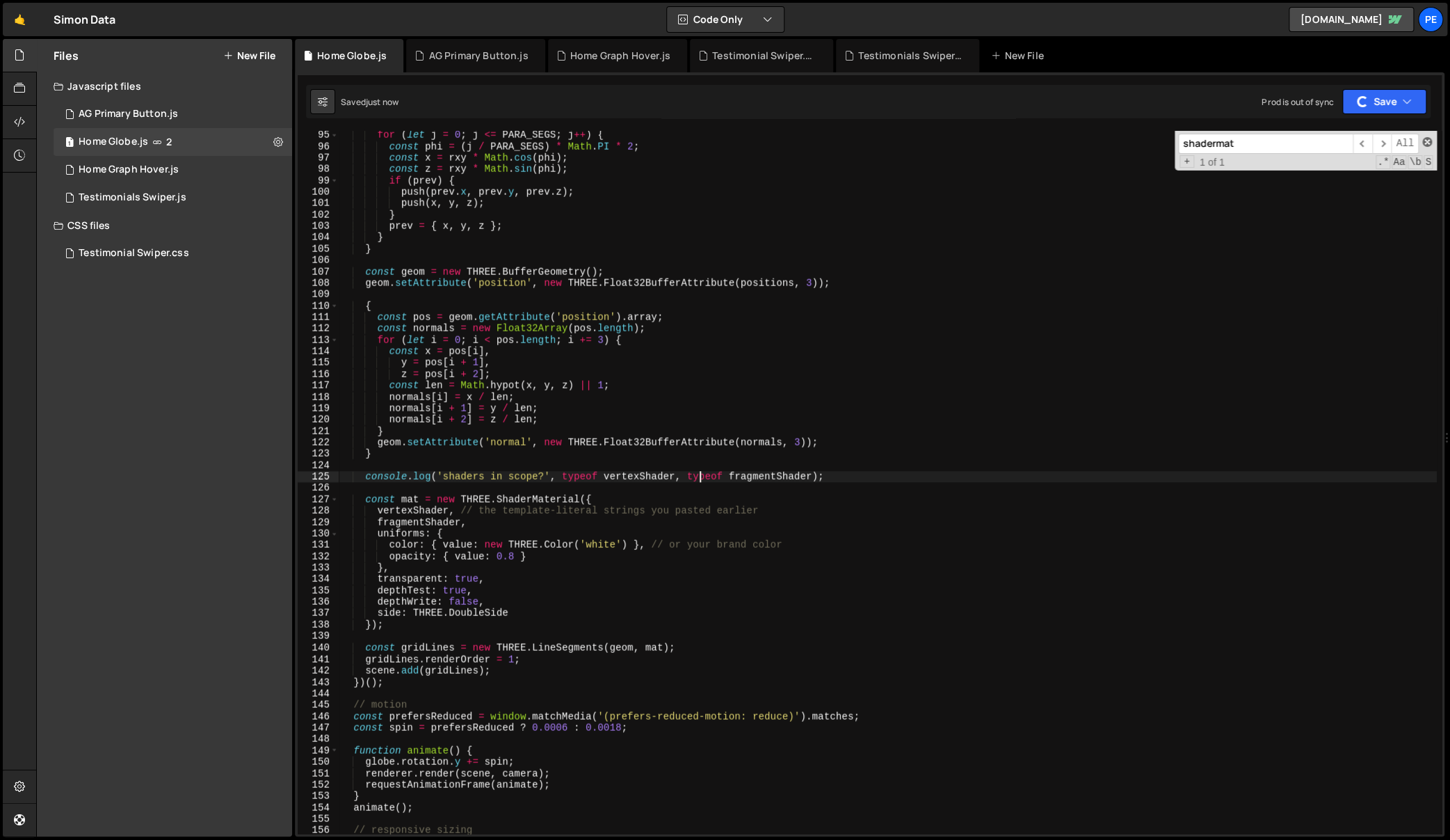
type textarea "console.log('shaders in scope?', typeof vertexShader, typeof fragmentShader);"
click at [1428, 141] on span at bounding box center [1427, 142] width 10 height 10
click at [857, 493] on div "for ( let j = 0 ; j <= PARA_SEGS ; j ++ ) { const phi = ( j / PARA_SEGS ) * Mat…" at bounding box center [888, 492] width 1099 height 726
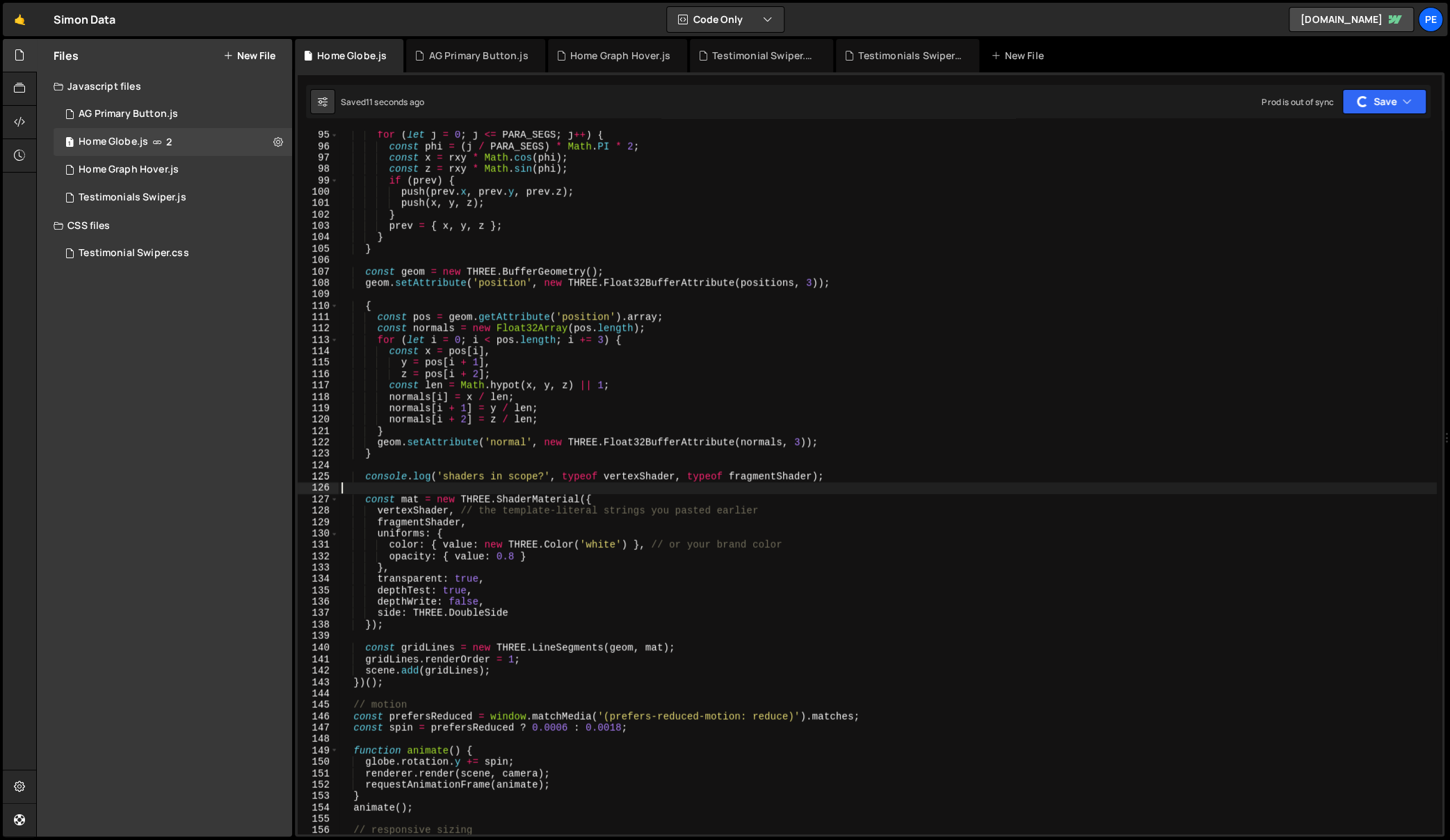
click at [1158, 339] on div "for ( let j = 0 ; j <= PARA_SEGS ; j ++ ) { const phi = ( j / PARA_SEGS ) * Mat…" at bounding box center [888, 492] width 1099 height 726
click at [680, 473] on div "for ( let j = 0 ; j <= PARA_SEGS ; j ++ ) { const phi = ( j / PARA_SEGS ) * Mat…" at bounding box center [888, 492] width 1099 height 726
type textarea "console.log('shaders in scope?', typeof vertexShader, typeof fragmentShader);"
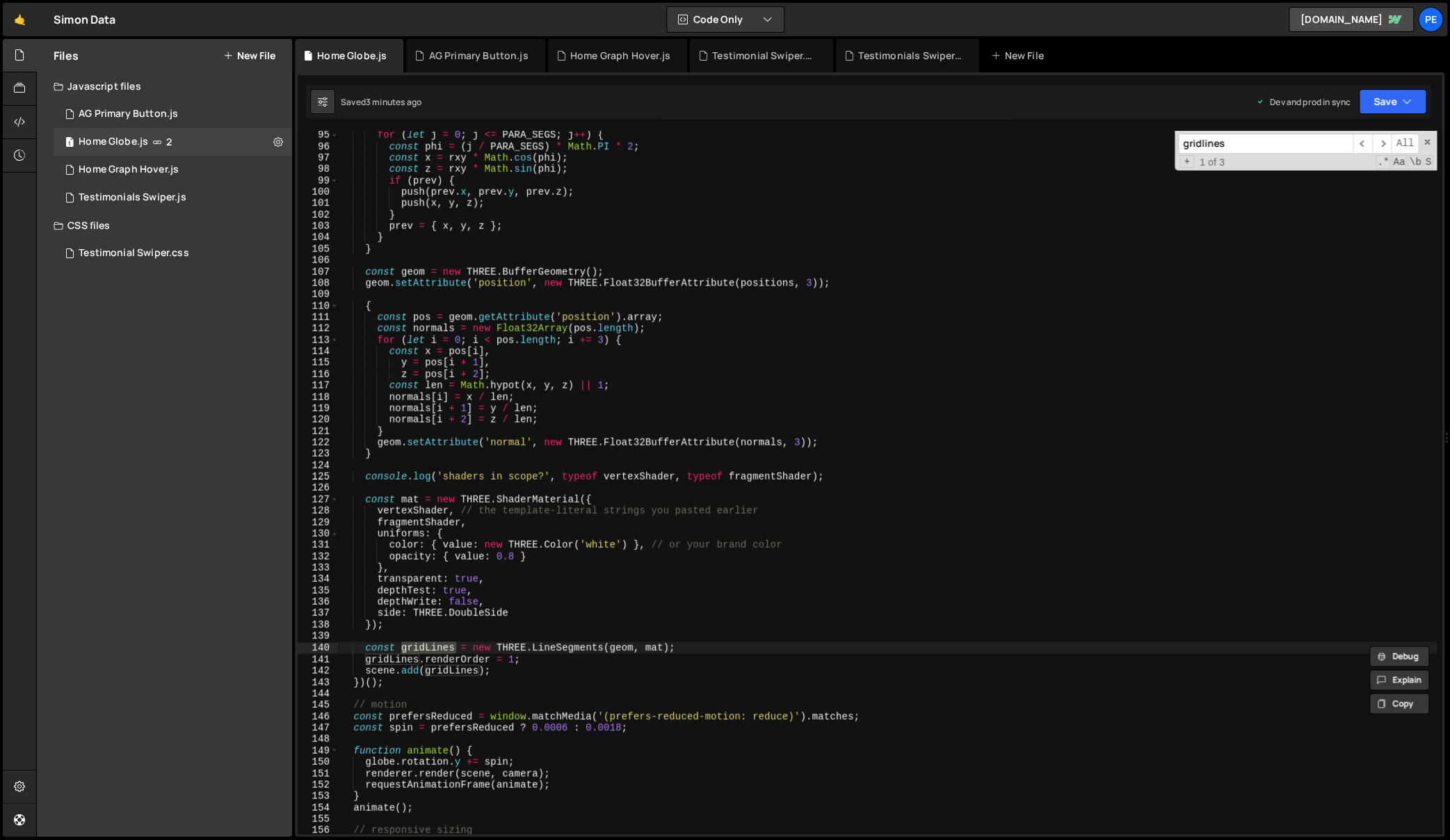
type input "gridlines"
click at [639, 675] on div "for ( let j = 0 ; j <= PARA_SEGS ; j ++ ) { const phi = ( j / PARA_SEGS ) * Mat…" at bounding box center [888, 492] width 1099 height 726
type textarea "})();"
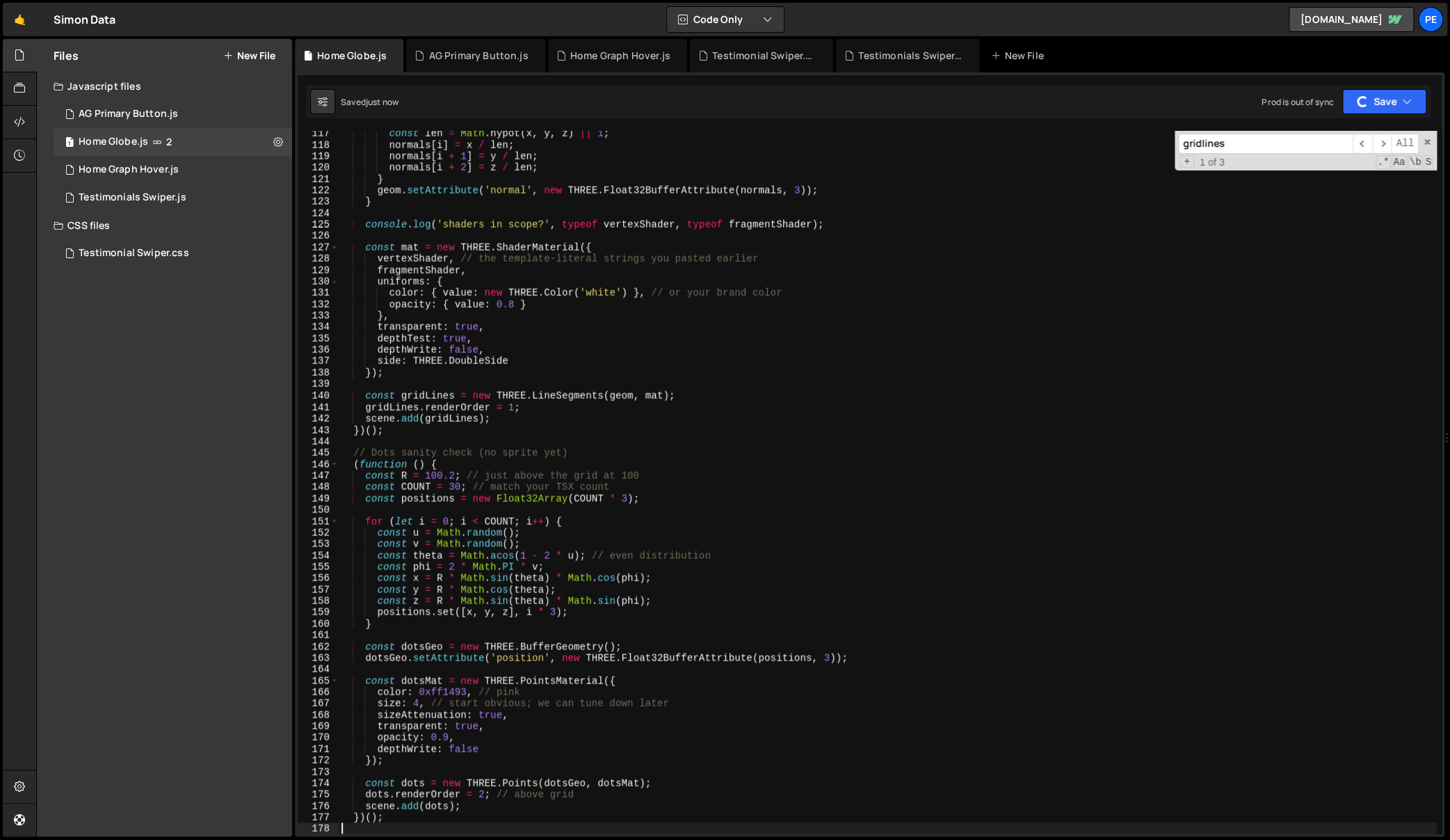
scroll to position [1503, 0]
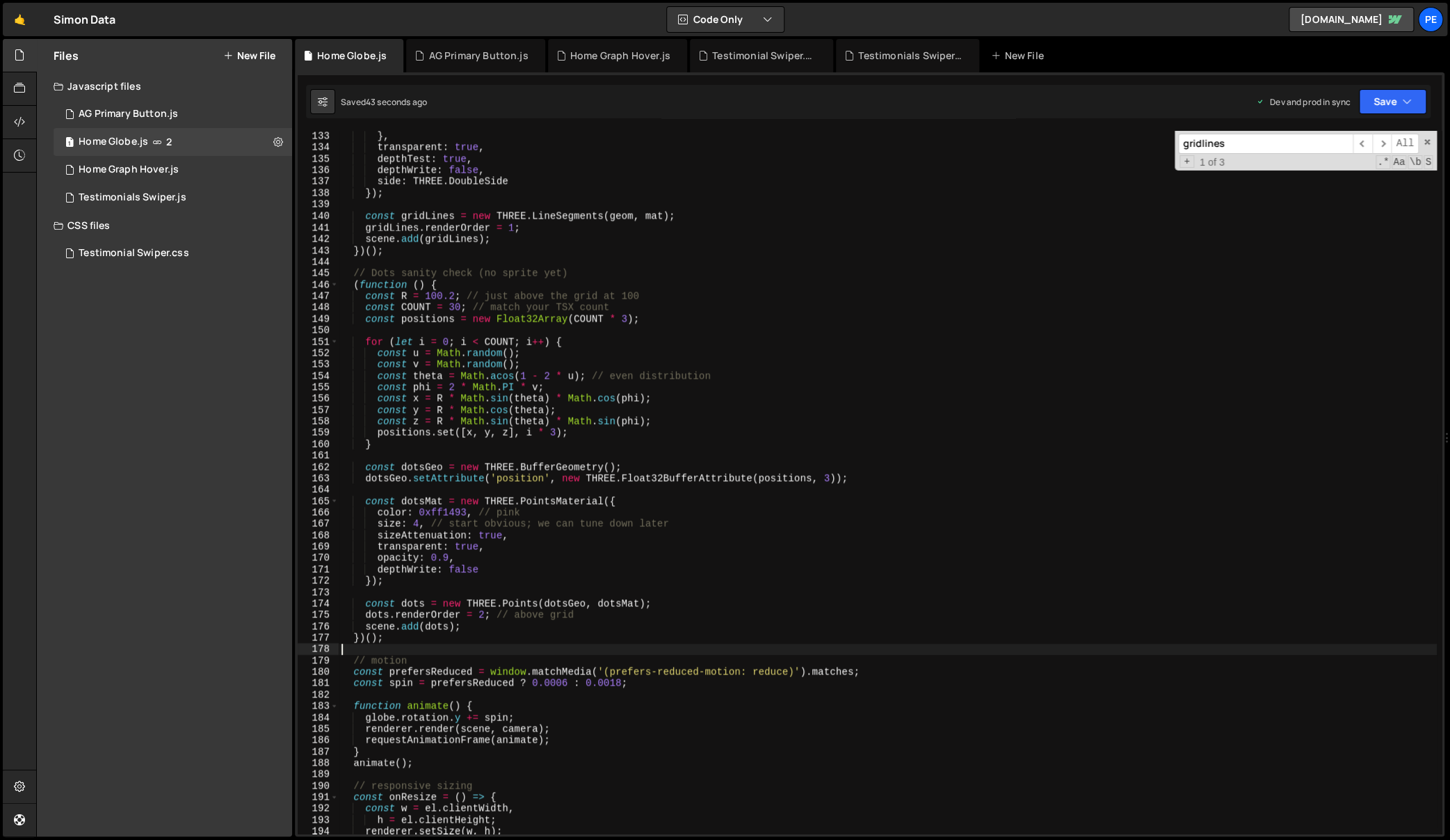
click at [911, 674] on div "opacity : { value : 0.8 } } , transparent : true , depthTest : true , depthWrit…" at bounding box center [888, 483] width 1099 height 726
click at [783, 553] on div "opacity : { value : 0.8 } } , transparent : true , depthTest : true , depthWrit…" at bounding box center [888, 483] width 1099 height 726
click at [743, 416] on div "opacity : { value : 0.8 } } , transparent : true , depthTest : true , depthWrit…" at bounding box center [888, 483] width 1099 height 726
type textarea "const z = R * Math.sin(theta) * Math.sin(phi);"
click at [1158, 454] on div "opacity : { value : 0.8 } } , transparent : true , depthTest : true , depthWrit…" at bounding box center [888, 483] width 1099 height 726
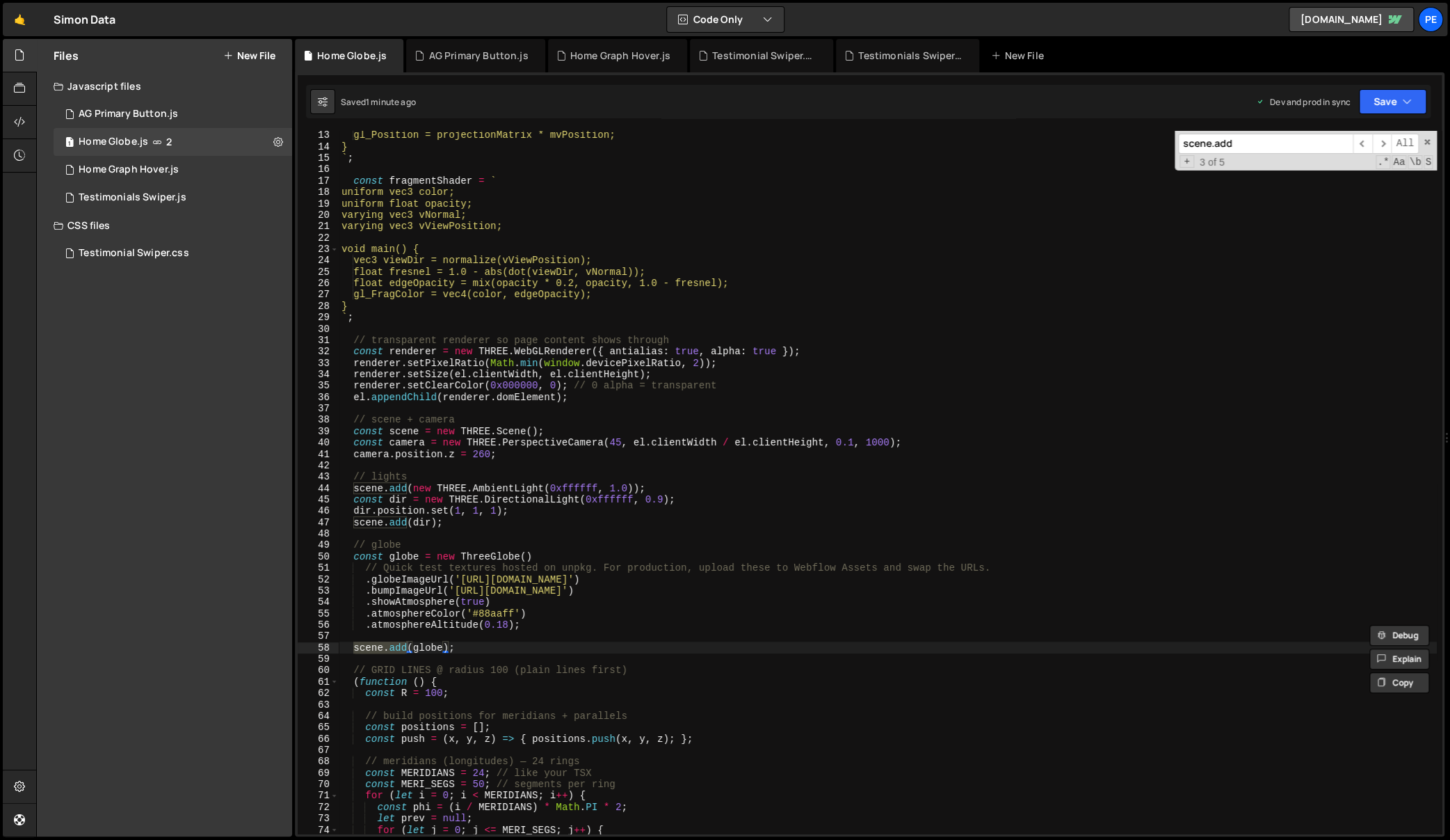
scroll to position [1264, 0]
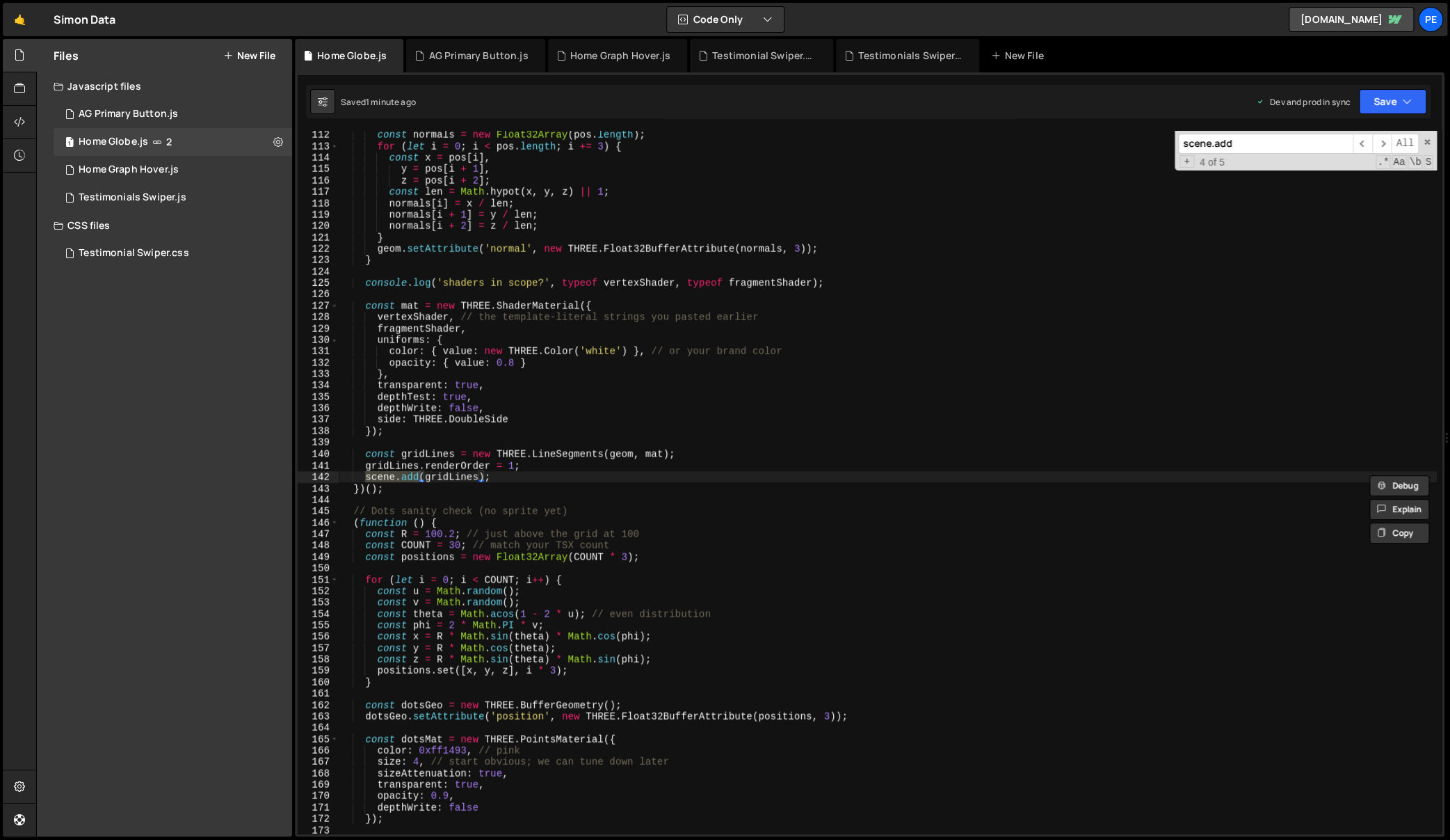
type input "scene.add"
click at [380, 474] on div "const normals = new Float32Array ( pos . length ) ; for ( let i = 0 ; i < pos .…" at bounding box center [888, 482] width 1099 height 702
click at [380, 474] on div "const normals = new Float32Array ( pos . length ) ; for ( let i = 0 ; i < pos .…" at bounding box center [888, 492] width 1099 height 726
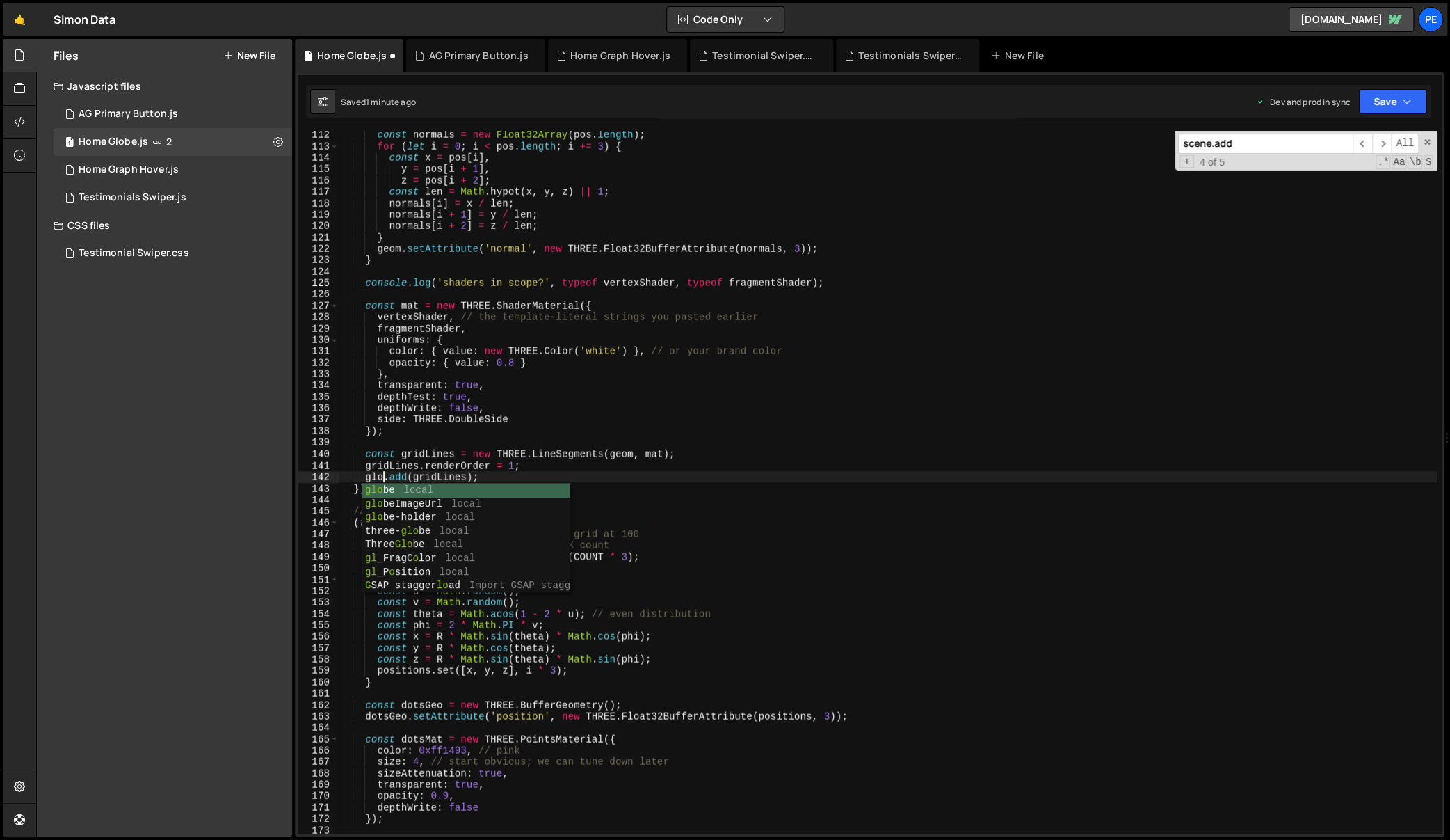
scroll to position [0, 3]
click at [408, 737] on div "const normals = new Float32Array ( pos . length ) ; for ( let i = 0 ; i < pos .…" at bounding box center [888, 492] width 1099 height 726
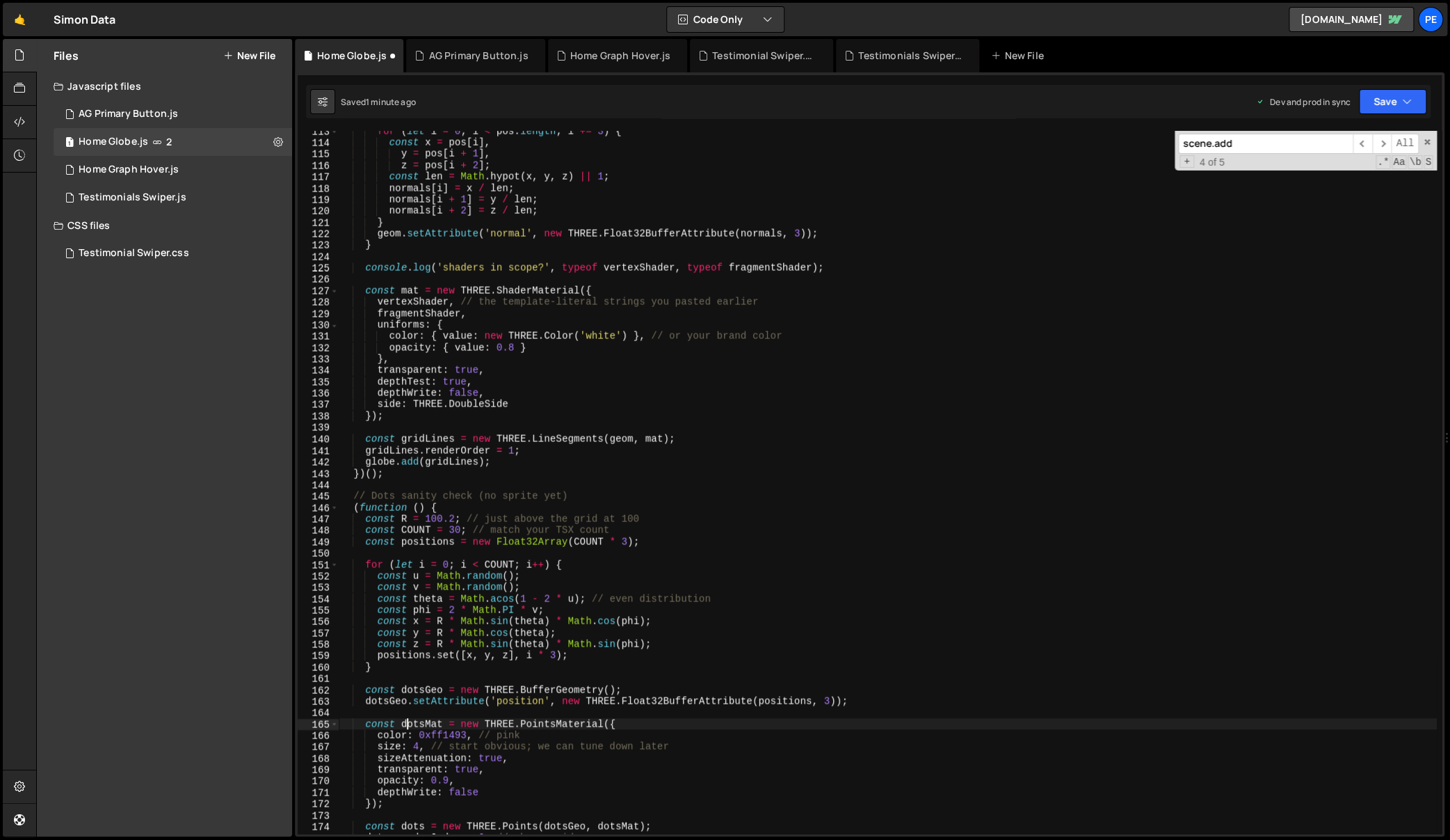
scroll to position [1328, 0]
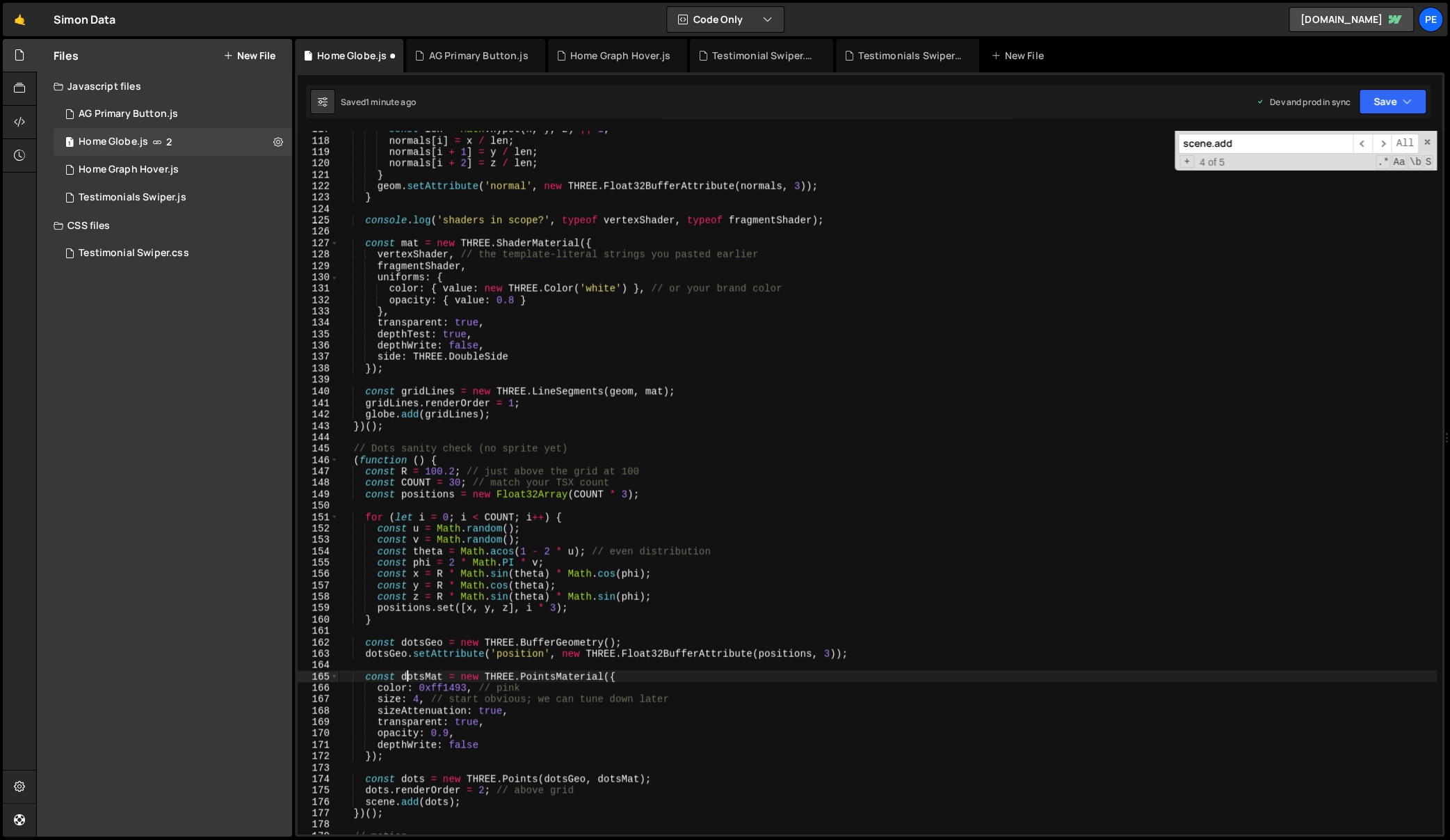
type textarea "const dotsMat = new THREE.PointsMaterial({"
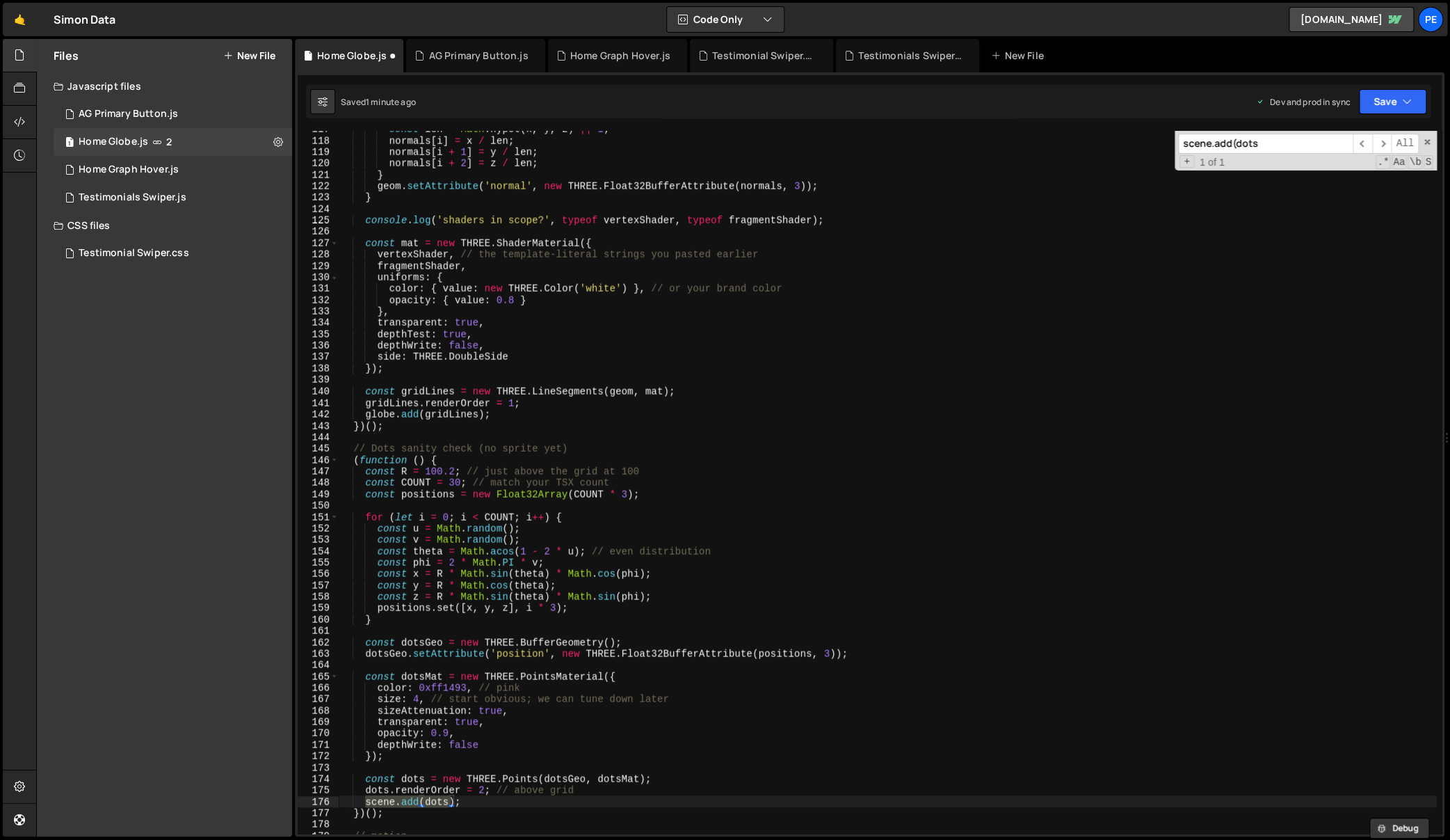
type input "scene.add(dots"
click at [385, 804] on div "const len = Math . hypot ( x , y , z ) || 1 ; normals [ i ] = x / len ; normals…" at bounding box center [888, 482] width 1099 height 702
click at [385, 804] on div "const len = Math . hypot ( x , y , z ) || 1 ; normals [ i ] = x / len ; normals…" at bounding box center [888, 487] width 1099 height 726
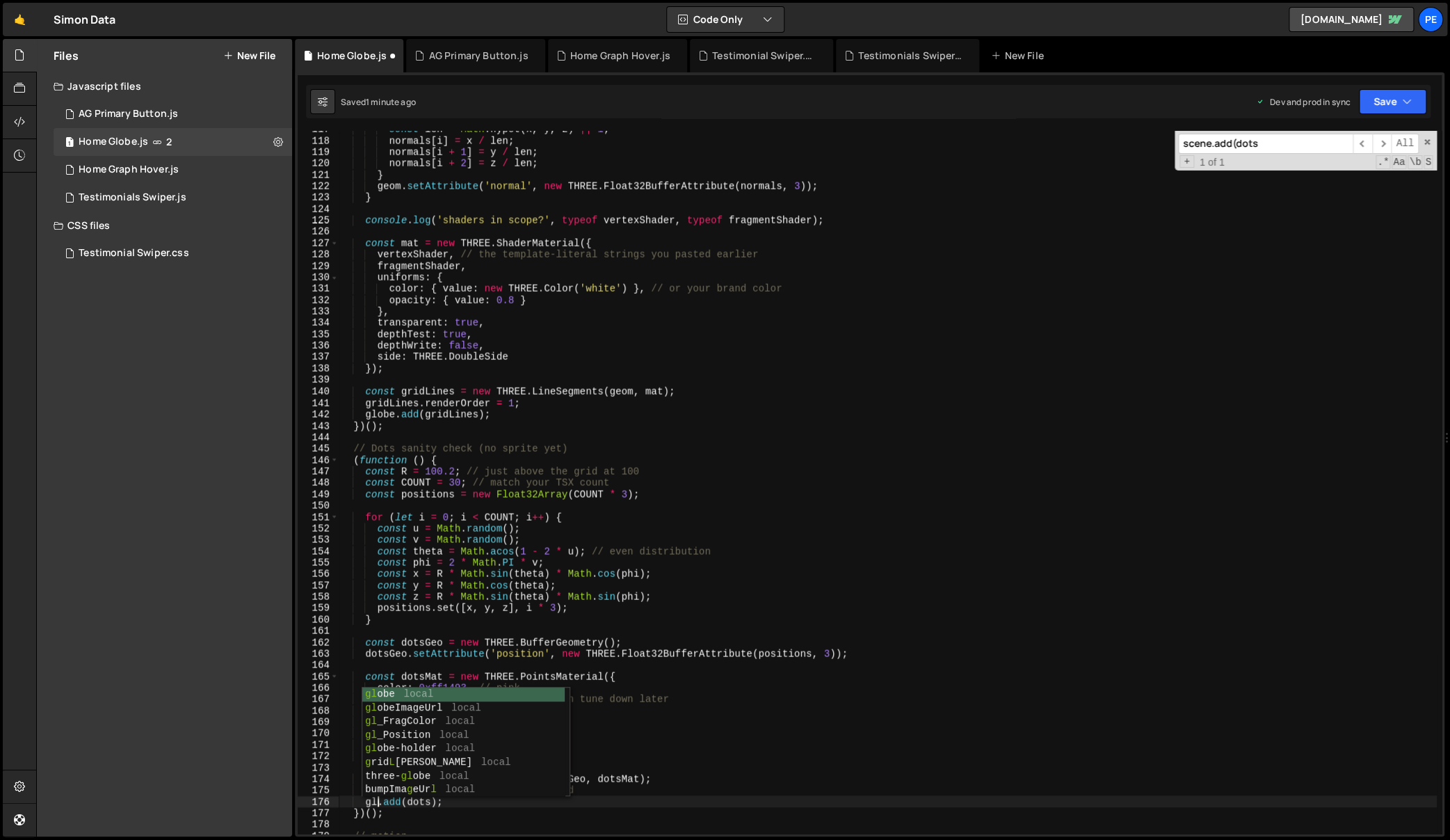
scroll to position [0, 3]
type textarea "globe.add(dots);"
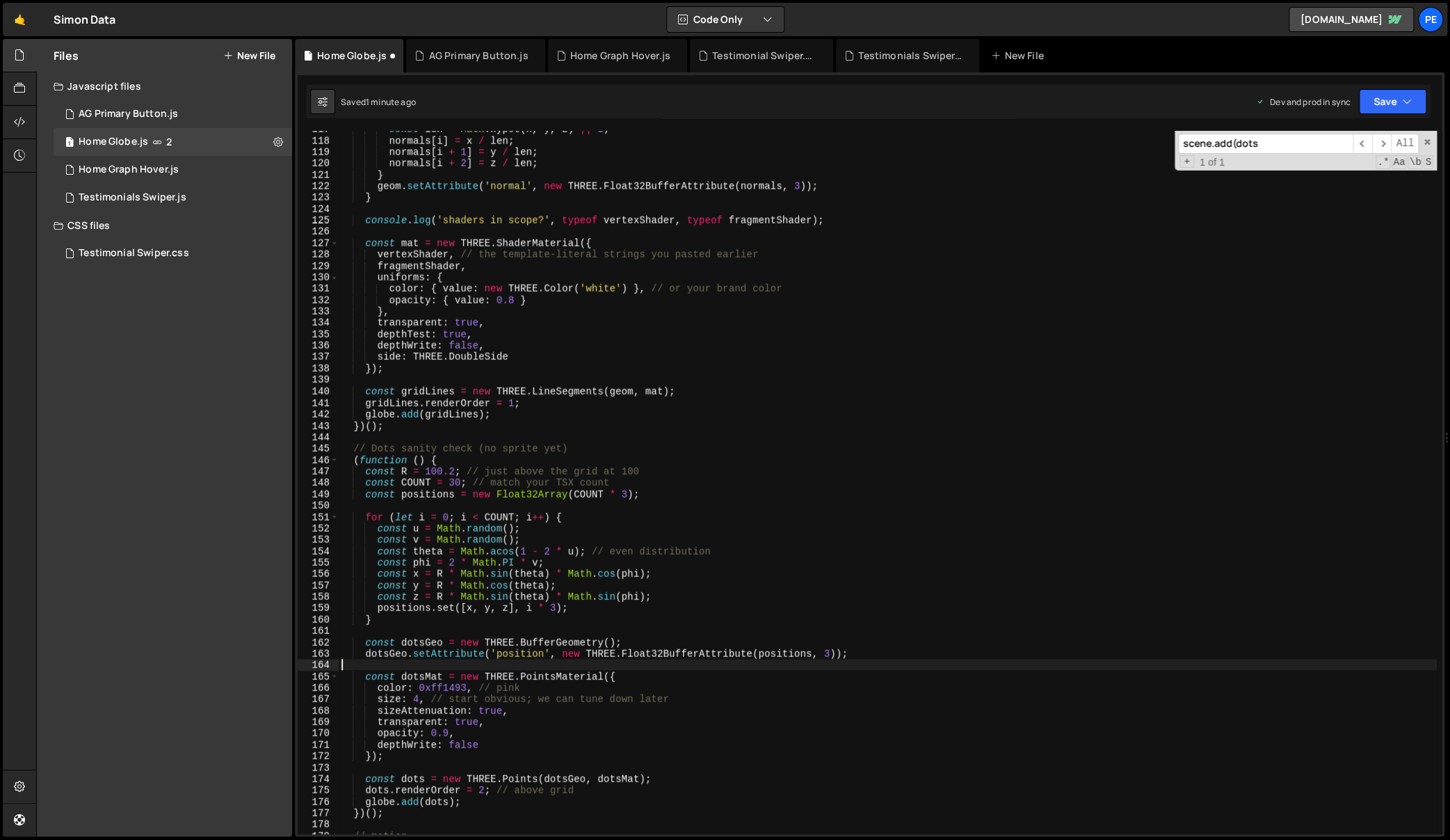
click at [456, 668] on div "const len = Math . hypot ( x , y , z ) || 1 ; normals [ i ] = x / len ; normals…" at bounding box center [888, 487] width 1099 height 726
type input "pointsmat"
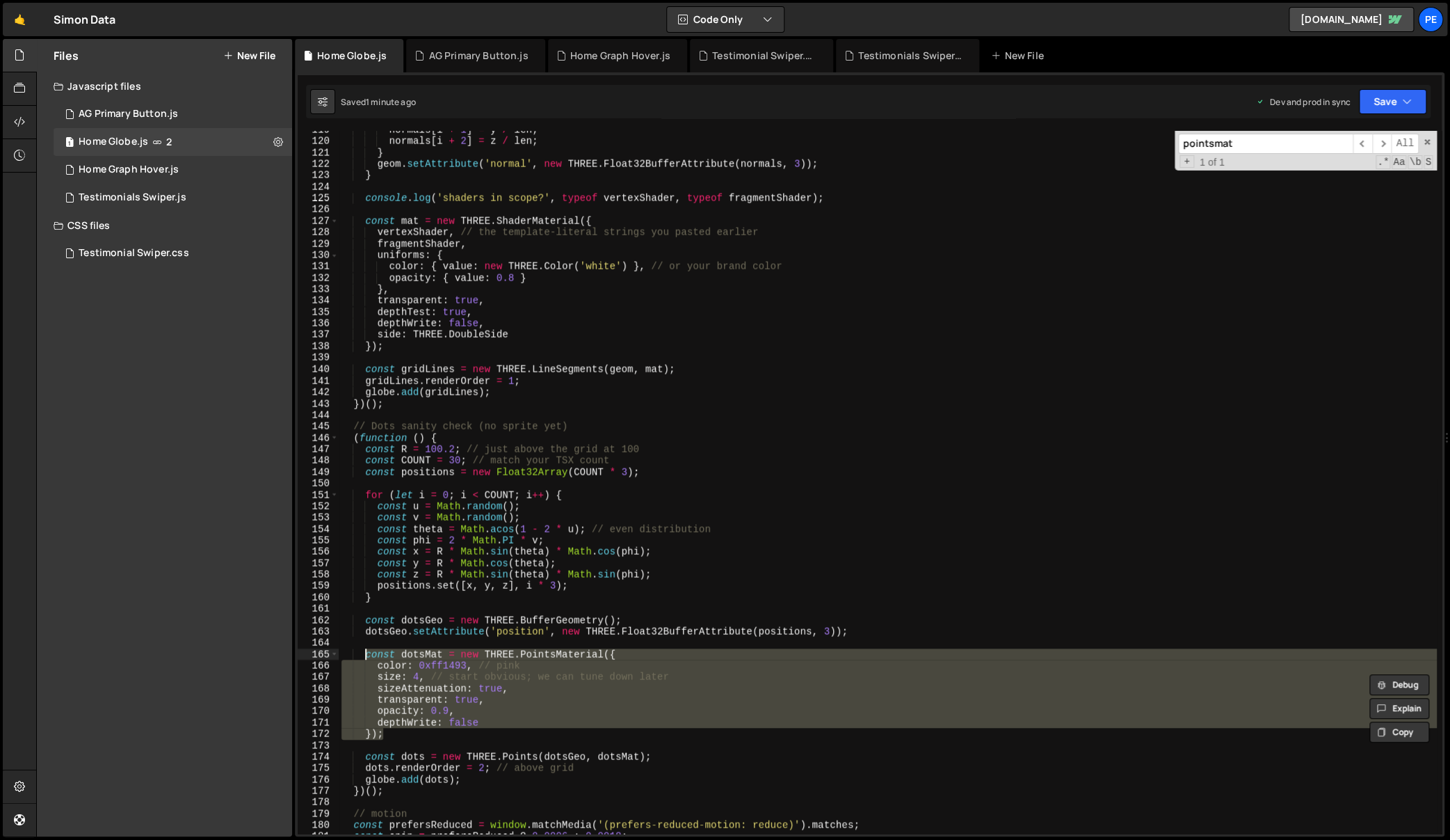
drag, startPoint x: 397, startPoint y: 733, endPoint x: 367, endPoint y: 654, distance: 84.5
click at [367, 654] on div "normals [ i + 1 ] = y / len ; normals [ i + 2 ] = z / len ; } geom . setAttribu…" at bounding box center [888, 488] width 1099 height 726
type textarea "const dotsMat = new THREE.PointsMaterial({ color: 0xff1493, // pink"
paste textarea
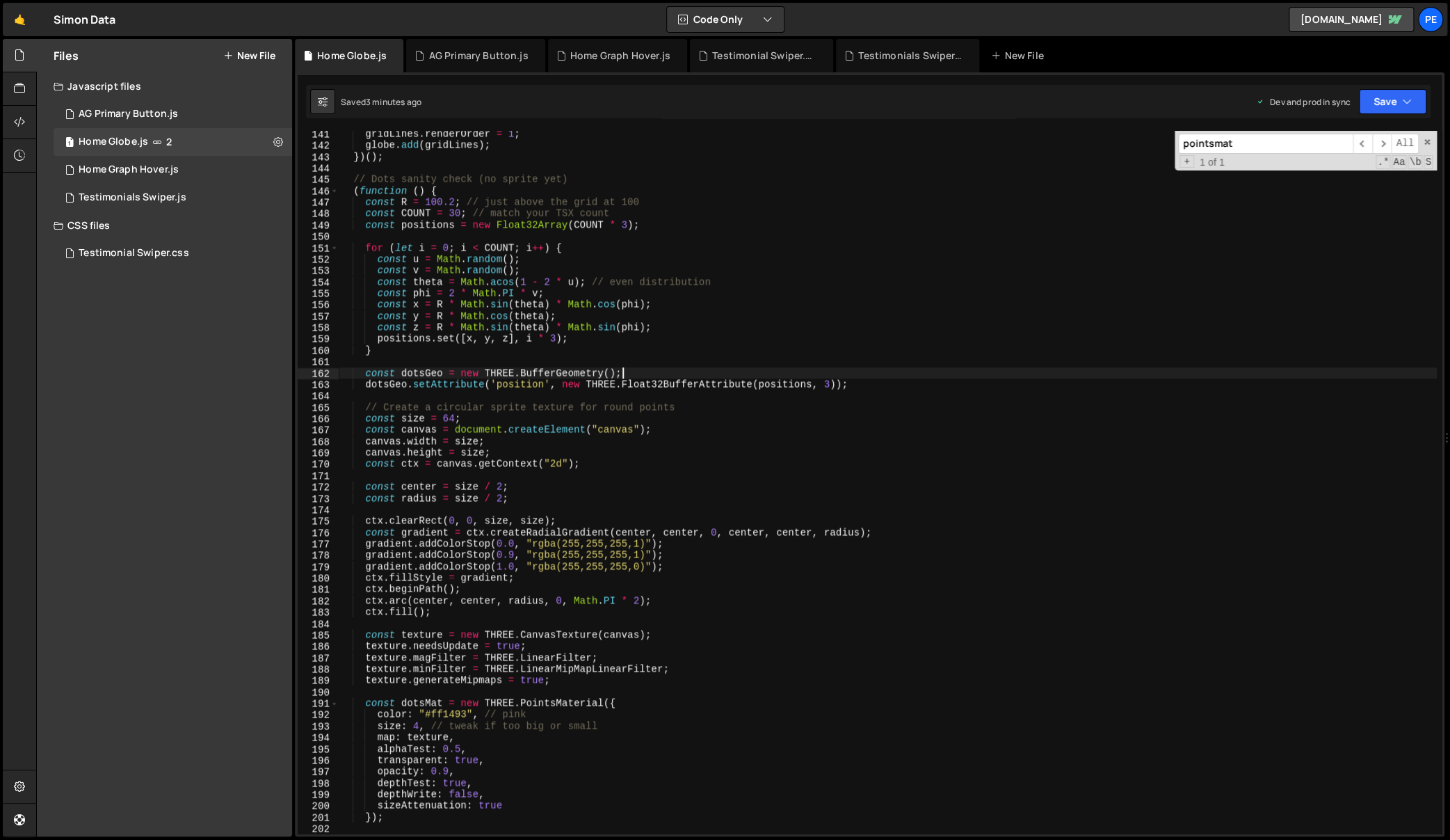
click at [796, 377] on div "gridLines . renderOrder = 1 ; globe . add ( gridLines ) ; }) ( ) ; // Dots sani…" at bounding box center [888, 491] width 1099 height 726
type textarea "const dotsGeo = new THREE.BufferGeometry();"
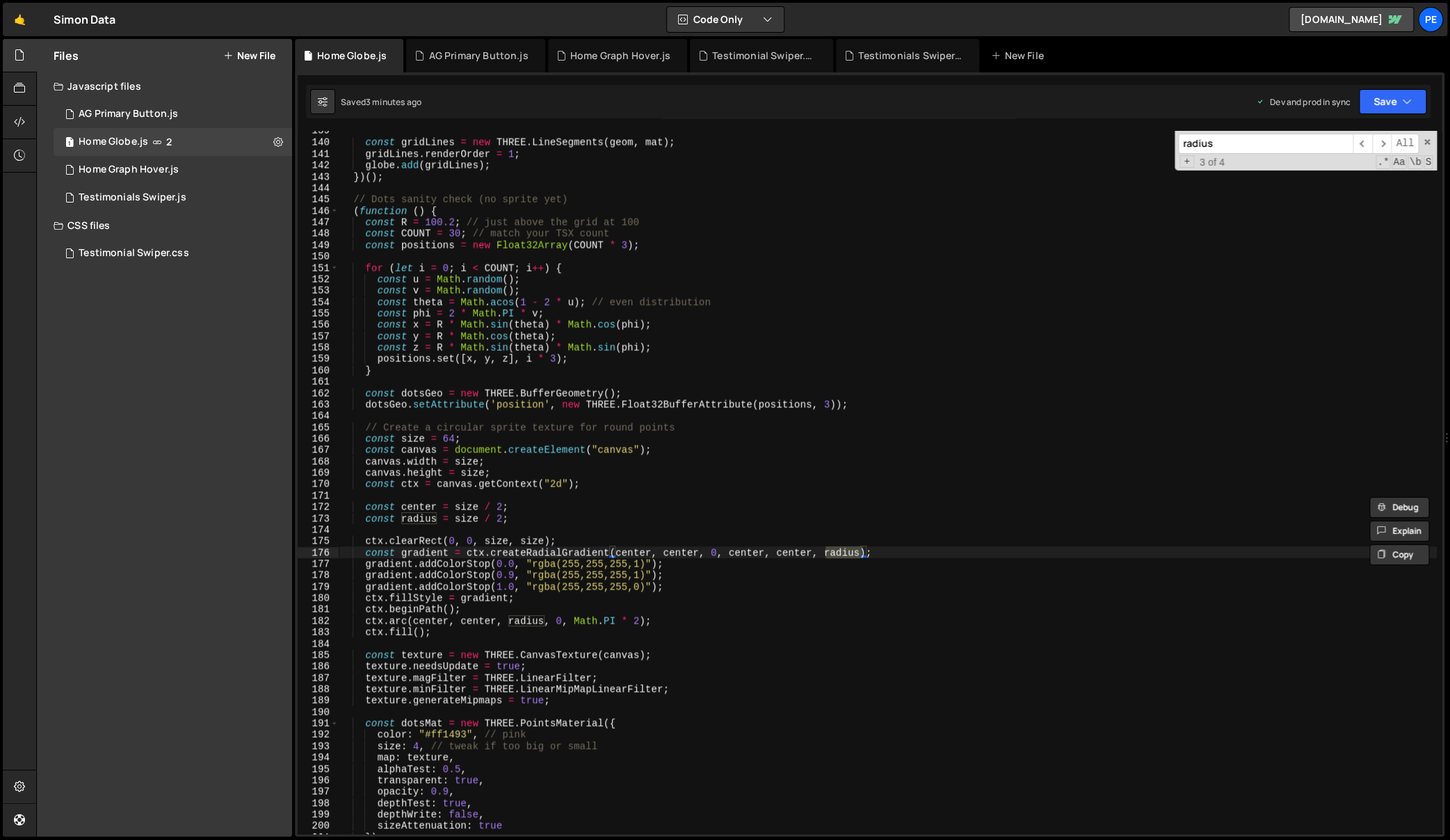
scroll to position [1577, 0]
click at [1293, 138] on input "radius" at bounding box center [1265, 143] width 174 height 20
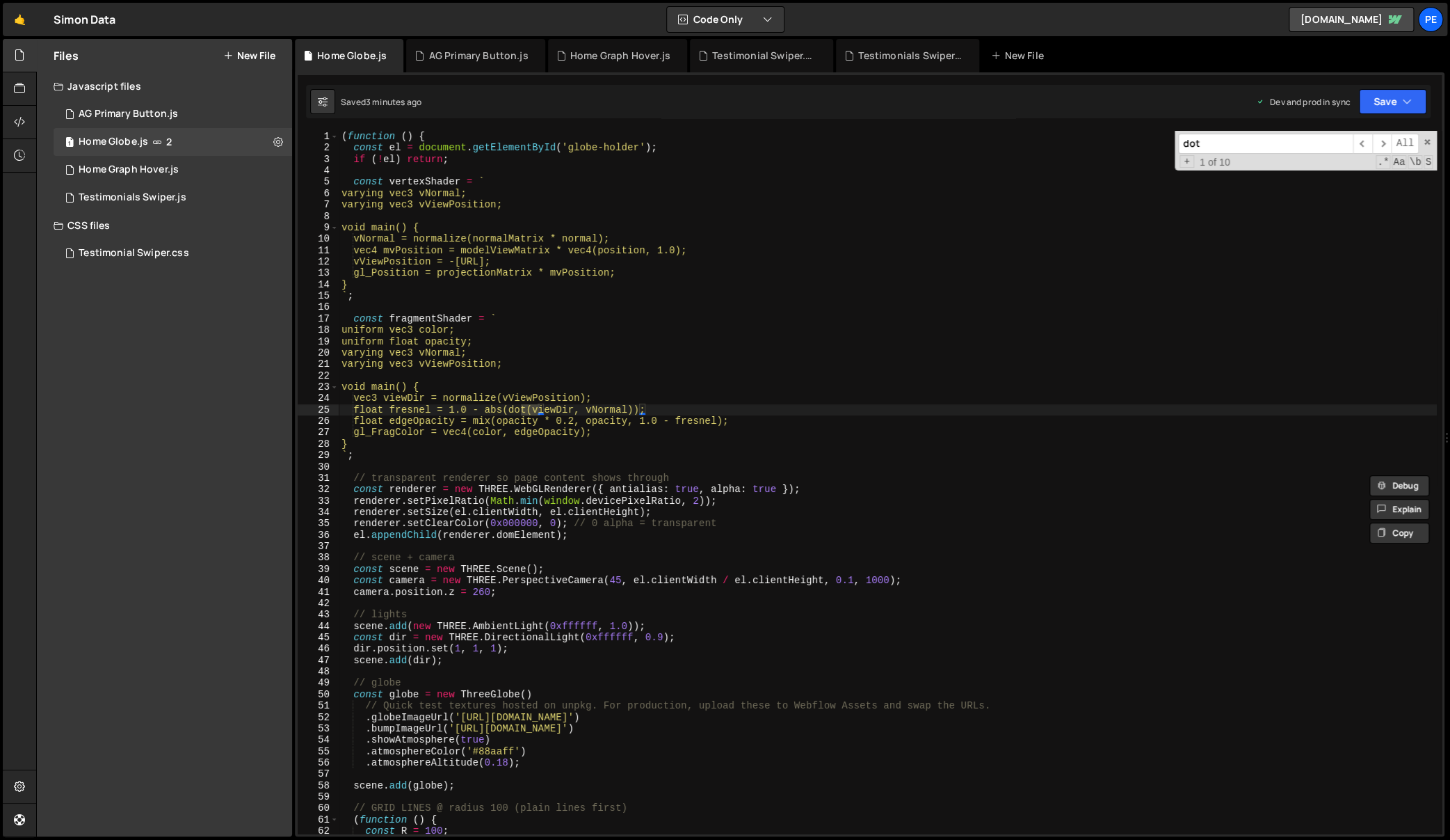
scroll to position [1299, 0]
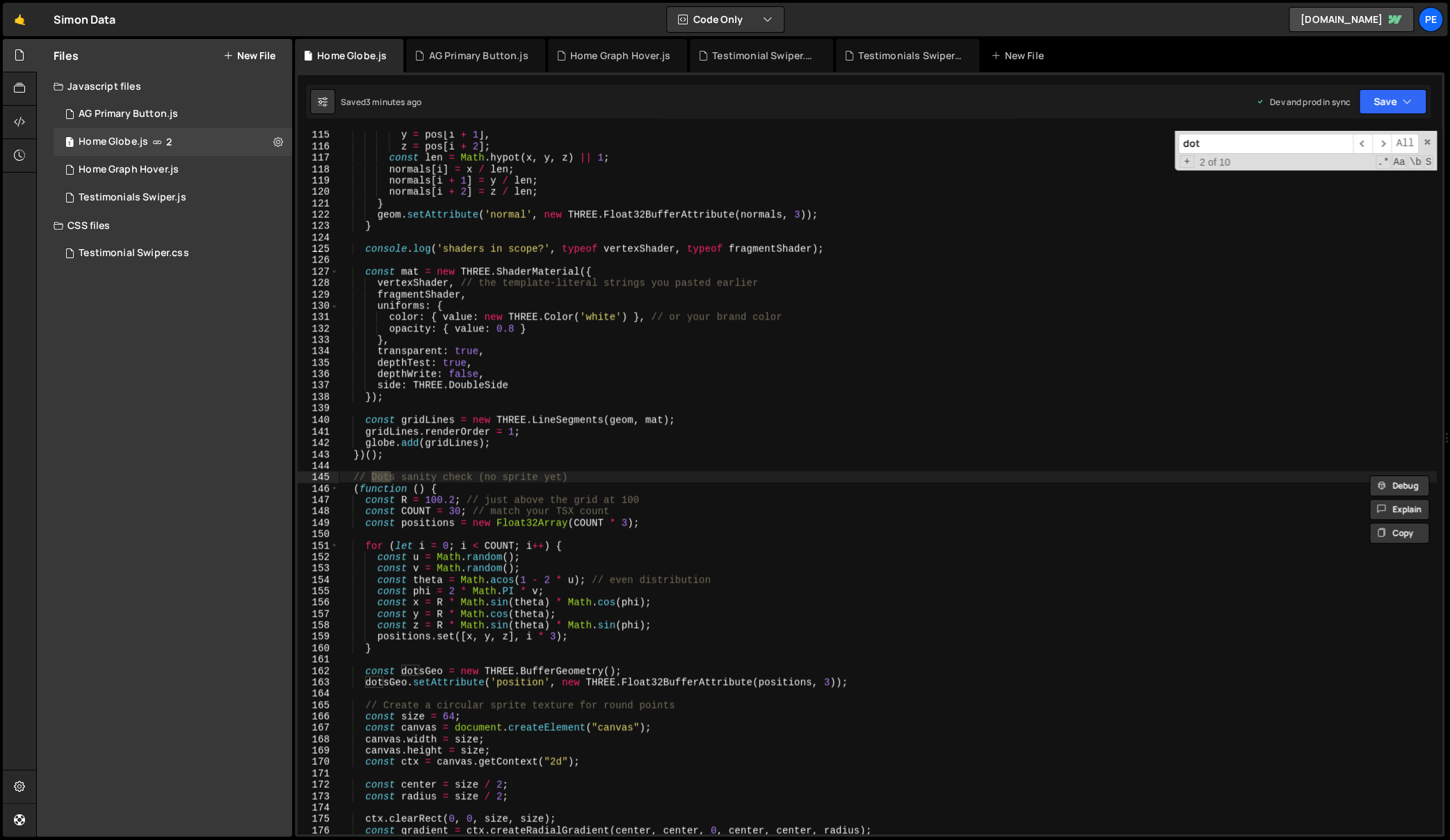
type input "f"
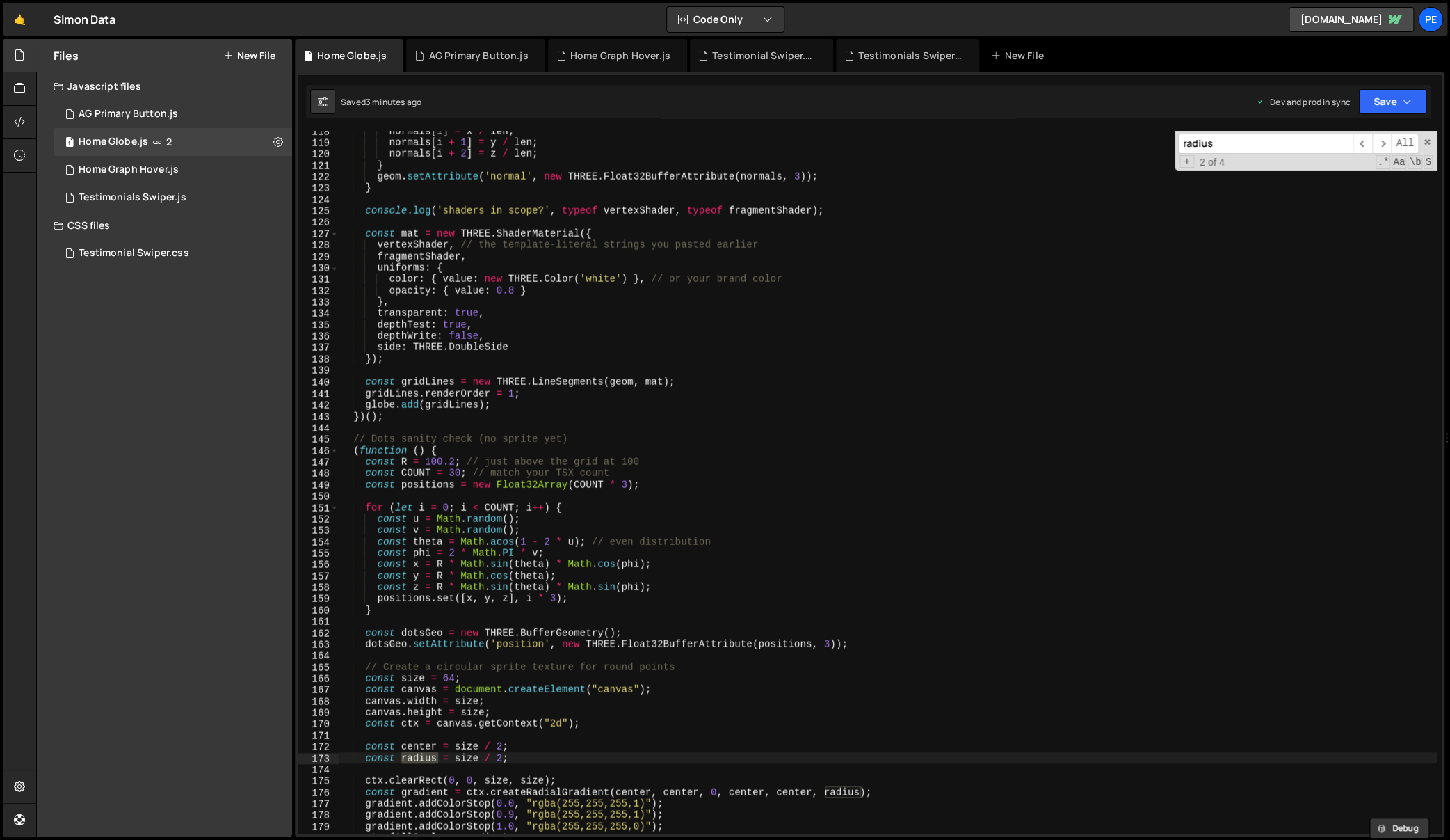
scroll to position [1469, 0]
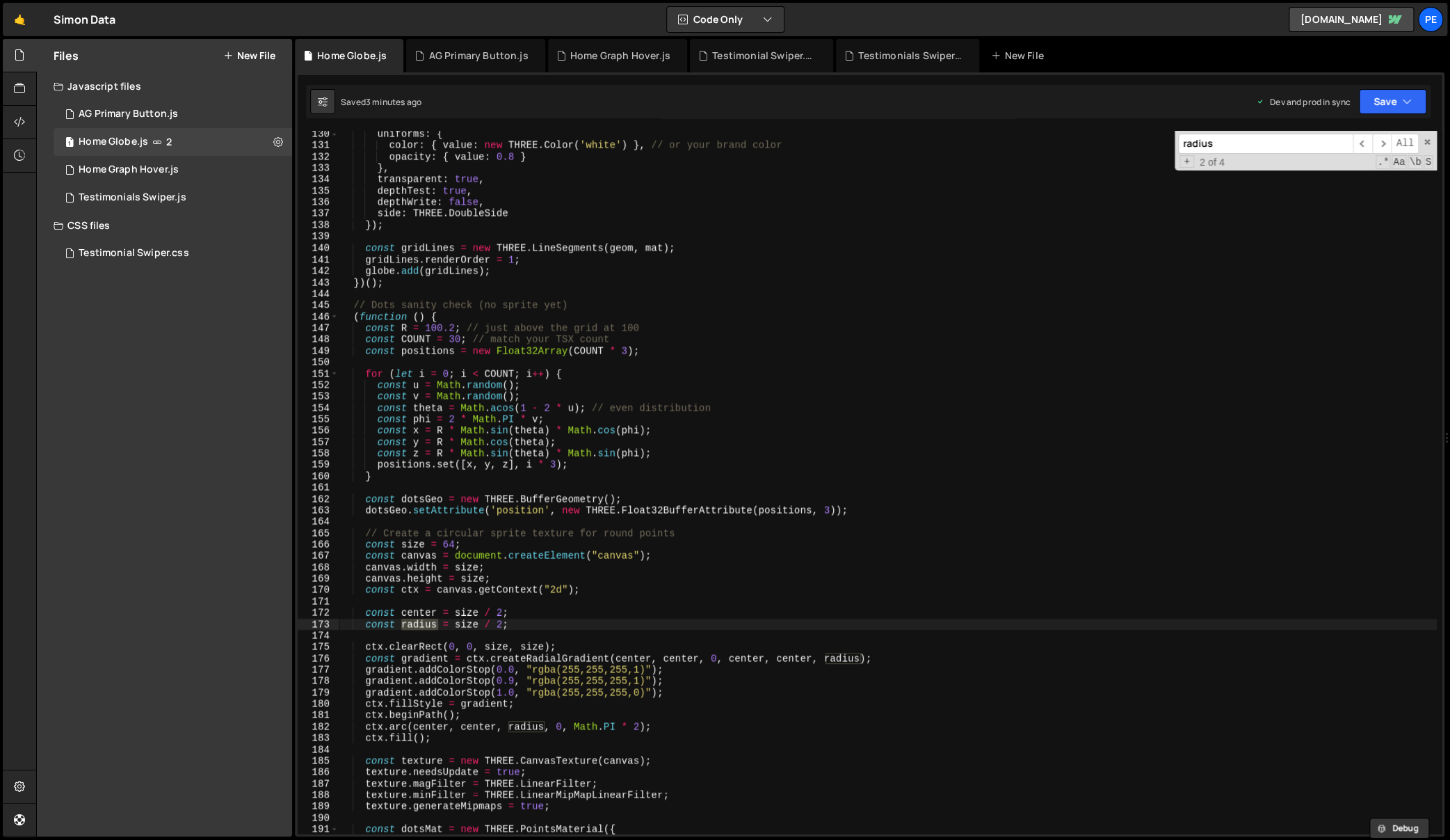
type input "radius"
click at [799, 540] on div "uniforms : { color : { value : new THREE . Color ( 'white' ) } , // or your bra…" at bounding box center [888, 491] width 1099 height 726
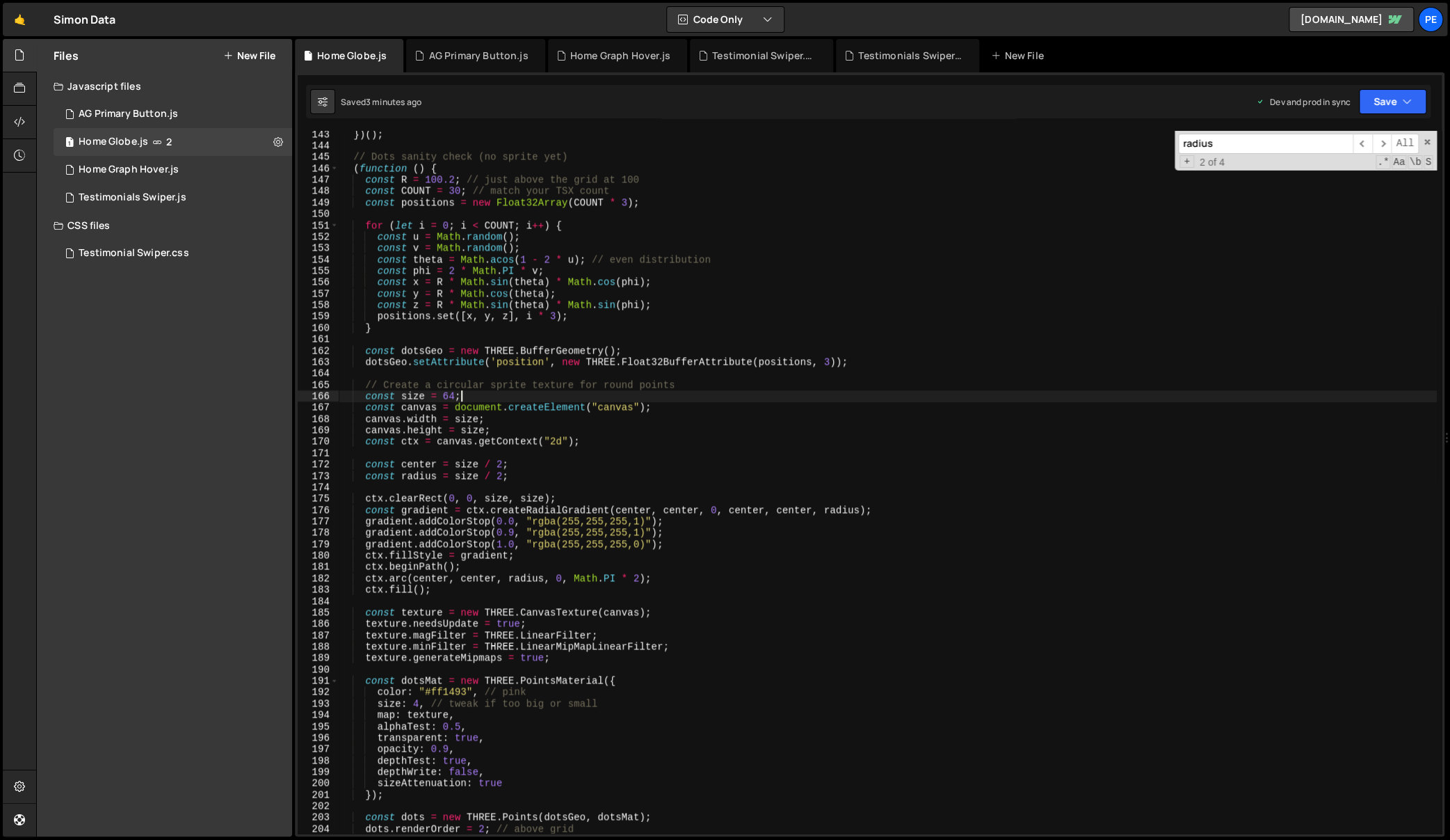
click at [708, 511] on div "}) ( ) ; // Dots sanity check (no sprite yet) ( function ( ) { const R = 100.2 …" at bounding box center [888, 491] width 1099 height 726
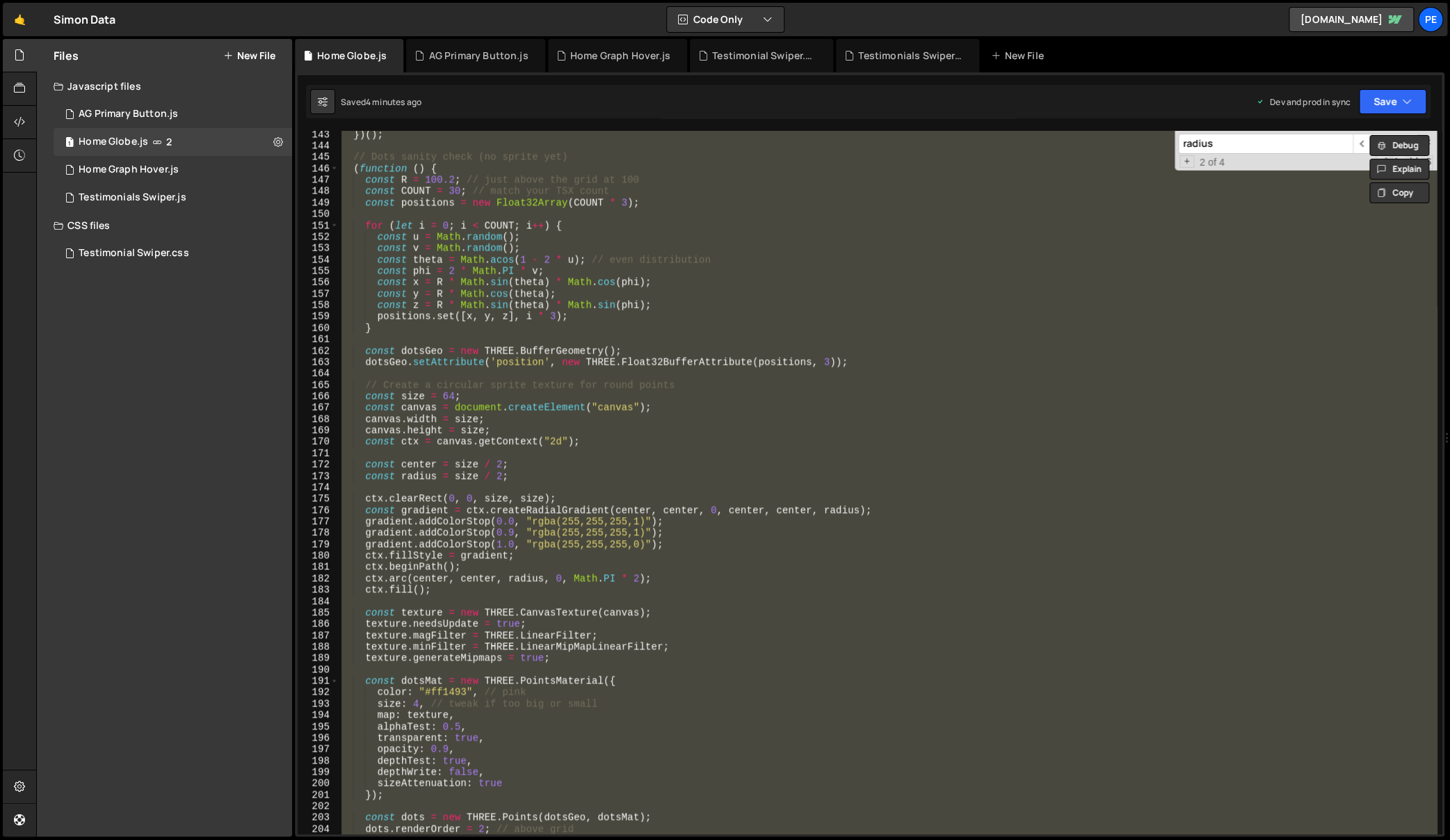
type textarea "const canvas = document.createElement("canvas");"
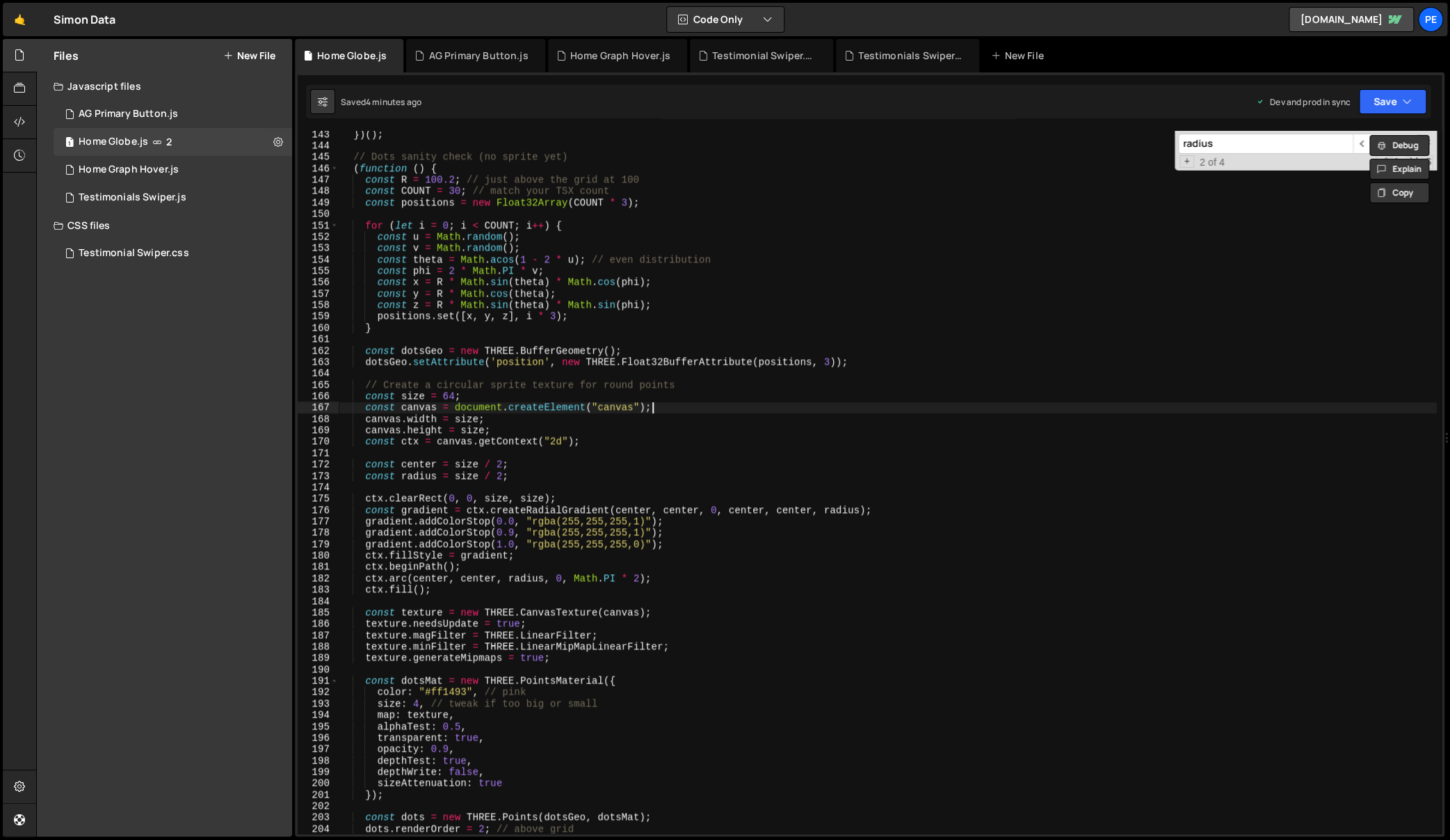
click at [1014, 404] on div "}) ( ) ; // Dots sanity check (no sprite yet) ( function ( ) { const R = 100.2 …" at bounding box center [888, 491] width 1099 height 726
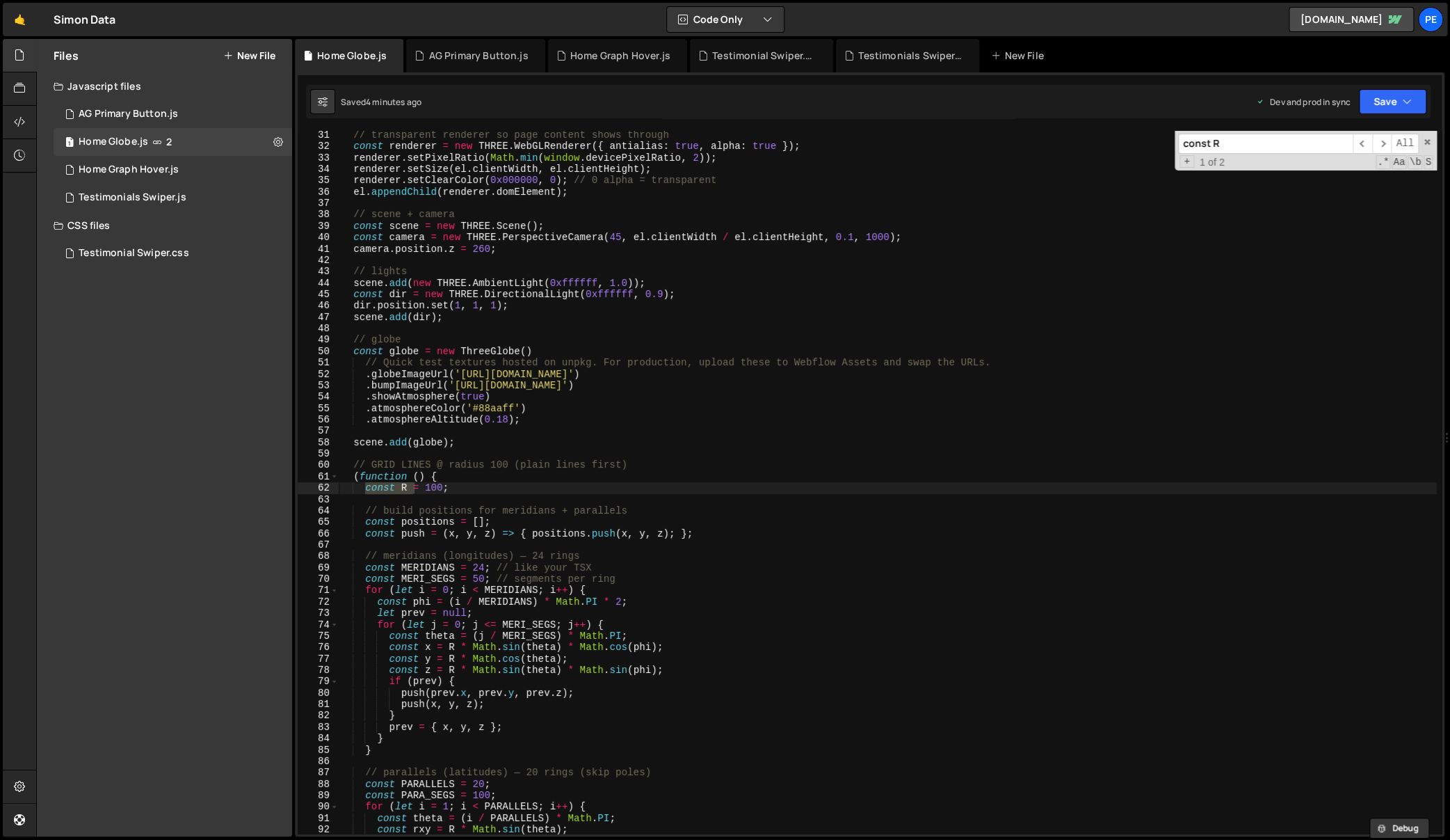
scroll to position [1322, 0]
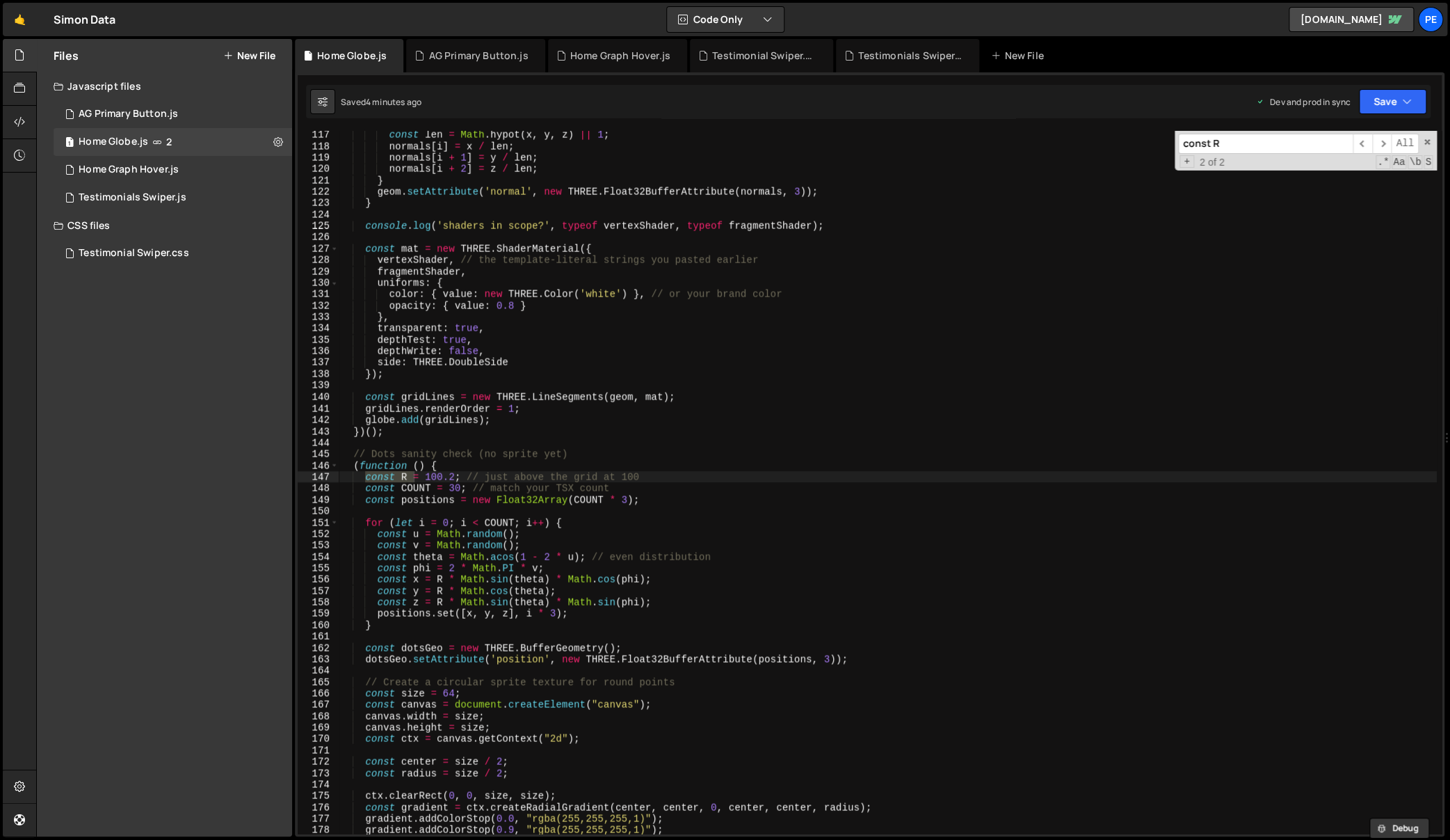
type input "const R"
click at [466, 610] on div "const len = Math . hypot ( x , y , z ) || 1 ; normals [ i ] = x / len ; normals…" at bounding box center [888, 492] width 1099 height 726
click at [441, 476] on div "const len = Math . hypot ( x , y , z ) || 1 ; normals [ i ] = x / len ; normals…" at bounding box center [888, 492] width 1099 height 726
click at [362, 456] on div "const len = Math . hypot ( x , y , z ) || 1 ; normals [ i ] = x / len ; normals…" at bounding box center [888, 492] width 1099 height 726
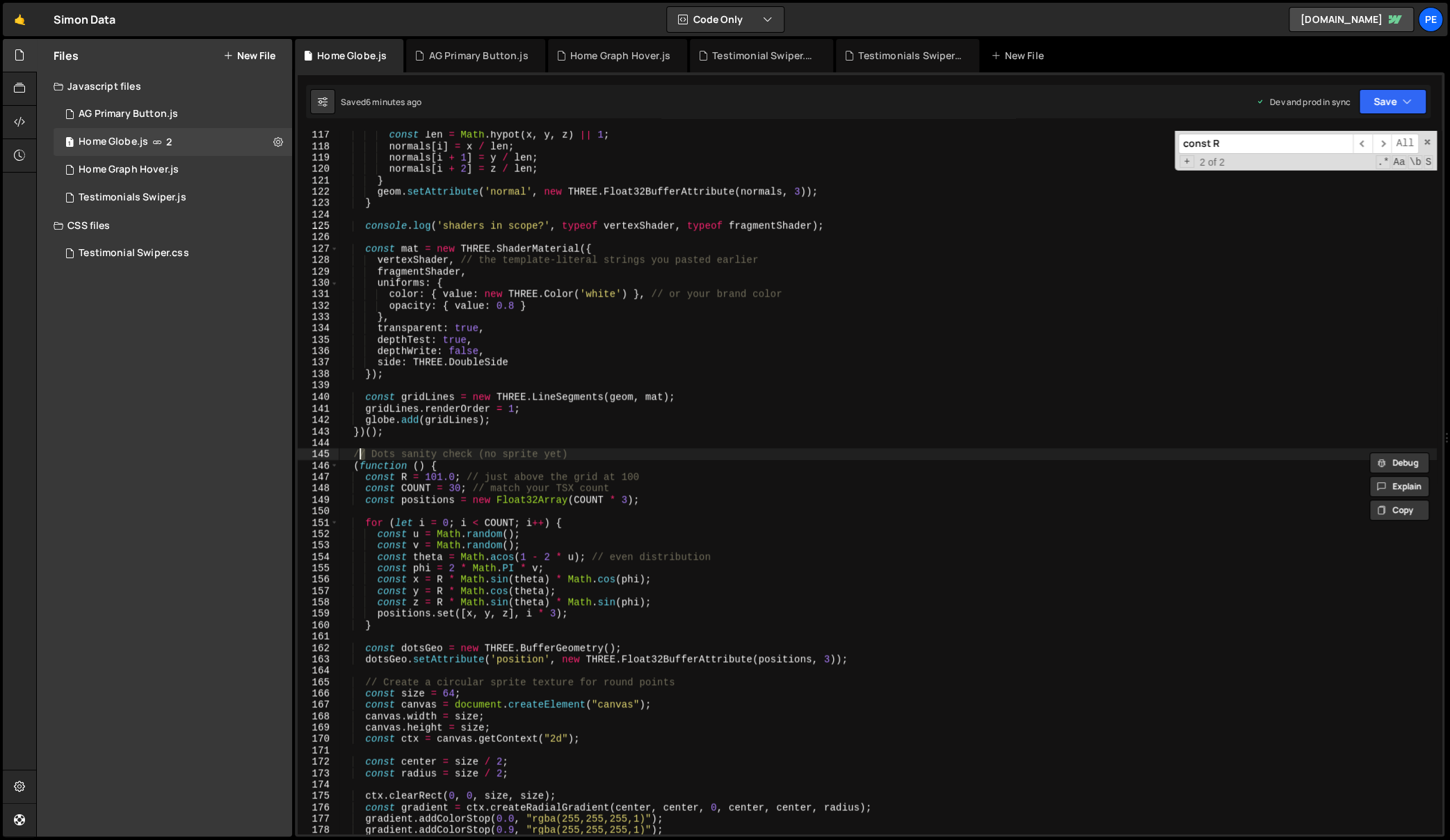
click at [348, 464] on div "const len = Math . hypot ( x , y , z ) || 1 ; normals [ i ] = x / len ; normals…" at bounding box center [888, 492] width 1099 height 726
click at [337, 453] on div "145" at bounding box center [318, 454] width 41 height 11
click at [341, 453] on div "const len = Math . hypot ( x , y , z ) || 1 ; normals [ i ] = x / len ; normals…" at bounding box center [888, 492] width 1099 height 726
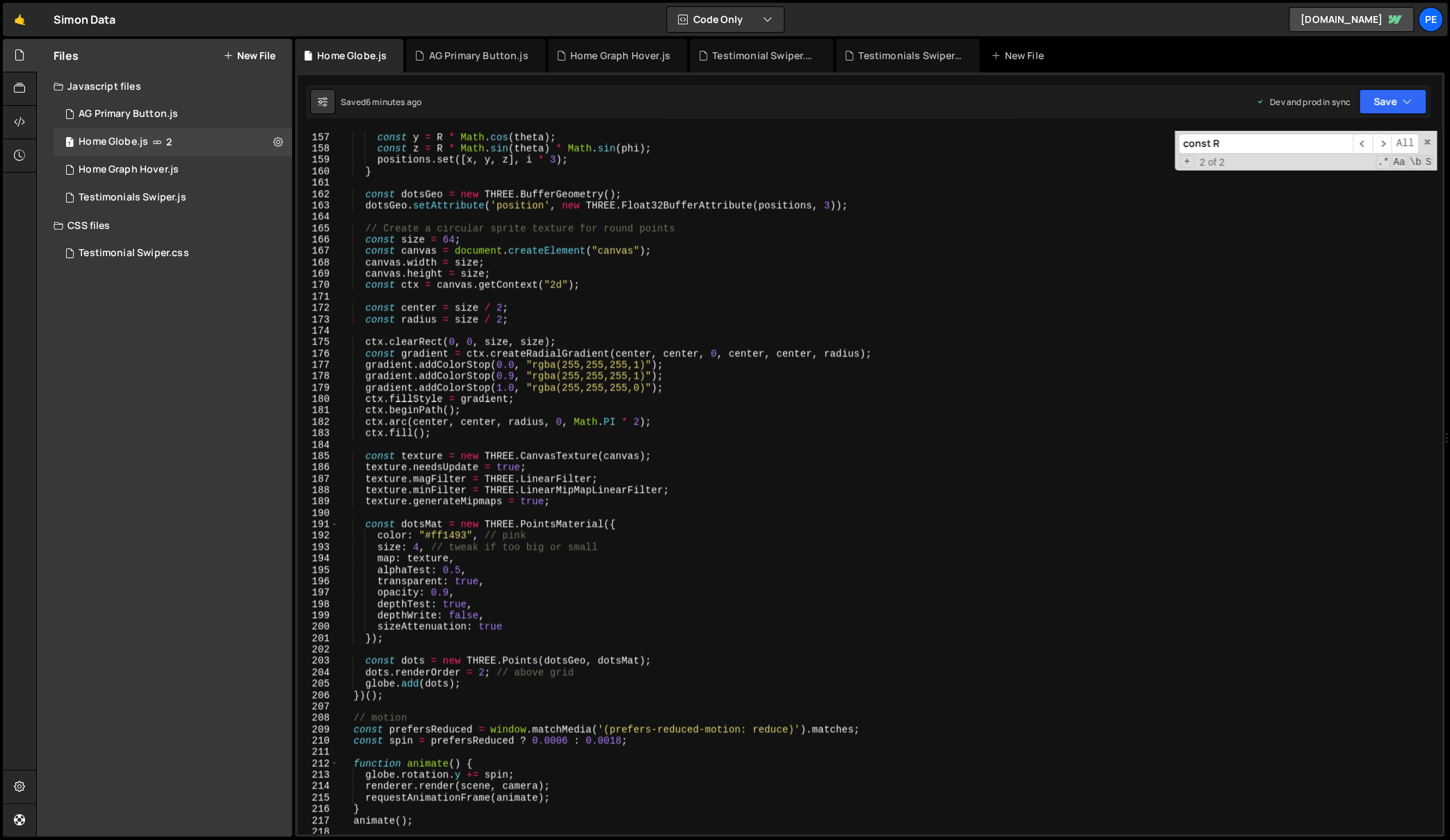
scroll to position [1867, 0]
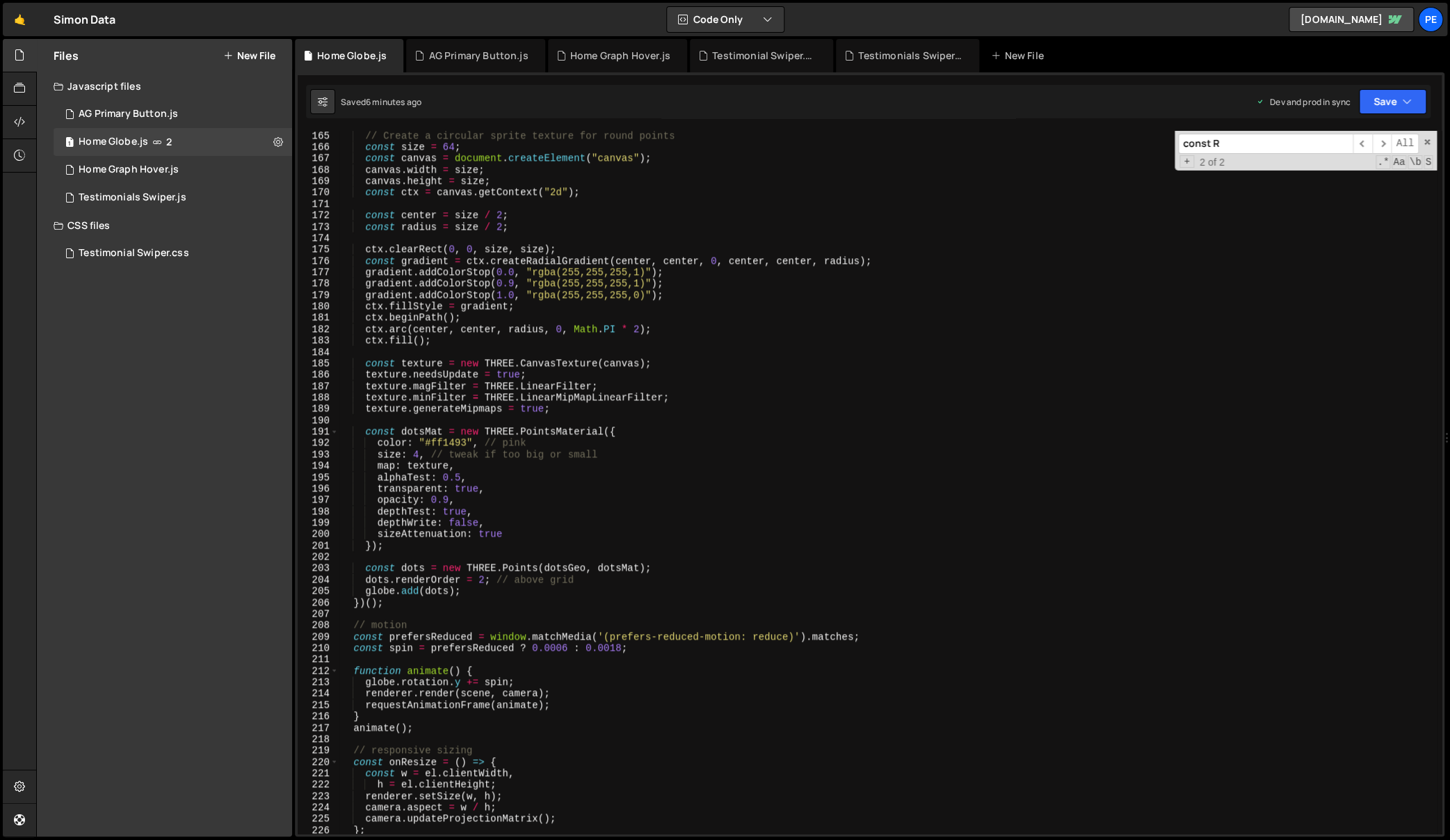
click at [413, 602] on div "// Create a circular sprite texture for round points const size = 64 ; const ca…" at bounding box center [888, 493] width 1099 height 726
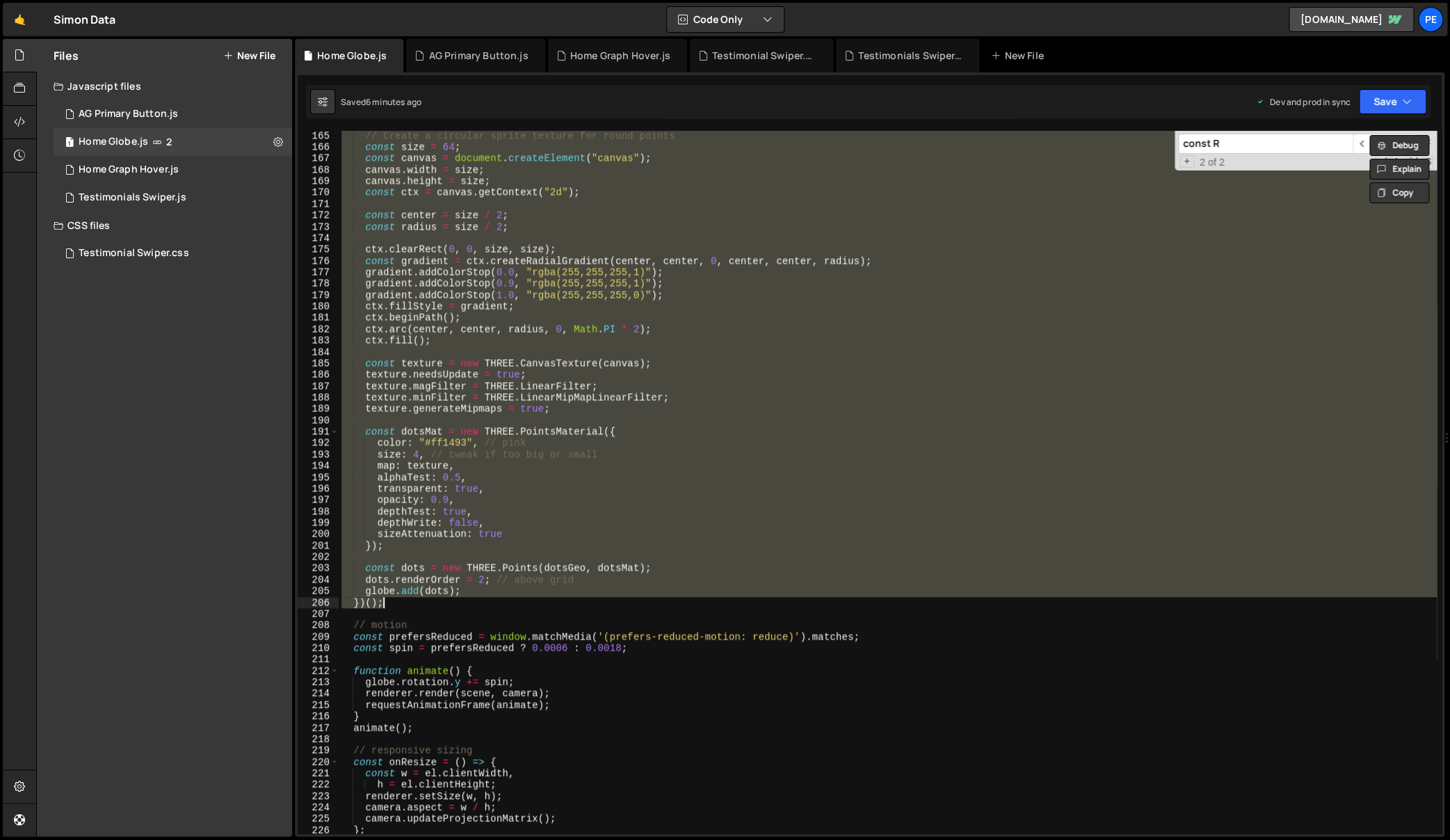
paste textarea
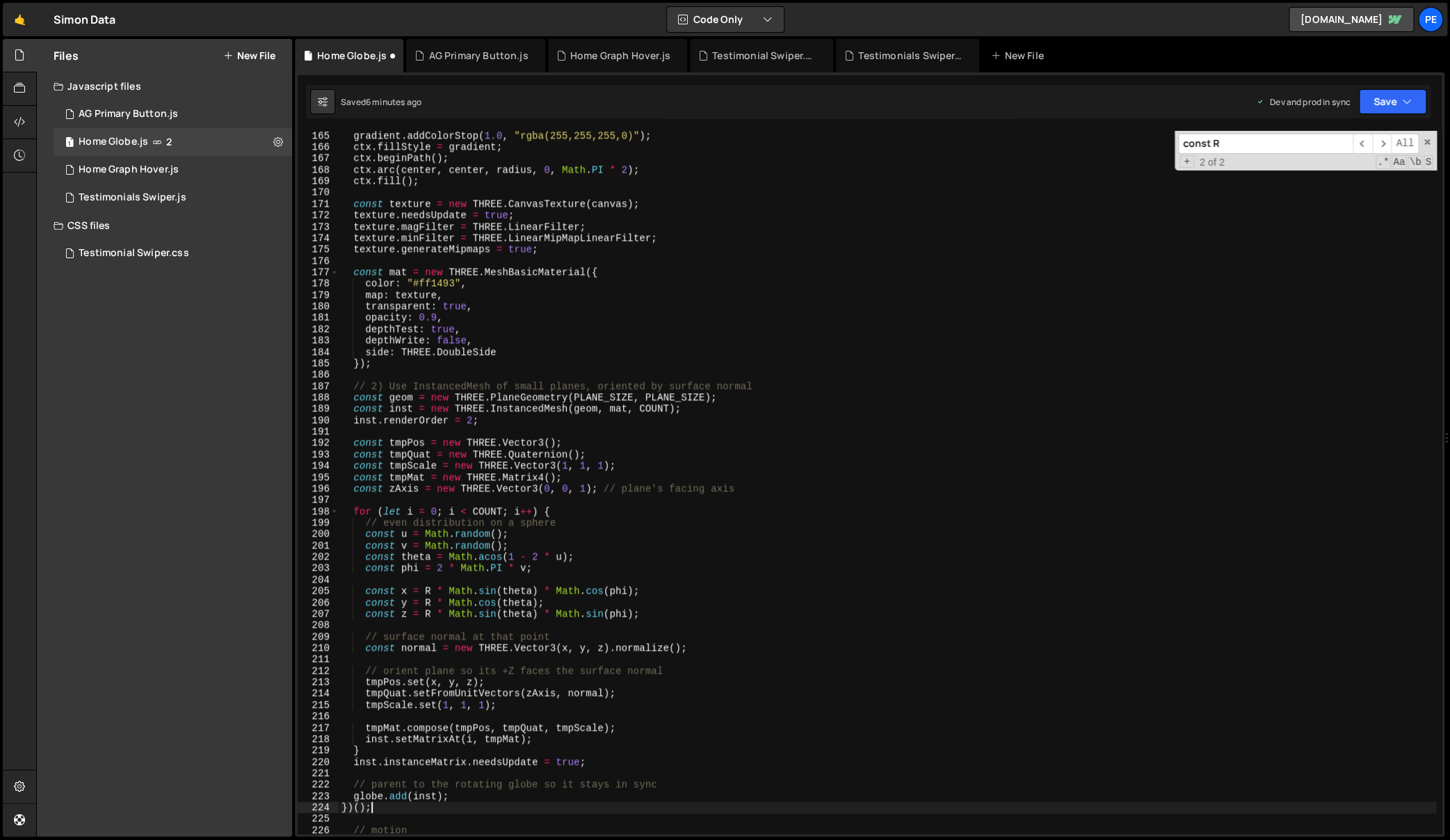
type textarea "})();"
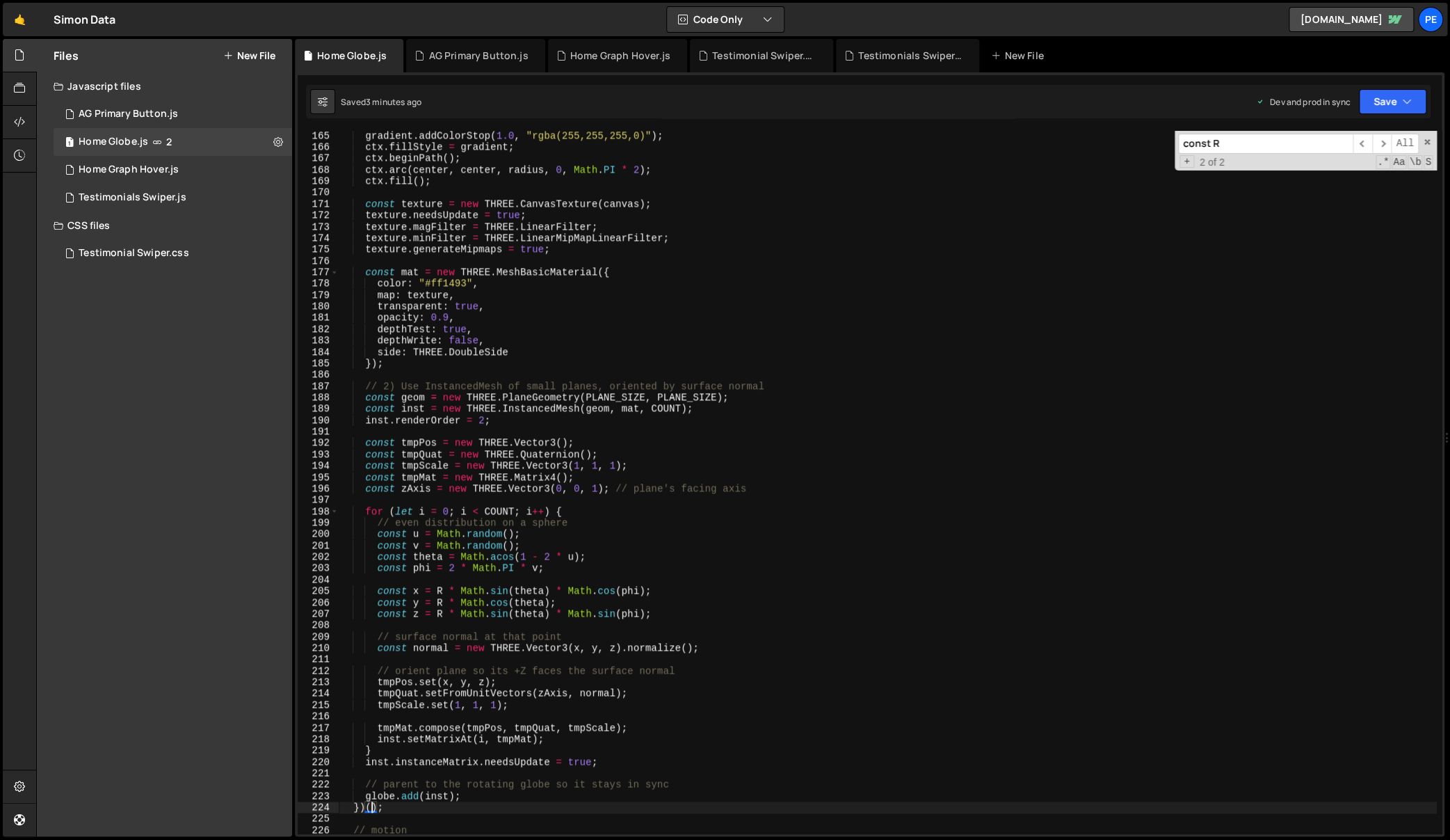
click at [857, 375] on div "gradient . addColorStop ( 1.0 , "rgba(255,255,255,0)" ) ; ctx . fillStyle = gra…" at bounding box center [888, 493] width 1099 height 726
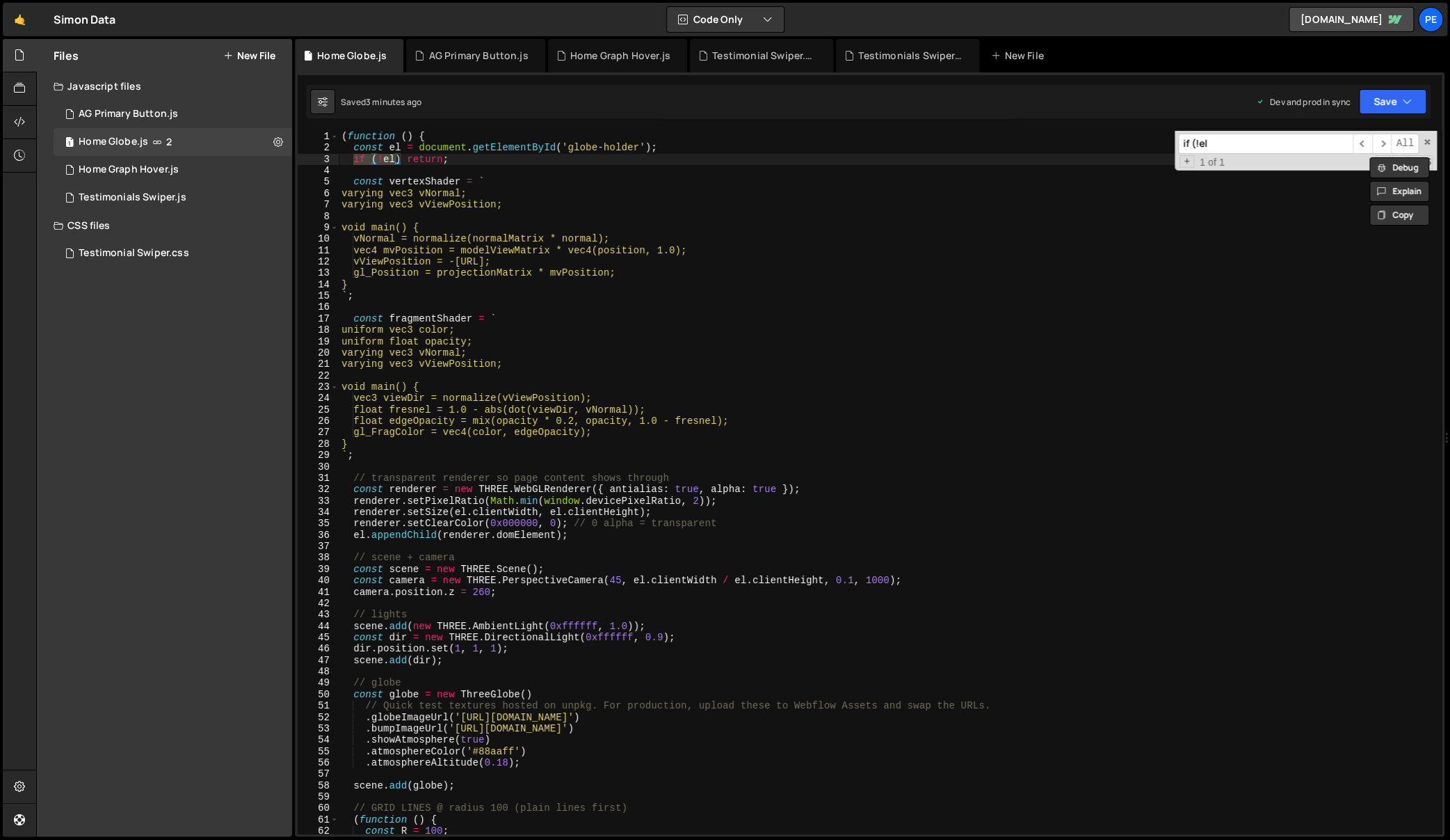
type input "if (!el"
type textarea "const vertexShader = `"
click at [494, 178] on div "( function ( ) { const el = document . getElementById ( 'globe-holder' ) ; if (…" at bounding box center [888, 494] width 1099 height 726
type textarea "const vertexShader = `"
type textarea "if (!el) return;"
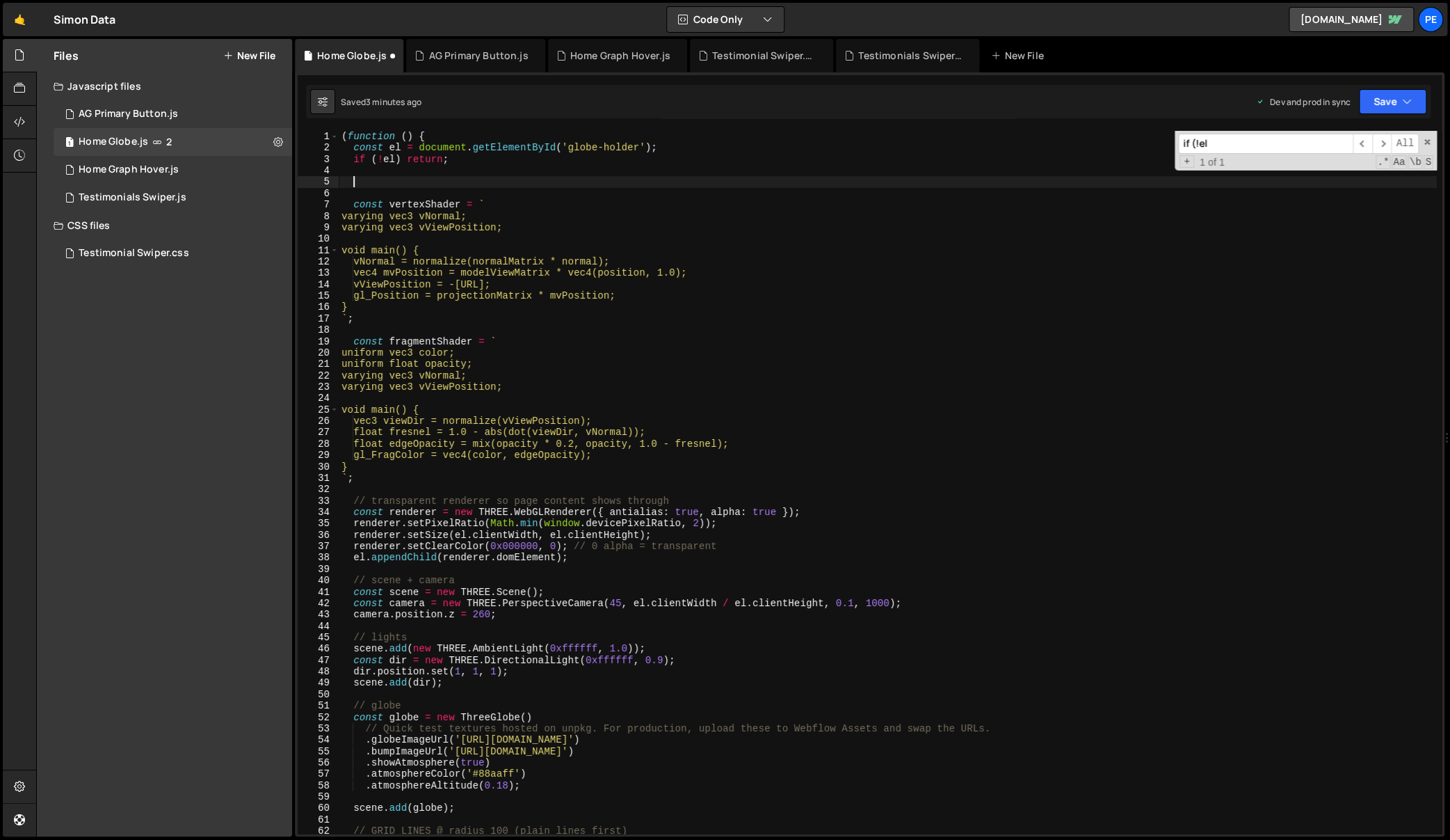
paste textarea
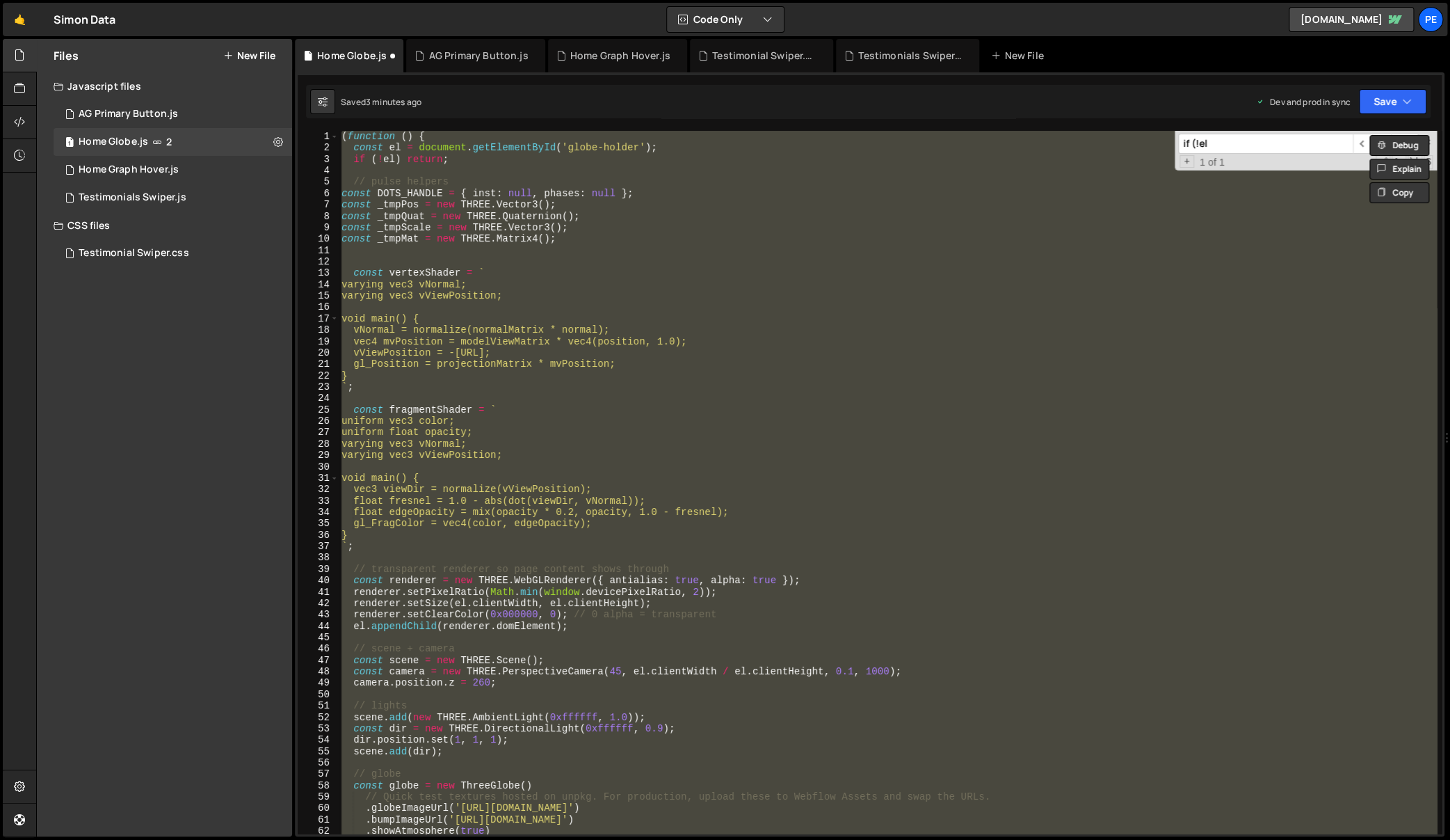
click at [634, 230] on div "( function ( ) { const el = document . getElementById ( 'globe-holder' ) ; if (…" at bounding box center [888, 482] width 1099 height 702
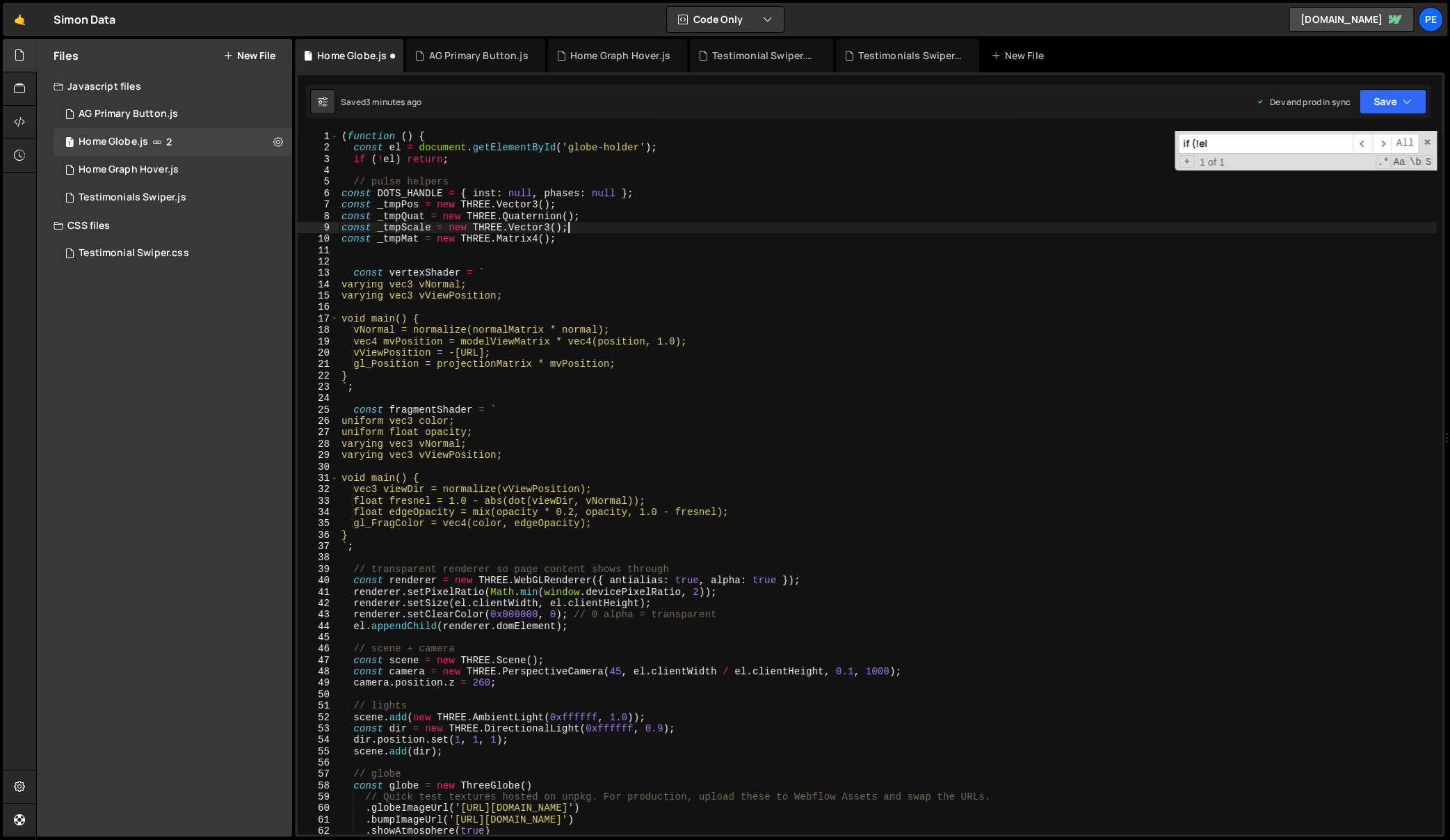
type textarea "const _tmpScale = new THREE.Vector3();"
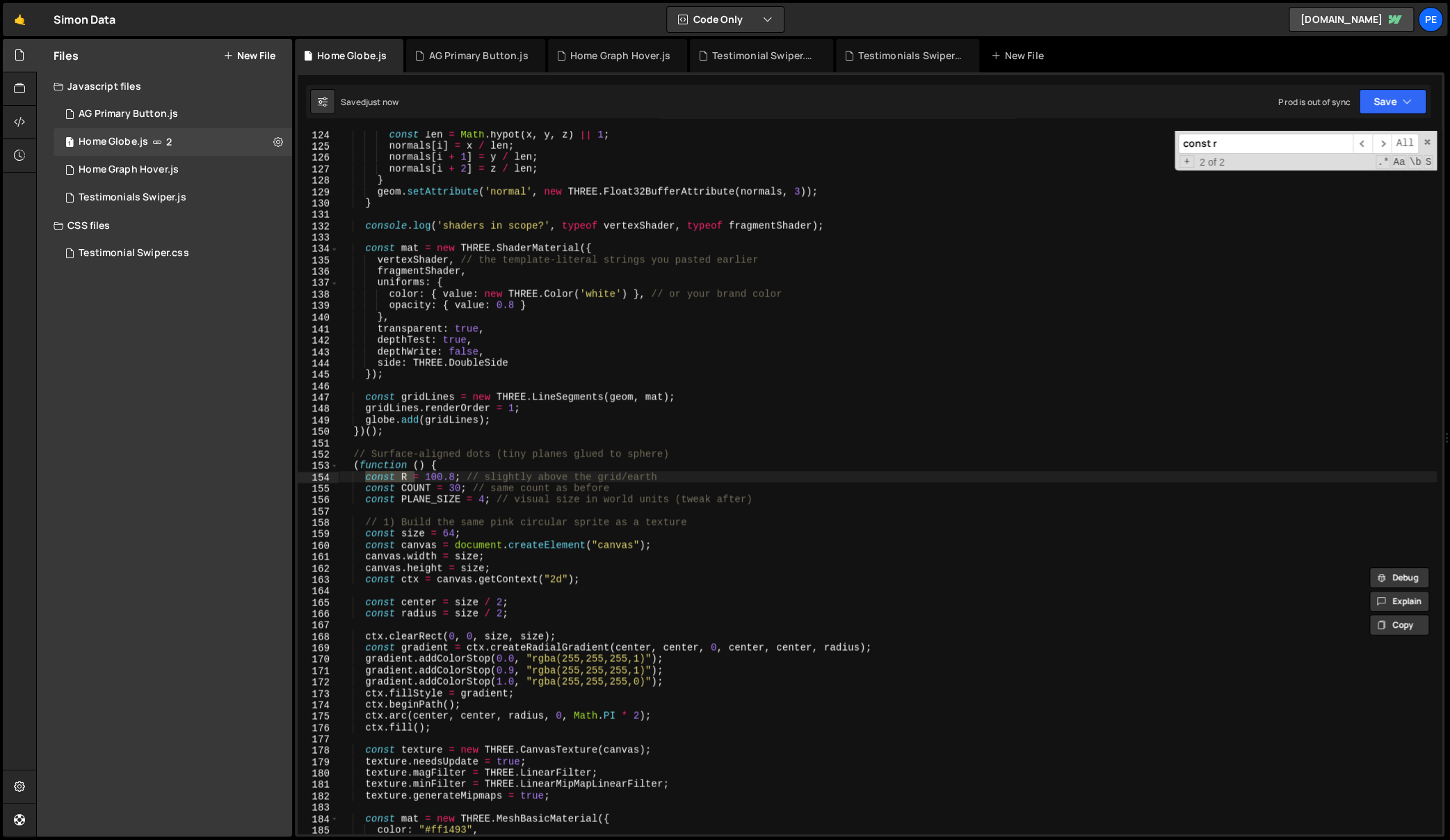
scroll to position [1401, 0]
type input "const r"
click at [350, 451] on div "const len = Math . hypot ( x , y , z ) || 1 ; normals [ i ] = x / len ; normals…" at bounding box center [888, 492] width 1099 height 726
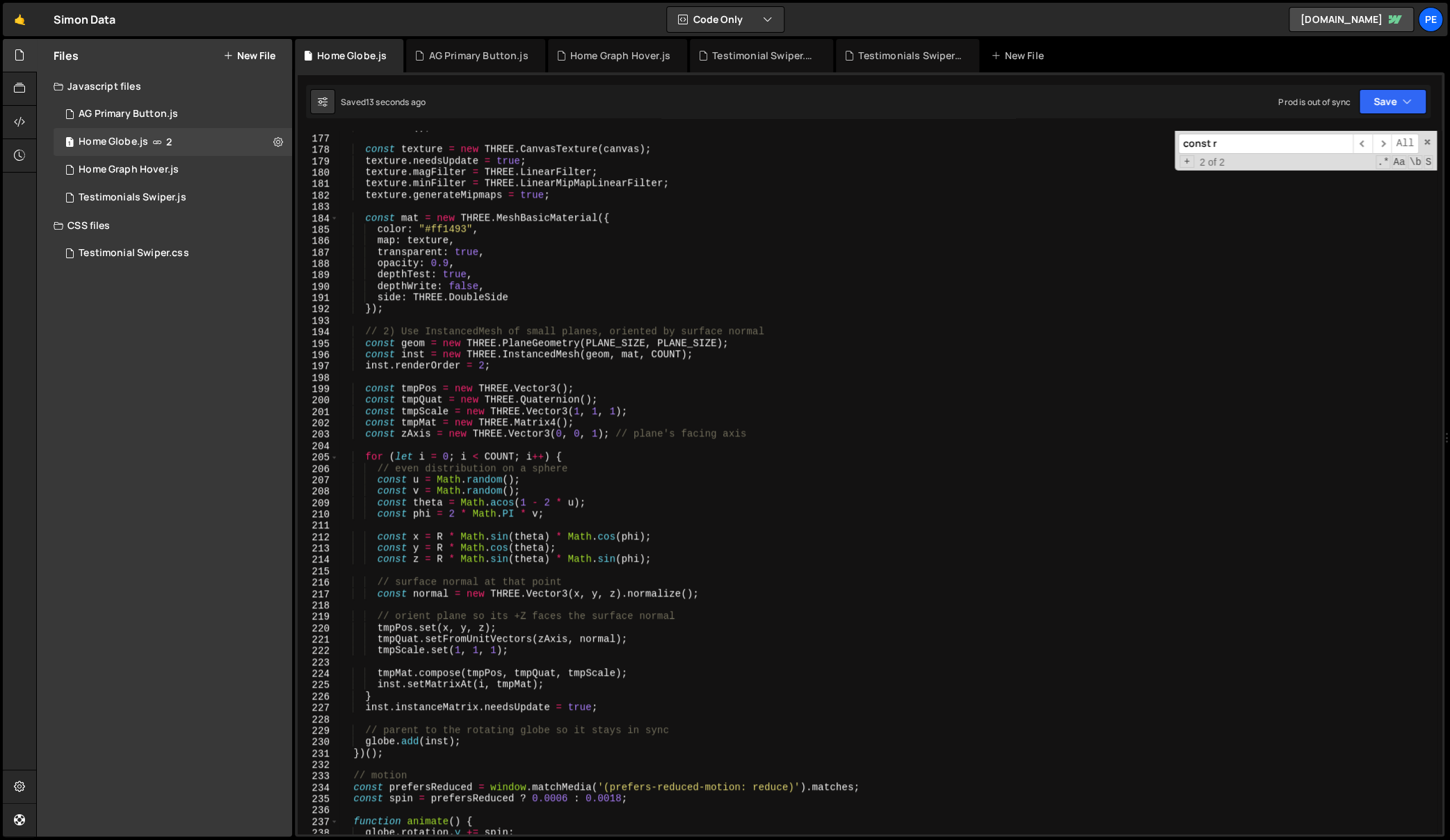
scroll to position [2034, 0]
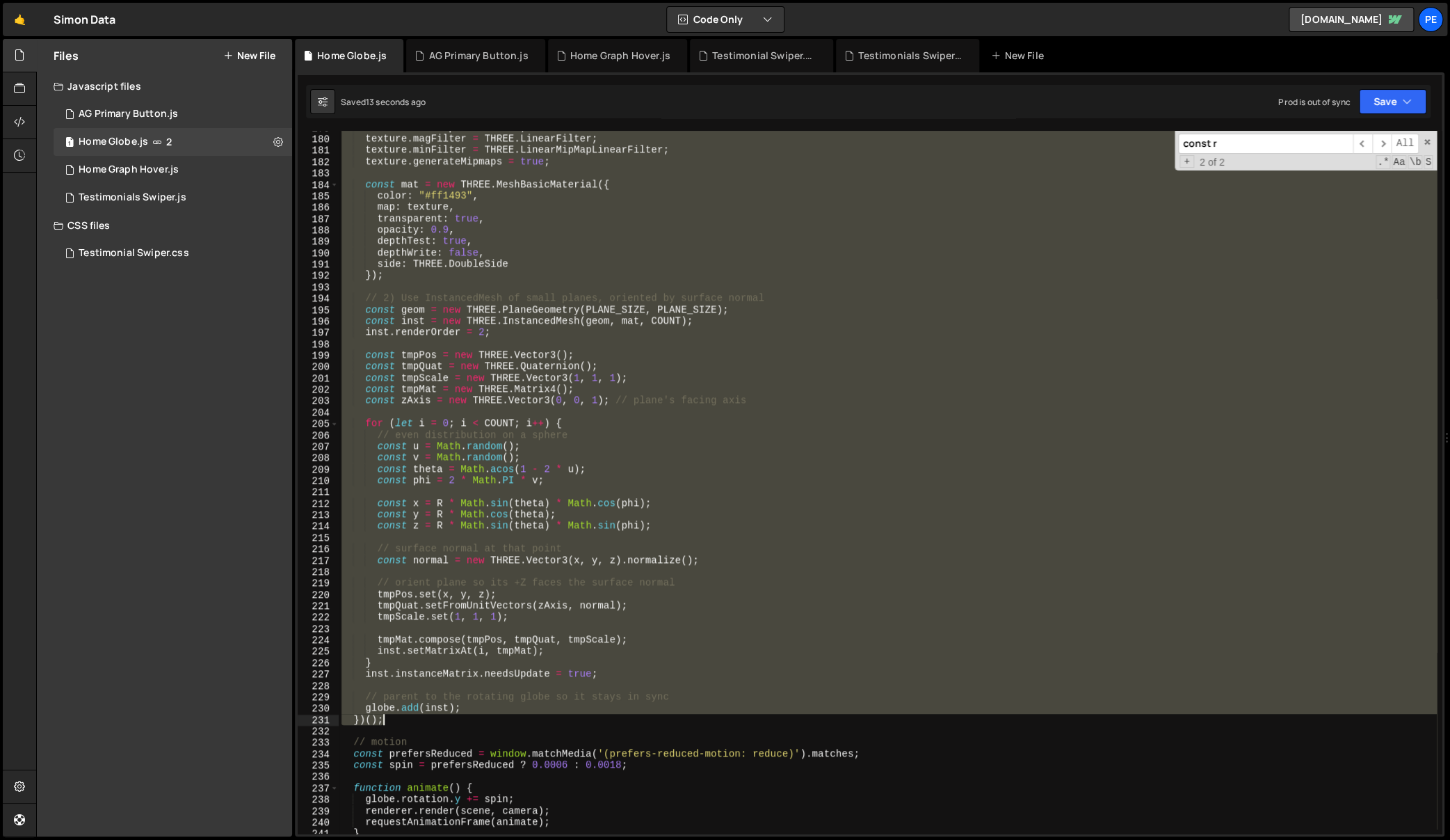
click at [401, 723] on div "texture . needsUpdate = true ; texture . magFilter = THREE . LinearFilter ; tex…" at bounding box center [888, 485] width 1099 height 726
type textarea "globe.add(inst); })();"
paste textarea
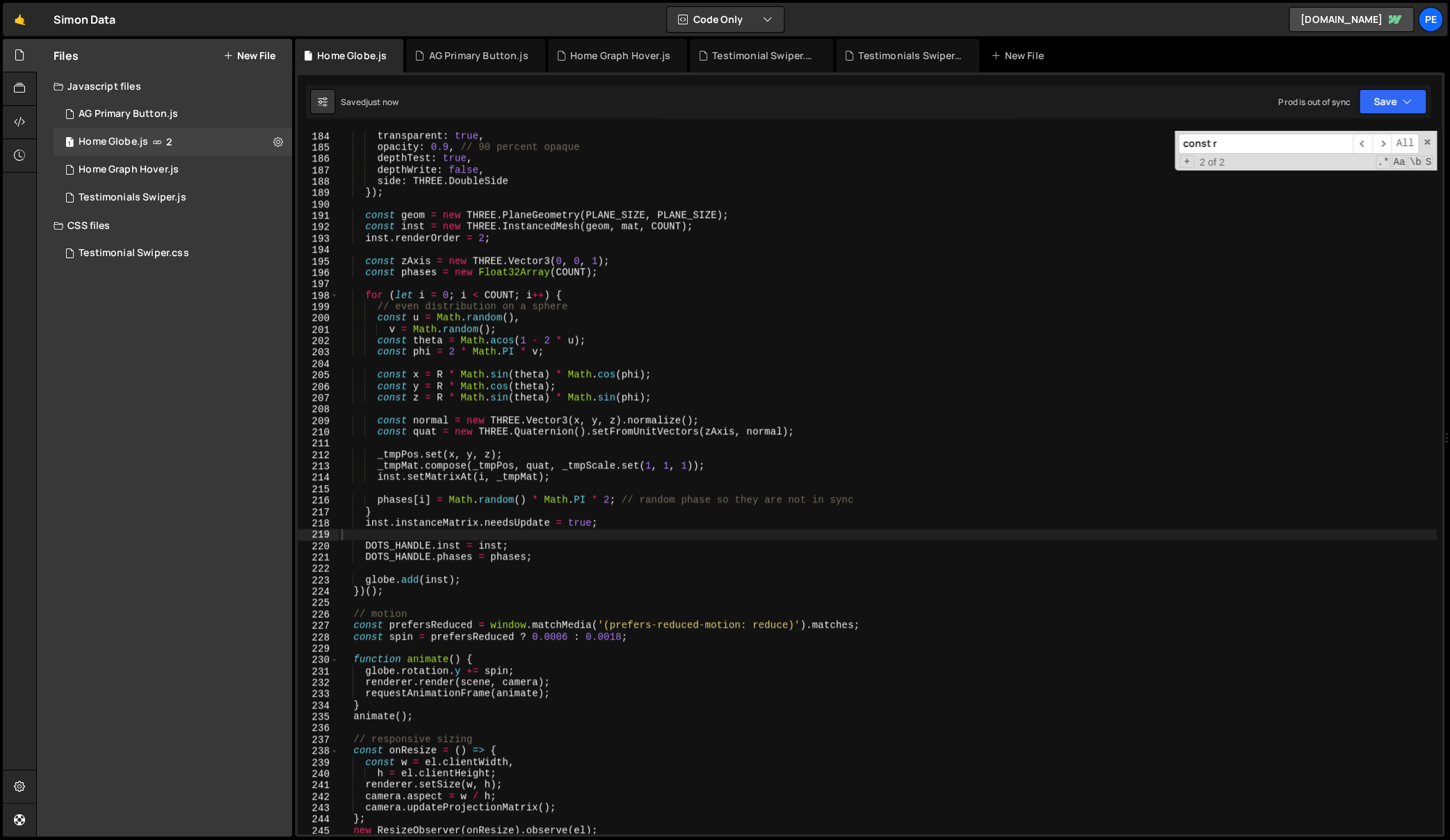
scroll to position [2205, 0]
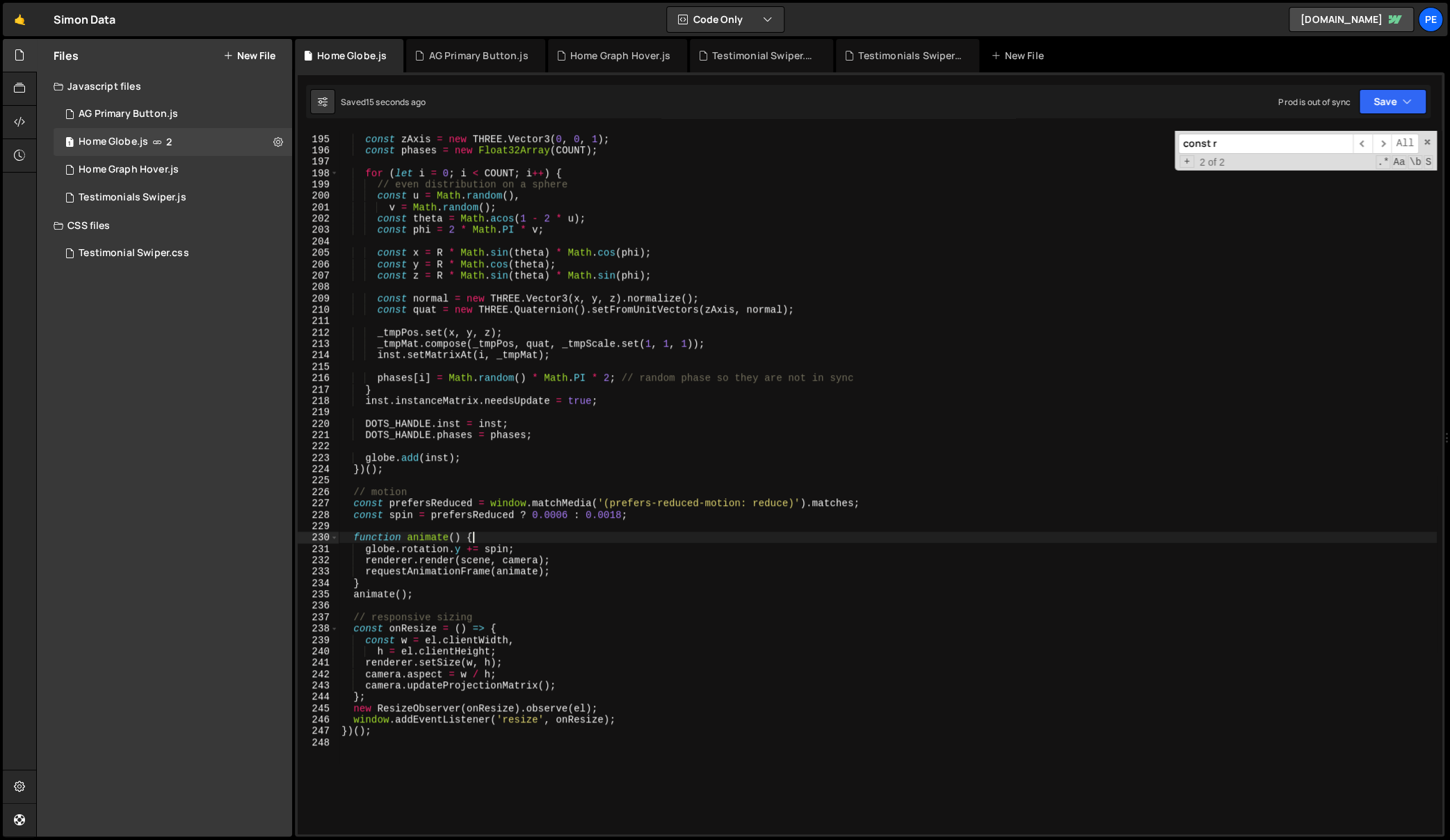
click at [539, 537] on div "const zAxis = new THREE . Vector3 ( 0 , 0 , 1 ) ; const phases = new Float32Arr…" at bounding box center [888, 485] width 1099 height 726
type textarea "function animate() {"
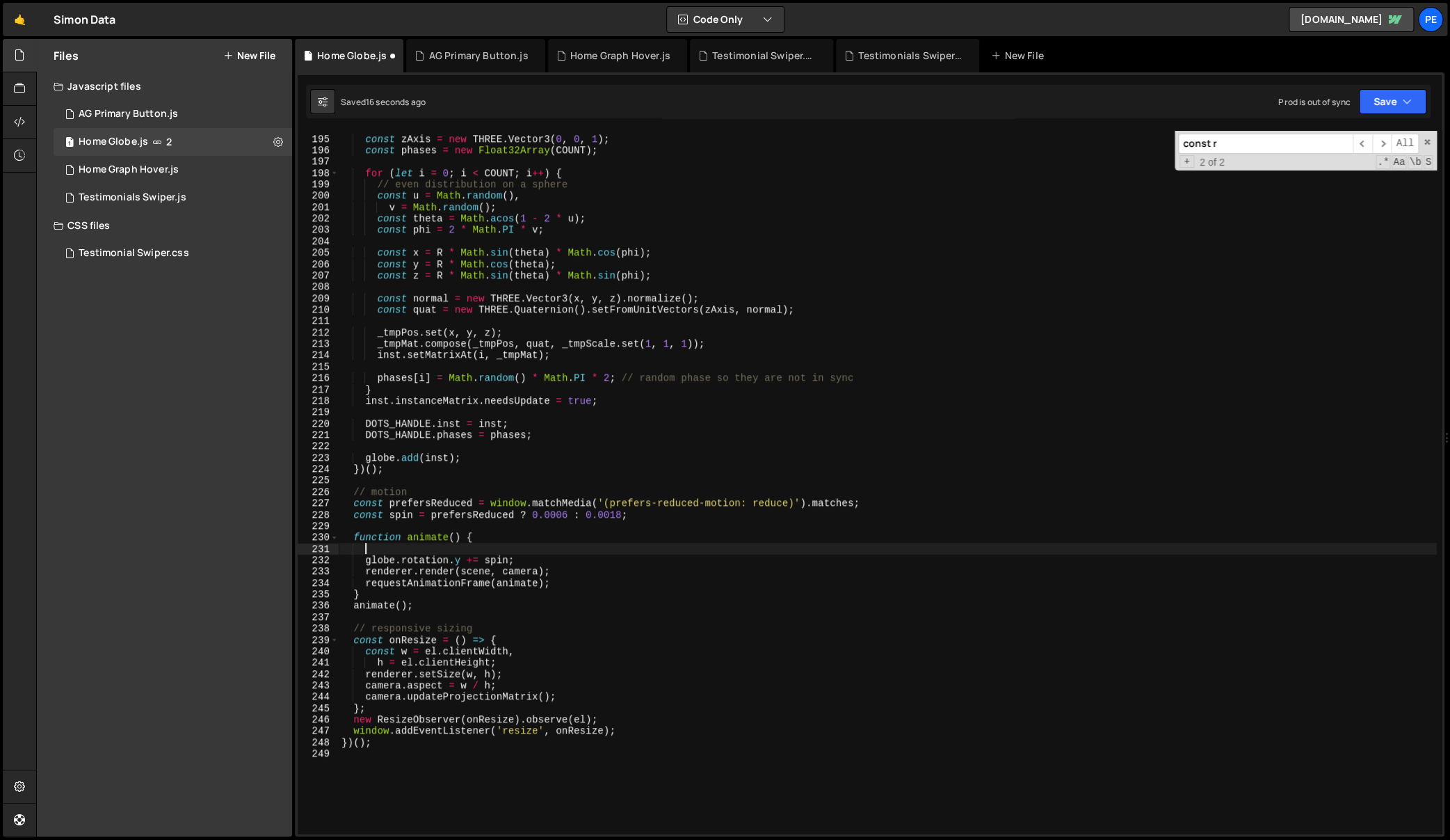
paste textarea "}"
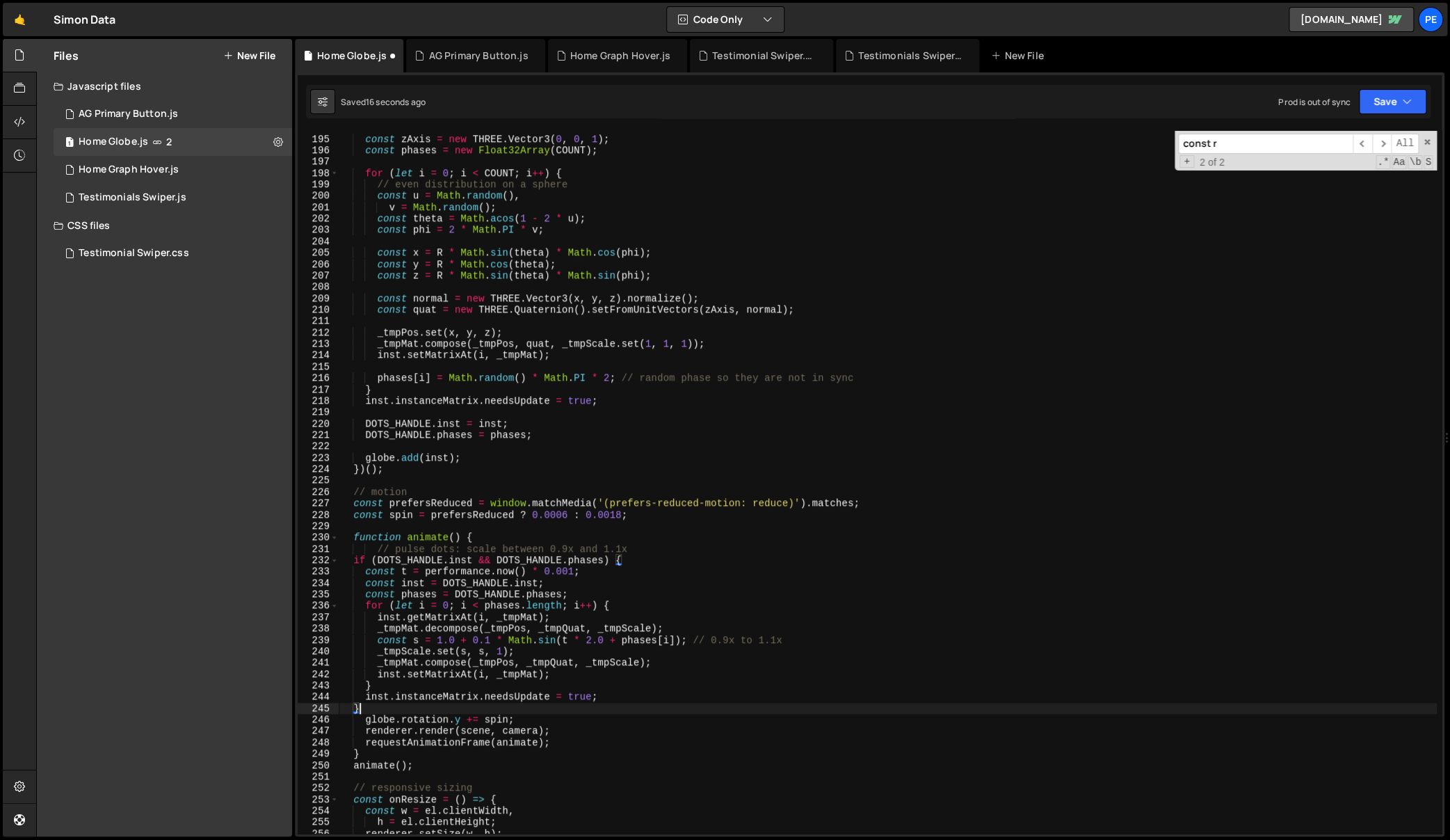
type textarea "}"
click at [498, 705] on div "const zAxis = new THREE . Vector3 ( 0 , 0 , 1 ) ; const phases = new Float32Arr…" at bounding box center [888, 485] width 1099 height 726
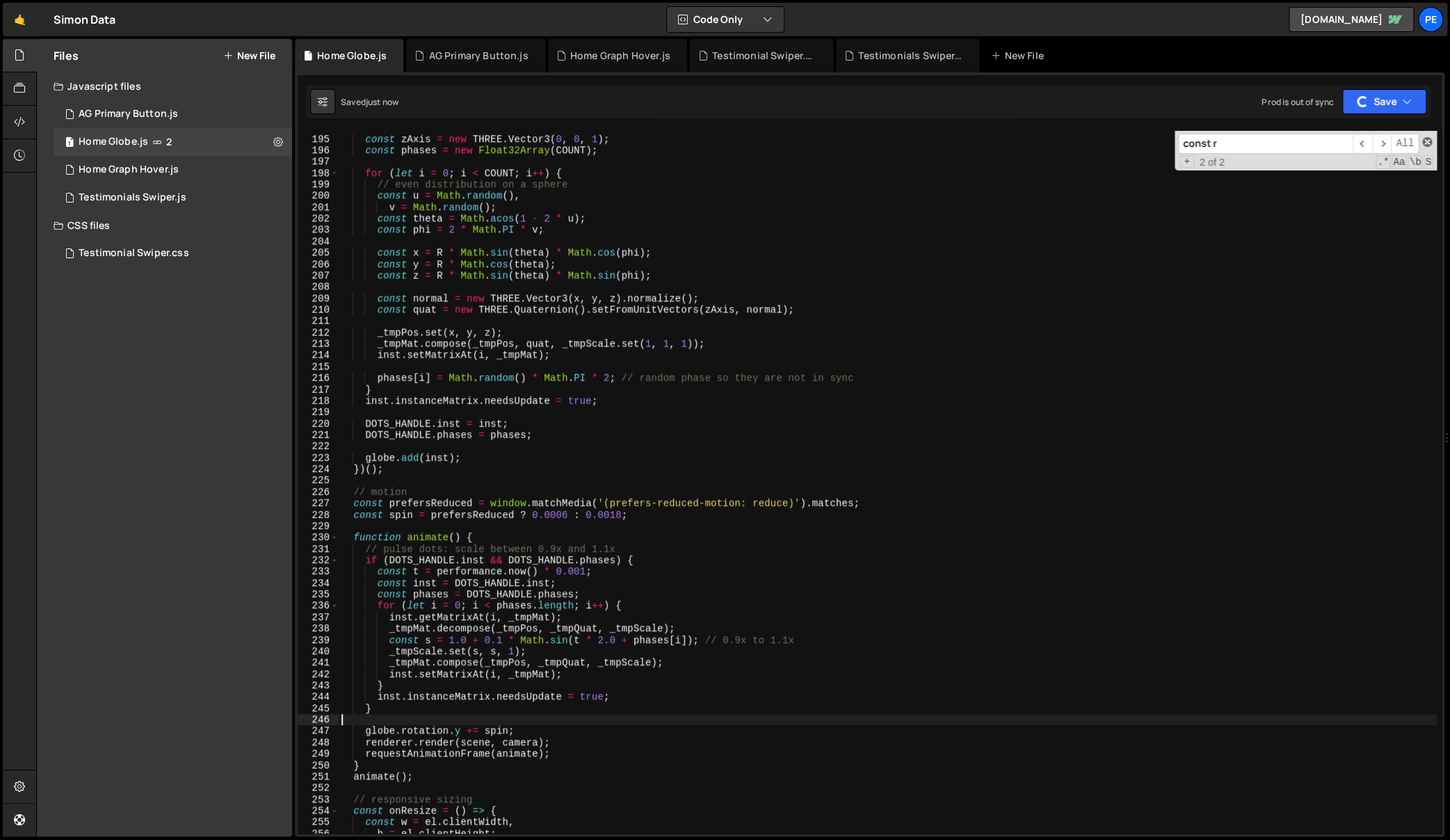
click at [1428, 143] on span at bounding box center [1427, 142] width 10 height 10
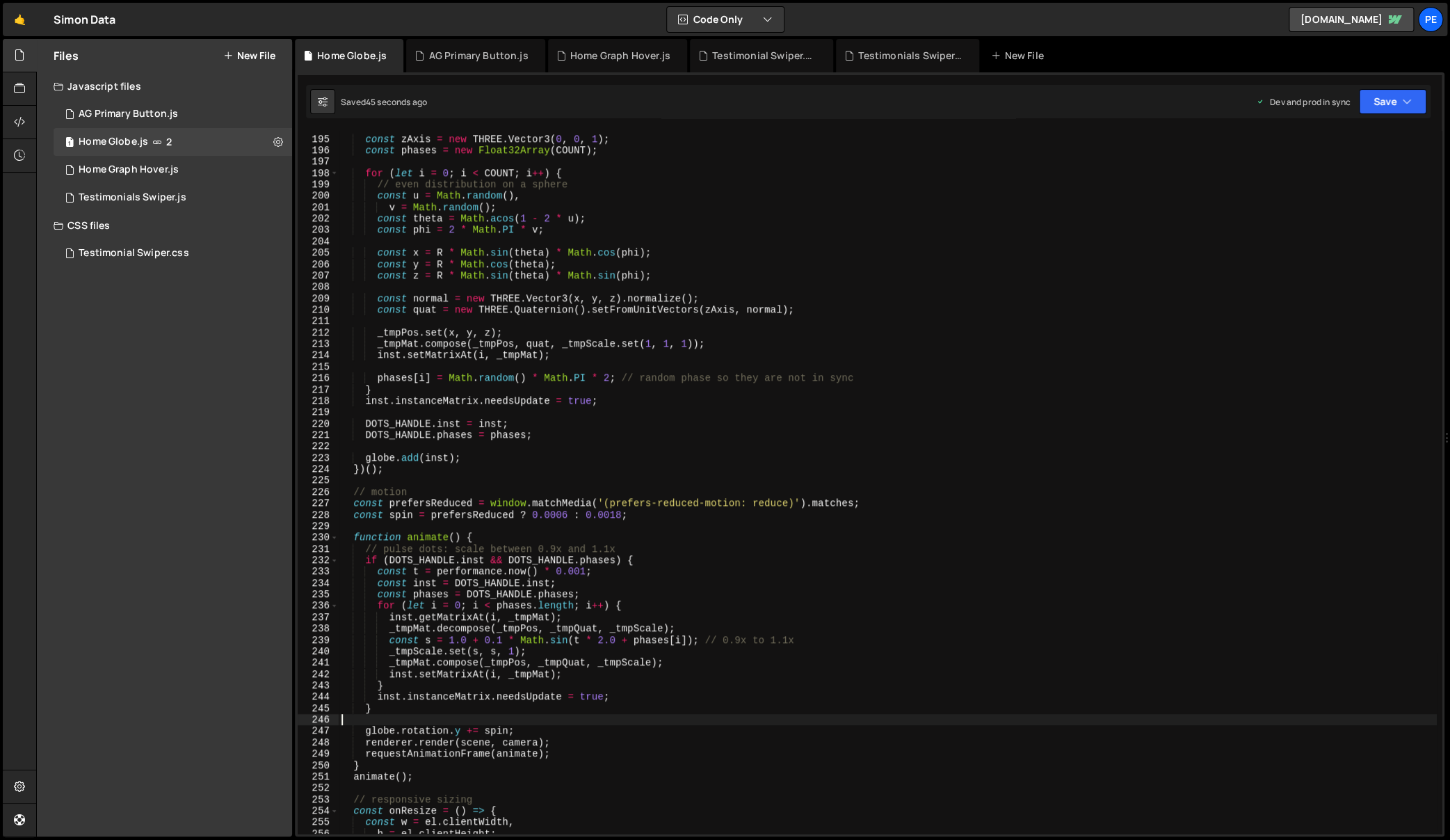
click at [1160, 558] on div "const zAxis = new THREE . Vector3 ( 0 , 0 , 1 ) ; const phases = new Float32Arr…" at bounding box center [888, 485] width 1099 height 726
click at [1157, 553] on div "const zAxis = new THREE . Vector3 ( 0 , 0 , 1 ) ; const phases = new Float32Arr…" at bounding box center [888, 485] width 1099 height 726
type textarea "// pulse dots: scale between 0.9x and 1.1x"
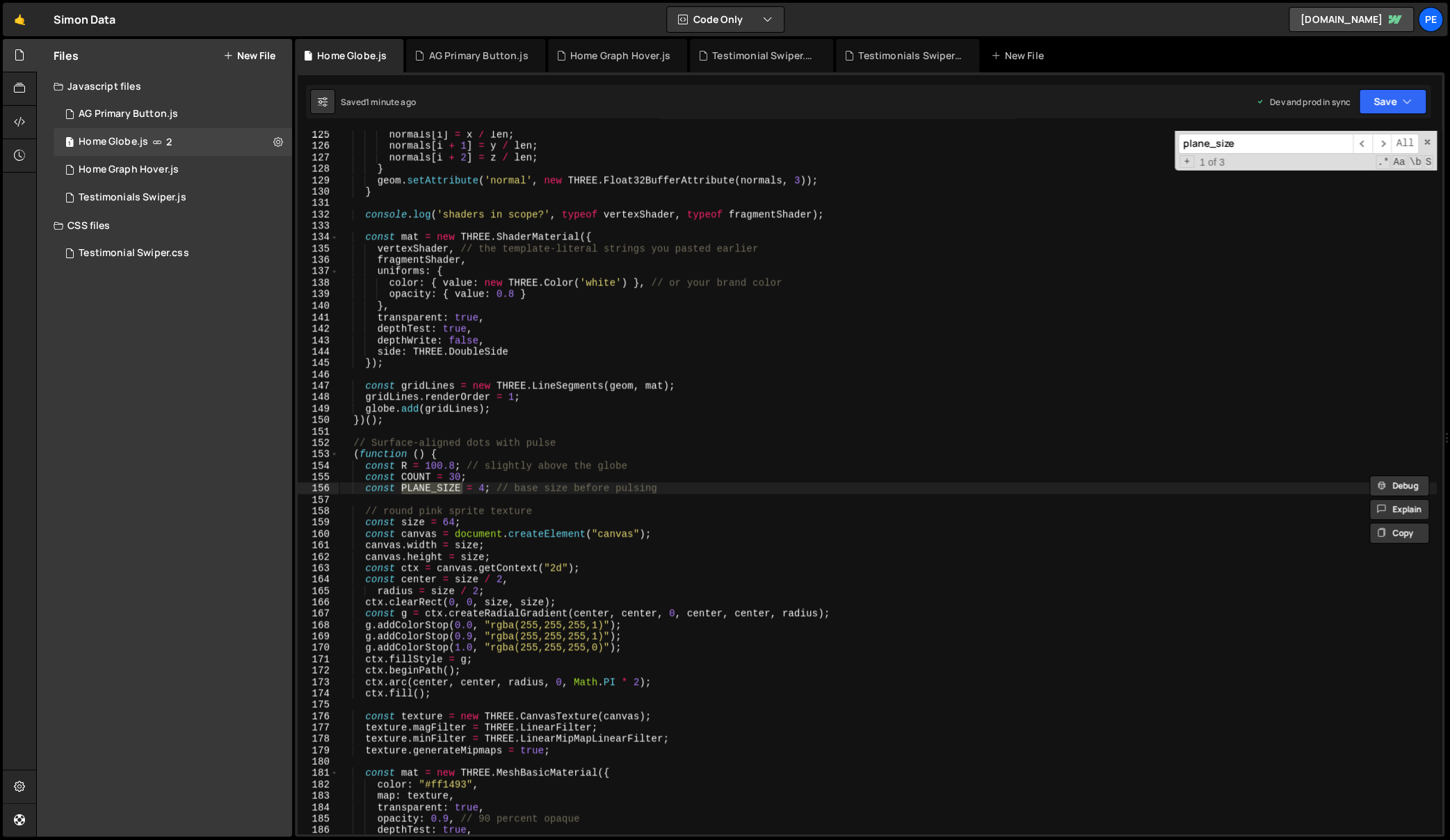
scroll to position [1412, 0]
type input "plane_size"
click at [474, 487] on div "normals [ i ] = x / len ; normals [ i + 1 ] = y / len ; normals [ i + 2 ] = z /…" at bounding box center [888, 492] width 1099 height 726
click at [487, 486] on div "normals [ i ] = x / len ; normals [ i + 1 ] = y / len ; normals [ i + 2 ] = z /…" at bounding box center [888, 492] width 1099 height 726
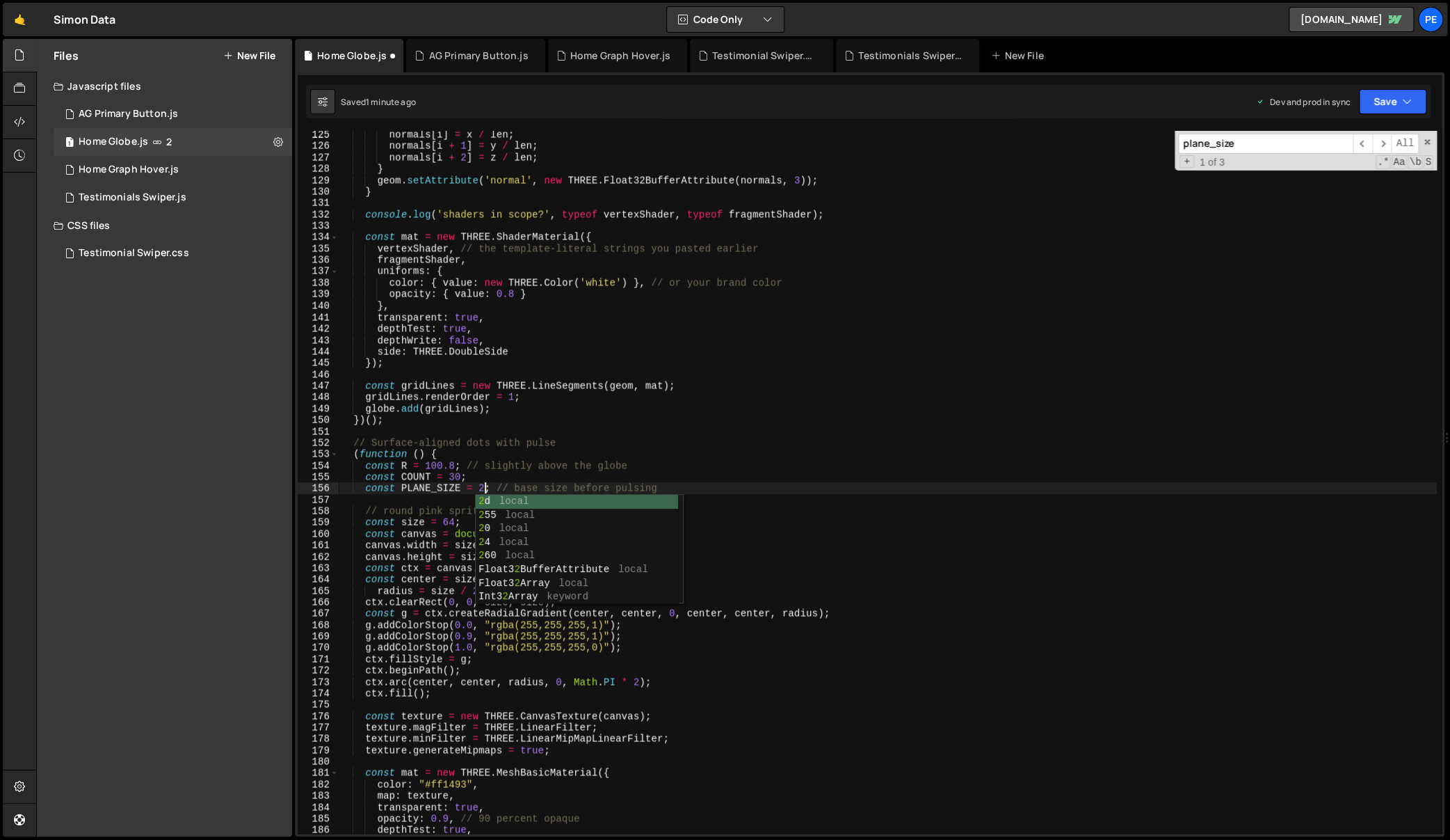
scroll to position [0, 10]
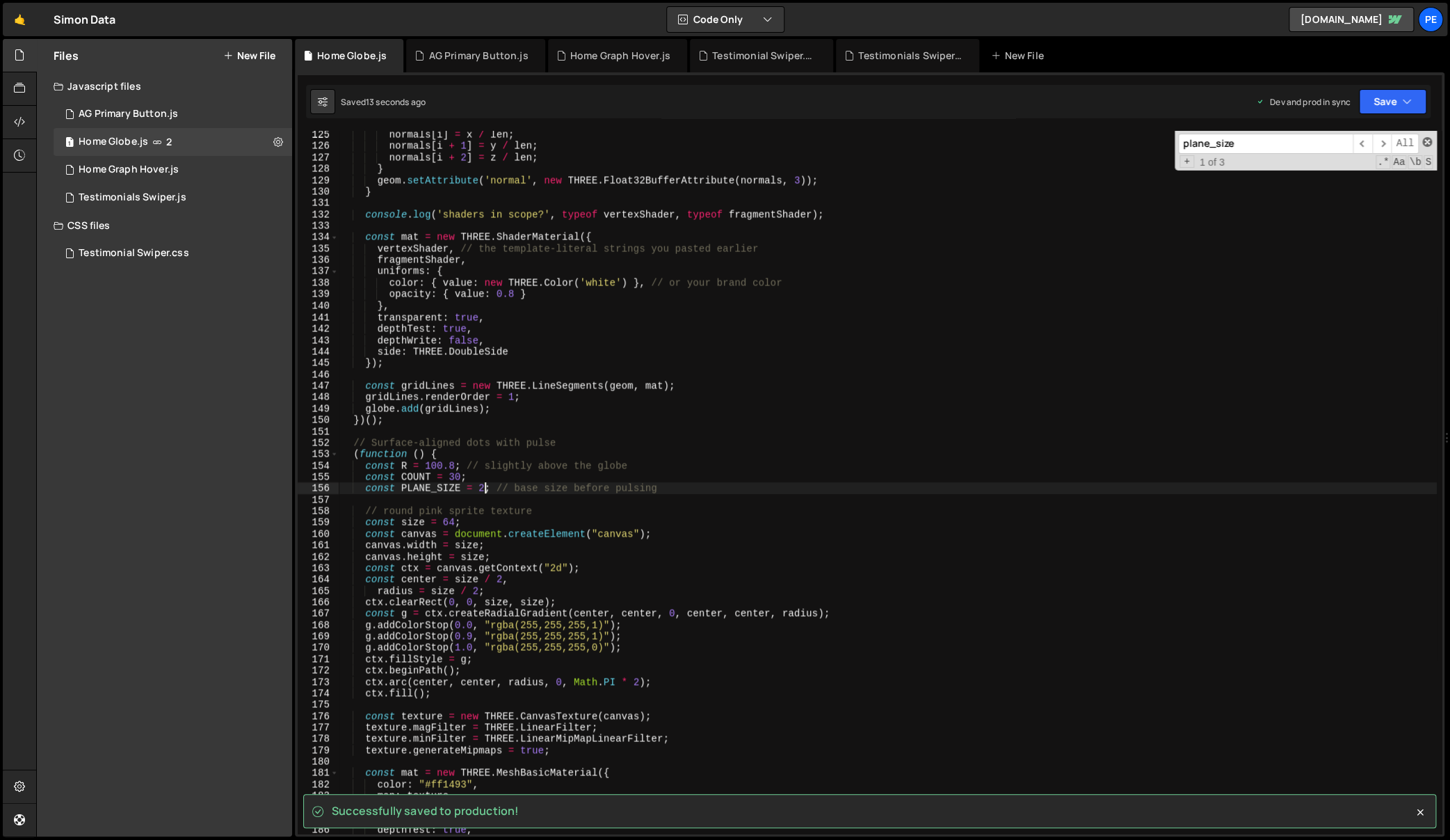
click at [1427, 141] on span at bounding box center [1427, 142] width 10 height 10
click at [943, 534] on div "normals [ i ] = x / len ; normals [ i + 1 ] = y / len ; normals [ i + 2 ] = z /…" at bounding box center [888, 492] width 1099 height 726
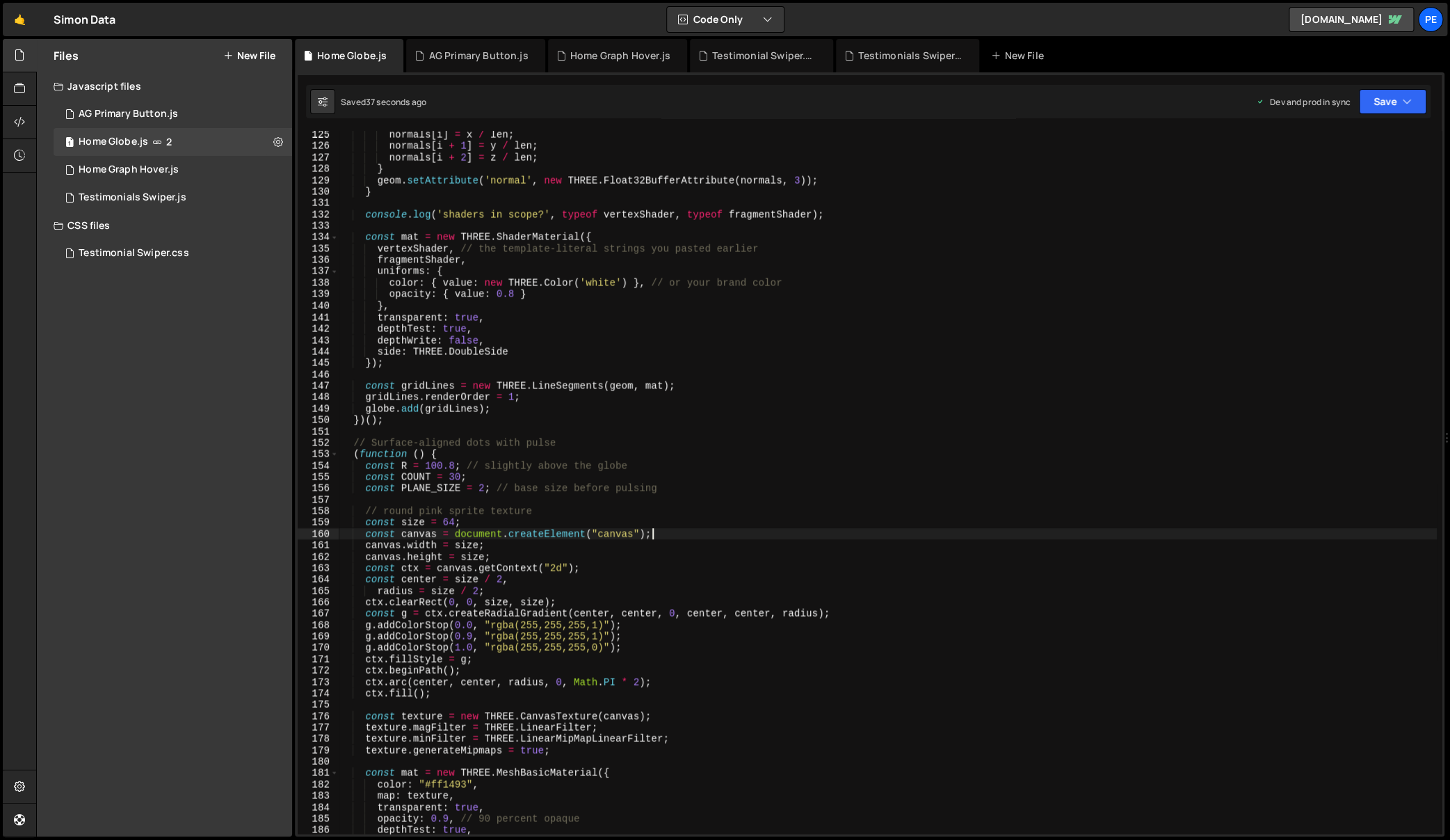
click at [461, 476] on div "normals [ i ] = x / len ; normals [ i + 1 ] = y / len ; normals [ i + 2 ] = z /…" at bounding box center [888, 492] width 1099 height 726
click at [734, 405] on div "normals [ i ] = x / len ; normals [ i + 1 ] = y / len ; normals [ i + 2 ] = z /…" at bounding box center [888, 492] width 1099 height 726
type textarea "globe.add(gridLines);"
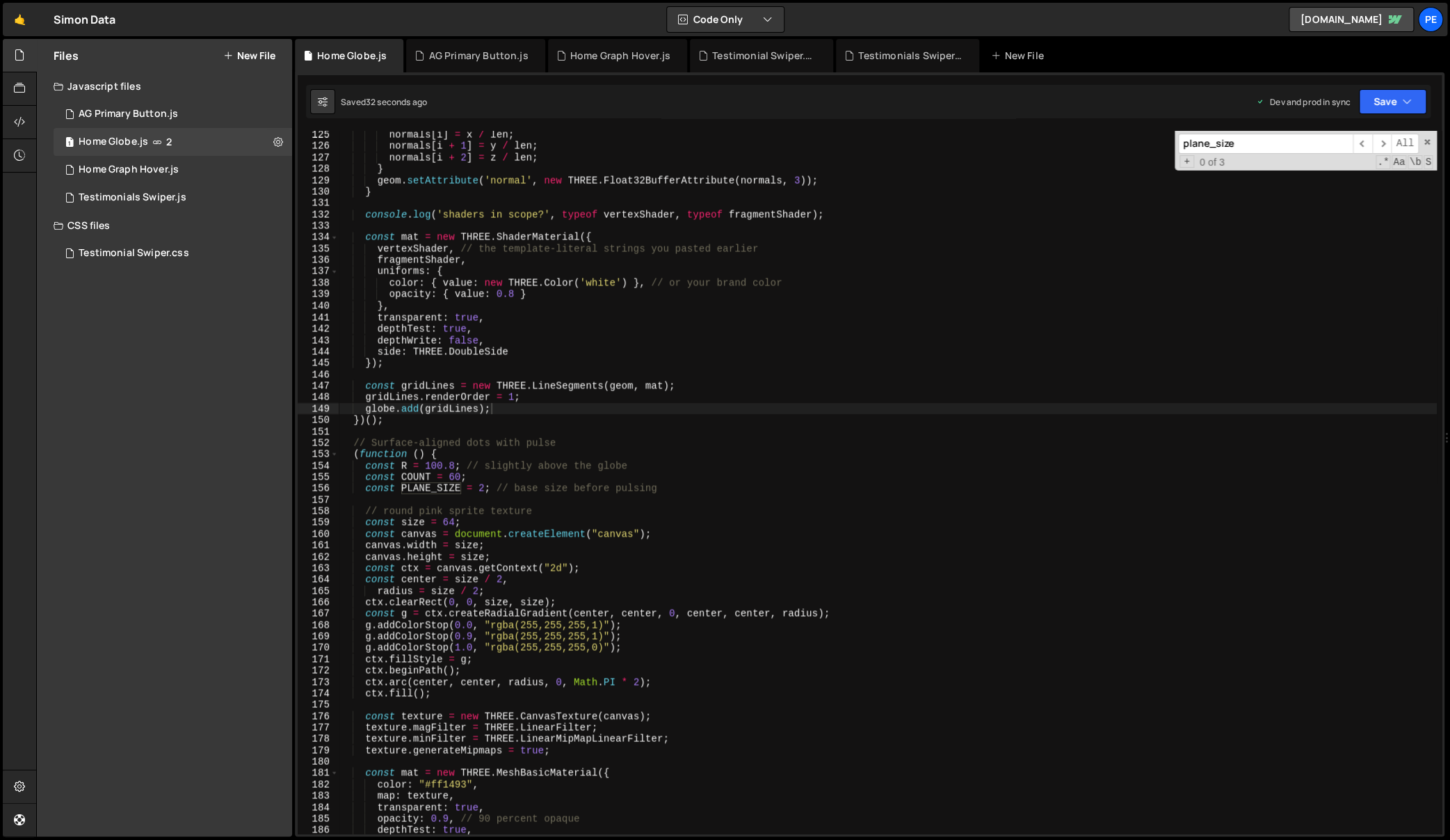
paste input "ThreeGlob"
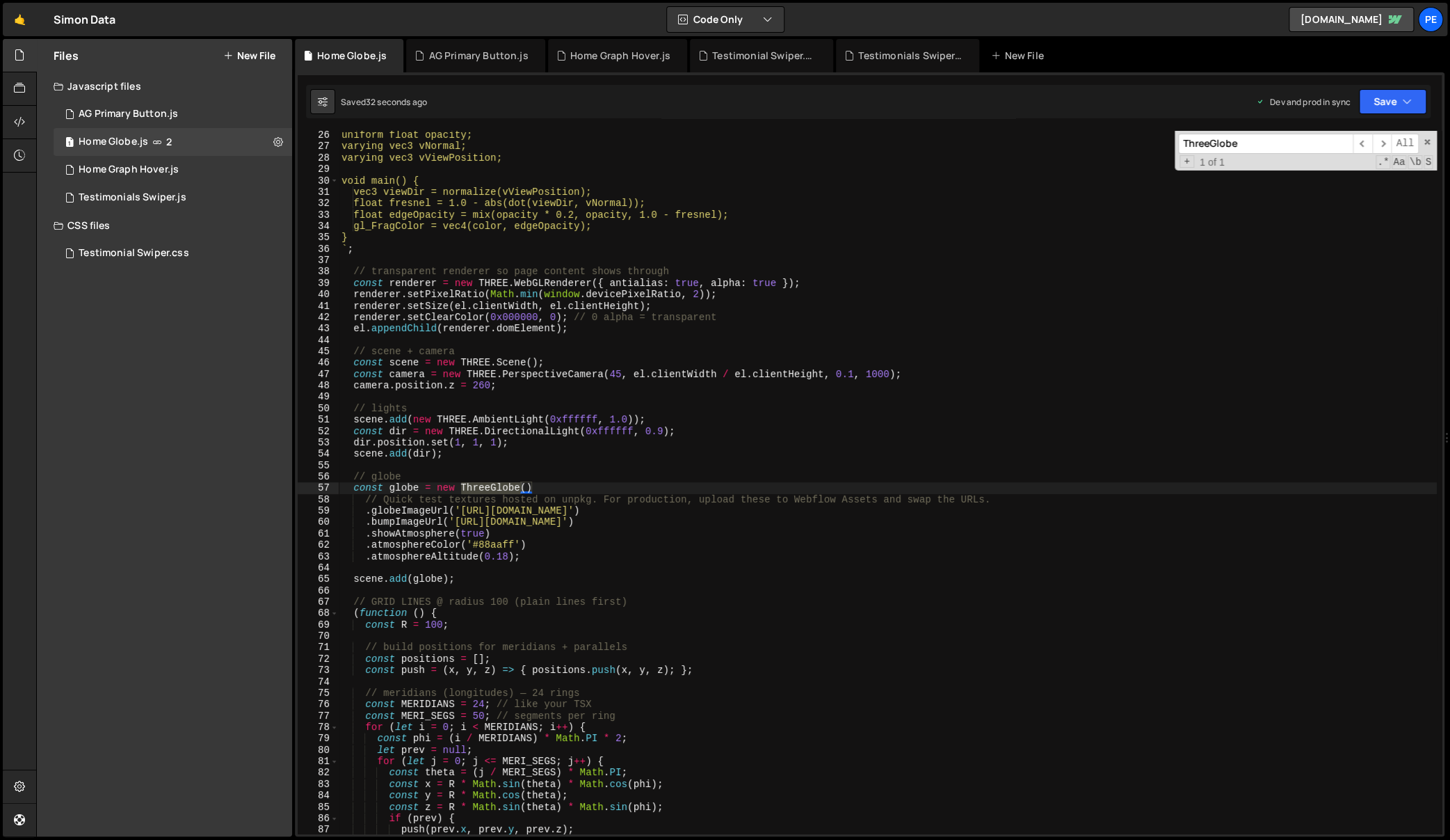
scroll to position [285, 0]
type input "ThreeGlobe"
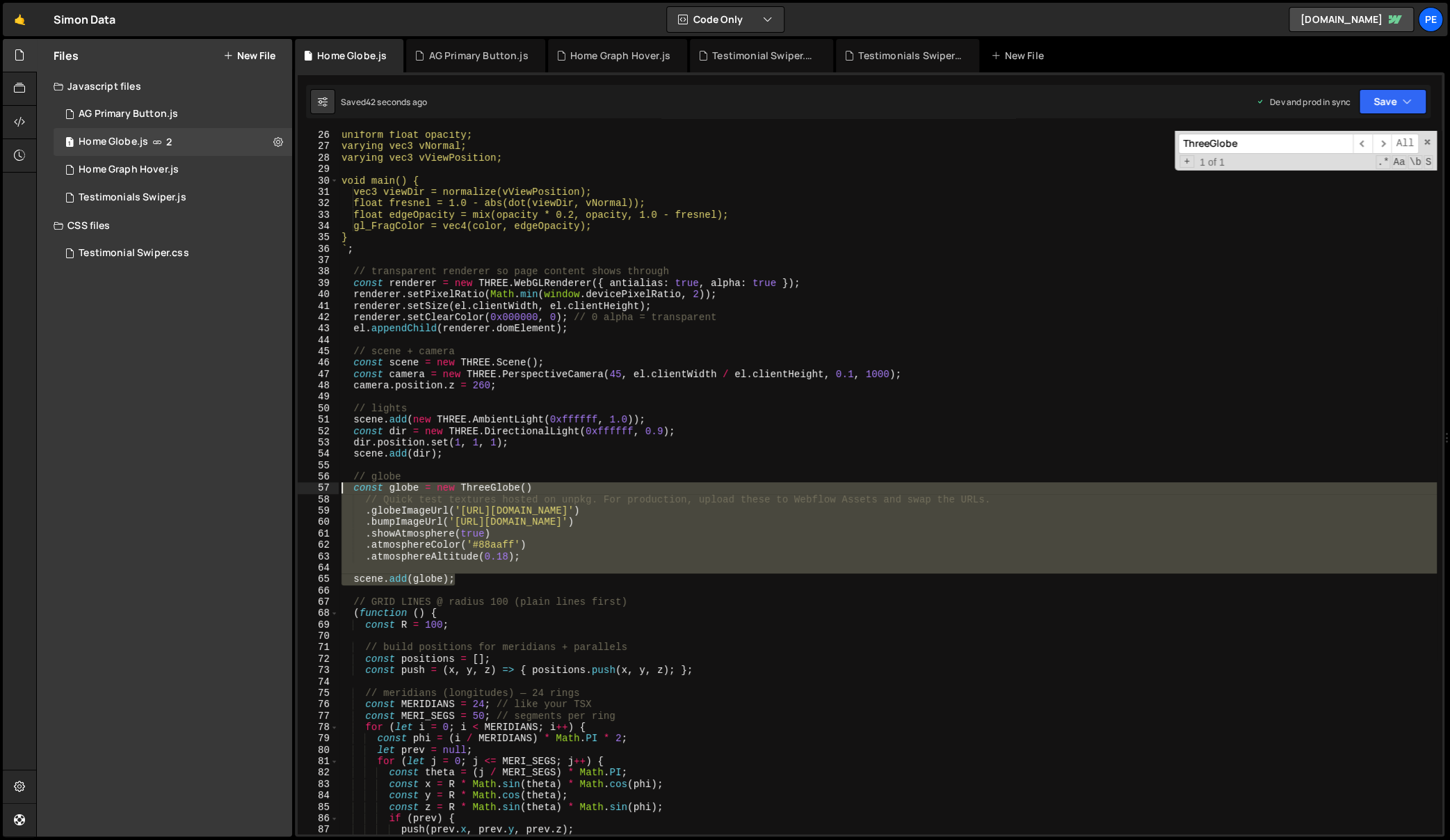
drag, startPoint x: 479, startPoint y: 579, endPoint x: 307, endPoint y: 489, distance: 194.1
click at [307, 489] on div "scene.add(globe); 26 27 28 29 30 31 32 33 34 35 36 37 38 39 40 41 42 43 44 45 4…" at bounding box center [870, 482] width 1144 height 702
paste textarea "scene.add(globe);"
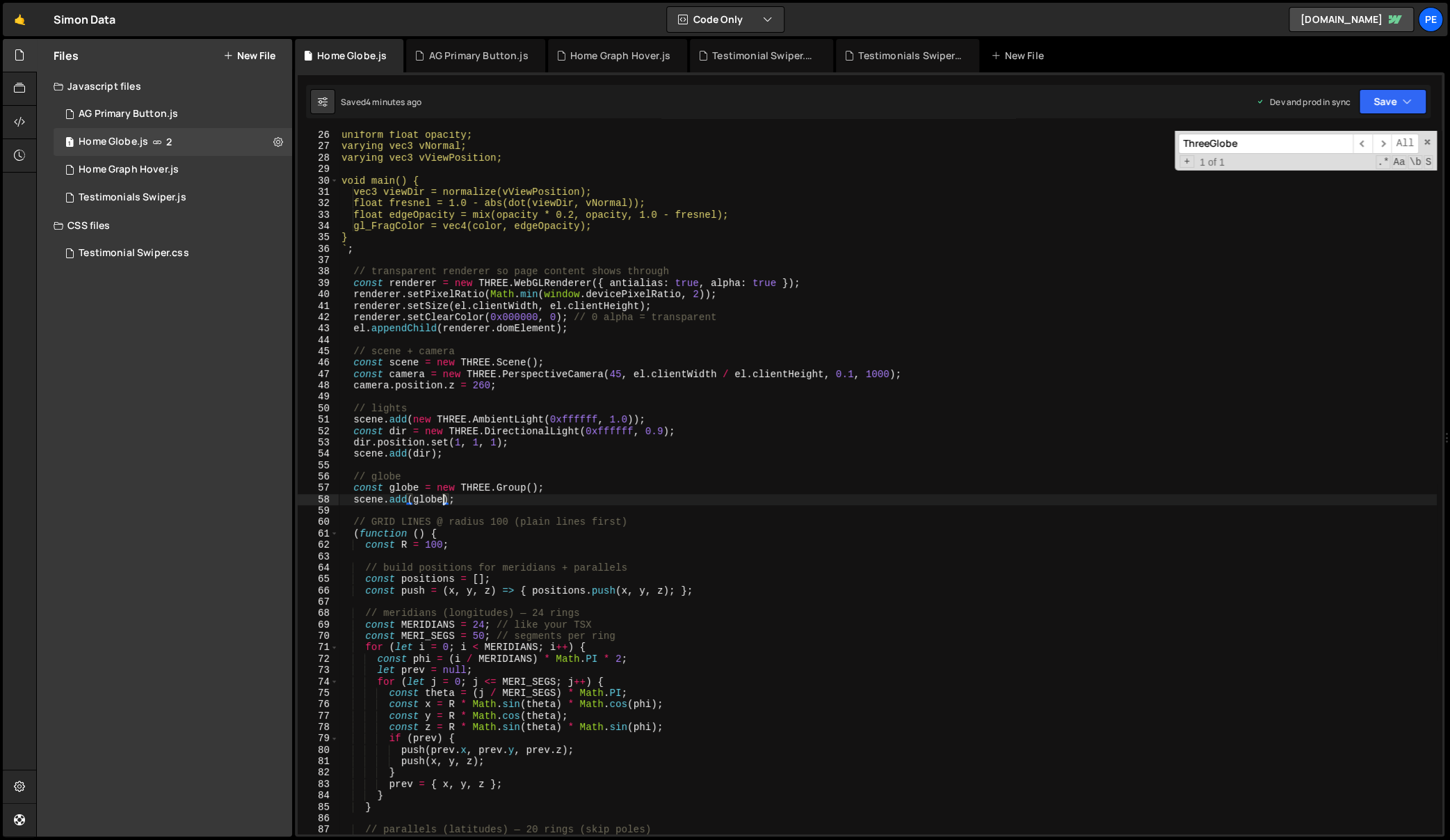
click at [739, 368] on div "uniform float opacity; varying vec3 vNormal; varying vec3 vViewPosition; void m…" at bounding box center [888, 492] width 1099 height 726
type textarea "const scene = new THREE.Scene();"
type input "globe"
click at [532, 519] on div "uniform float opacity; varying vec3 vNormal; varying vec3 vViewPosition; void m…" at bounding box center [888, 492] width 1099 height 726
click at [545, 504] on div "uniform float opacity; varying vec3 vNormal; varying vec3 vViewPosition; void m…" at bounding box center [888, 492] width 1099 height 726
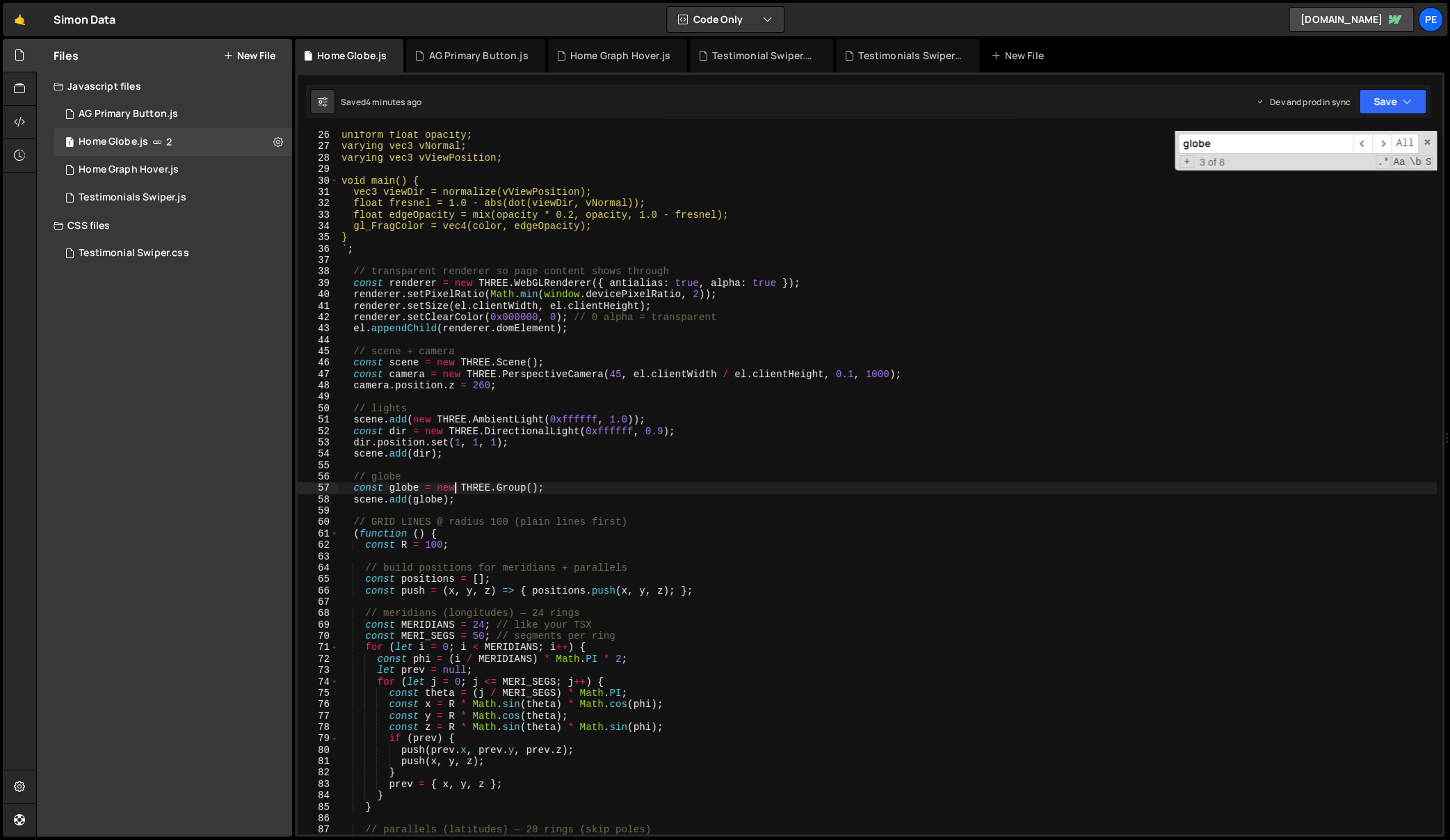
type textarea "scene.add(globe);"
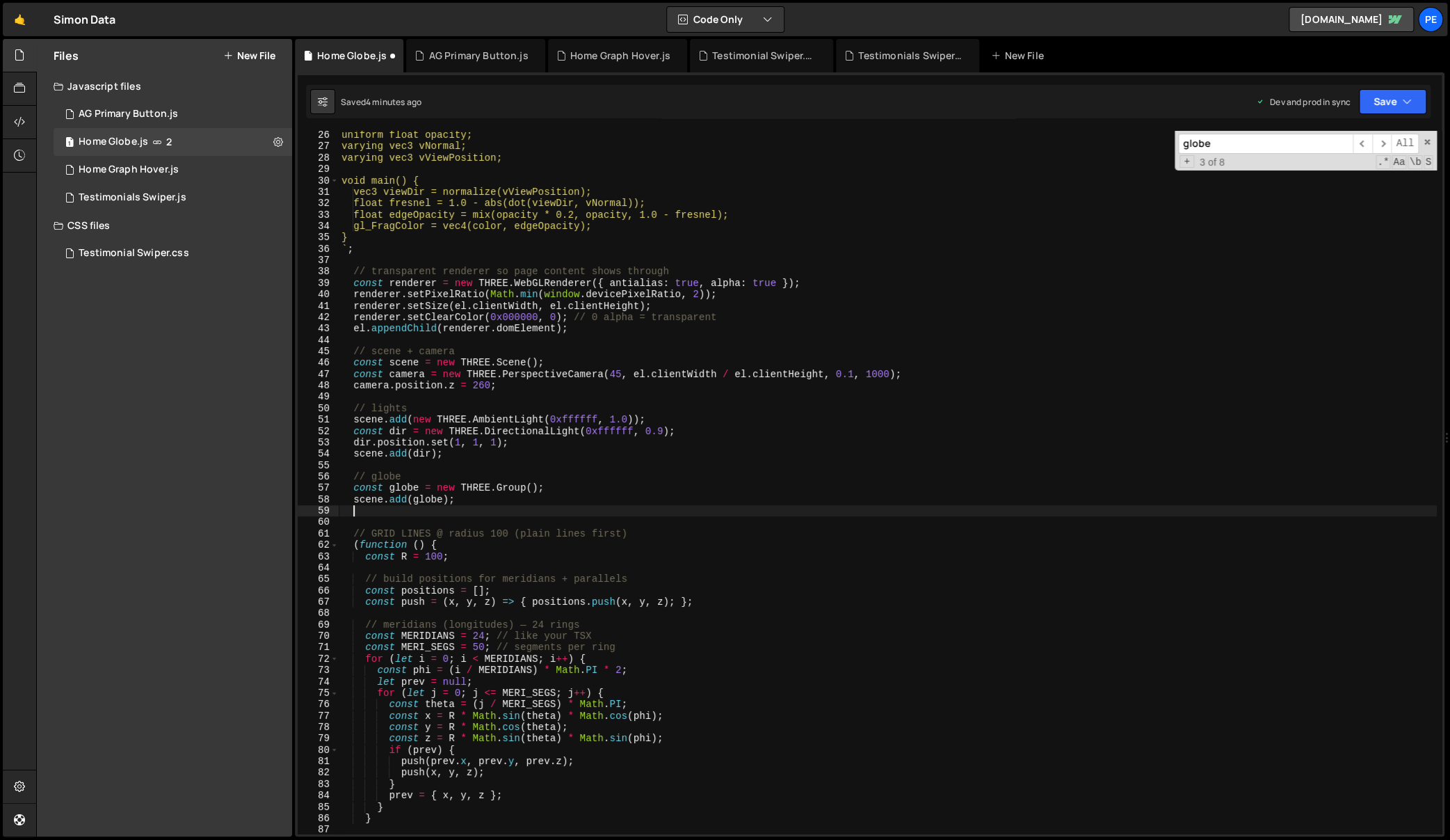
paste textarea
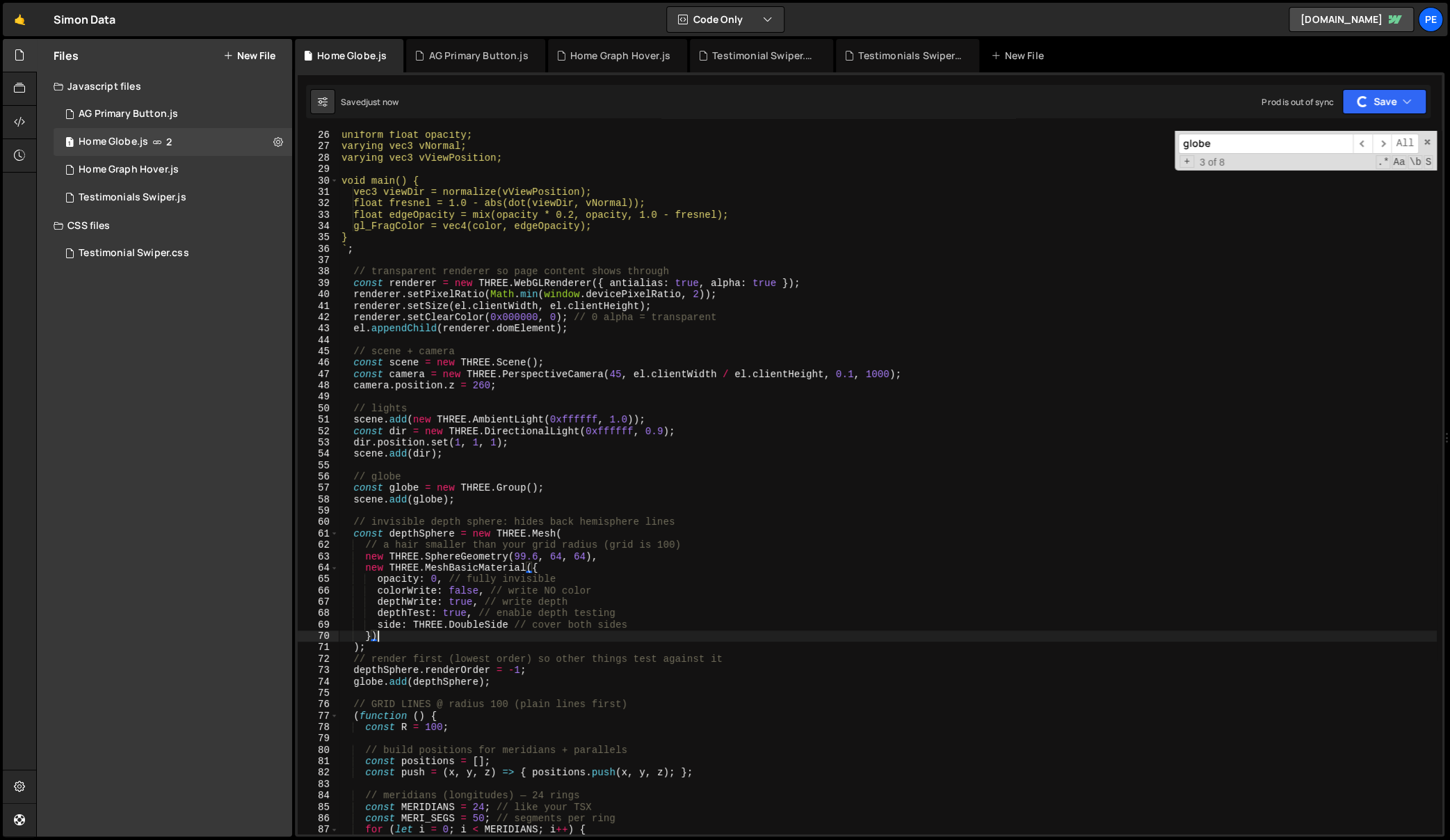
click at [568, 639] on div "uniform float opacity; varying vec3 vNormal; varying vec3 vViewPosition; void m…" at bounding box center [888, 492] width 1099 height 726
click at [570, 650] on div "uniform float opacity; varying vec3 vNormal; varying vec3 vViewPosition; void m…" at bounding box center [888, 492] width 1099 height 726
type textarea ");"
type textarea "})();"
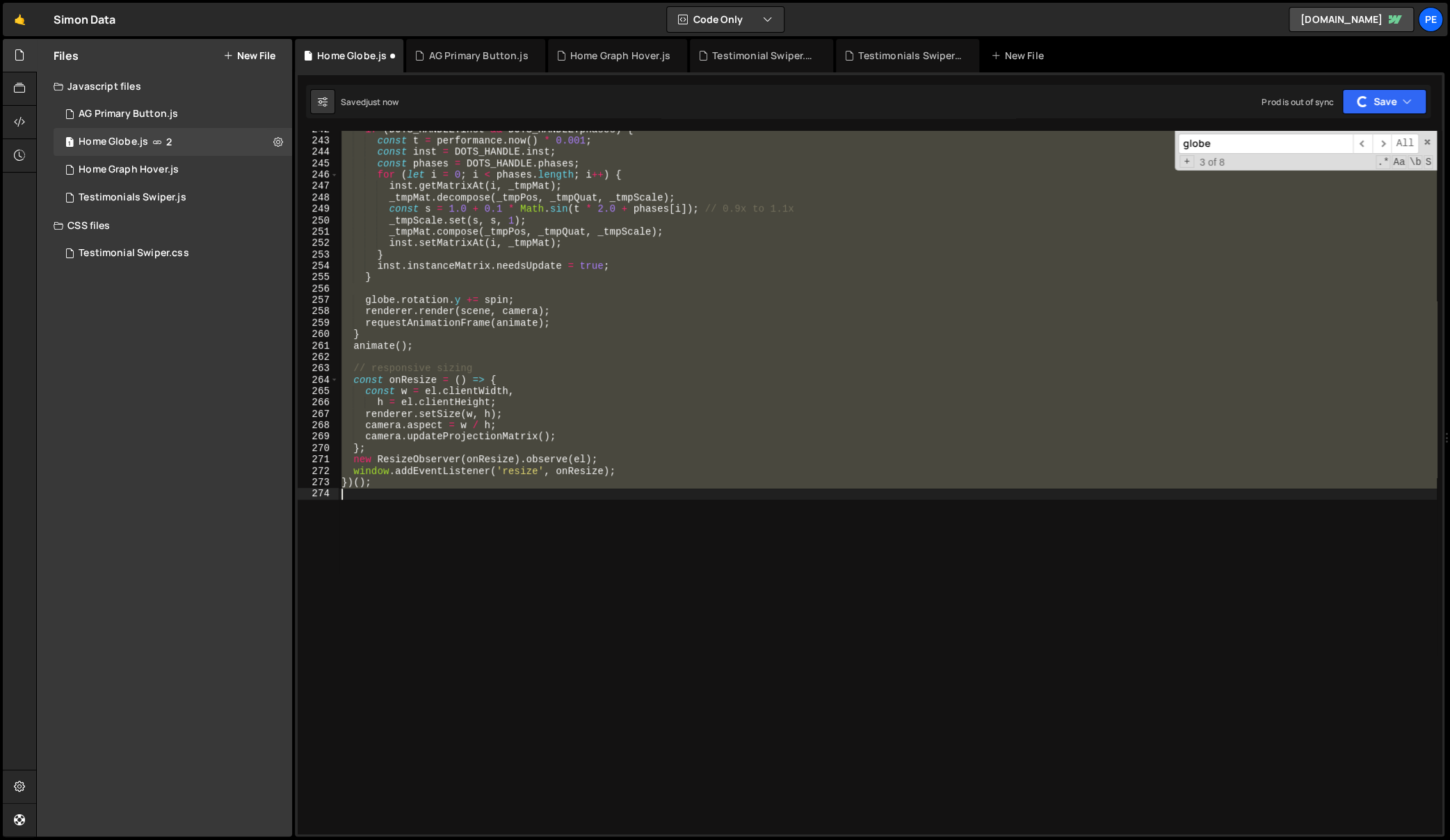
scroll to position [320, 0]
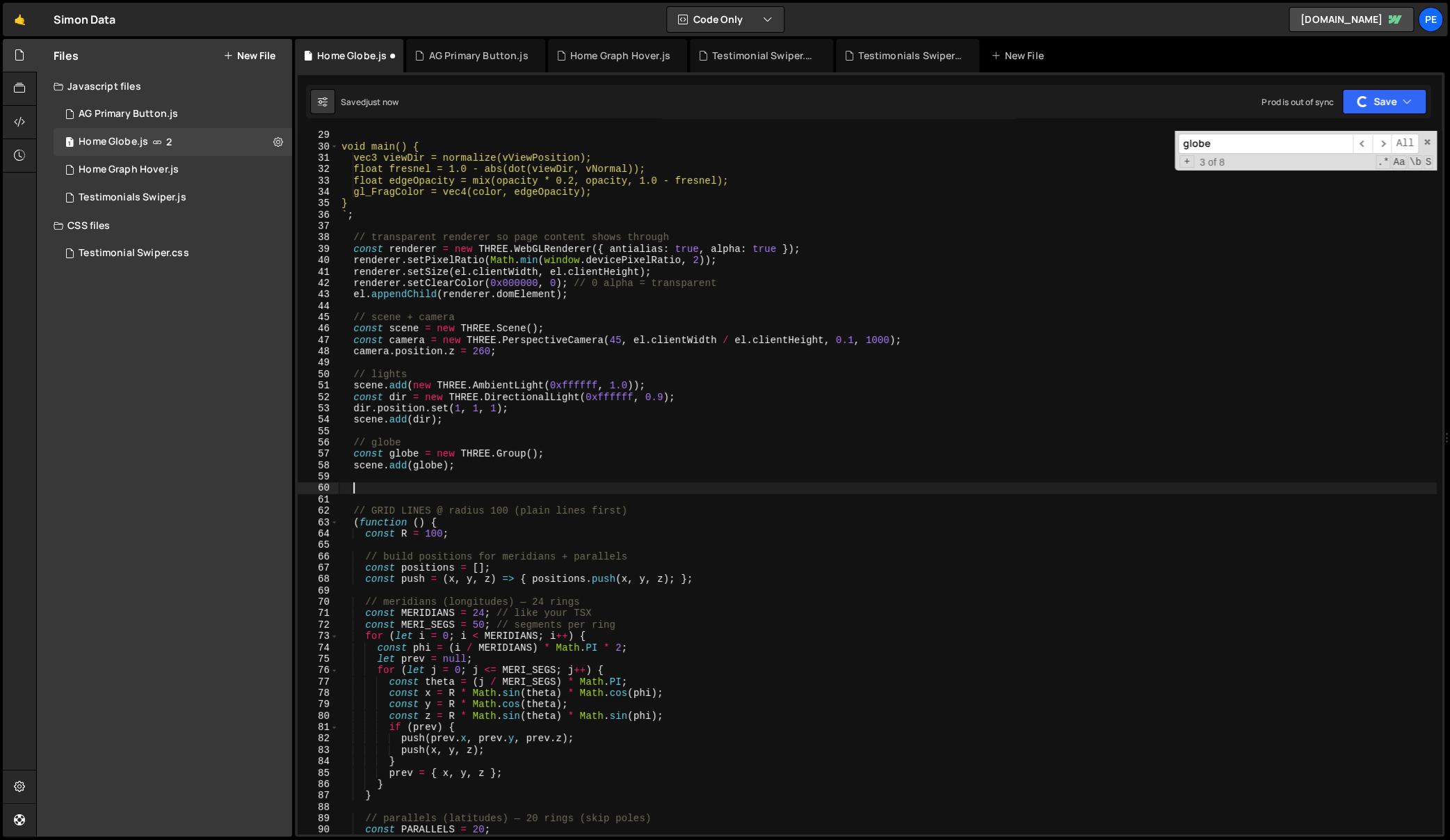
paste textarea
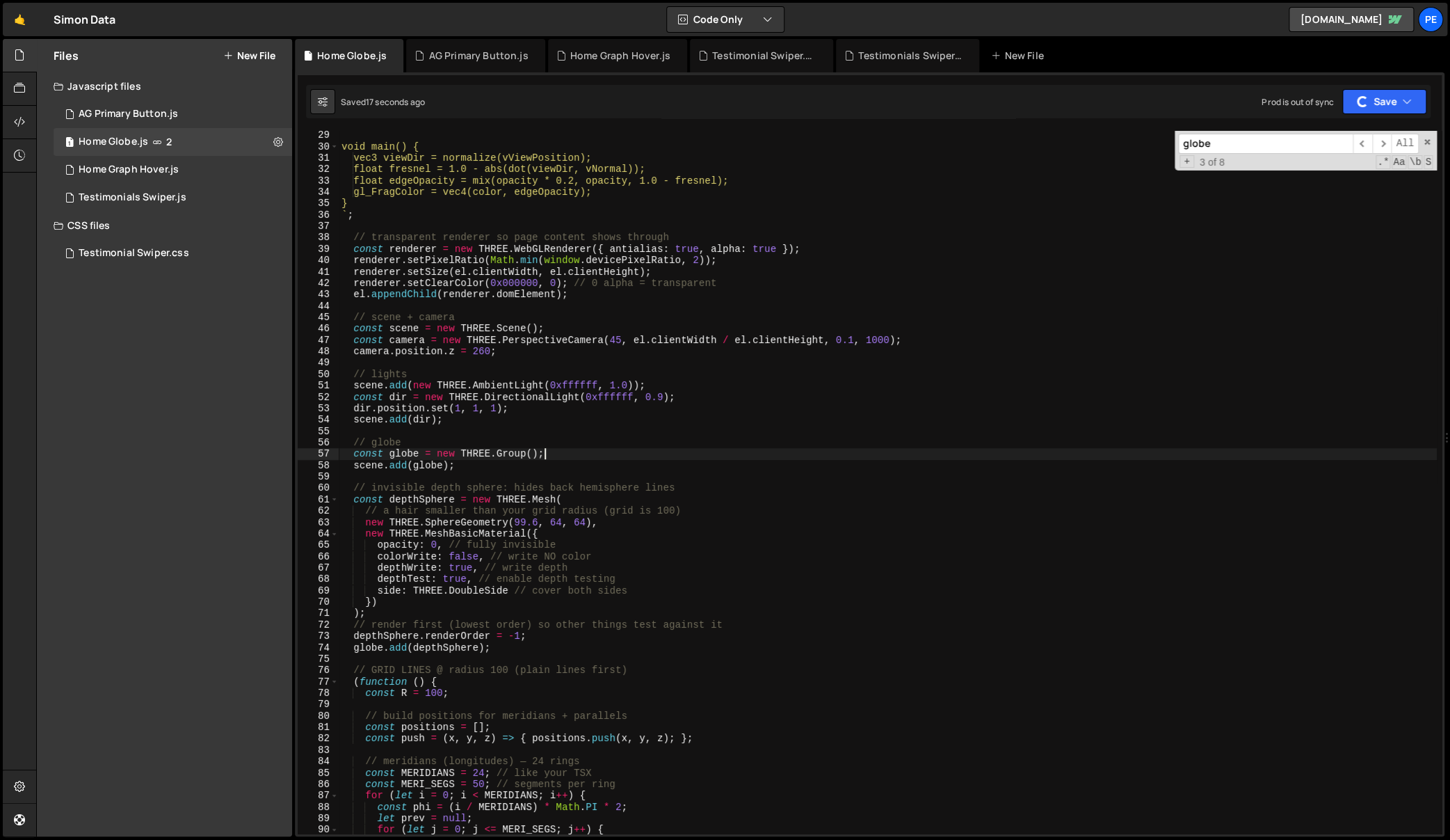
click at [1104, 453] on div "void main() { vec3 viewDir = normalize(vViewPosition); float fresnel = 1.0 - ab…" at bounding box center [888, 492] width 1099 height 726
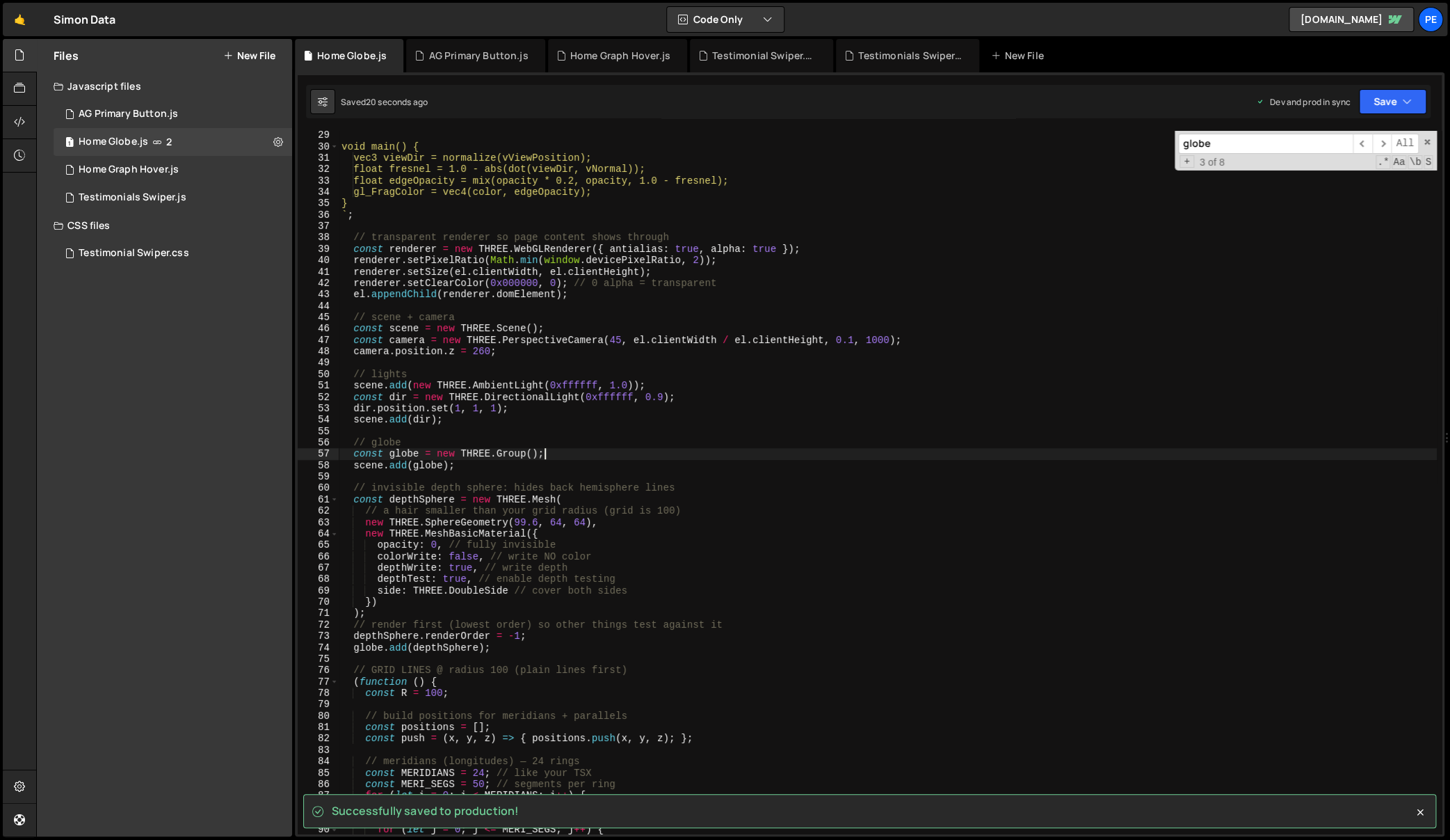
click at [1309, 274] on div "void main() { vec3 viewDir = normalize(vViewPosition); float fresnel = 1.0 - ab…" at bounding box center [888, 492] width 1099 height 726
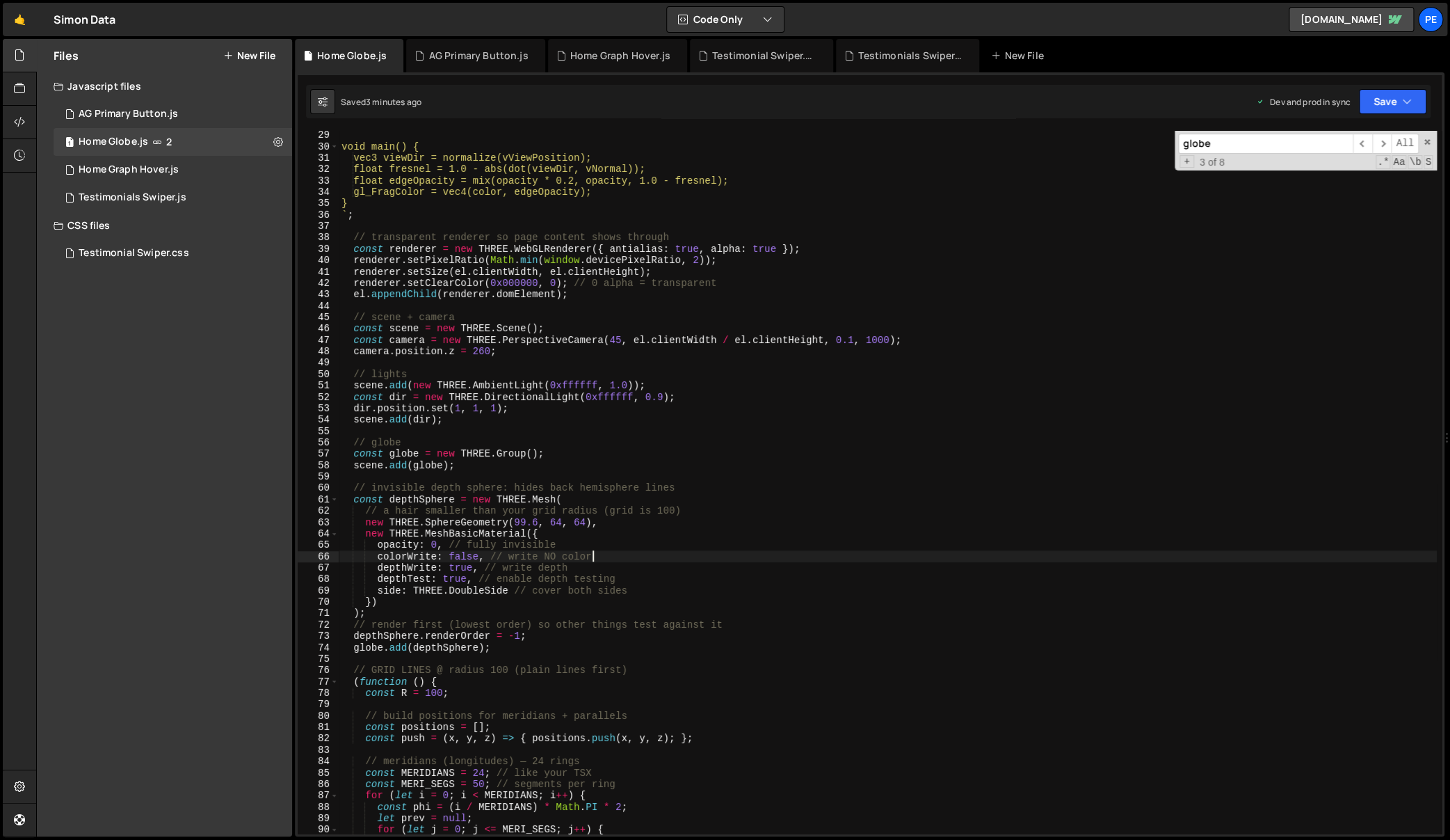
click at [617, 553] on div "void main() { vec3 viewDir = normalize(vViewPosition); float fresnel = 1.0 - ab…" at bounding box center [888, 492] width 1099 height 726
type textarea "colorWrite: false, // write NO color"
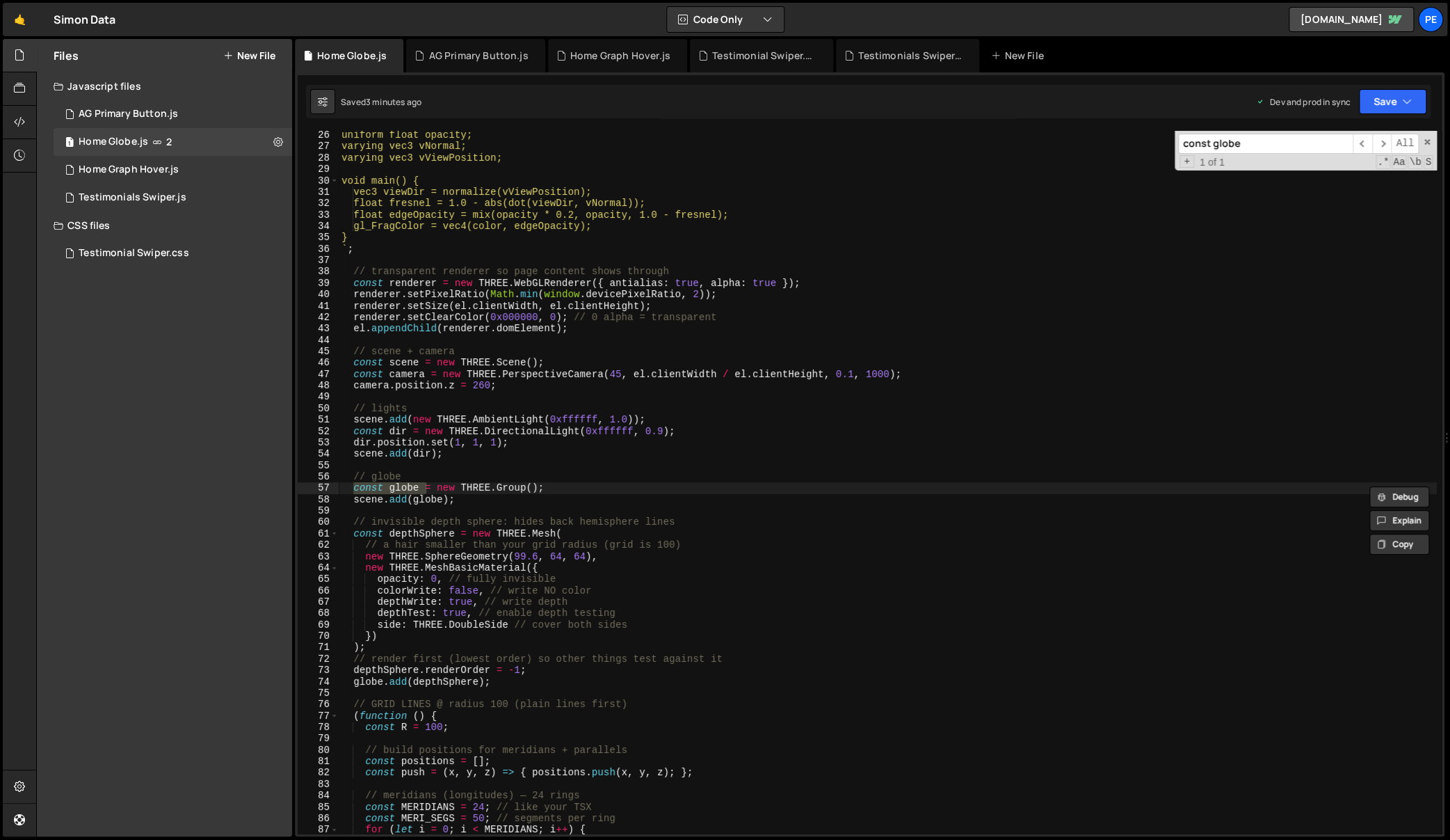
type input "const globe"
click at [504, 491] on div "uniform float opacity; varying vec3 vNormal; varying vec3 vViewPosition; void m…" at bounding box center [888, 492] width 1099 height 726
type textarea "scene.add(globe);"
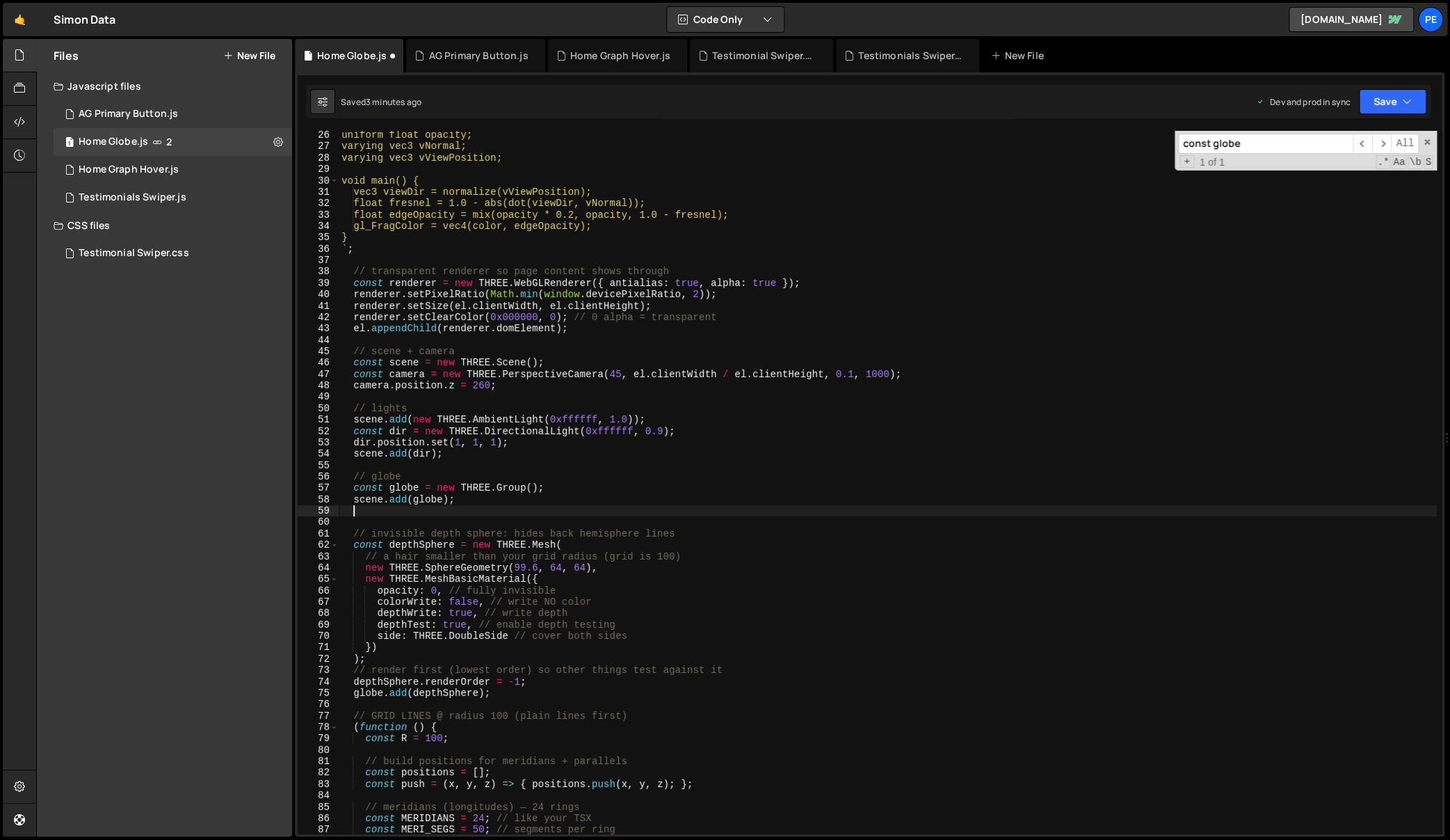
paste textarea
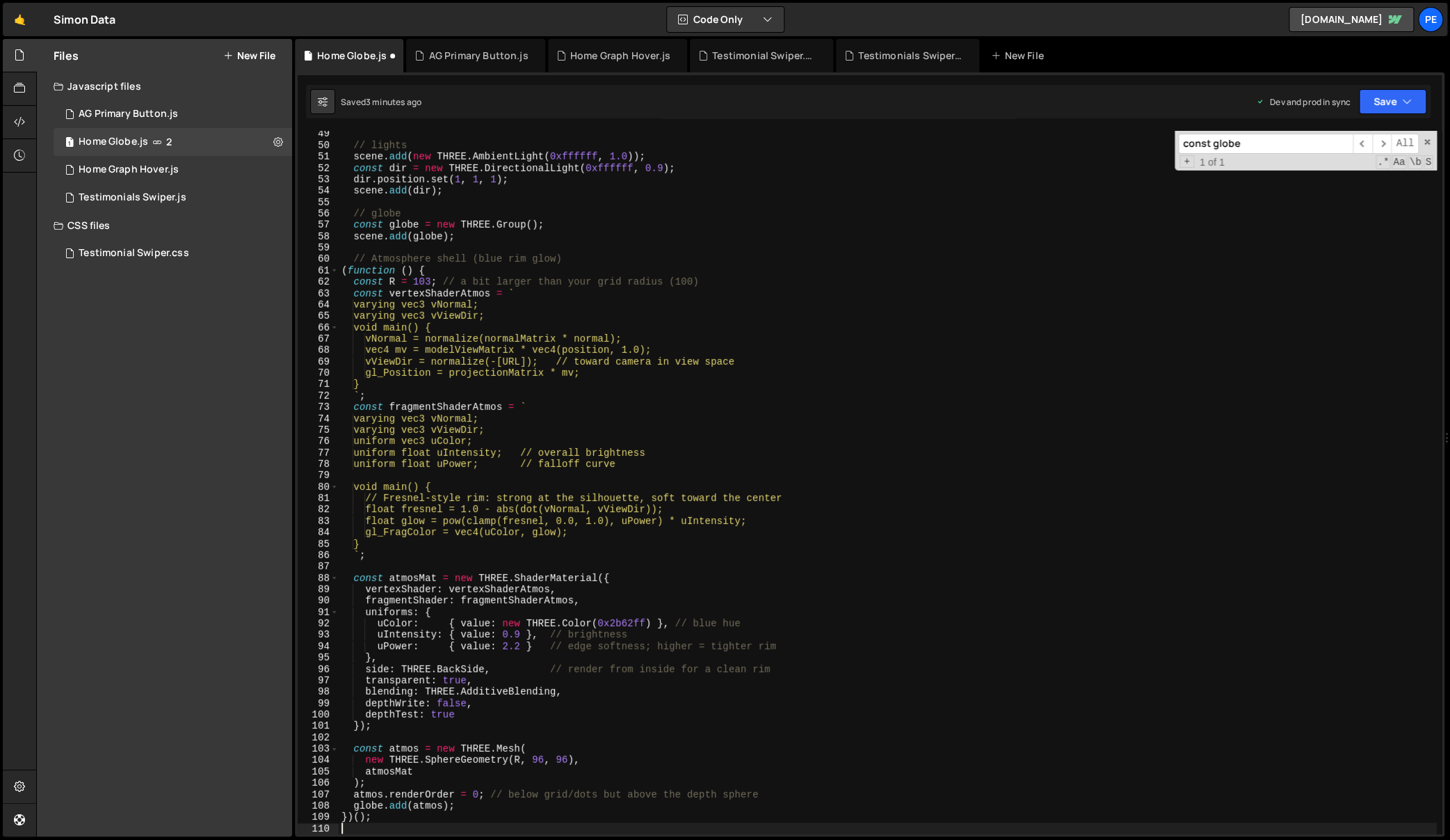
scroll to position [549, 0]
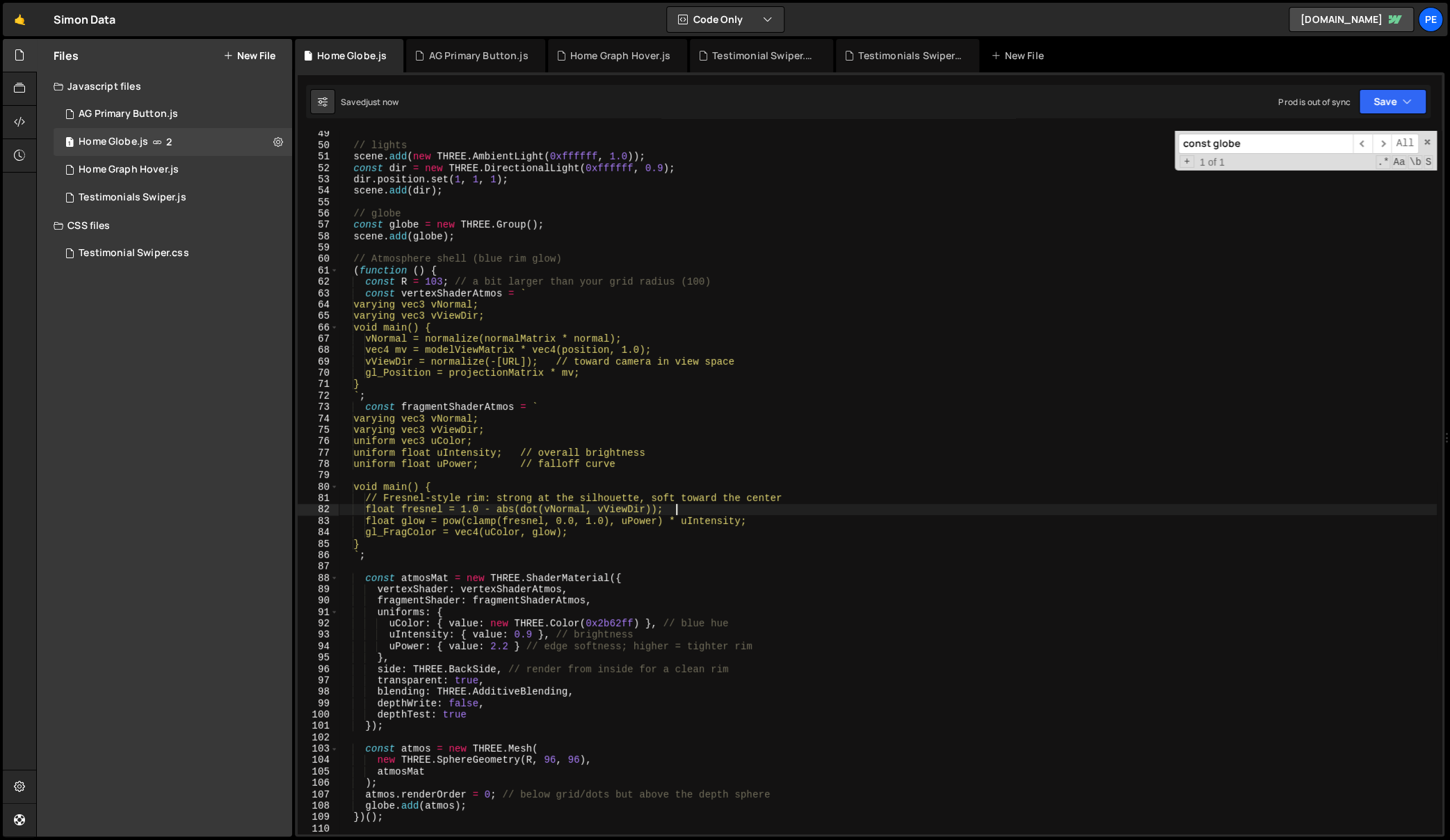
click at [1025, 508] on div "// lights scene . add ( new THREE . AmbientLight ( 0xffffff , 1.0 )) ; const di…" at bounding box center [888, 491] width 1099 height 726
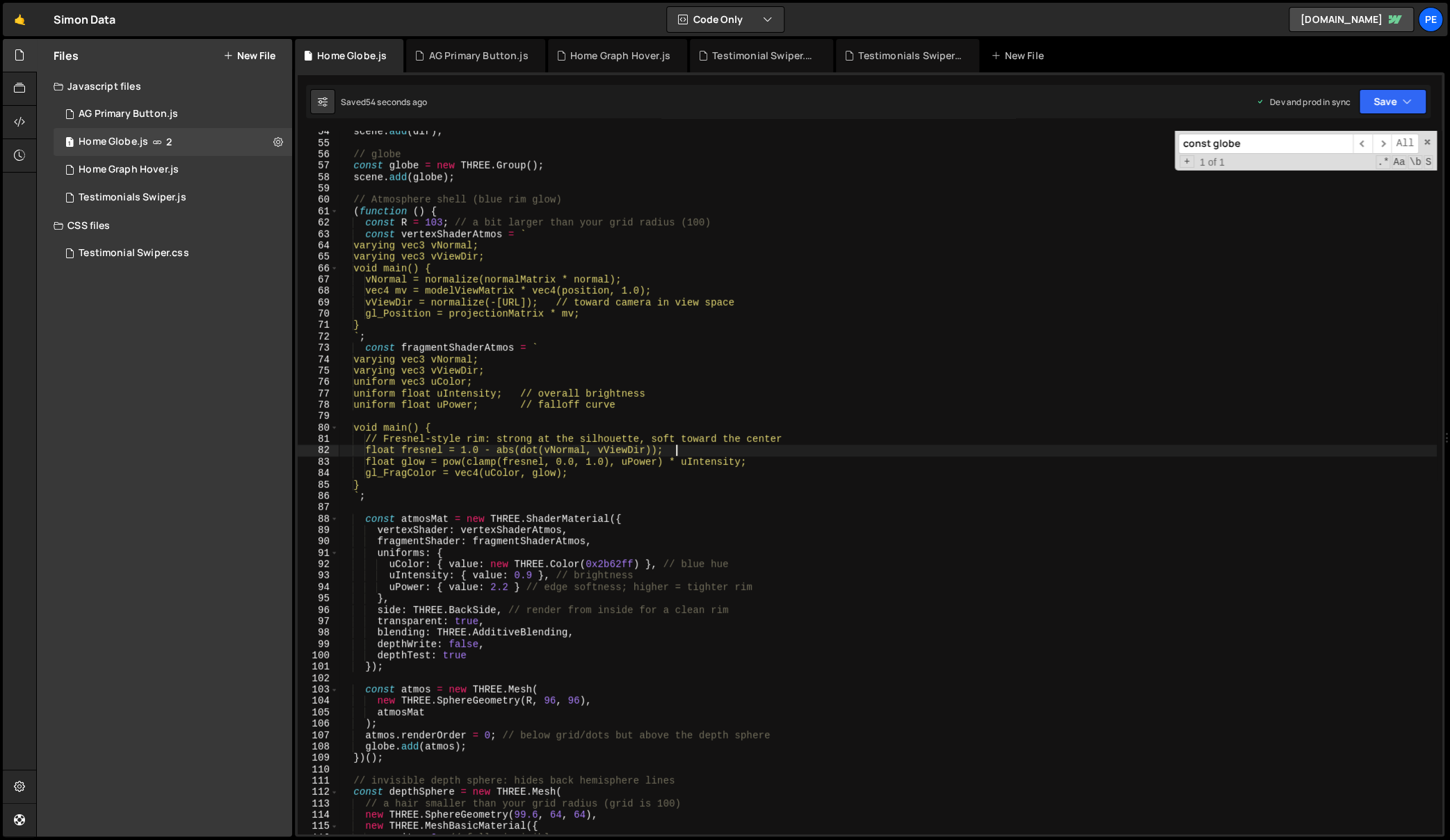
scroll to position [647, 0]
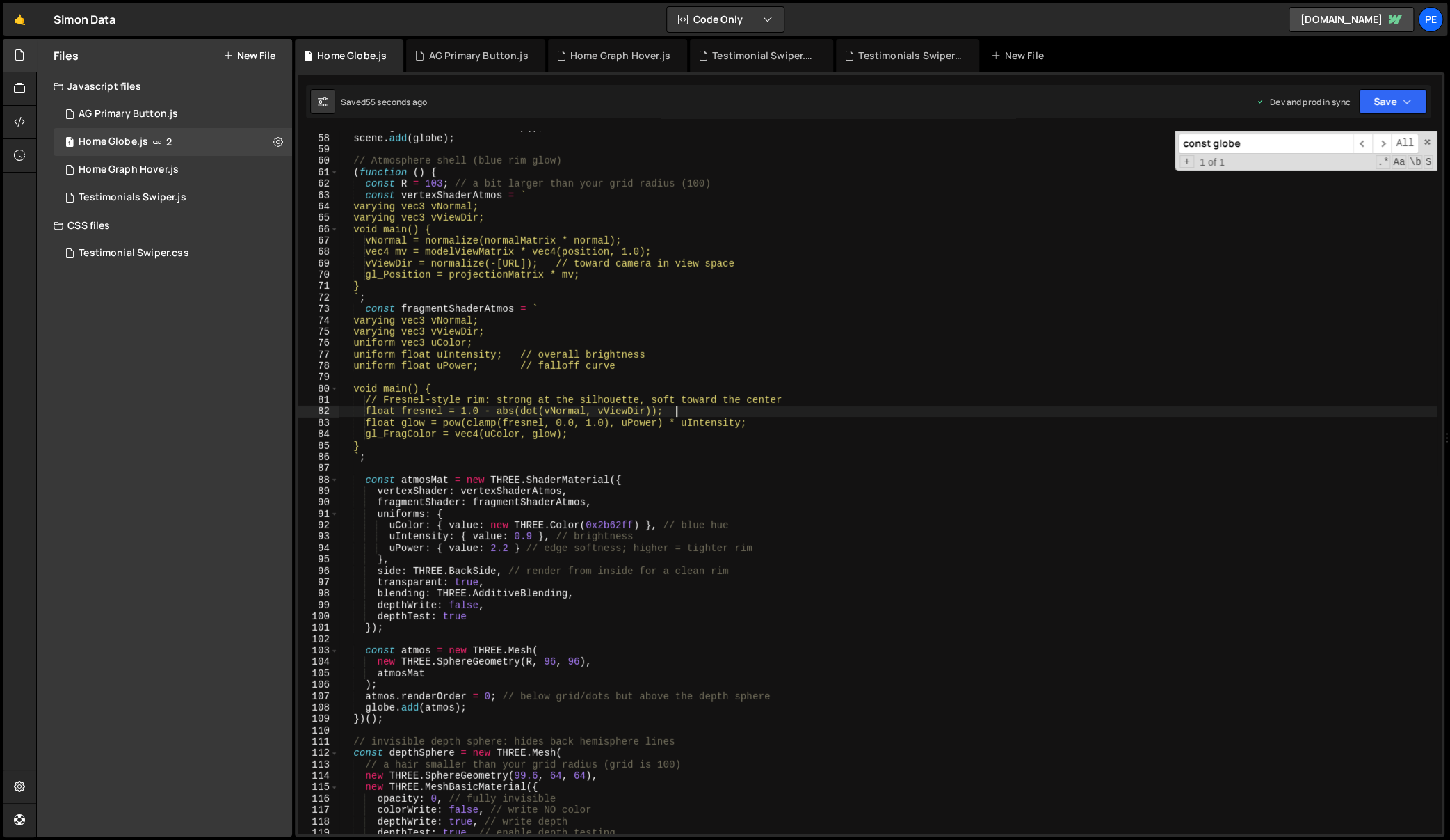
click at [608, 523] on div "const globe = new THREE . Group ( ) ; scene . add ( globe ) ; // Atmosphere she…" at bounding box center [888, 484] width 1099 height 726
click at [520, 536] on div "const globe = new THREE . Group ( ) ; scene . add ( globe ) ; // Atmosphere she…" at bounding box center [888, 484] width 1099 height 726
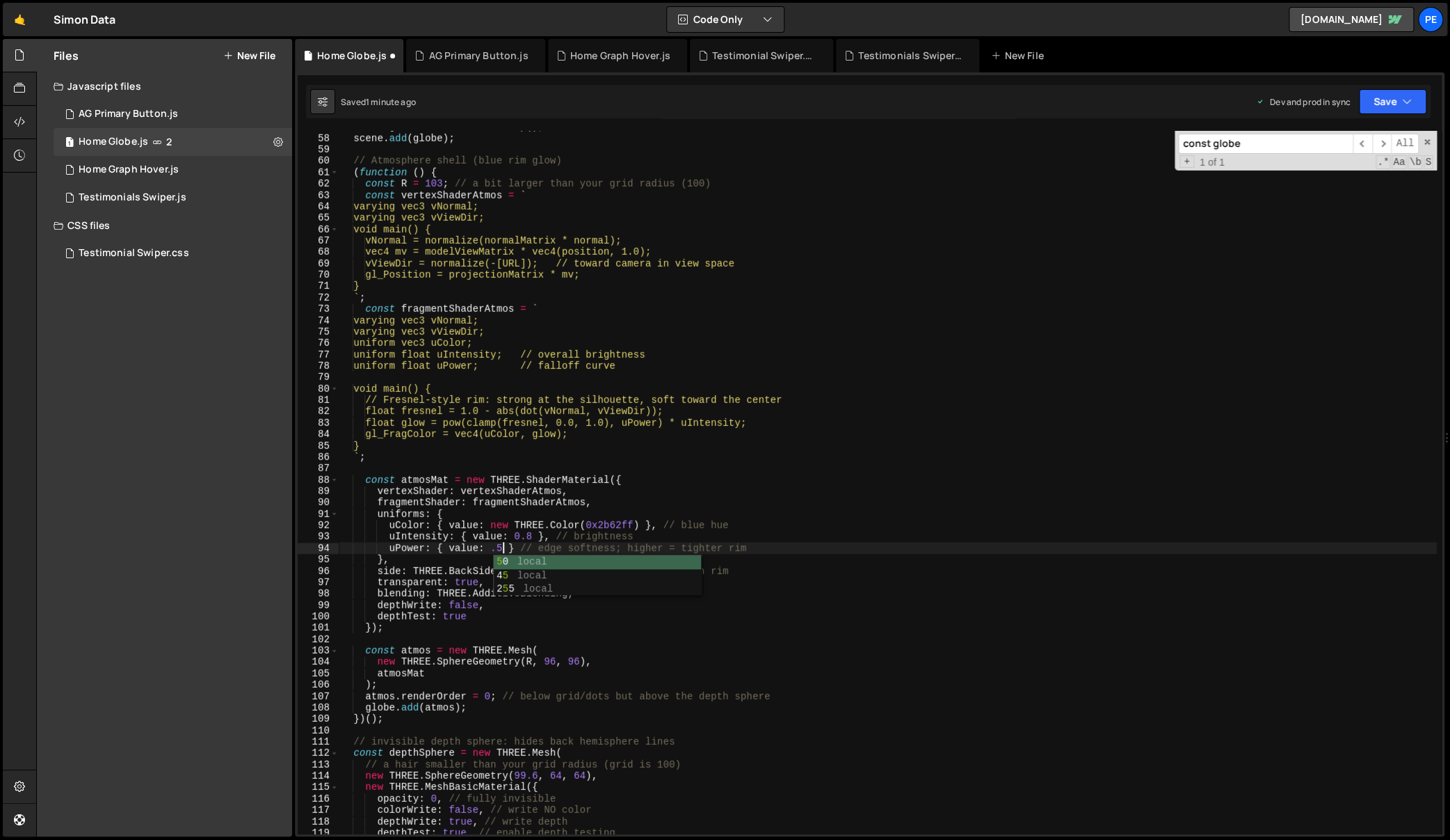
scroll to position [0, 11]
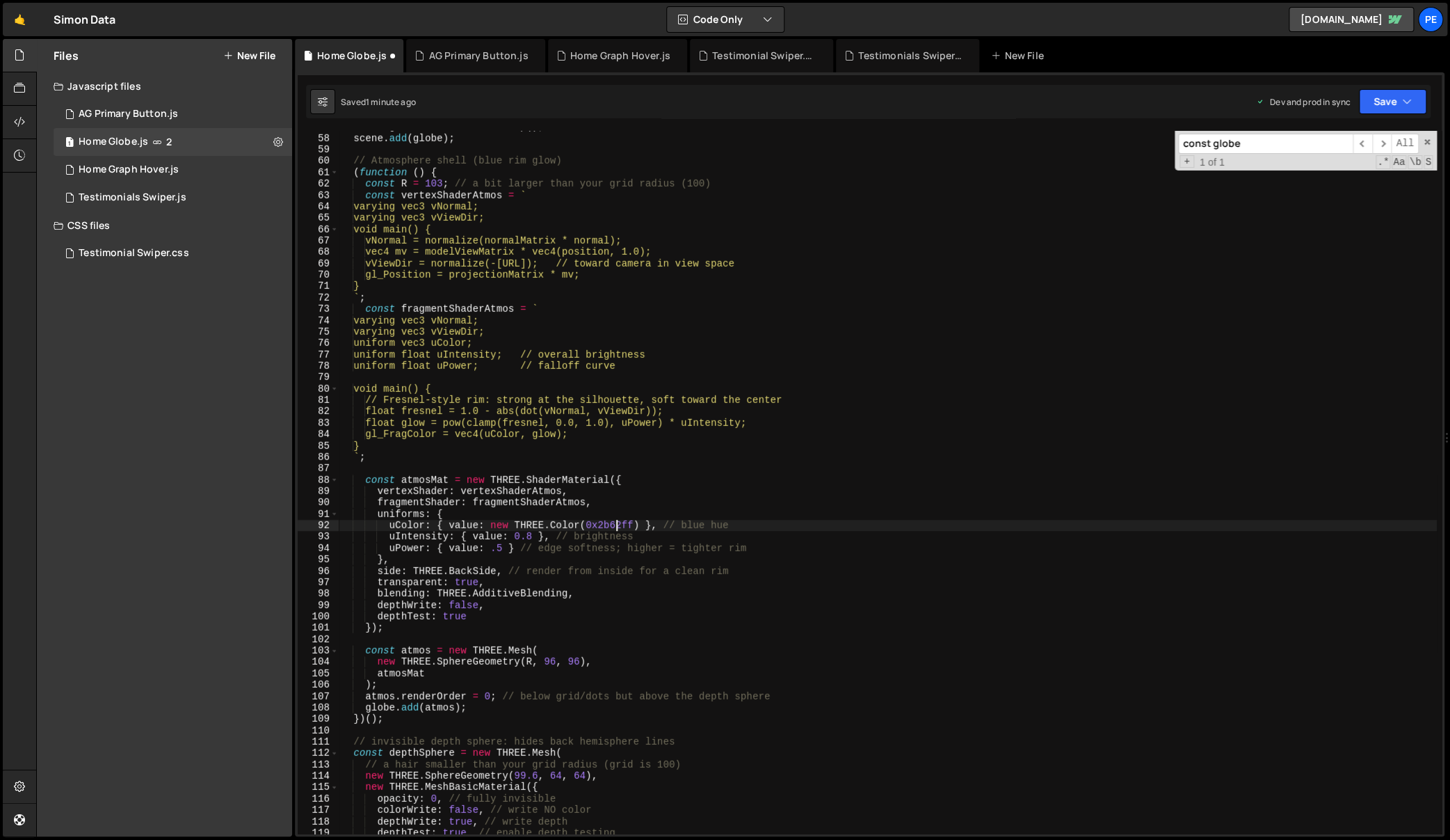
click at [614, 523] on div "const globe = new THREE . Group ( ) ; scene . add ( globe ) ; // Atmosphere she…" at bounding box center [888, 484] width 1099 height 726
click at [643, 526] on div "const globe = new THREE . Group ( ) ; scene . add ( globe ) ; // Atmosphere she…" at bounding box center [888, 484] width 1099 height 726
drag, startPoint x: 636, startPoint y: 524, endPoint x: 586, endPoint y: 527, distance: 50.1
click at [586, 527] on div "const globe = new THREE . Group ( ) ; scene . add ( globe ) ; // Atmosphere she…" at bounding box center [888, 484] width 1099 height 726
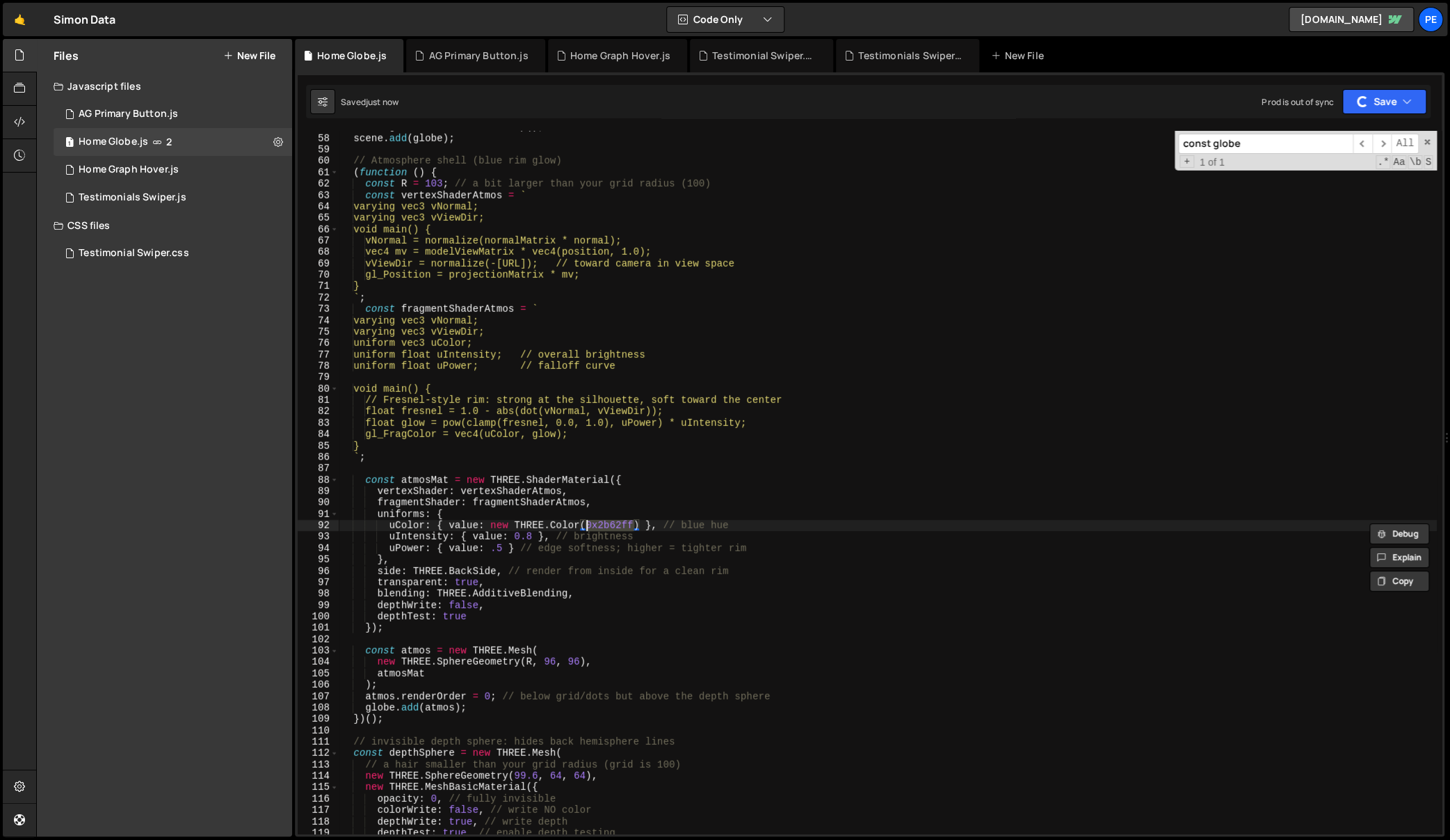
paste textarea ""#175BF9""
click at [1000, 519] on div "const globe = new THREE . Group ( ) ; scene . add ( globe ) ; // Atmosphere she…" at bounding box center [888, 484] width 1099 height 726
click at [1426, 140] on span at bounding box center [1427, 142] width 10 height 10
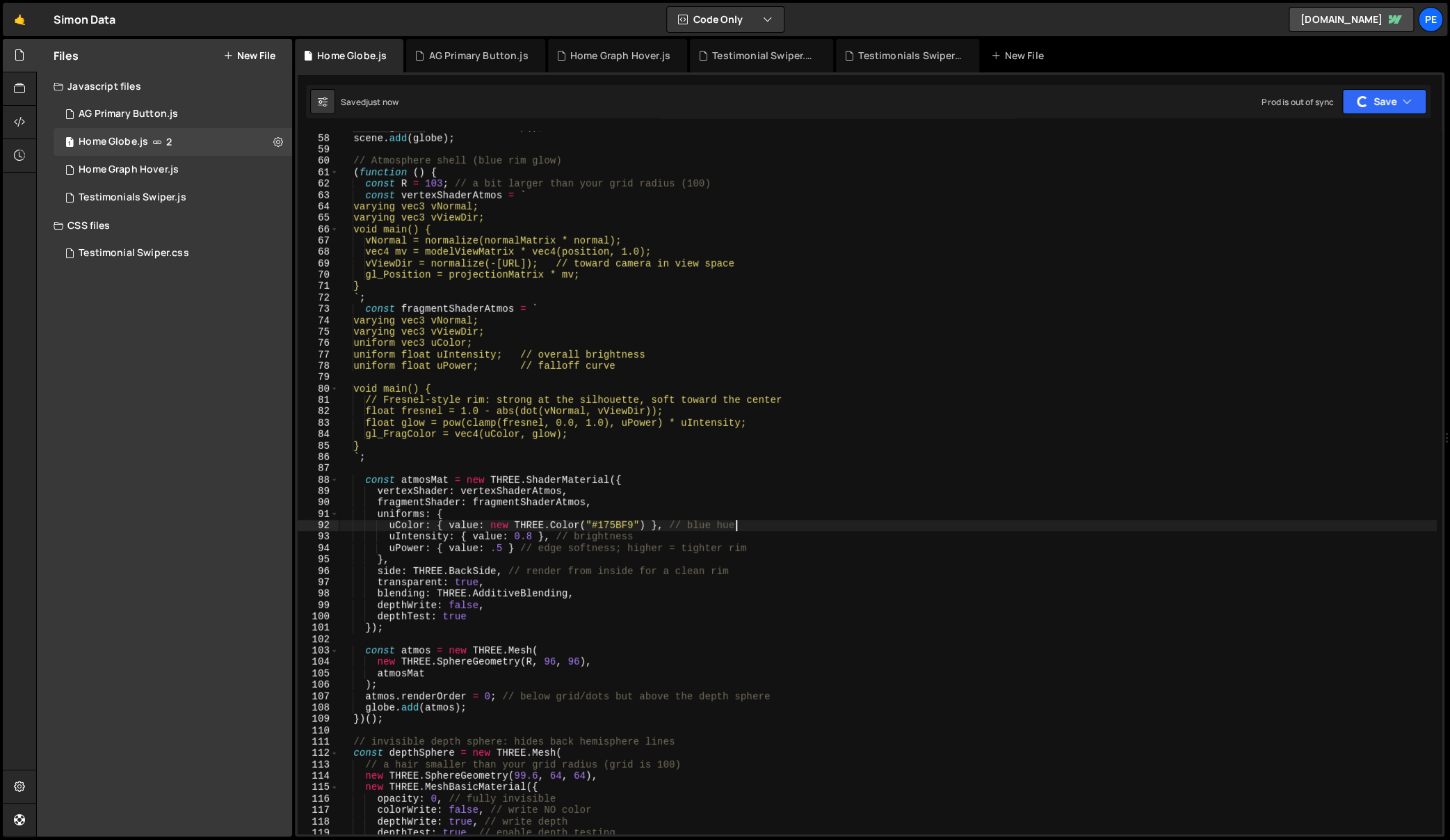
click at [901, 539] on div "const globe = new THREE . Group ( ) ; scene . add ( globe ) ; // Atmosphere she…" at bounding box center [888, 484] width 1099 height 726
drag, startPoint x: 667, startPoint y: 523, endPoint x: 752, endPoint y: 522, distance: 85.0
click at [752, 522] on div "const globe = new THREE . Group ( ) ; scene . add ( globe ) ; // Atmosphere she…" at bounding box center [888, 484] width 1099 height 726
click at [1312, 319] on div "const globe = new THREE . Group ( ) ; scene . add ( globe ) ; // Atmosphere she…" at bounding box center [888, 484] width 1099 height 726
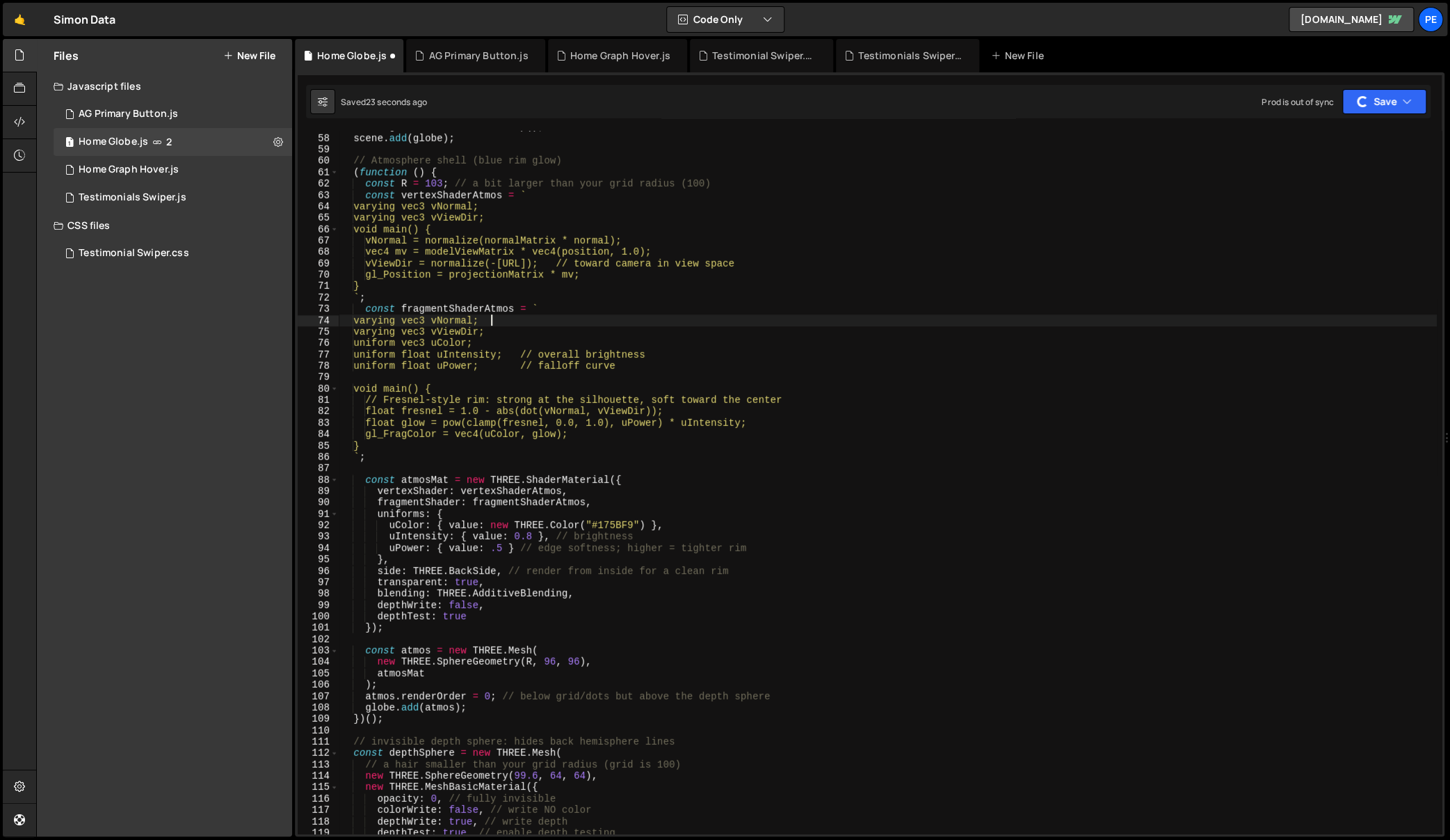
click at [755, 564] on div "const globe = new THREE . Group ( ) ; scene . add ( globe ) ; // Atmosphere she…" at bounding box center [888, 484] width 1099 height 726
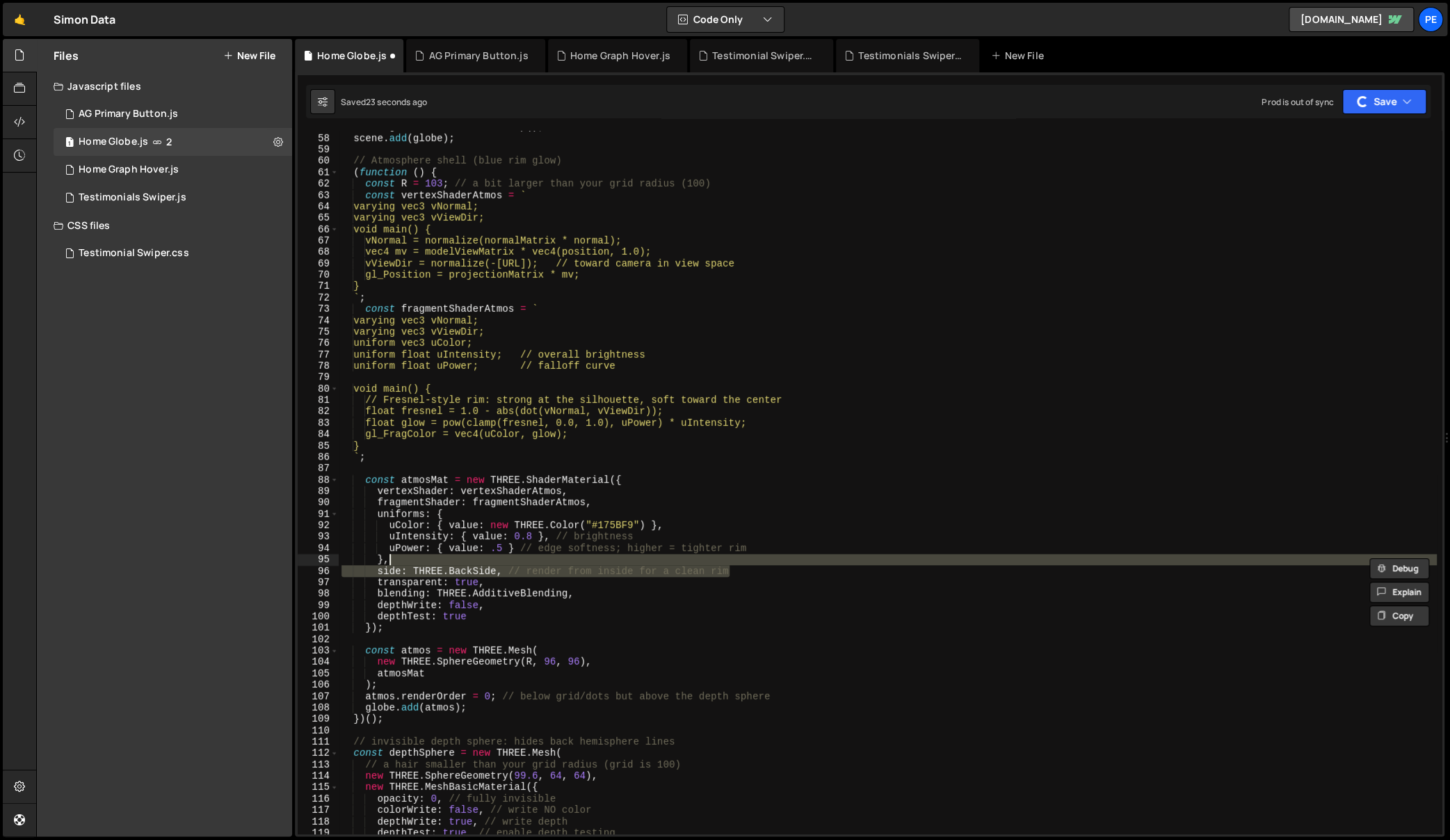
click at [610, 557] on div "const globe = new THREE . Group ( ) ; scene . add ( globe ) ; // Atmosphere she…" at bounding box center [888, 482] width 1099 height 702
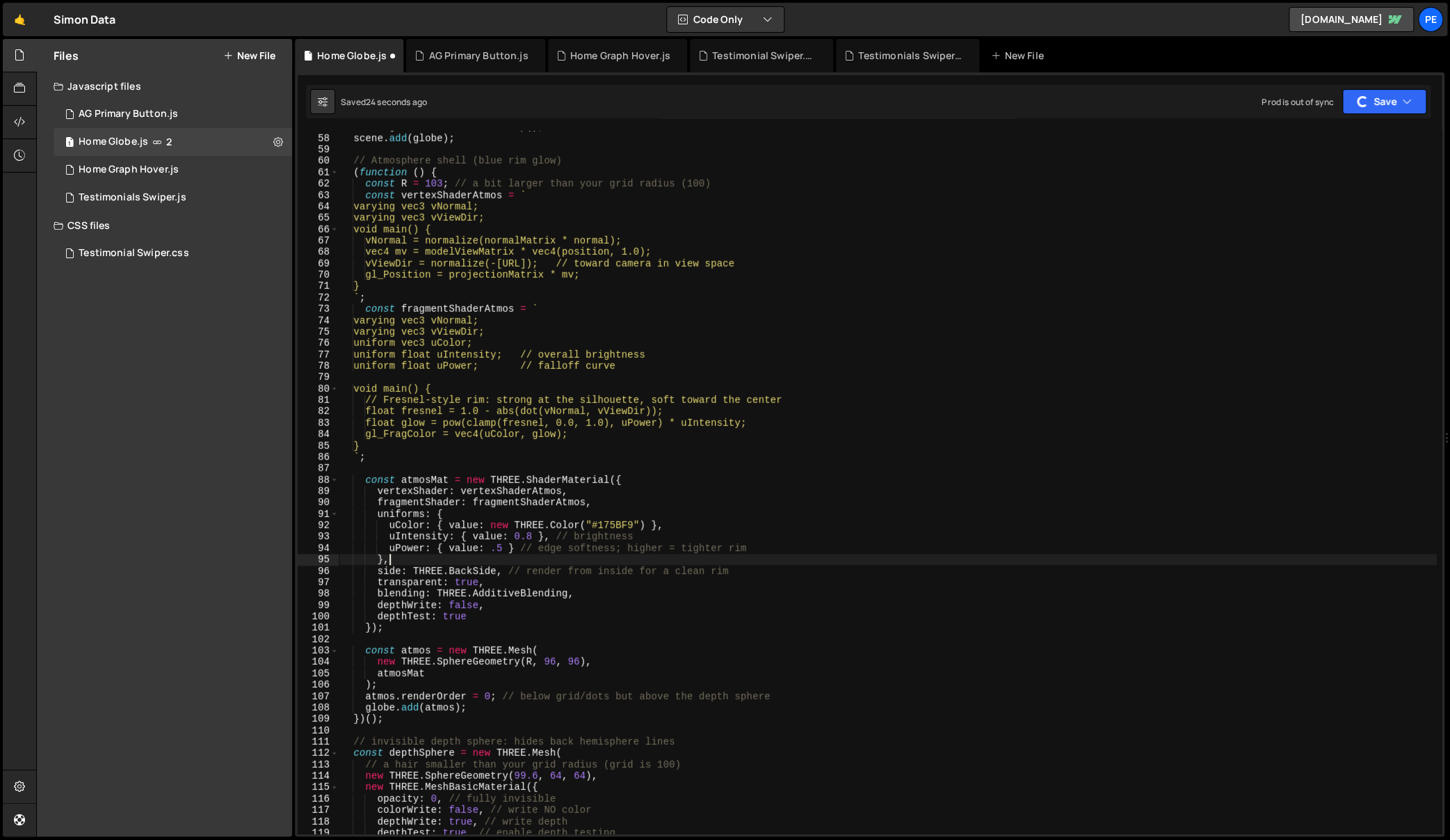
scroll to position [0, 1]
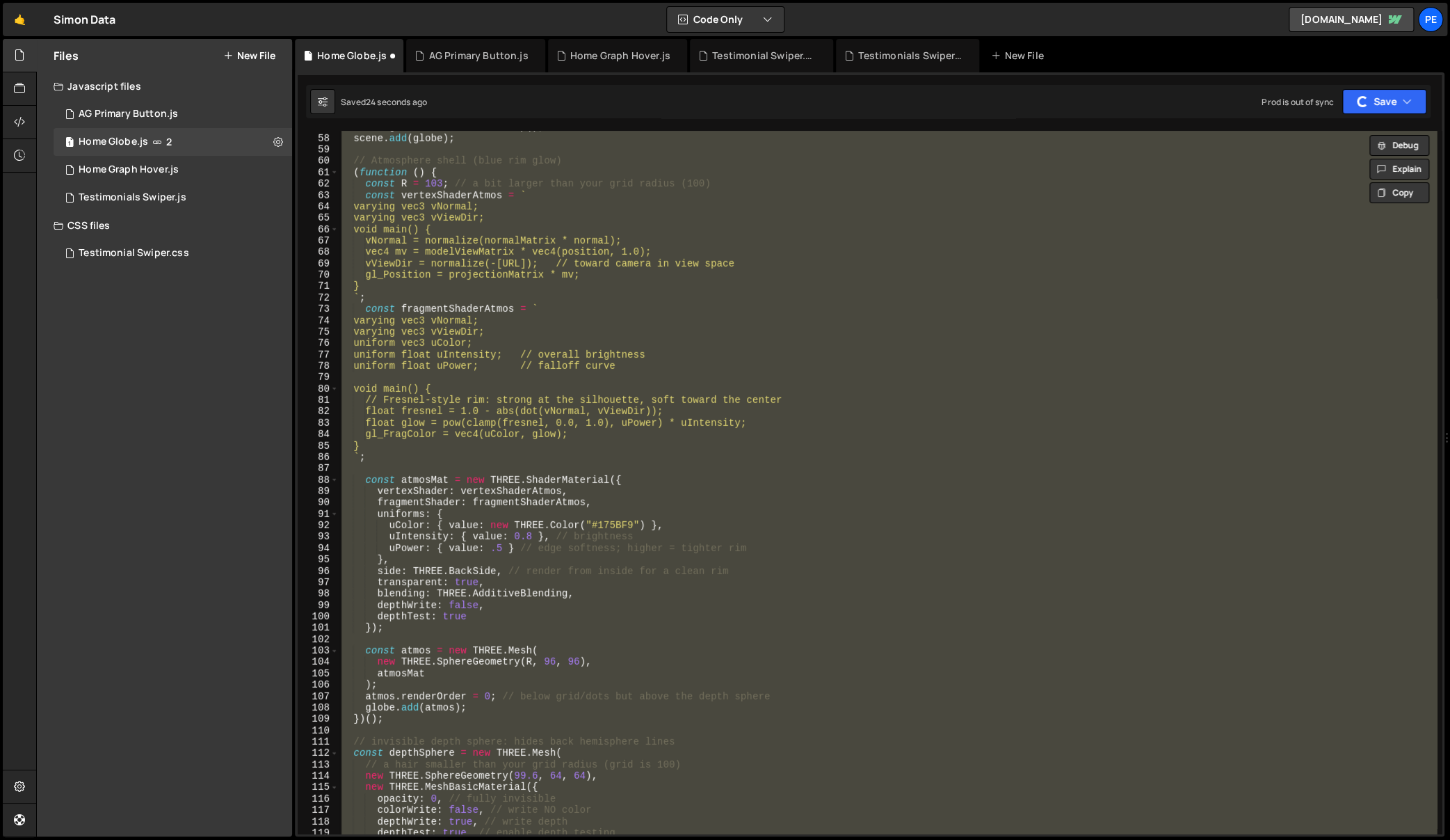
type textarea "uColor: { value: new THREE.Color("#175BF9") },"
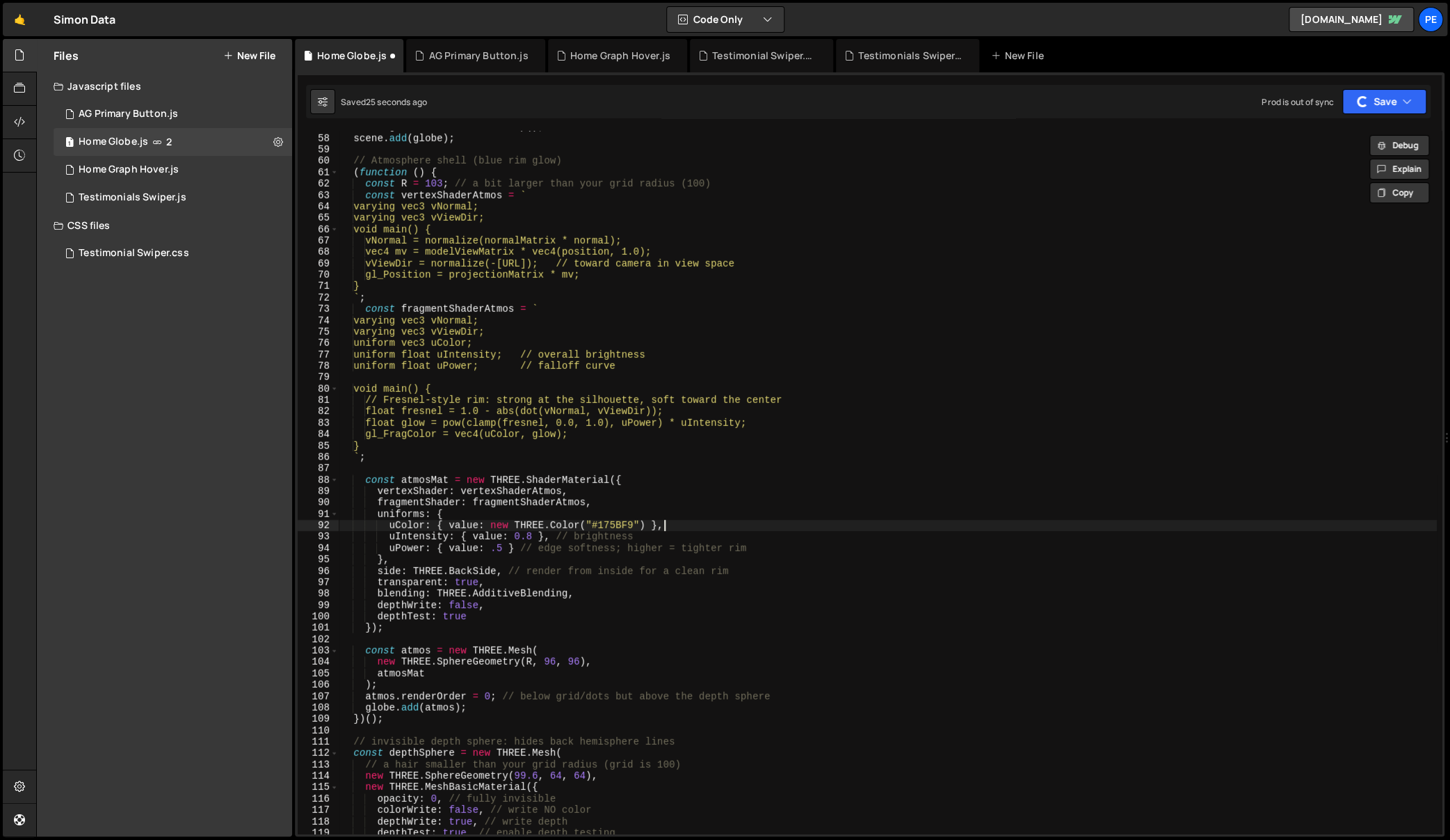
click at [852, 522] on div "const globe = new THREE . Group ( ) ; scene . add ( globe ) ; // Atmosphere she…" at bounding box center [888, 484] width 1099 height 726
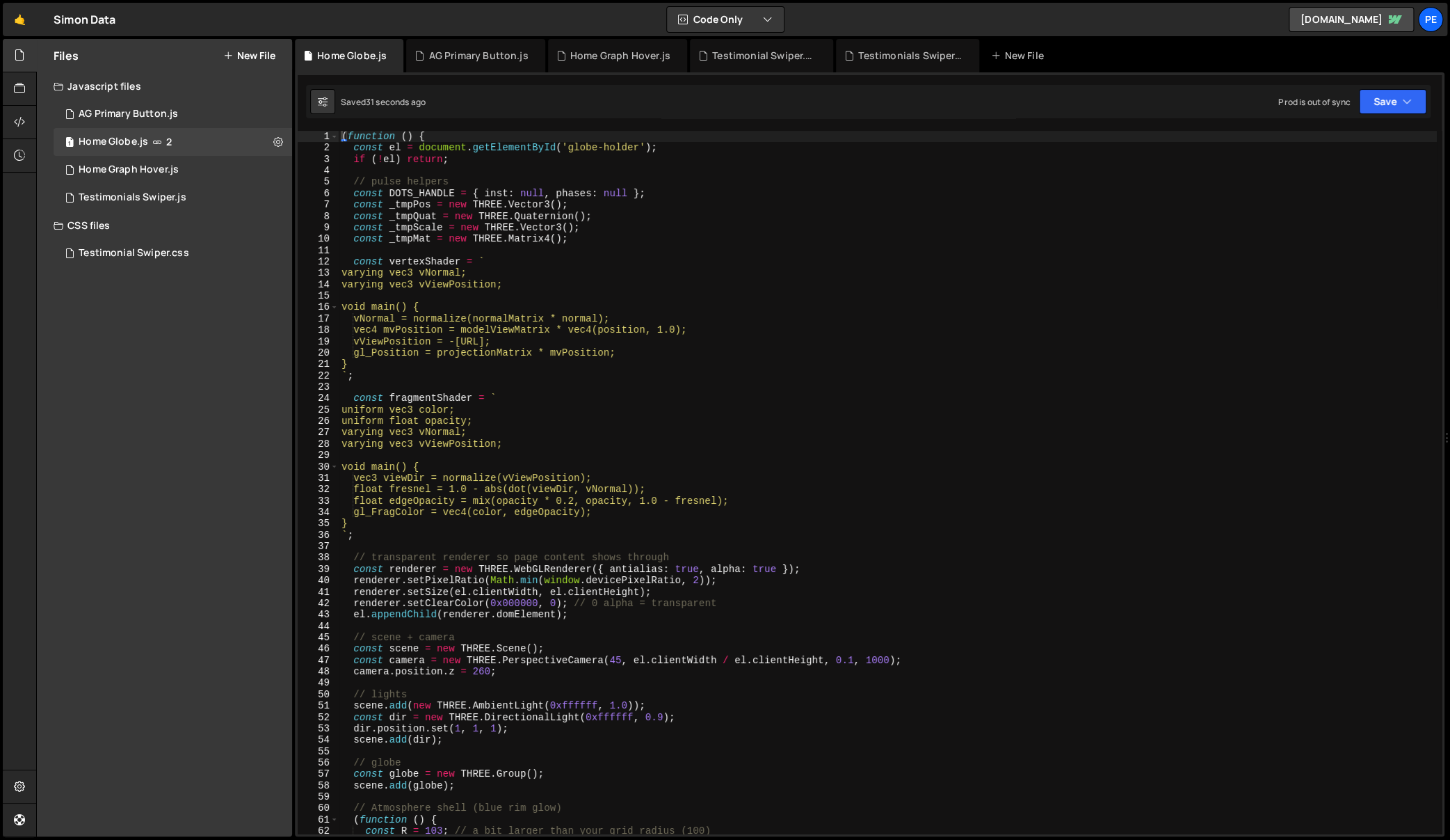
click at [897, 504] on div "( function ( ) { const el = document . getElementById ( 'globe-holder' ) ; if (…" at bounding box center [888, 494] width 1099 height 726
type textarea "})();"
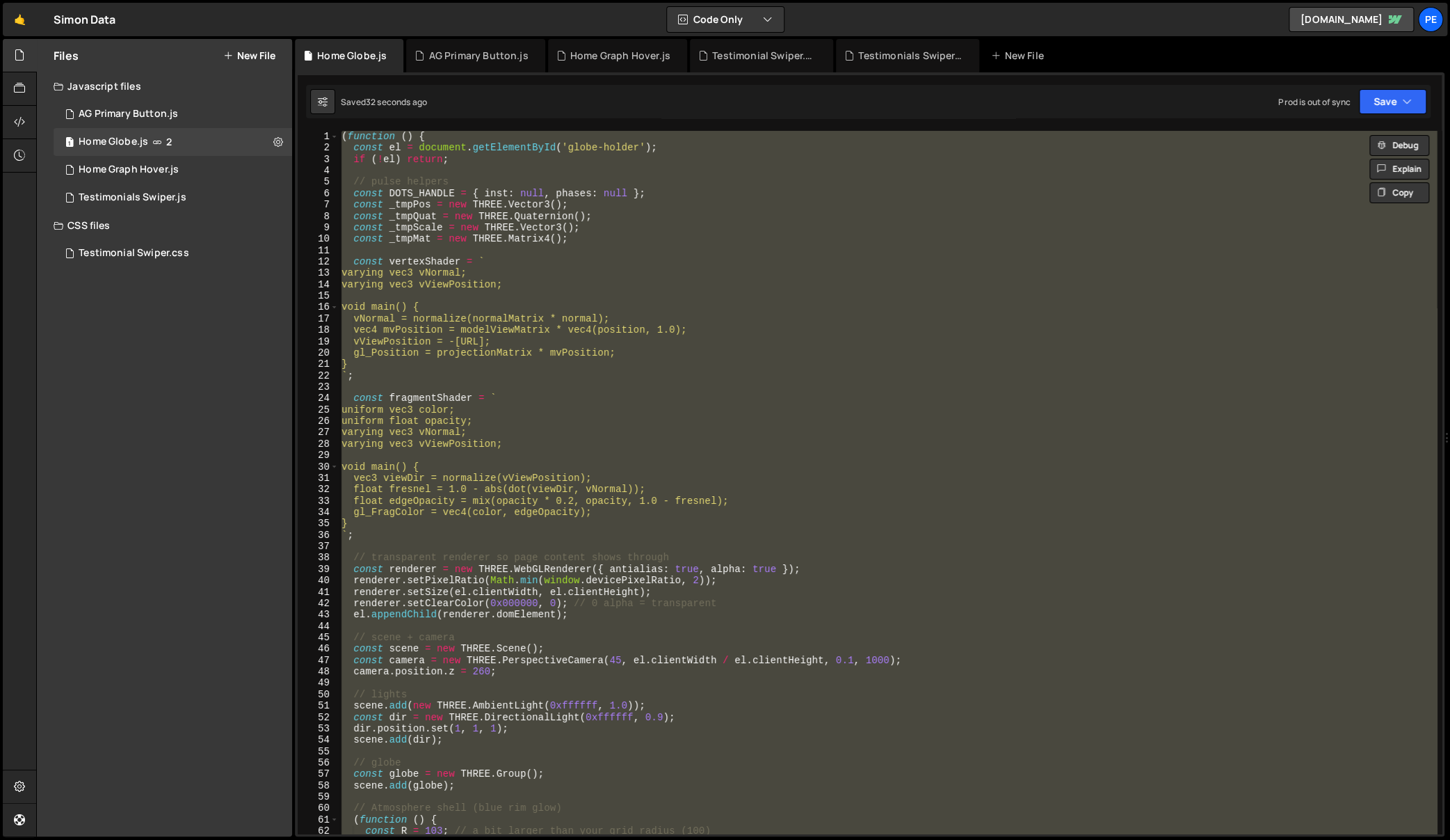
paste textarea
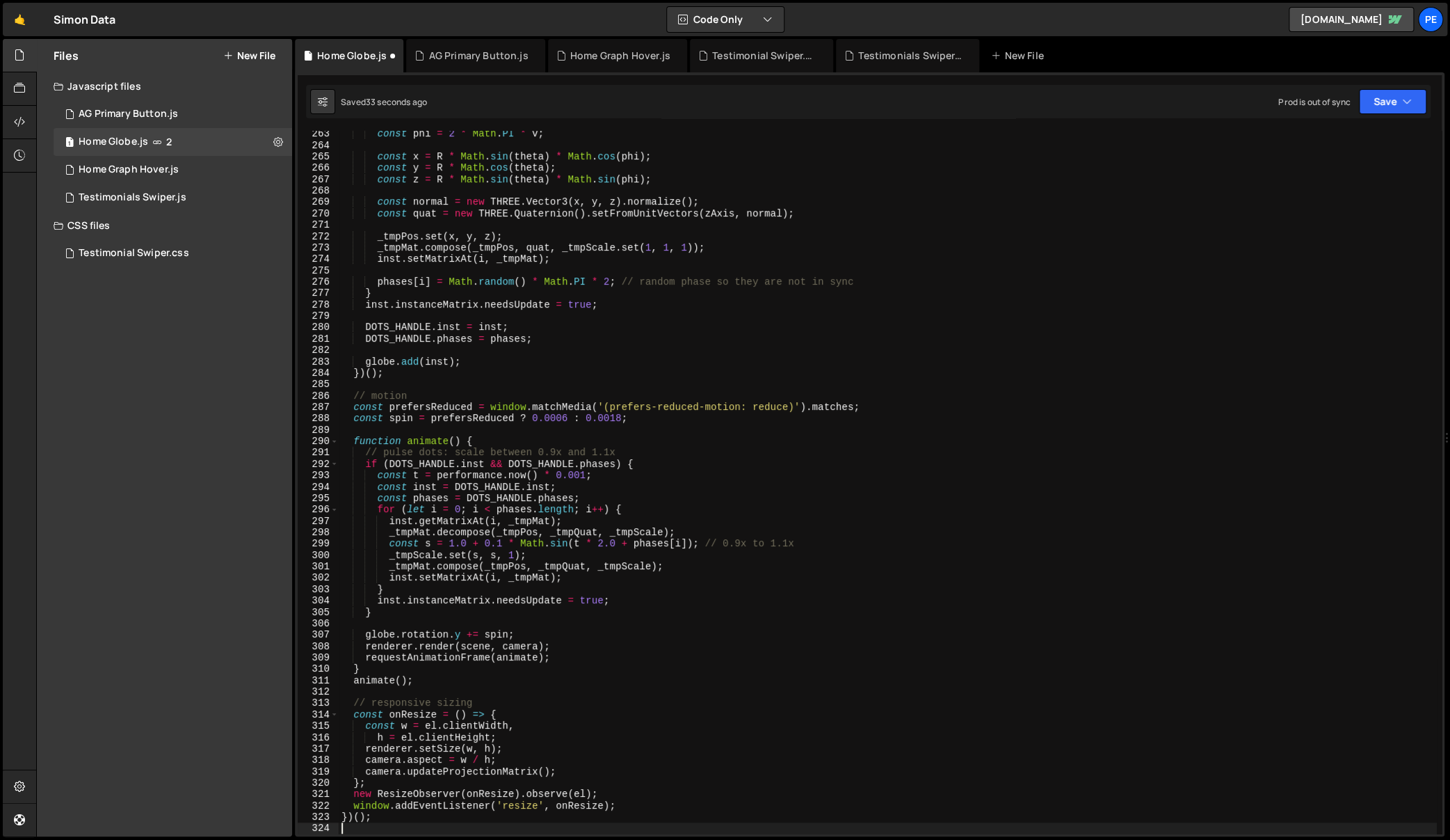
click at [832, 510] on div "const phi = 2 * Math . PI * v ; const x = R * Math . sin ( theta ) * Math . cos…" at bounding box center [888, 491] width 1099 height 726
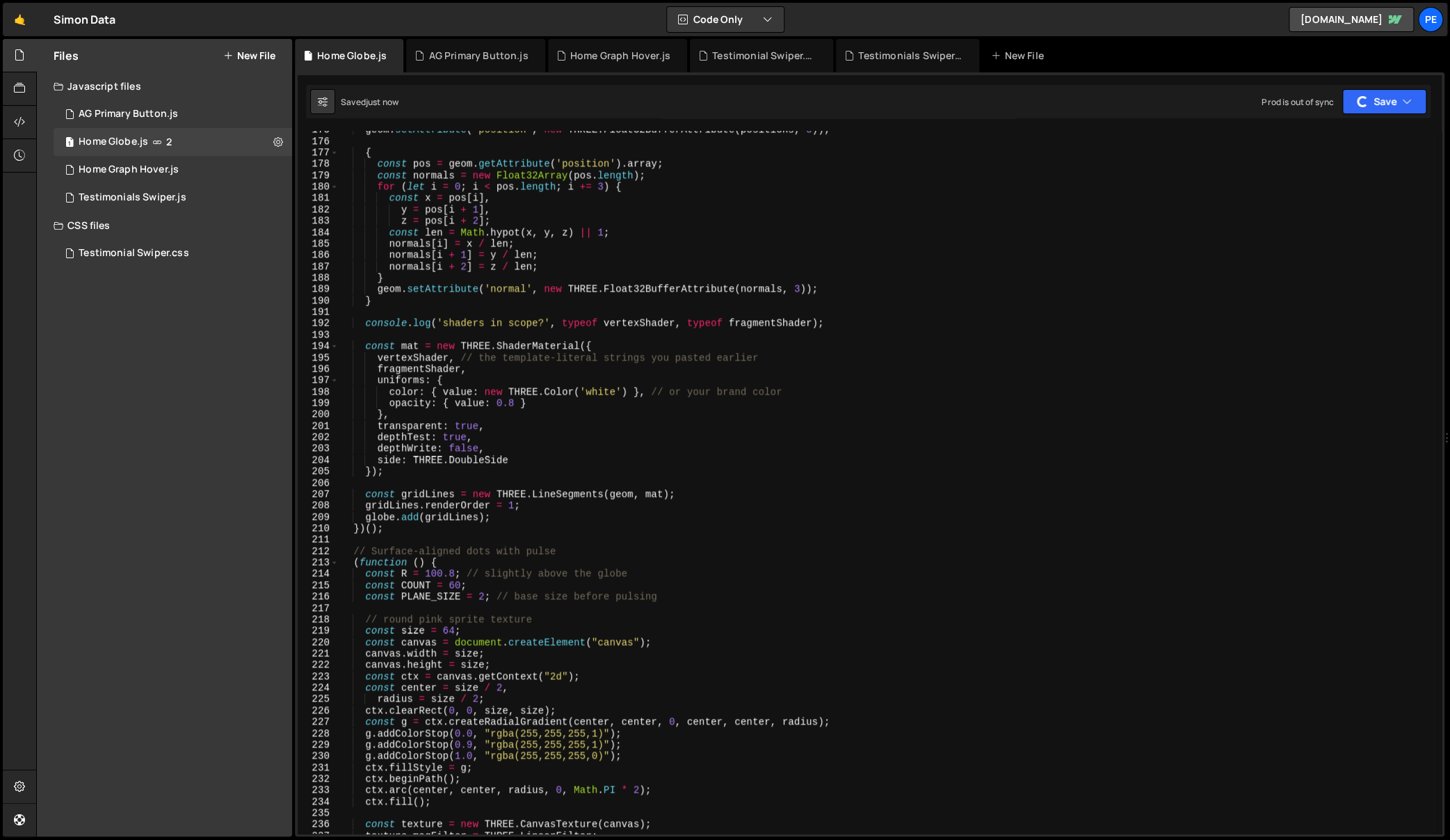
scroll to position [1991, 0]
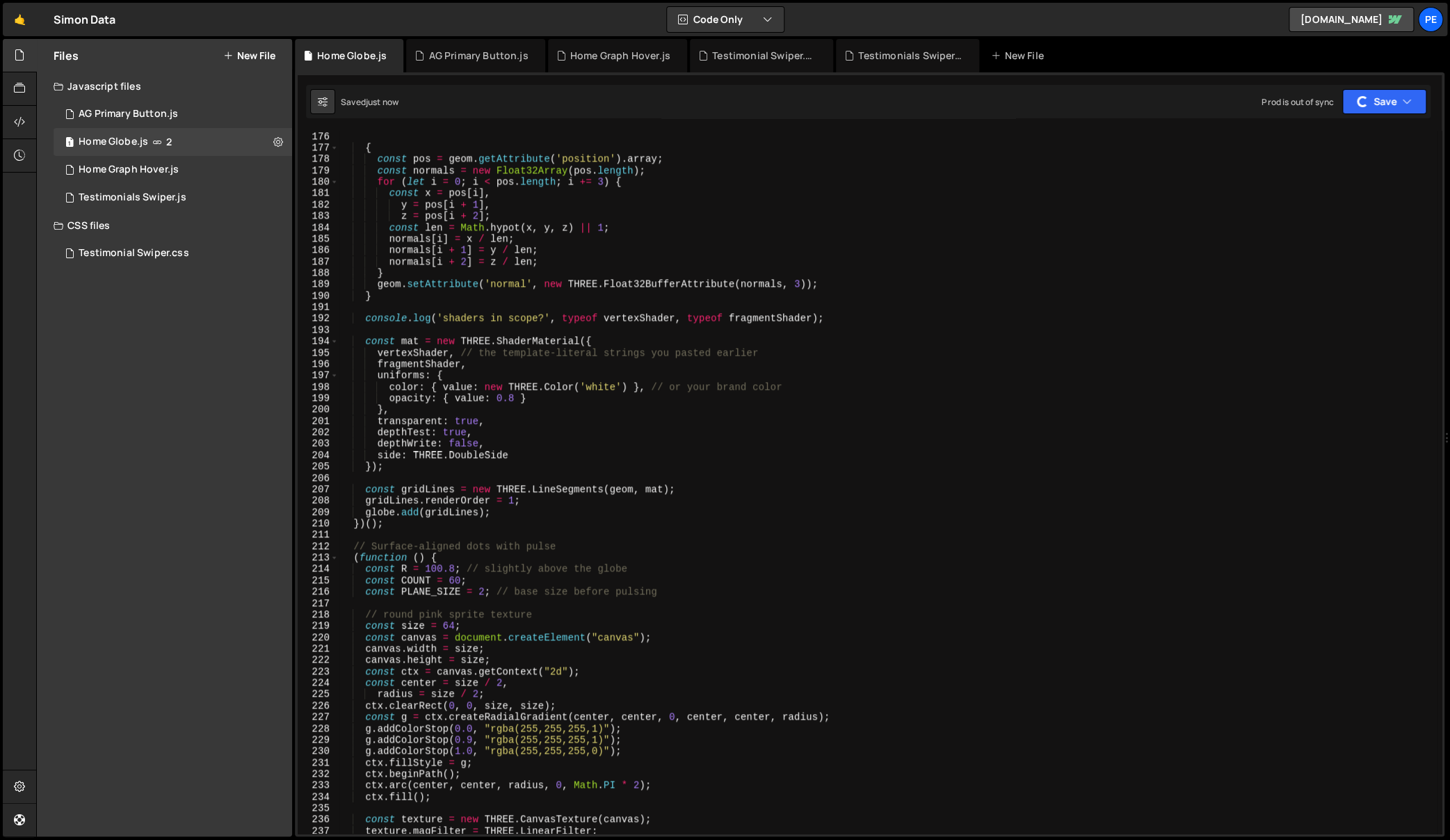
click at [544, 317] on div "{ const pos = geom . getAttribute ( 'position' ) . array ; const normals = new …" at bounding box center [888, 494] width 1099 height 726
click at [544, 316] on div "{ const pos = geom . getAttribute ( 'position' ) . array ; const normals = new …" at bounding box center [888, 494] width 1099 height 726
type textarea "console.log('shaders in scope?', typeof vertexShader, typeof fragmentShader);"
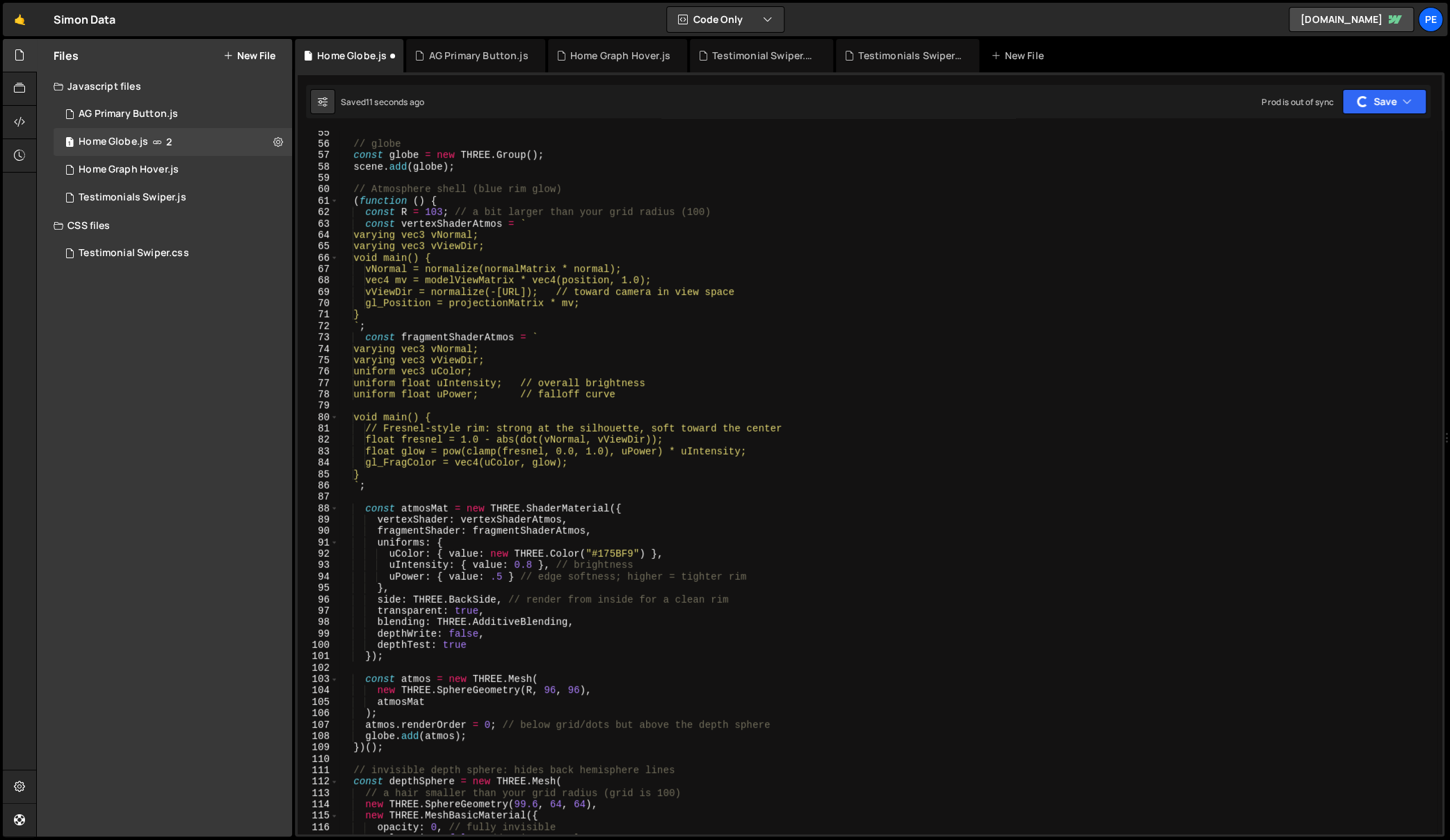
scroll to position [619, 0]
drag, startPoint x: 643, startPoint y: 593, endPoint x: 736, endPoint y: 560, distance: 98.7
click at [643, 593] on div "// globe const globe = new THREE . Group ( ) ; scene . add ( globe ) ; // Atmos…" at bounding box center [888, 490] width 1099 height 726
click at [1391, 85] on div "Saved 22 seconds ago Prod is out of sync Upgrade to Edit Save Save to Staging S…" at bounding box center [869, 102] width 1124 height 34
click at [1393, 94] on button "Save" at bounding box center [1385, 102] width 84 height 25
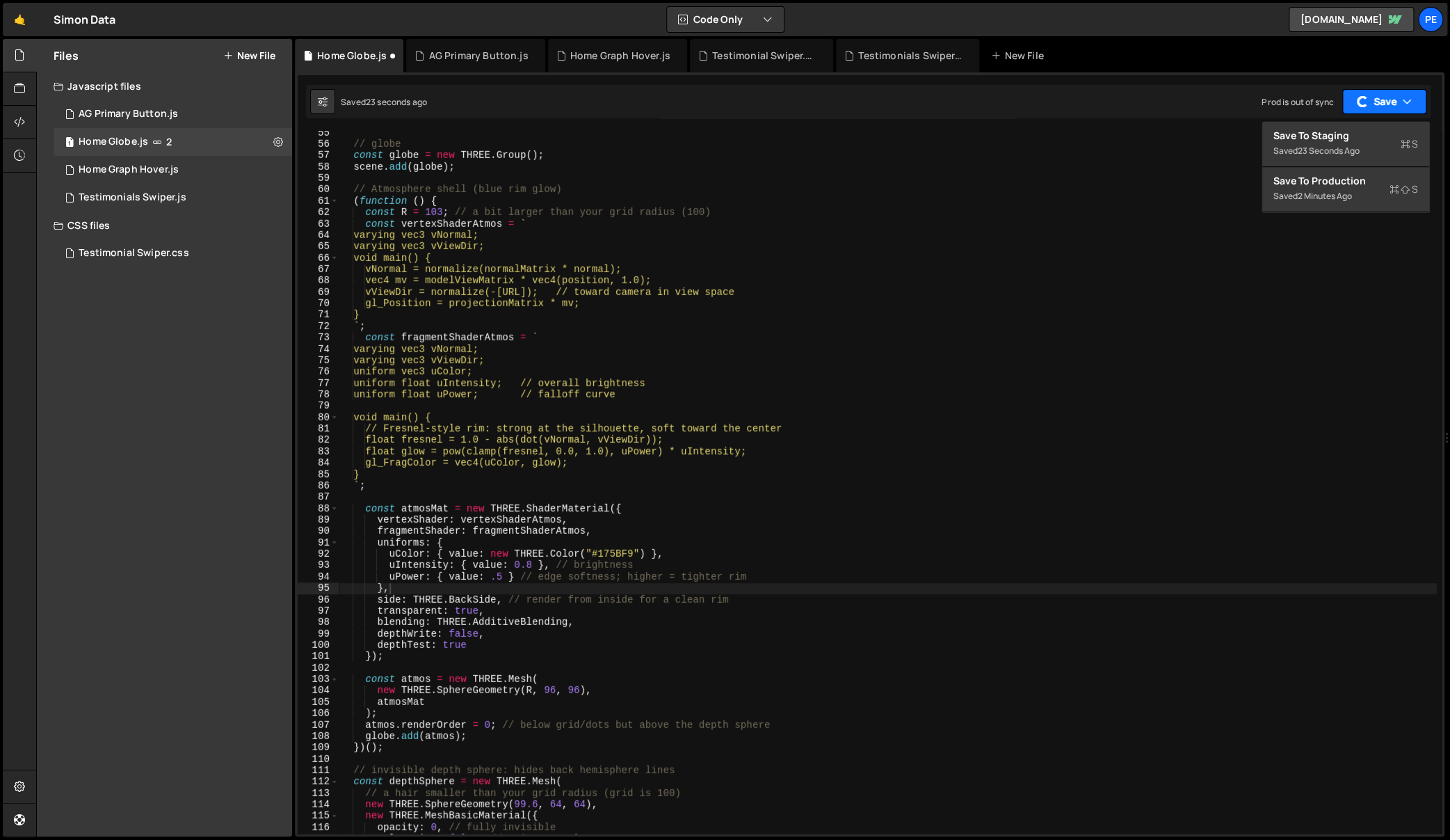
click at [1399, 98] on button "Save" at bounding box center [1385, 102] width 84 height 25
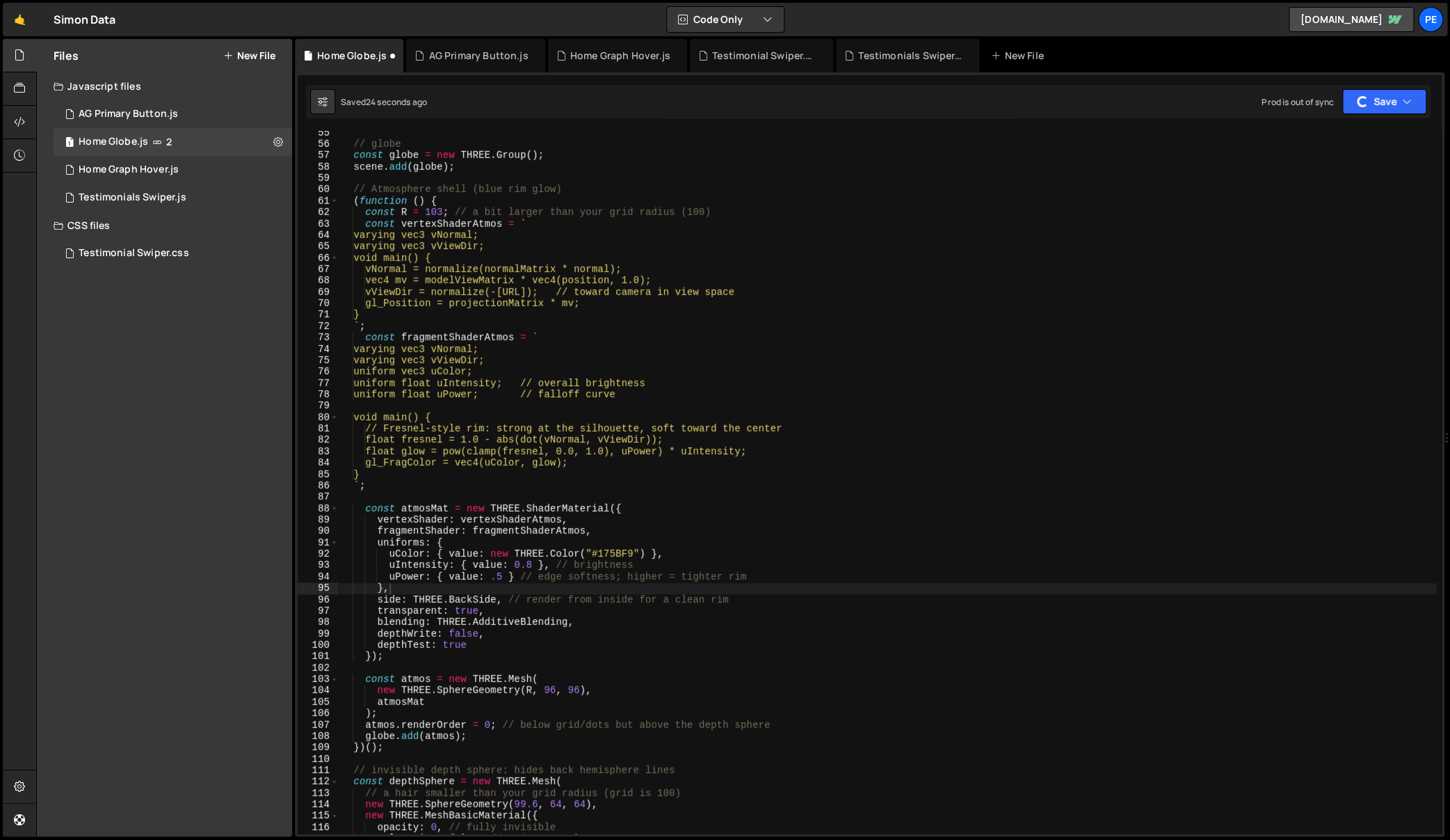
click at [895, 456] on div "// globe const globe = new THREE . Group ( ) ; scene . add ( globe ) ; // Atmos…" at bounding box center [888, 490] width 1099 height 726
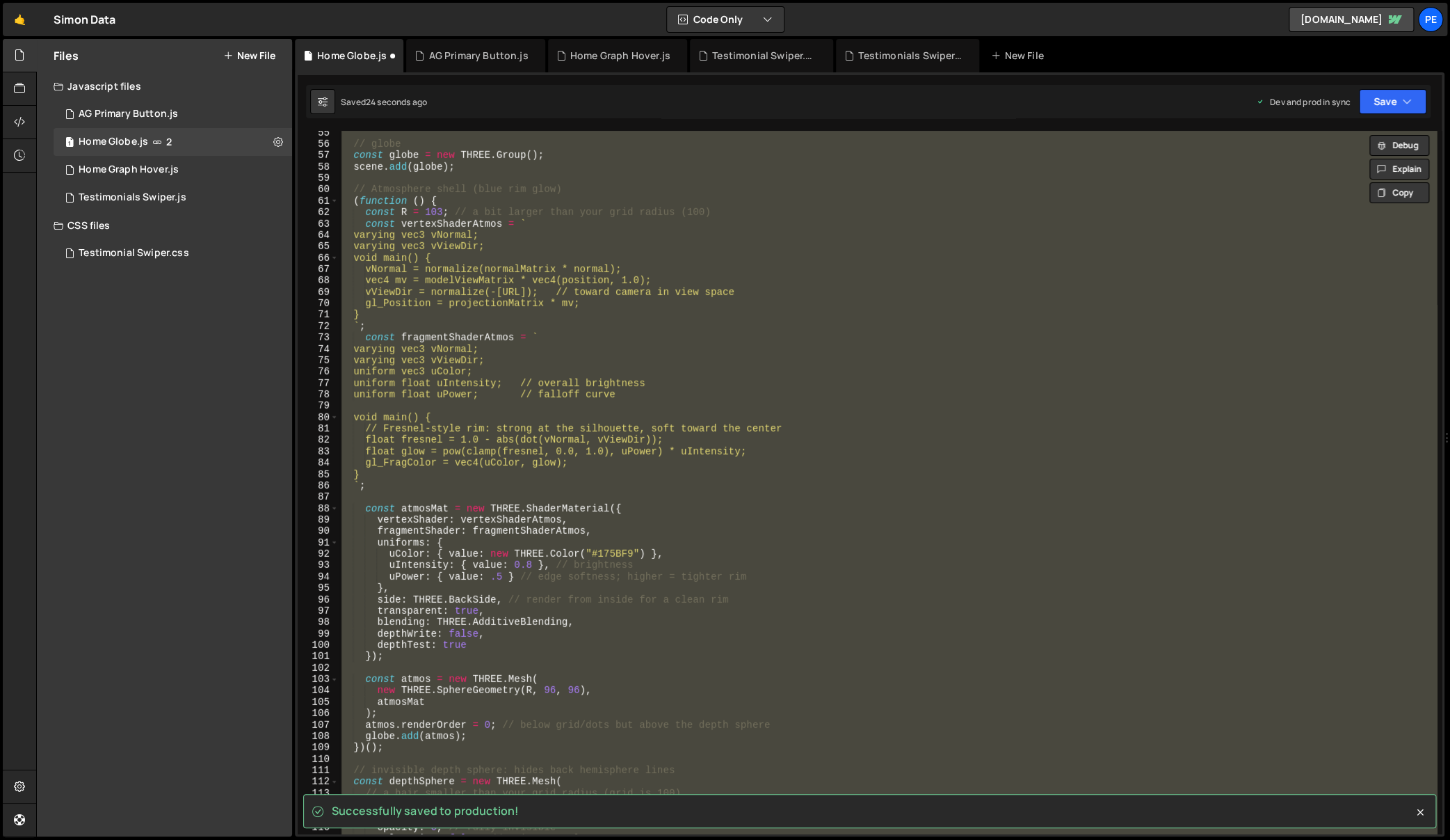
click at [882, 536] on div "// globe const globe = new THREE . Group ( ) ; scene . add ( globe ) ; // Atmos…" at bounding box center [888, 482] width 1099 height 702
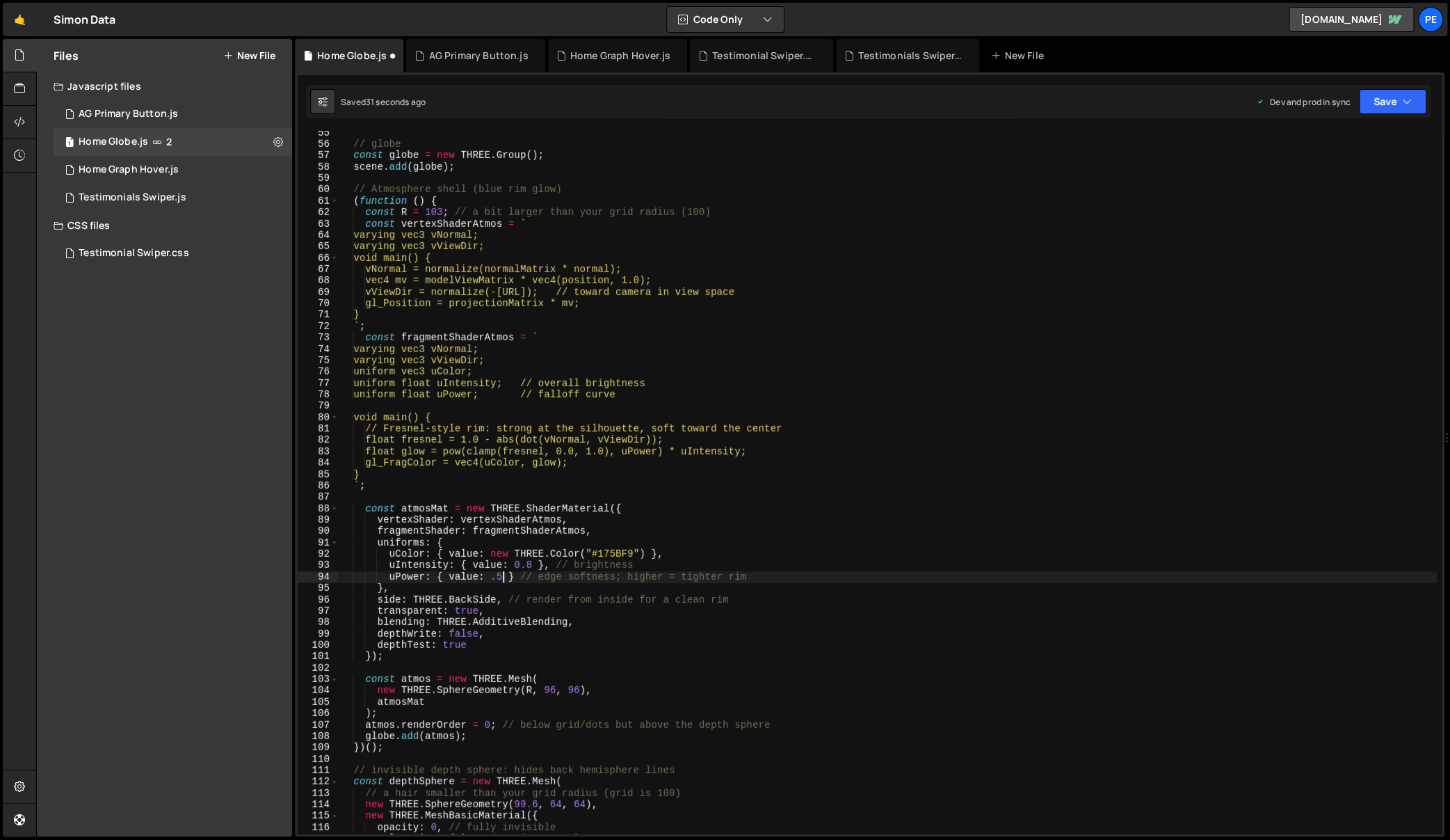
click at [503, 580] on div "// globe const globe = new THREE . Group ( ) ; scene . add ( globe ) ; // Atmos…" at bounding box center [888, 490] width 1099 height 726
click at [599, 459] on div "// globe const globe = new THREE . Group ( ) ; scene . add ( globe ) ; // Atmos…" at bounding box center [888, 490] width 1099 height 726
click at [494, 577] on div "// globe const globe = new THREE . Group ( ) ; scene . add ( globe ) ; // Atmos…" at bounding box center [888, 490] width 1099 height 726
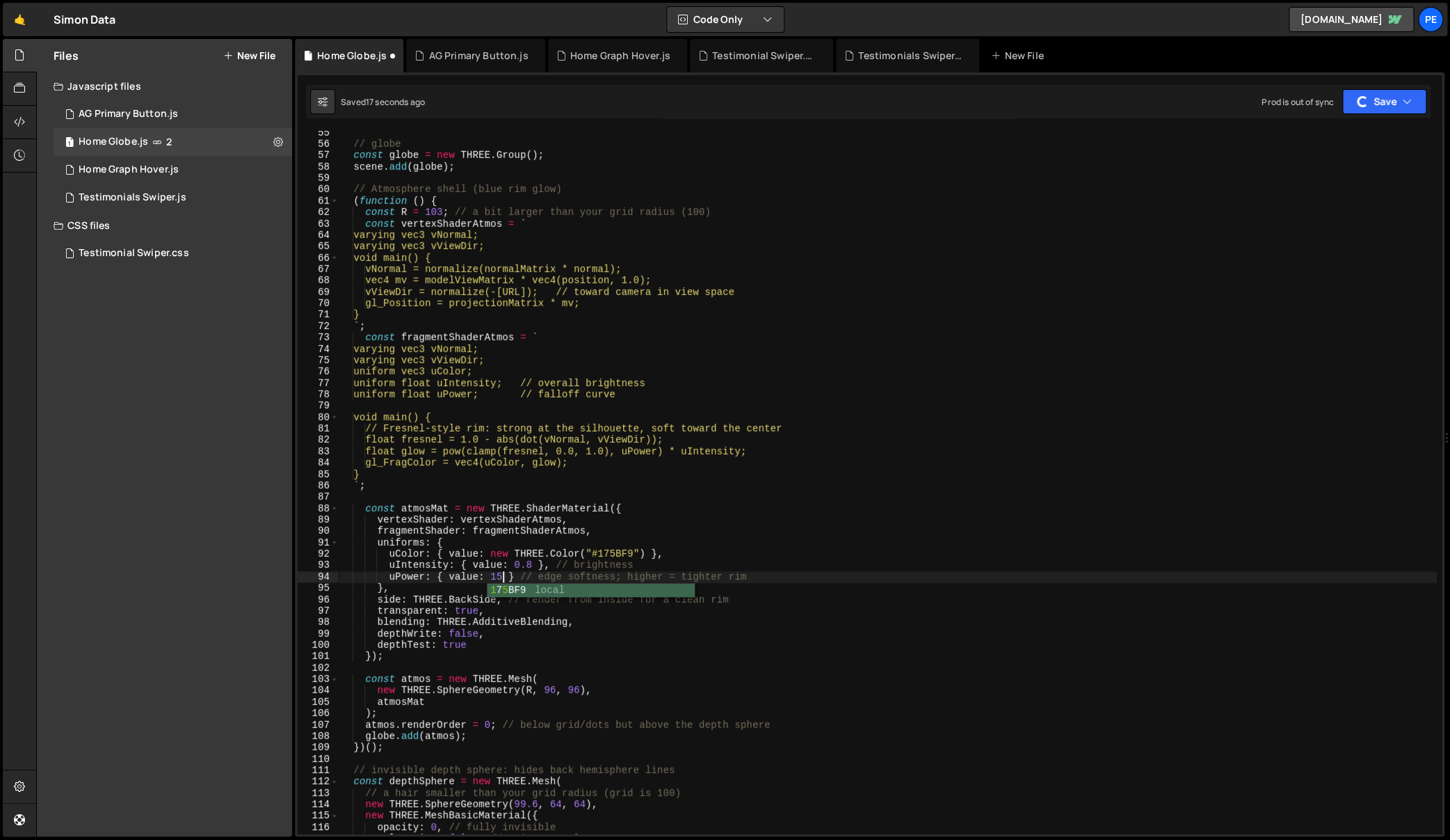
click at [528, 560] on div "// globe const globe = new THREE . Group ( ) ; scene . add ( globe ) ; // Atmos…" at bounding box center [888, 490] width 1099 height 726
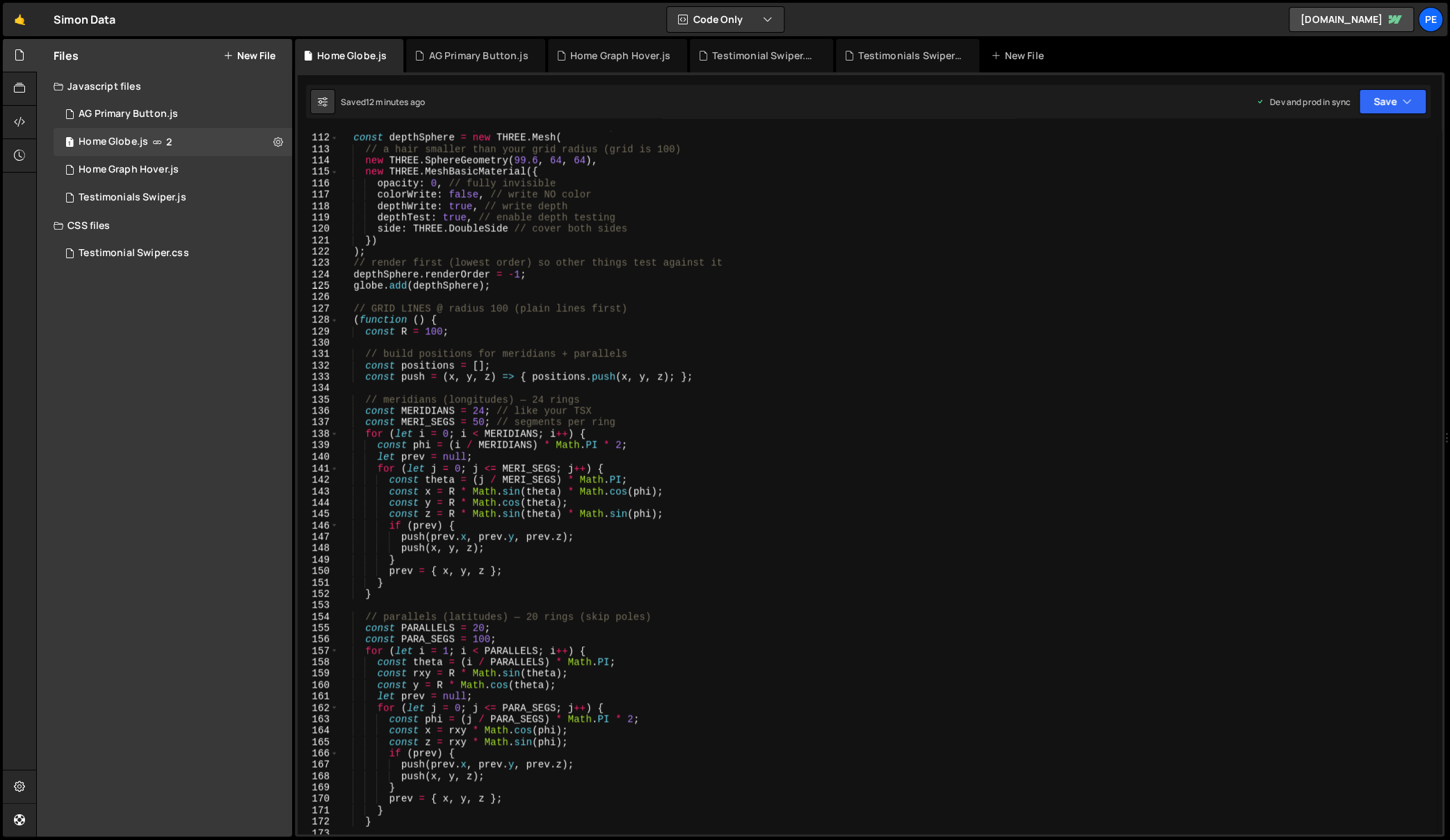
scroll to position [1301, 0]
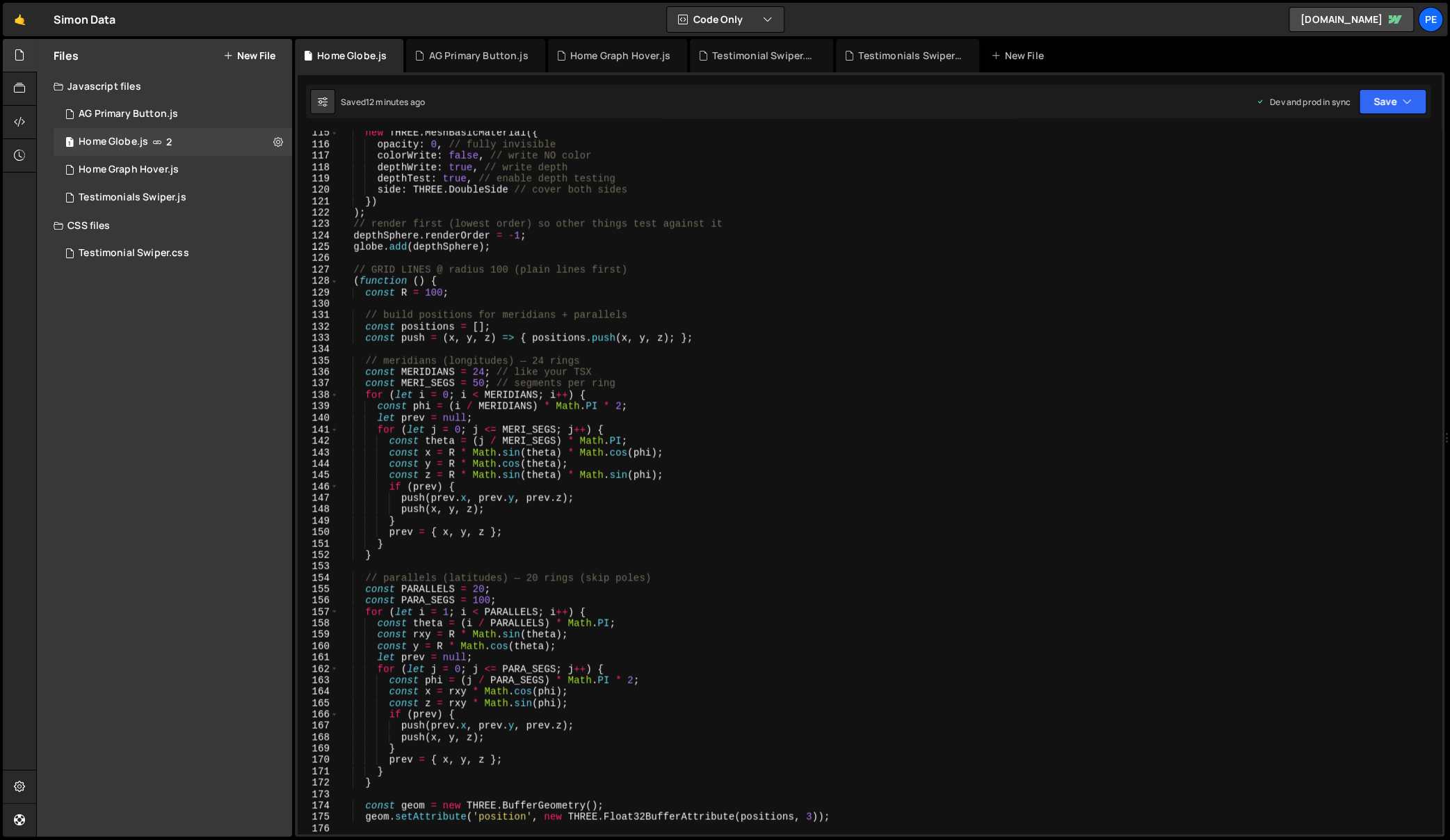
click at [596, 611] on div "new THREE . MeshBasicMaterial ({ opacity : 0 , // fully invisible colorWrite : …" at bounding box center [888, 490] width 1099 height 726
type textarea "for (let i = 1; i < PARALLELS; i++) {"
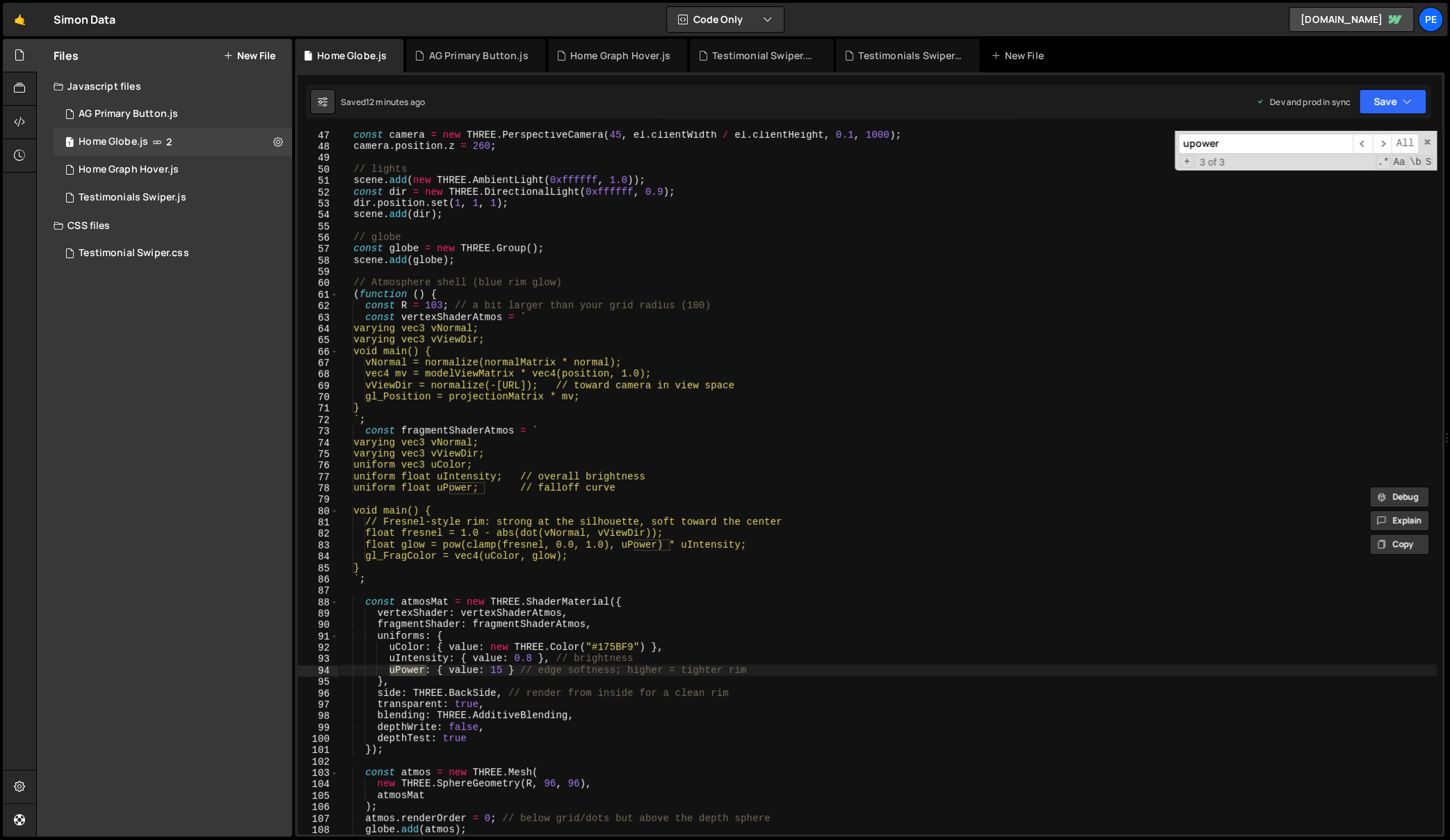
scroll to position [578, 0]
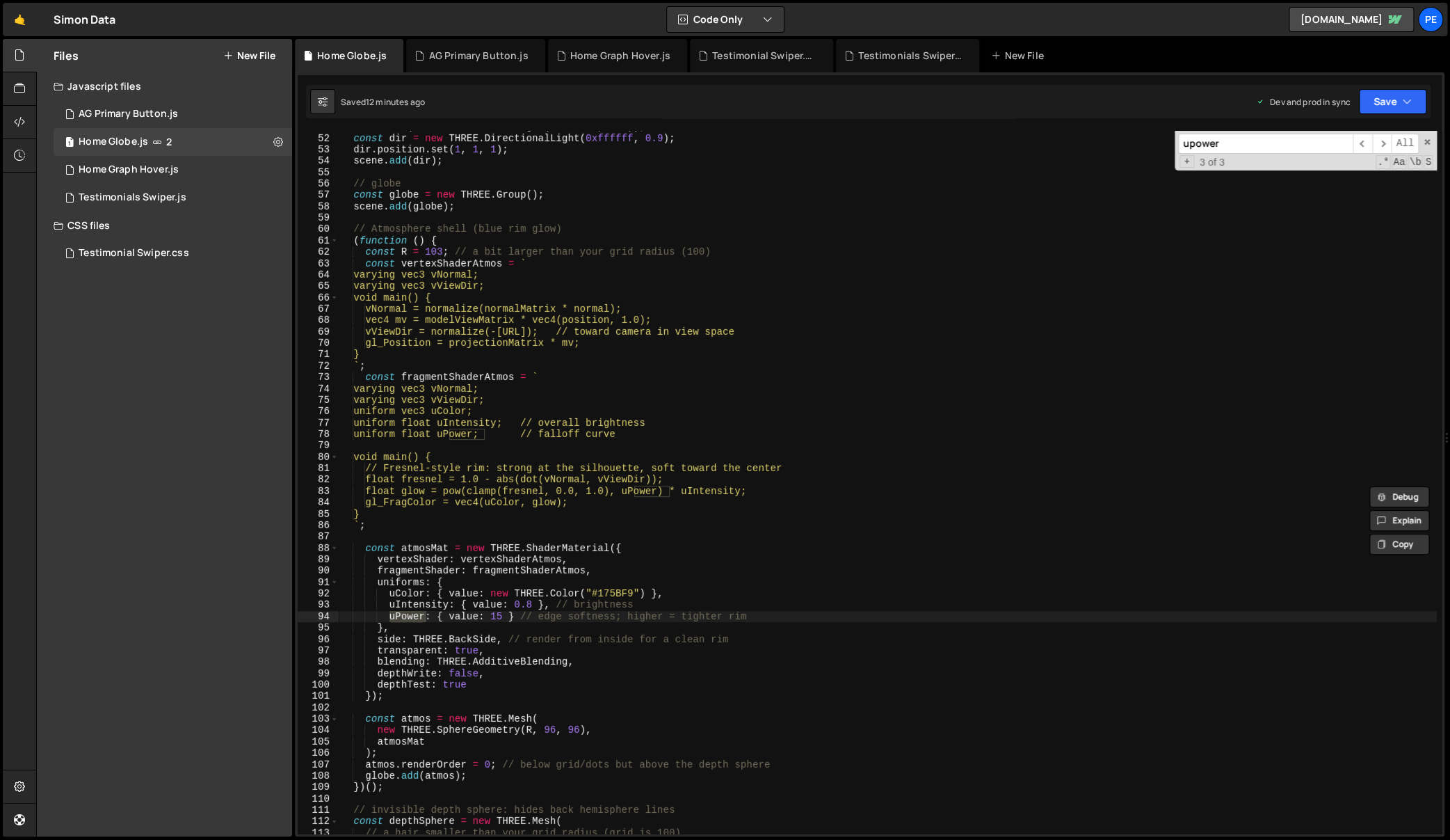
type input "upower"
click at [527, 603] on div "scene . add ( new THREE . AmbientLight ( 0xffffff , 1.0 )) ; const dir = new TH…" at bounding box center [888, 484] width 1099 height 726
click at [679, 578] on div "scene . add ( new THREE . AmbientLight ( 0xffffff , 1.0 )) ; const dir = new TH…" at bounding box center [888, 484] width 1099 height 726
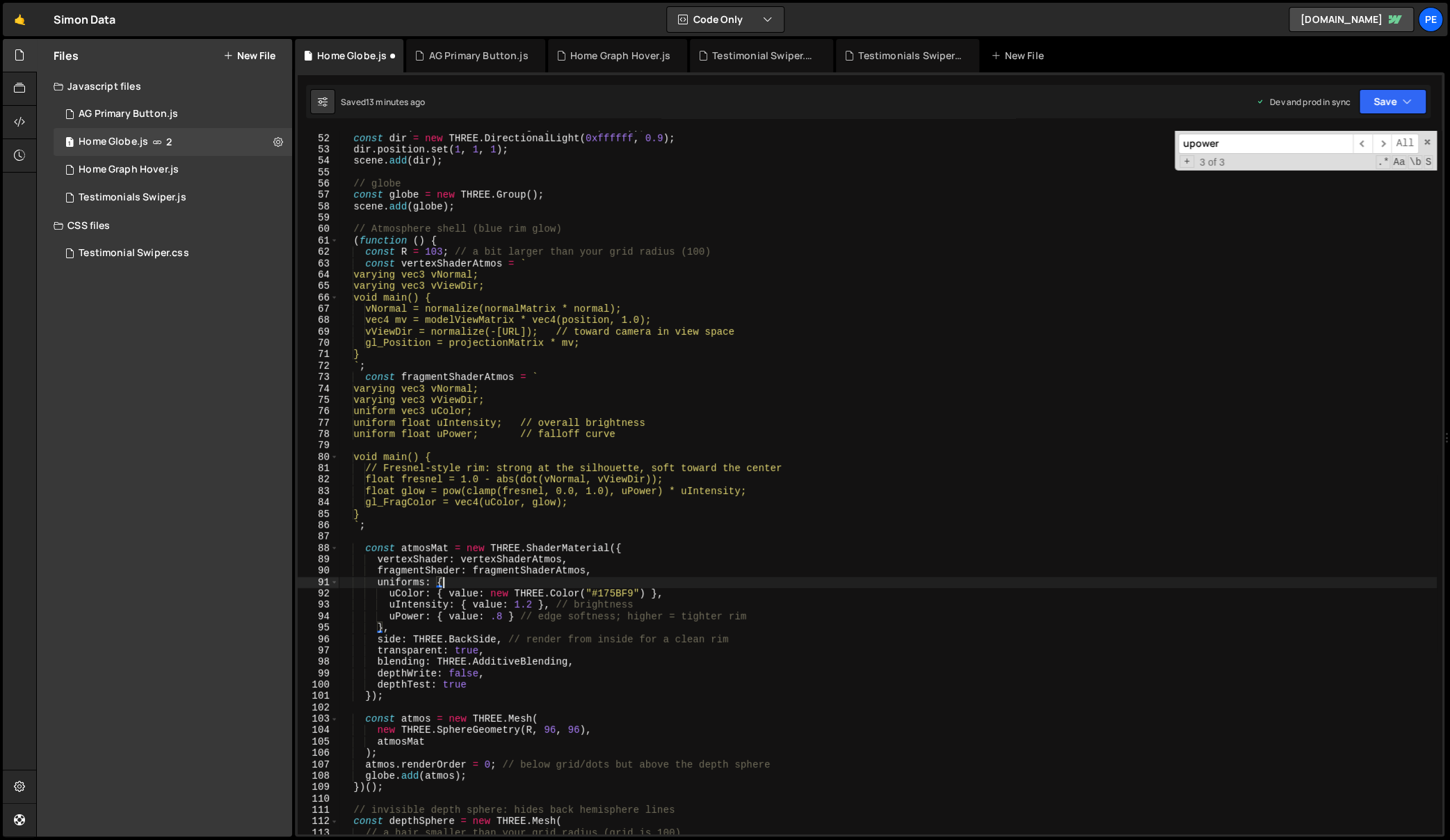
click at [682, 591] on div "scene . add ( new THREE . AmbientLight ( 0xffffff , 1.0 )) ; const dir = new TH…" at bounding box center [888, 484] width 1099 height 726
type textarea "uColor: { value: new THREE.Color("#175BF9") },"
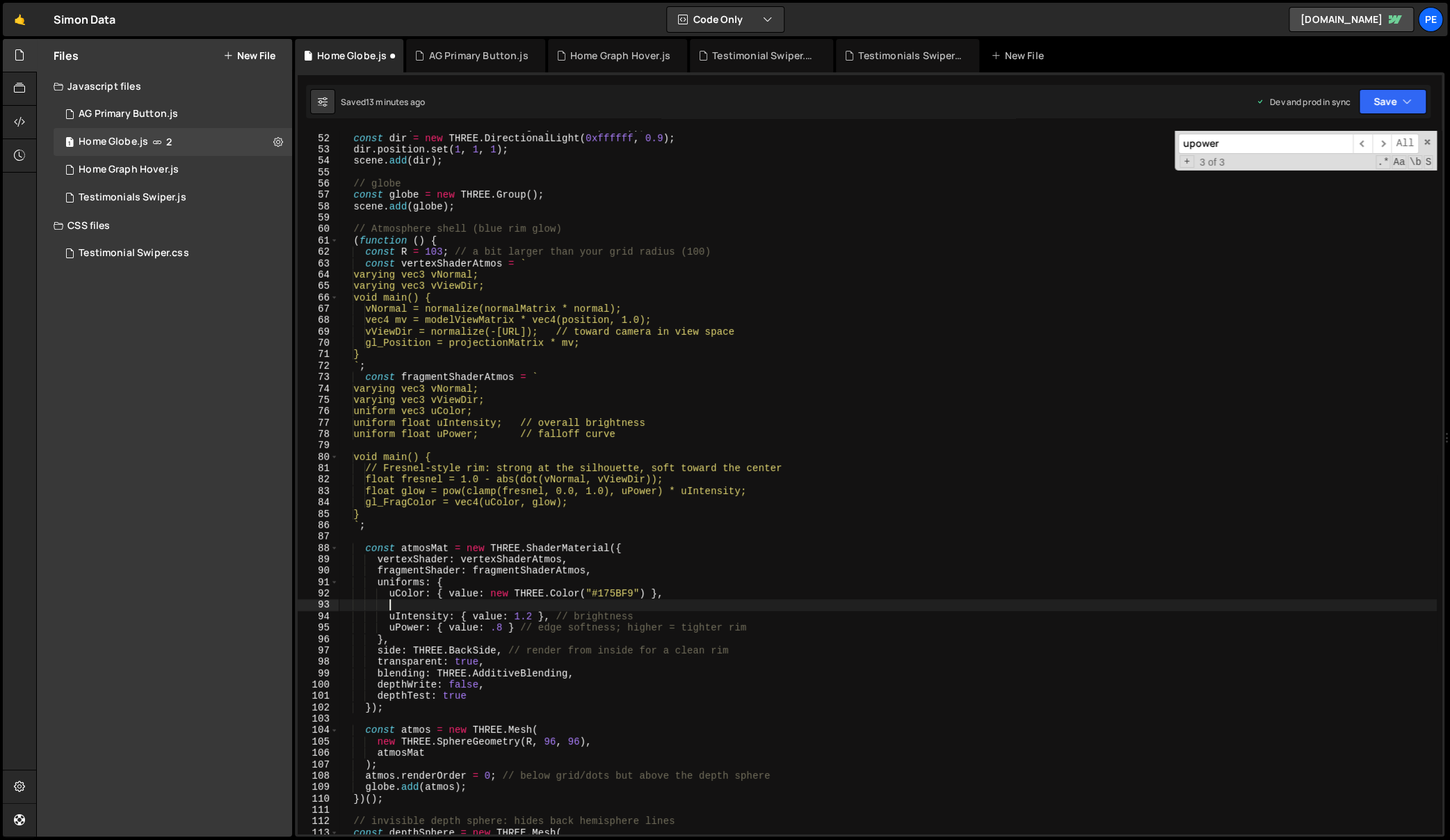
scroll to position [0, 2]
paste textarea "R = 103"
type textarea "R = 103"
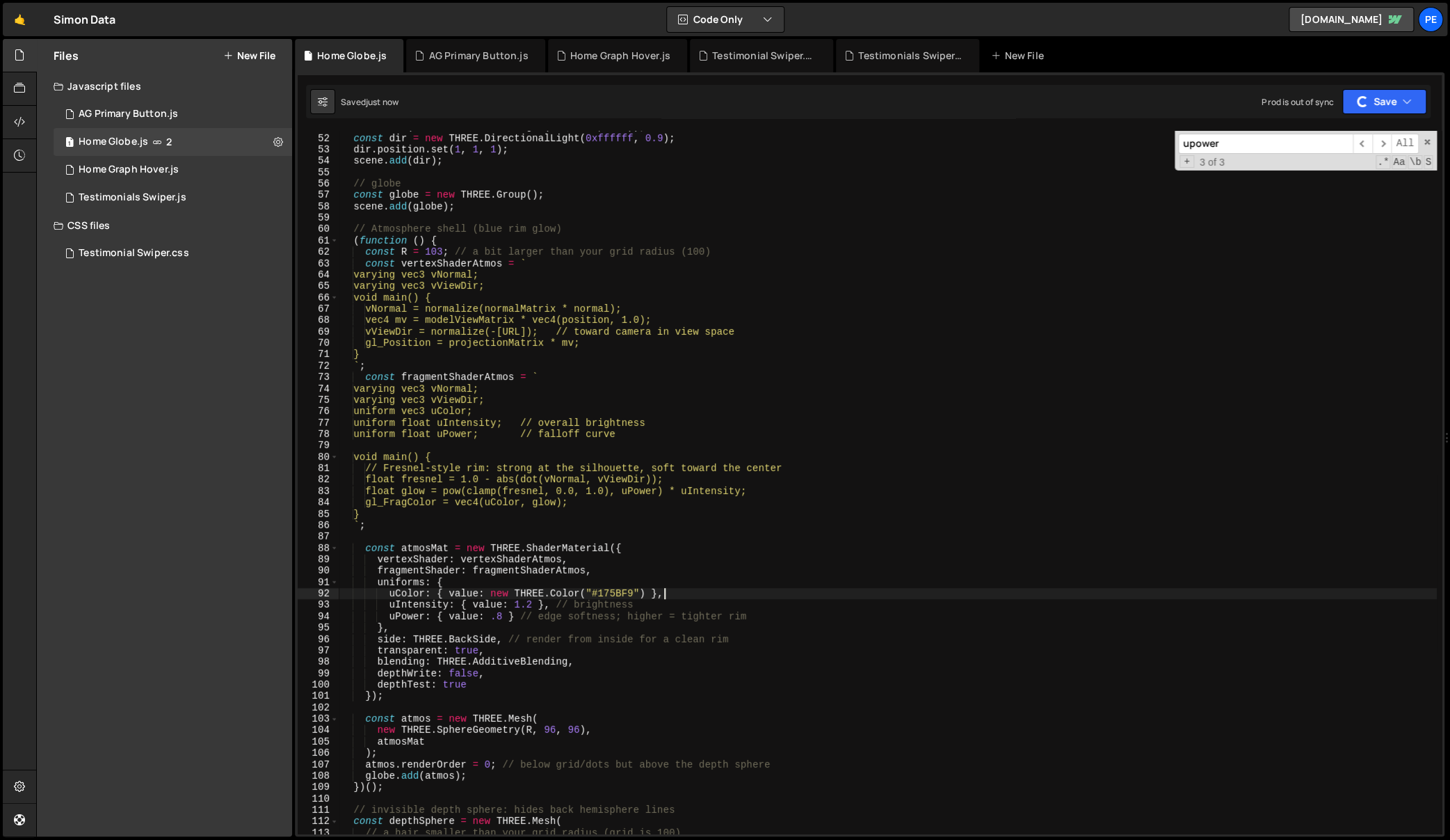
click at [934, 655] on div "scene . add ( new THREE . AmbientLight ( 0xffffff , 1.0 )) ; const dir = new TH…" at bounding box center [888, 484] width 1099 height 726
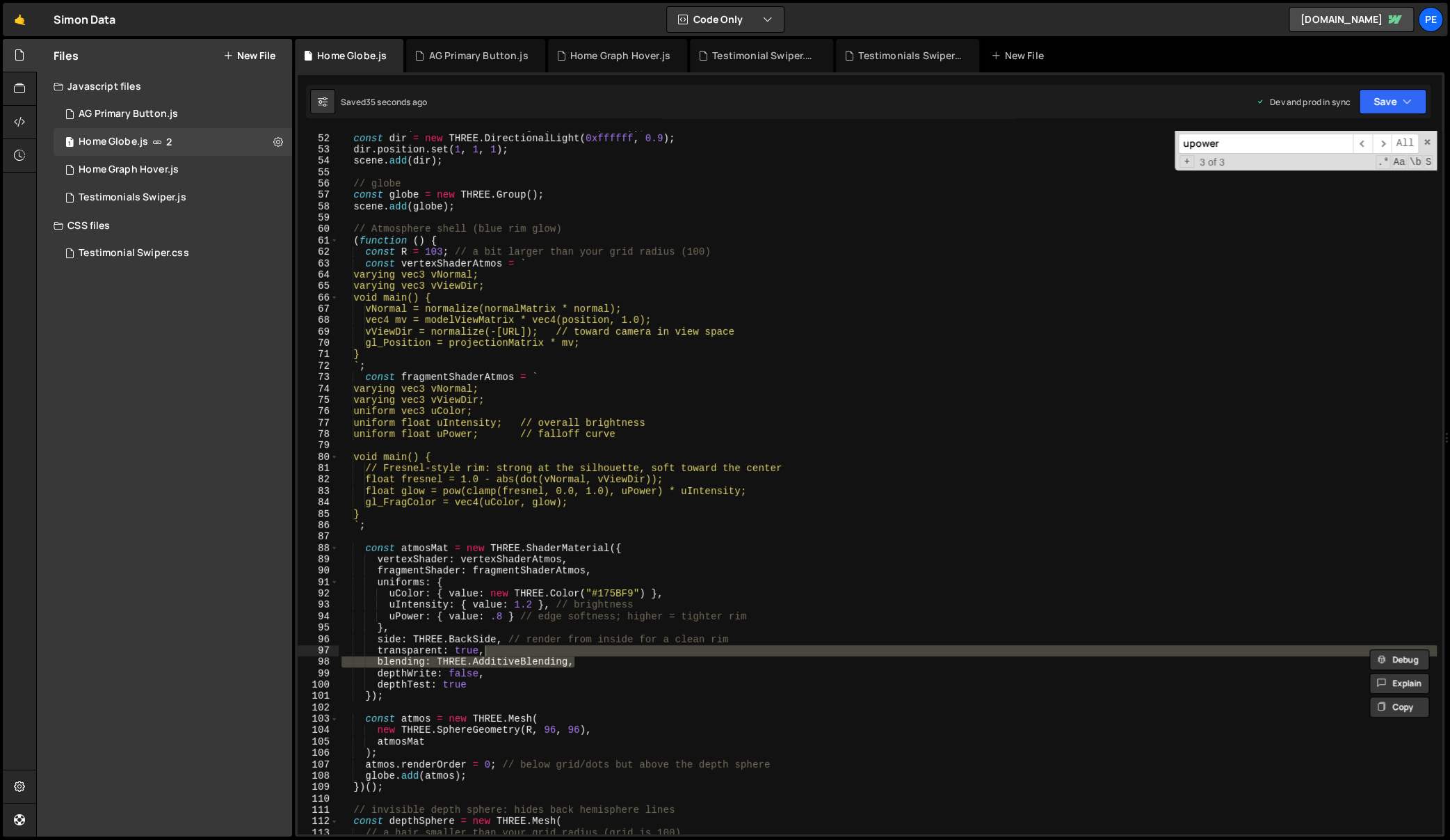
click at [883, 545] on div "scene . add ( new THREE . AmbientLight ( 0xffffff , 1.0 )) ; const dir = new TH…" at bounding box center [888, 484] width 1099 height 726
type textarea "const atmosMat = new THREE.ShaderMaterial({"
